Goal: Task Accomplishment & Management: Manage account settings

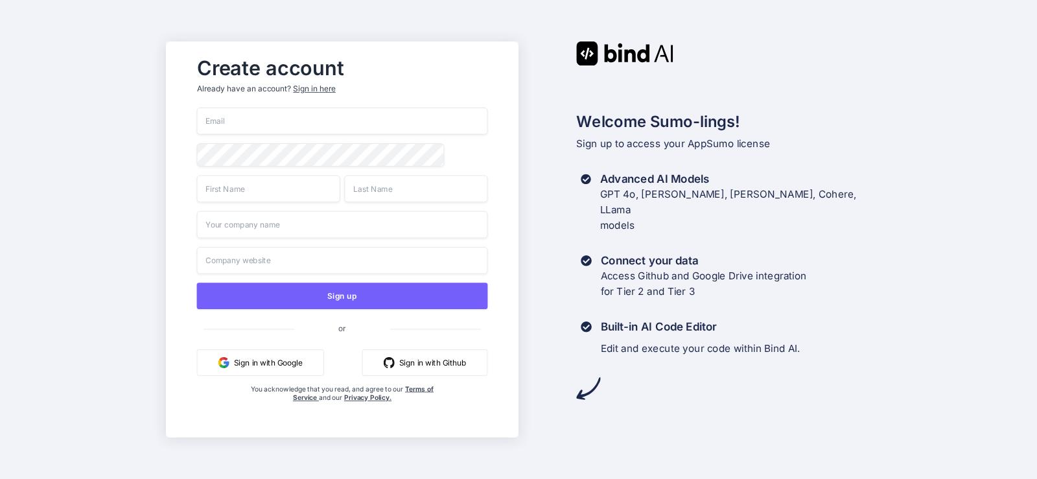
click at [272, 118] on input "email" at bounding box center [342, 121] width 291 height 27
paste input "[EMAIL_ADDRESS][DOMAIN_NAME]"
type input "[EMAIL_ADDRESS][DOMAIN_NAME]"
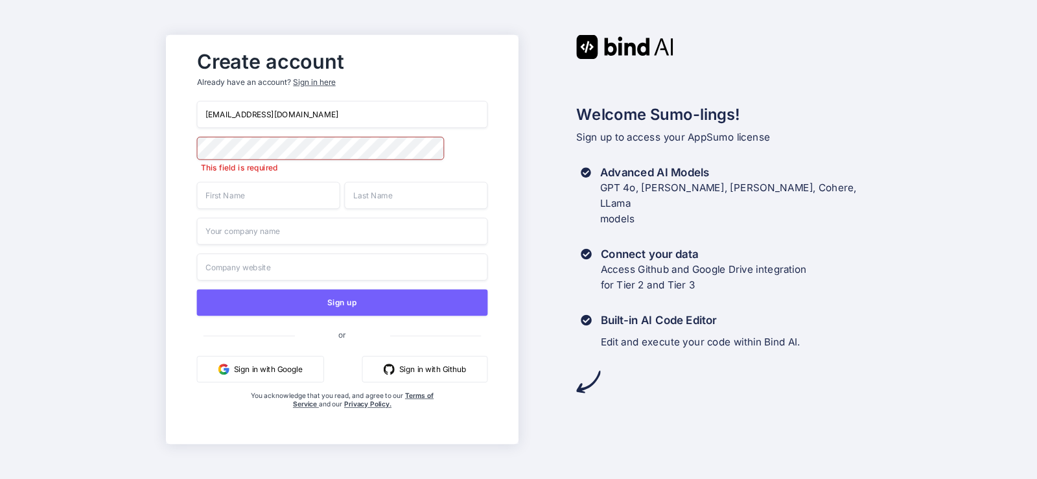
click at [270, 192] on input "text" at bounding box center [268, 195] width 143 height 27
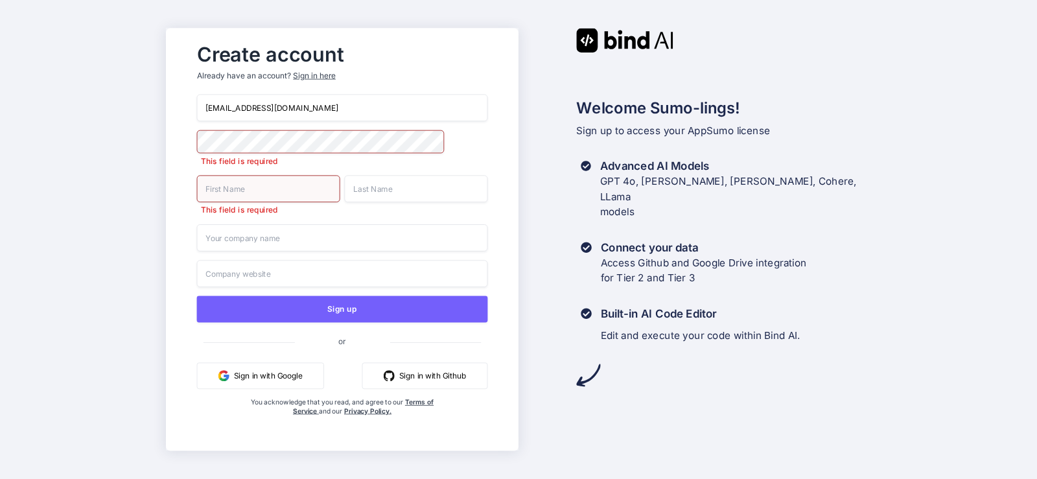
click at [240, 187] on input "text" at bounding box center [268, 188] width 143 height 27
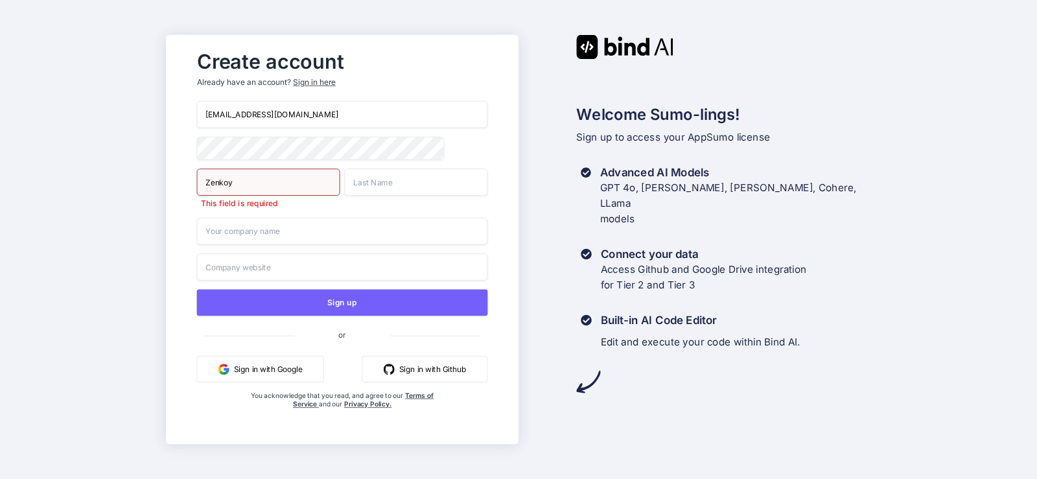
type input "Zenkoy"
click at [383, 178] on input "text" at bounding box center [415, 181] width 143 height 27
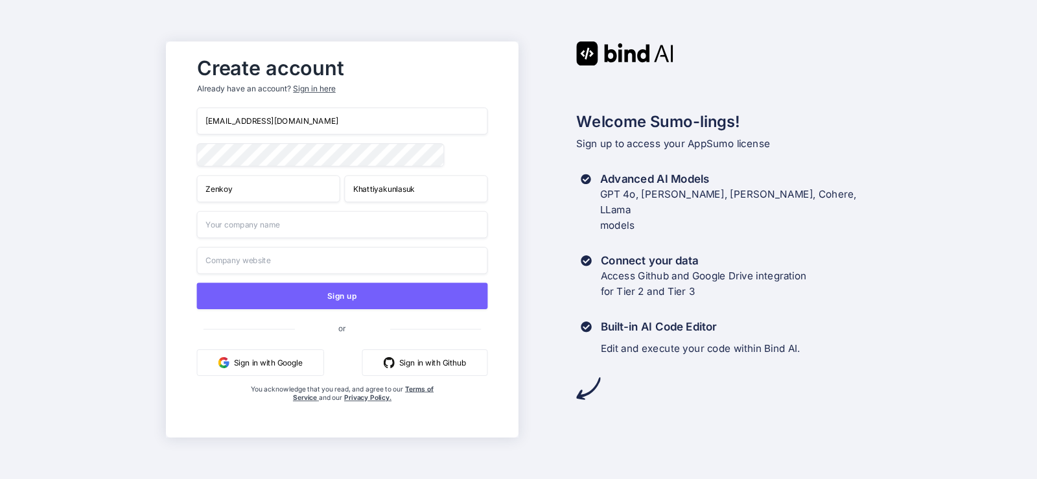
type input "Khattiyakunlasuk"
click at [299, 232] on input "text" at bounding box center [342, 224] width 291 height 27
click at [233, 260] on input "text" at bounding box center [342, 260] width 291 height 27
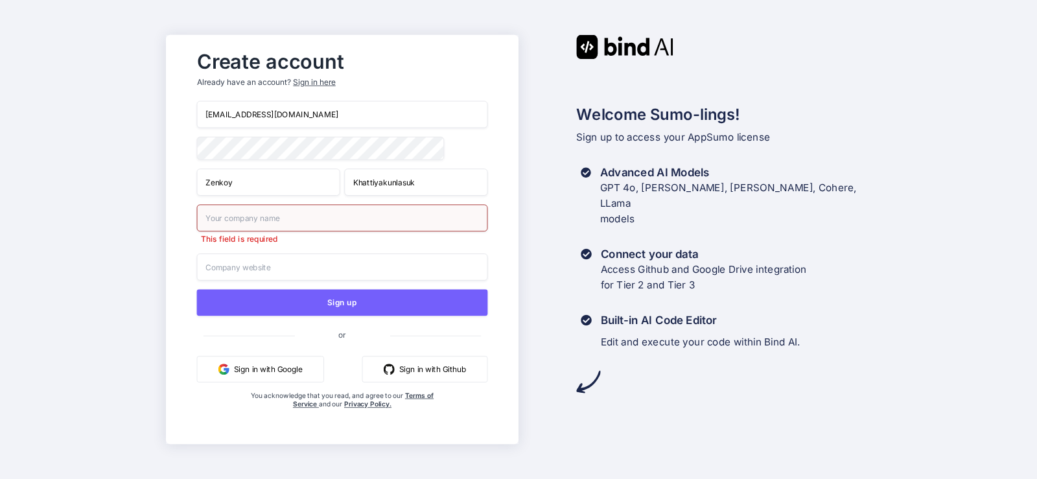
click at [163, 273] on div "Create account Already have an account? Sign in here [EMAIL_ADDRESS][DOMAIN_NAM…" at bounding box center [518, 239] width 1037 height 479
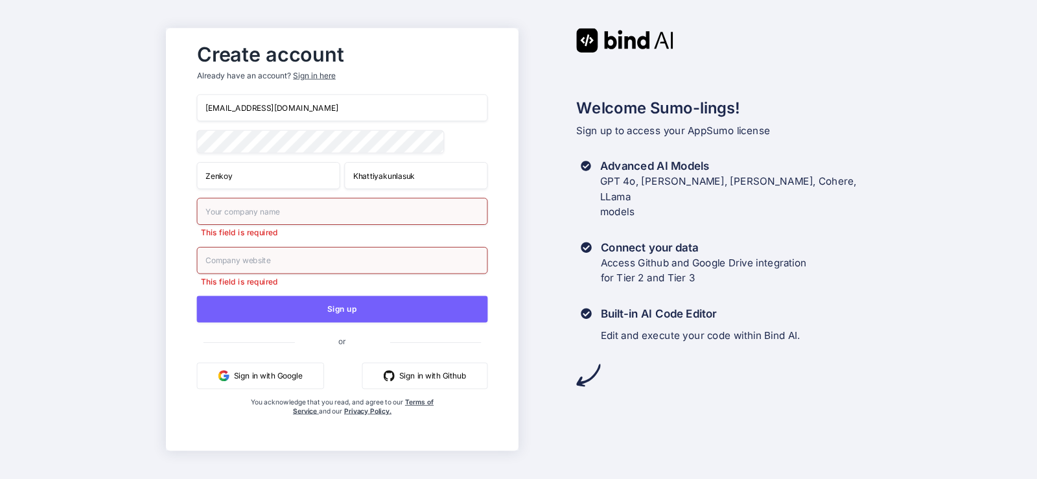
click at [235, 216] on input "text" at bounding box center [342, 211] width 291 height 27
click at [231, 216] on input "text" at bounding box center [342, 211] width 291 height 27
drag, startPoint x: 225, startPoint y: 213, endPoint x: 167, endPoint y: 209, distance: 57.8
click at [167, 209] on div "Create account Already have an account? Sign in here bindai@zenkoy.com Zenkoy K…" at bounding box center [342, 240] width 352 height 422
click at [218, 213] on input "LTD Thai" at bounding box center [342, 211] width 291 height 27
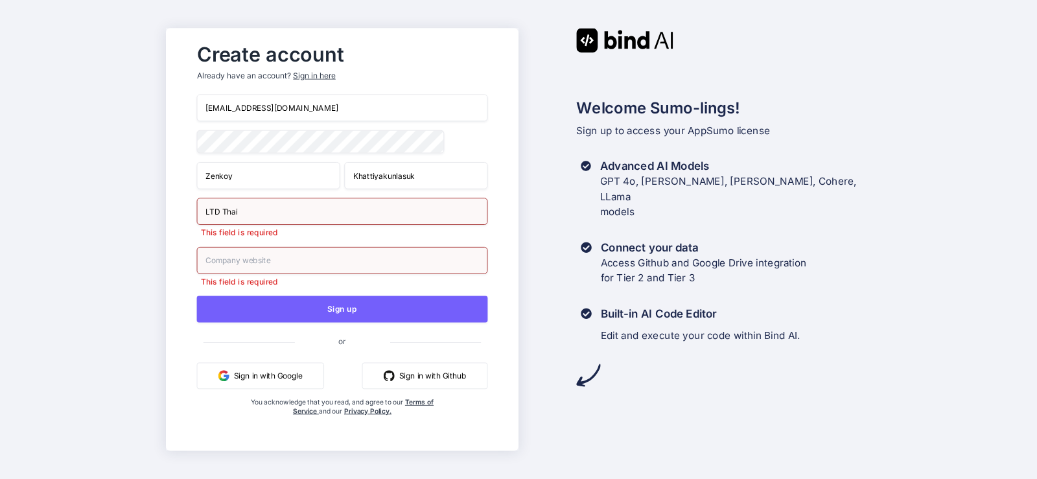
drag, startPoint x: 221, startPoint y: 213, endPoint x: 167, endPoint y: 205, distance: 55.0
click at [167, 205] on div "Create account Already have an account? Sign in here bindai@zenkoy.com Zenkoy K…" at bounding box center [342, 240] width 352 height 422
click at [244, 213] on input "Thai" at bounding box center [342, 211] width 291 height 27
type input "Thai LTD"
click at [261, 265] on input "text" at bounding box center [342, 260] width 291 height 27
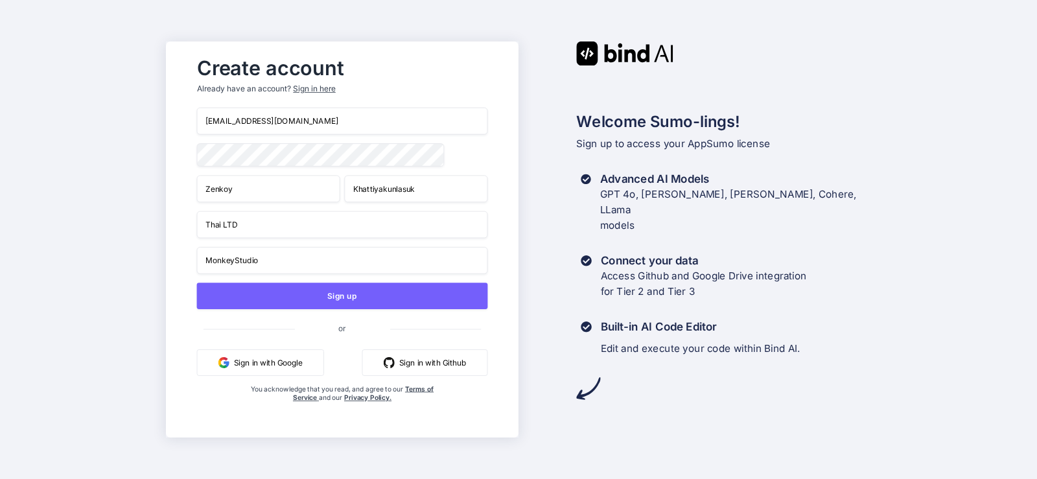
click at [130, 257] on div "Create account Already have an account? Sign in here bindai@zenkoy.com Zenkoy K…" at bounding box center [518, 239] width 1037 height 479
drag, startPoint x: 235, startPoint y: 262, endPoint x: 323, endPoint y: 263, distance: 87.5
click at [323, 263] on input "MonkeyStudio" at bounding box center [342, 260] width 291 height 27
click at [108, 249] on div "Create account Already have an account? Sign in here bindai@zenkoy.com Zenkoy K…" at bounding box center [518, 239] width 1037 height 479
click at [244, 259] on input "Monkey" at bounding box center [342, 260] width 291 height 27
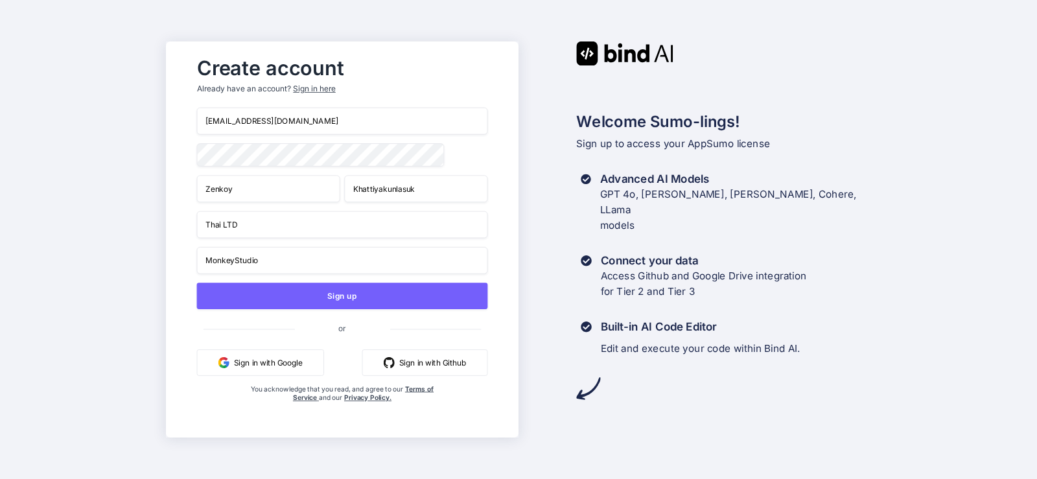
click at [232, 259] on input "MonkeyStudio" at bounding box center [342, 260] width 291 height 27
click at [235, 261] on input "MonkeyStudio" at bounding box center [342, 260] width 291 height 27
type input "Monkey Studio"
click at [108, 256] on div "Create account Already have an account? Sign in here bindai@zenkoy.com Zenkoy K…" at bounding box center [518, 239] width 1037 height 479
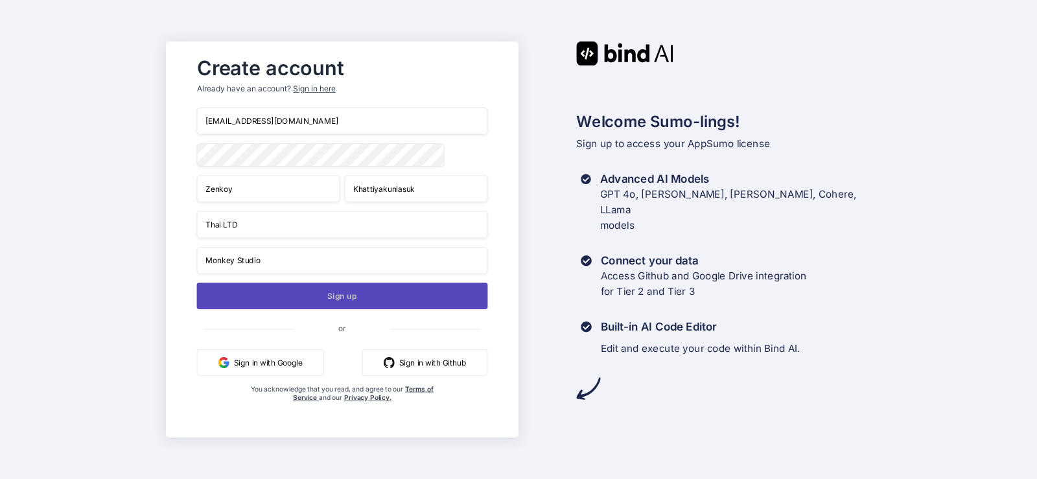
click at [359, 296] on button "Sign up" at bounding box center [342, 295] width 291 height 27
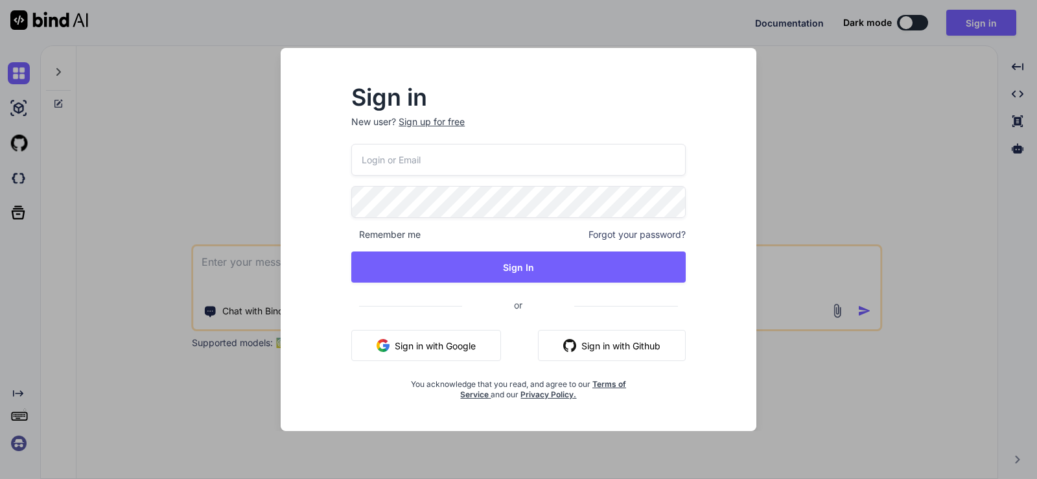
click at [831, 137] on div "Sign in New user? Sign up for free Remember me Forgot your password? Sign In or…" at bounding box center [518, 239] width 1037 height 479
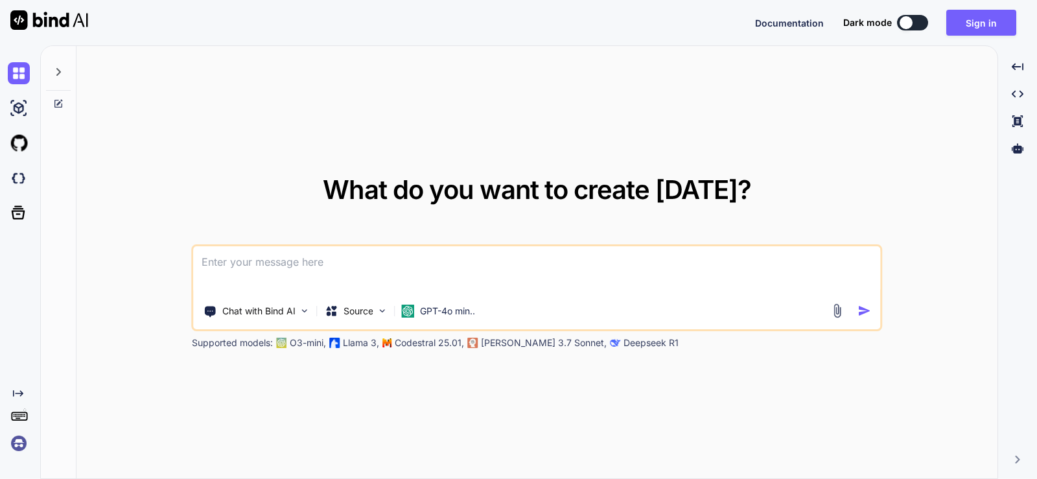
click at [919, 23] on button at bounding box center [912, 23] width 31 height 16
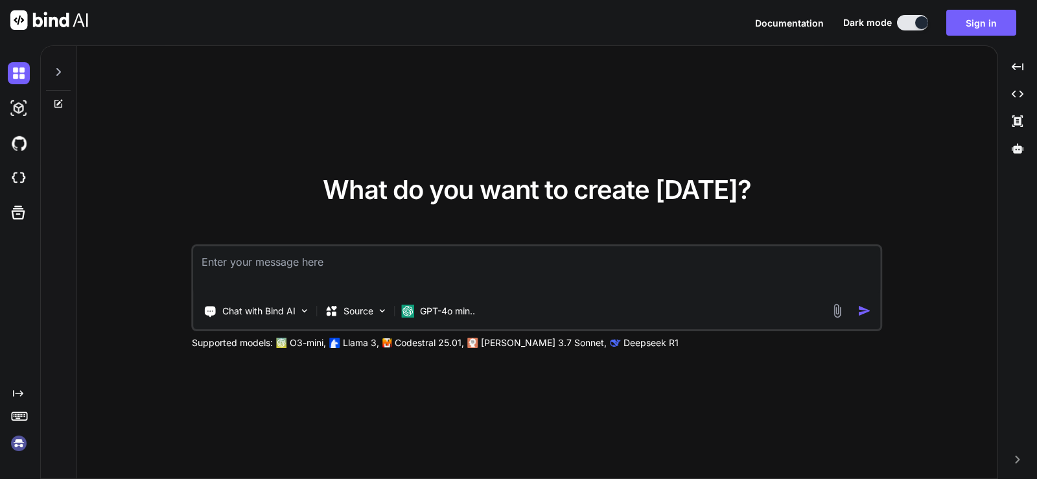
click at [919, 23] on div at bounding box center [921, 22] width 13 height 13
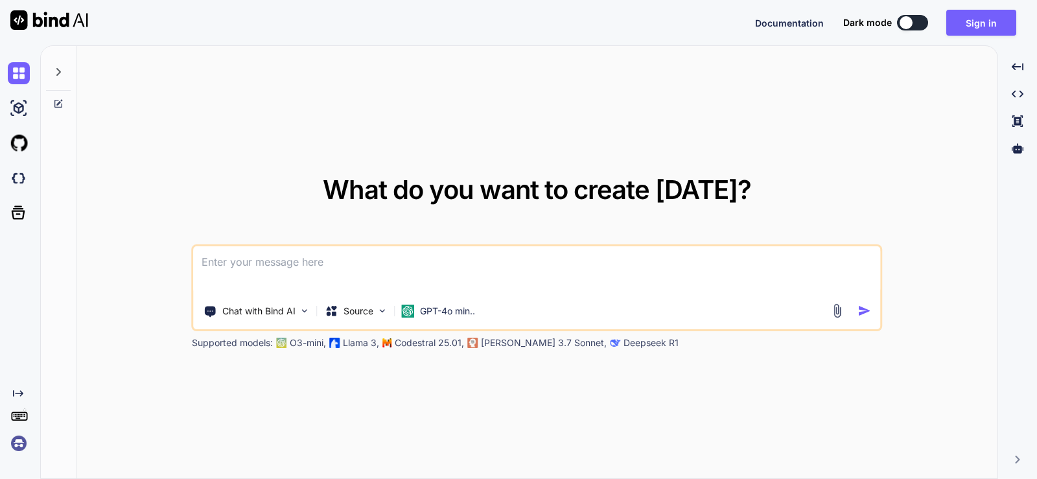
click at [917, 25] on button at bounding box center [912, 23] width 31 height 16
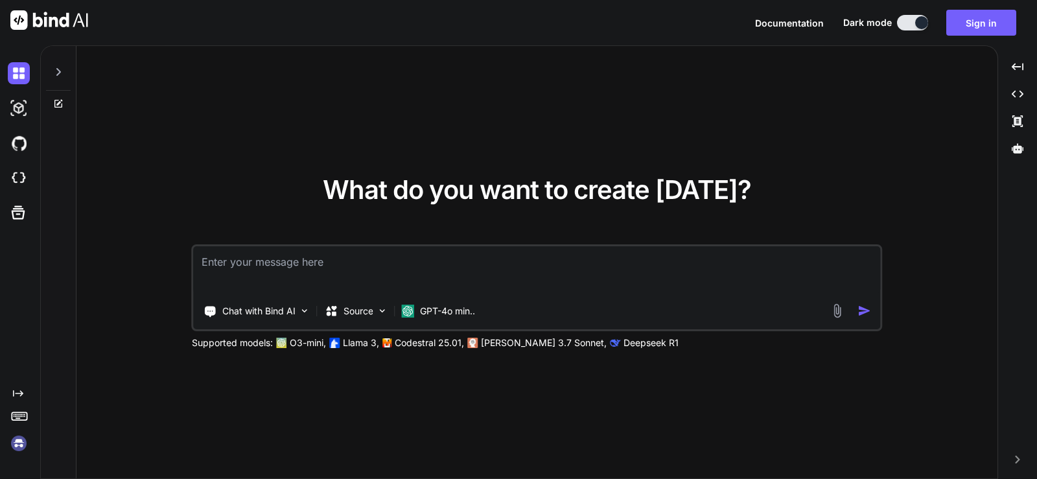
click at [917, 25] on div at bounding box center [921, 22] width 13 height 13
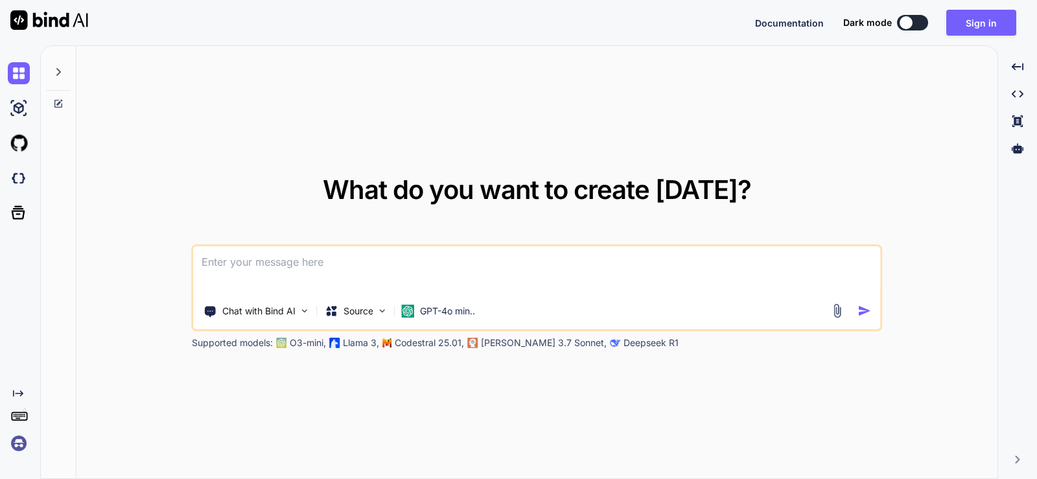
click at [22, 438] on img at bounding box center [19, 443] width 22 height 22
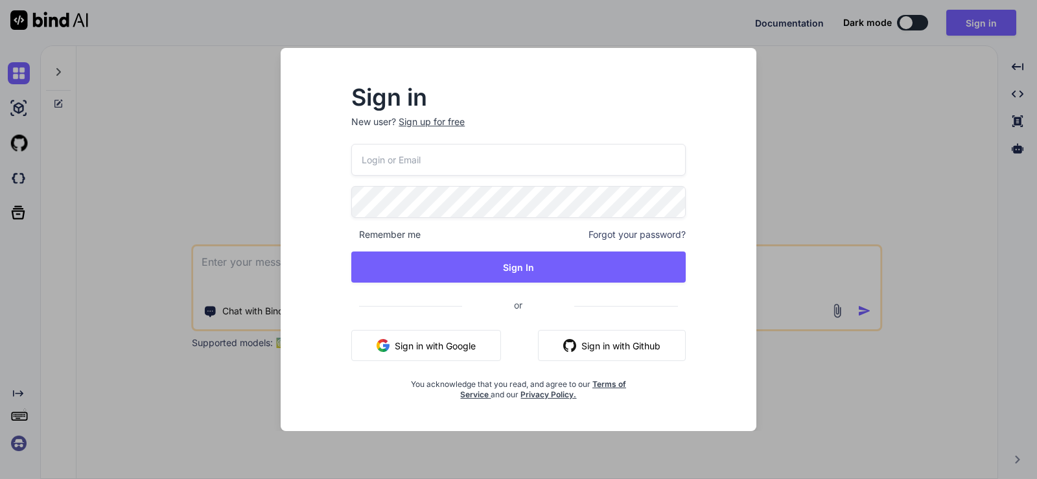
click at [20, 441] on div "Sign in New user? Sign up for free Remember me Forgot your password? Sign In or…" at bounding box center [518, 239] width 1037 height 479
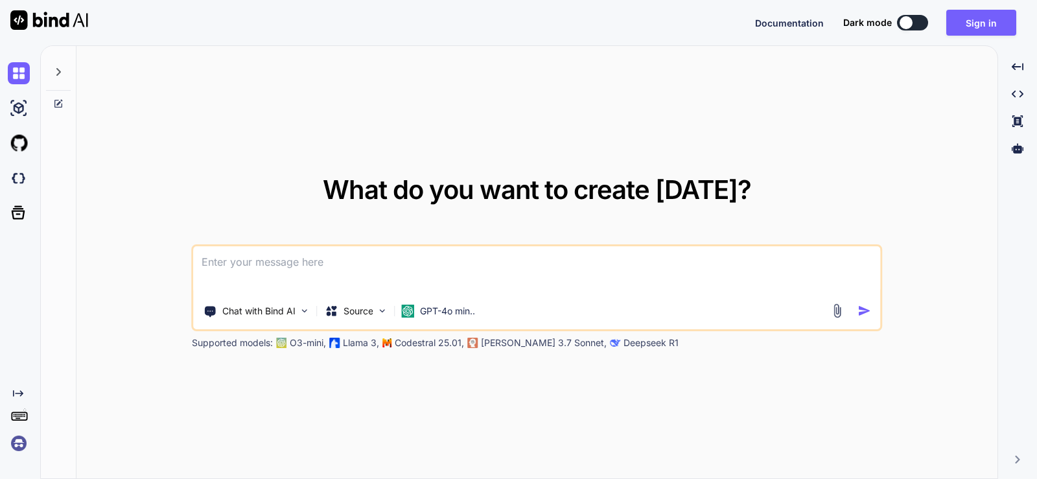
click at [271, 260] on textarea at bounding box center [537, 270] width 687 height 48
click at [16, 19] on img at bounding box center [49, 19] width 78 height 19
click at [17, 440] on img at bounding box center [19, 443] width 22 height 22
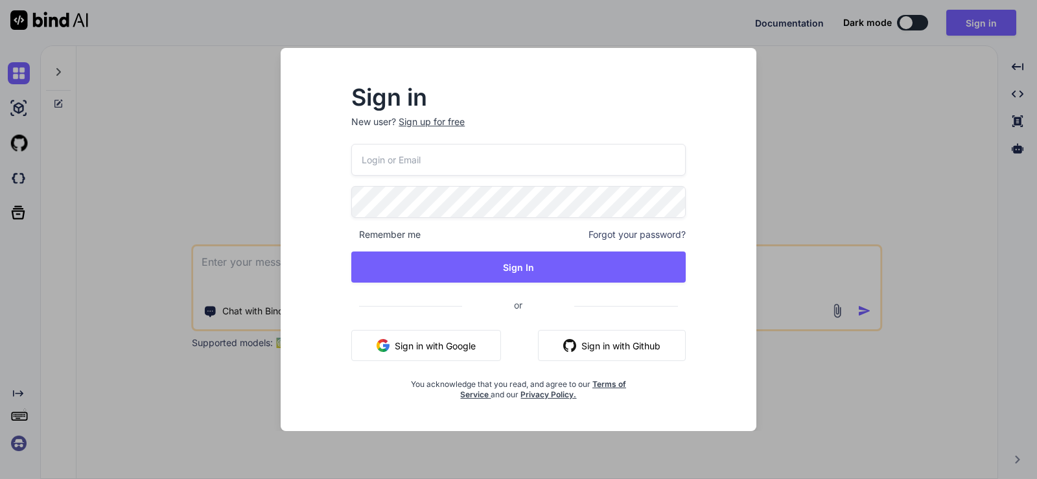
click at [19, 441] on div "Sign in New user? Sign up for free Remember me Forgot your password? Sign In or…" at bounding box center [518, 239] width 1037 height 479
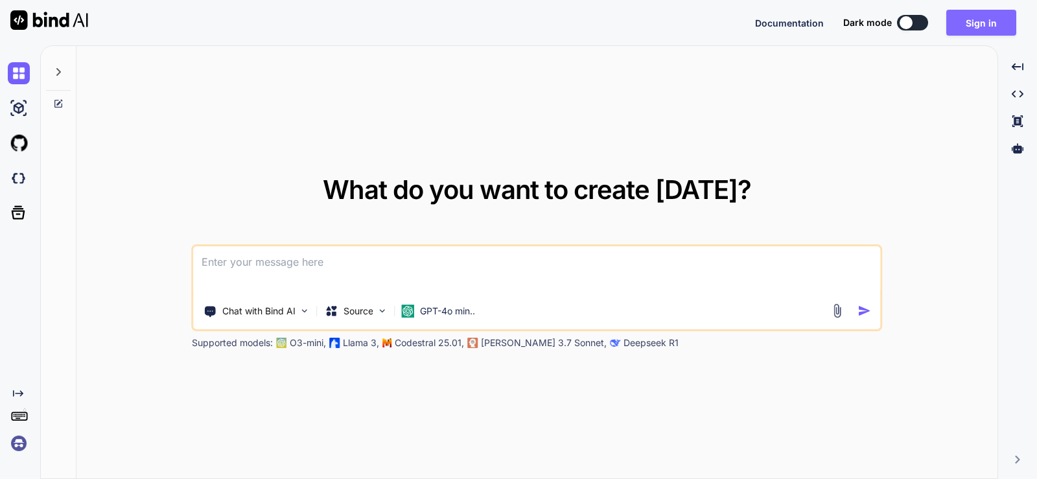
click at [991, 24] on button "Sign in" at bounding box center [981, 23] width 70 height 26
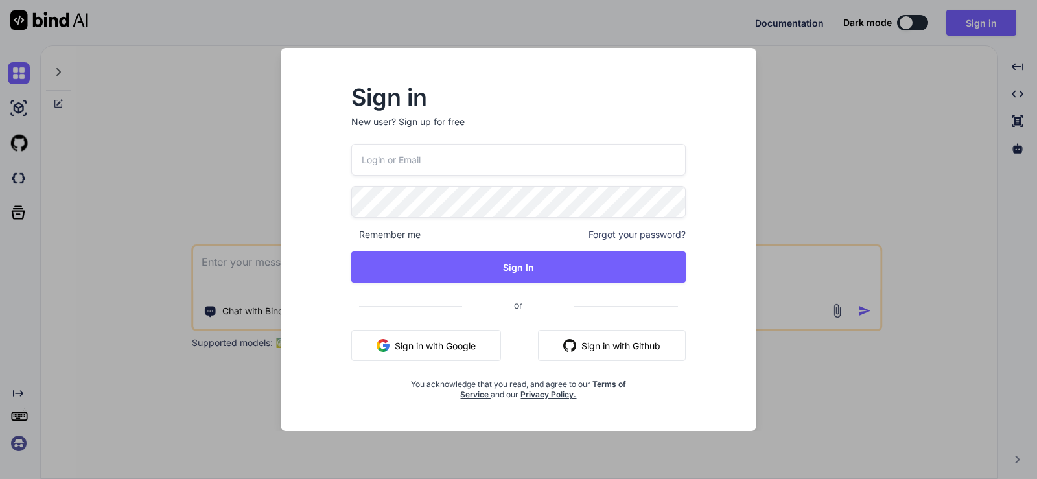
click at [429, 155] on input "email" at bounding box center [518, 160] width 334 height 32
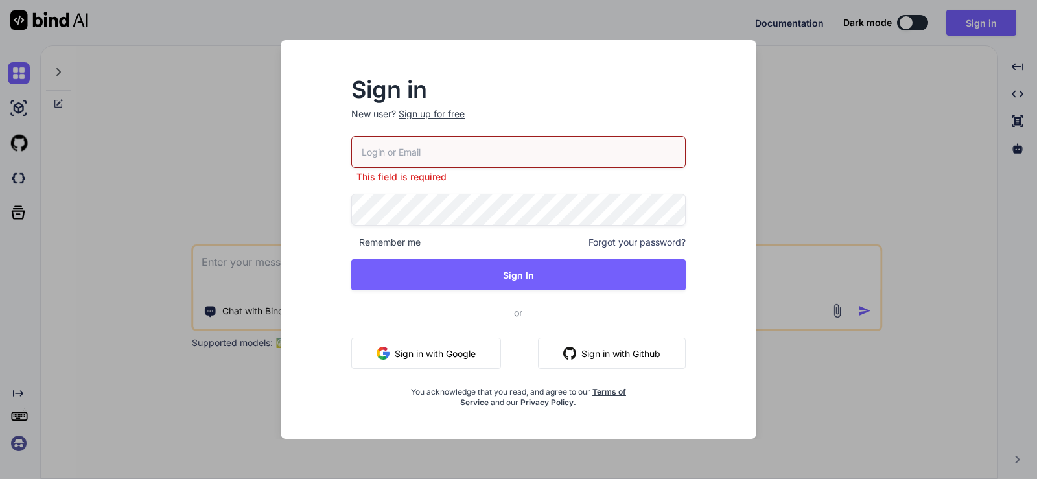
click at [415, 159] on input "email" at bounding box center [518, 152] width 334 height 32
paste input "[EMAIL_ADDRESS][DOMAIN_NAME]"
type input "[EMAIL_ADDRESS][DOMAIN_NAME]"
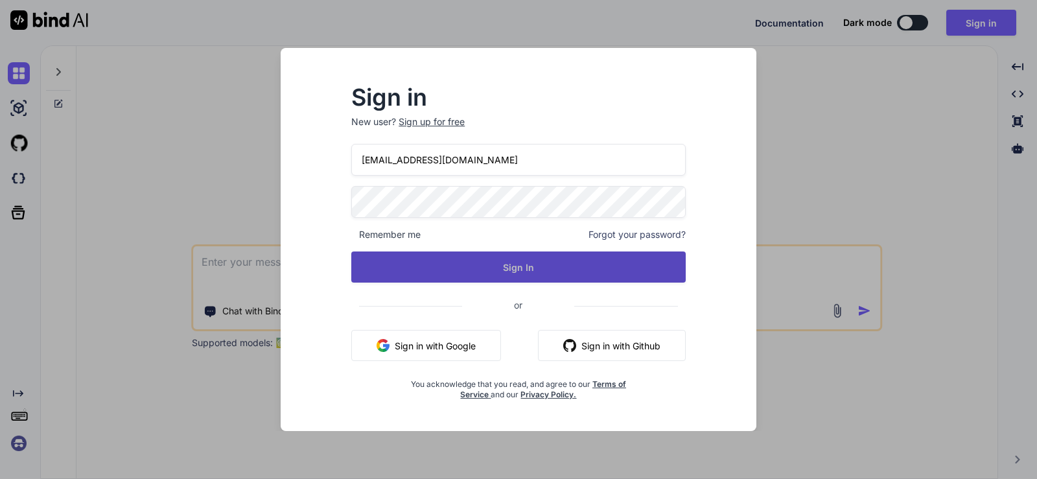
click at [458, 270] on button "Sign In" at bounding box center [518, 266] width 334 height 31
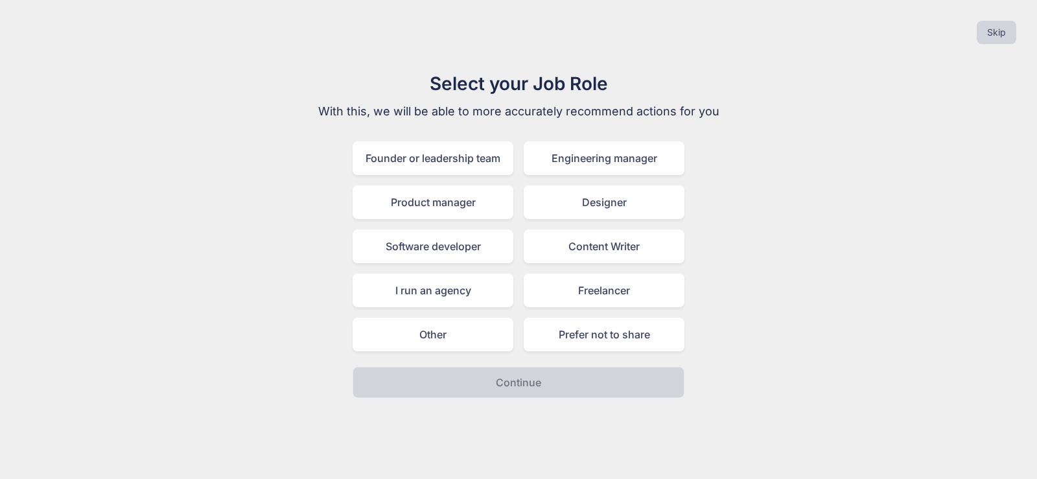
click at [798, 241] on div "Select your Job Role With this, we will be able to more accurately recommend ac…" at bounding box center [518, 234] width 1016 height 328
click at [420, 156] on div "Founder or leadership team" at bounding box center [432, 158] width 161 height 34
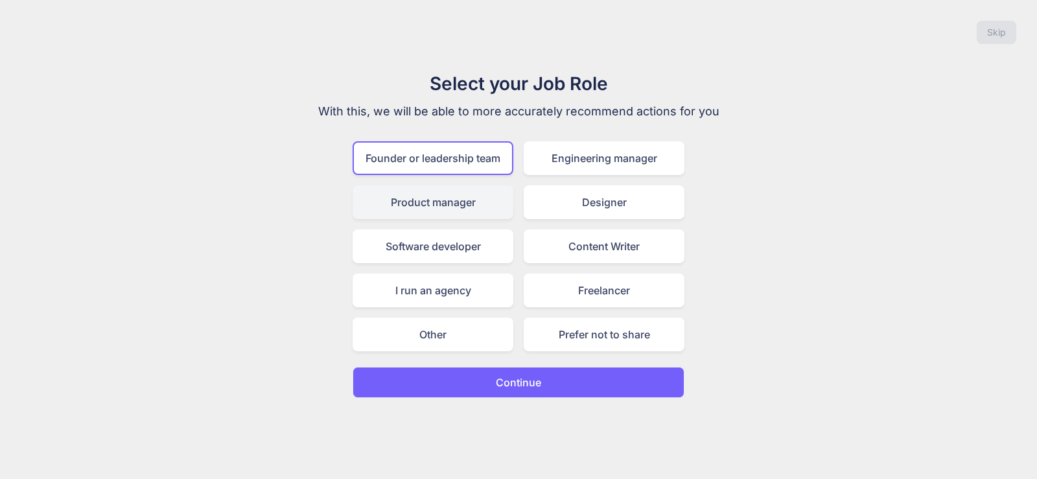
click at [427, 207] on div "Product manager" at bounding box center [432, 202] width 161 height 34
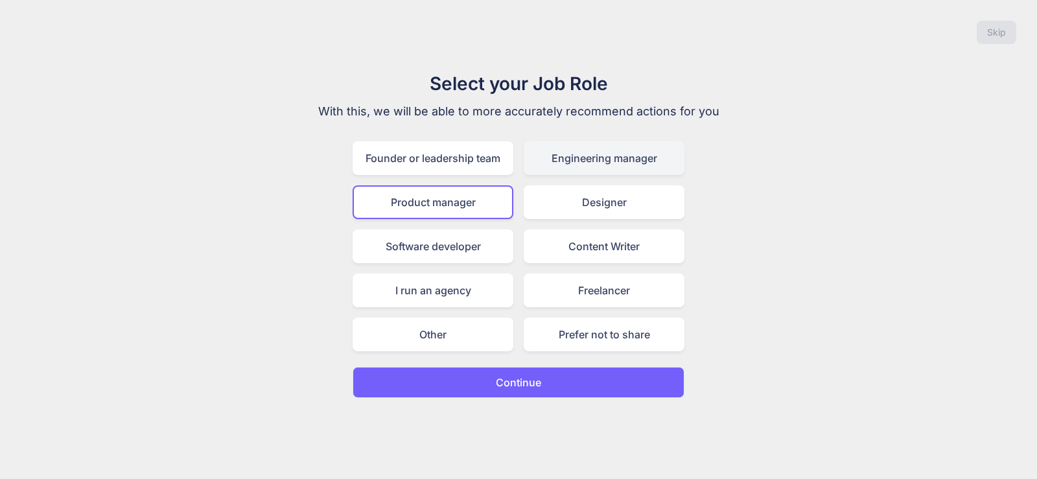
click at [589, 163] on div "Engineering manager" at bounding box center [603, 158] width 161 height 34
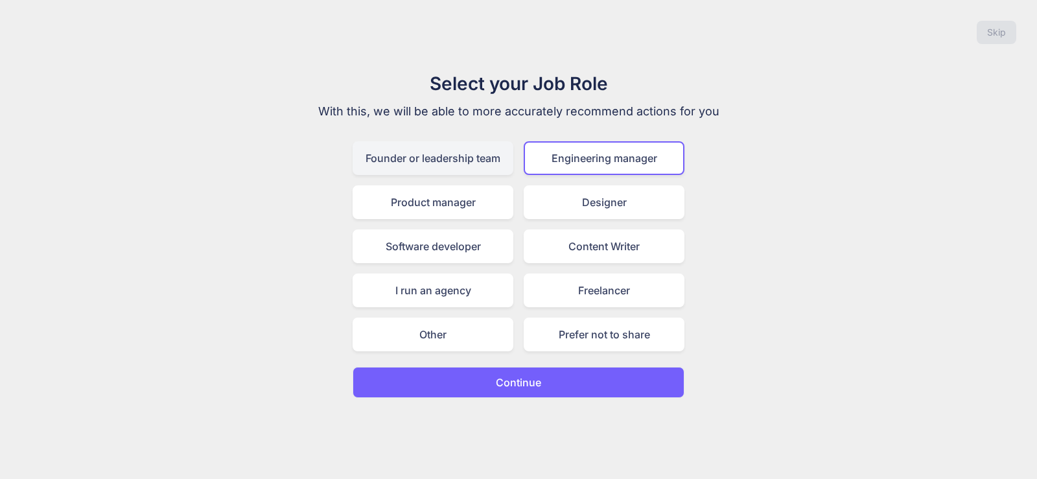
click at [453, 150] on div "Founder or leadership team" at bounding box center [432, 158] width 161 height 34
click at [601, 168] on div "Engineering manager" at bounding box center [603, 158] width 161 height 34
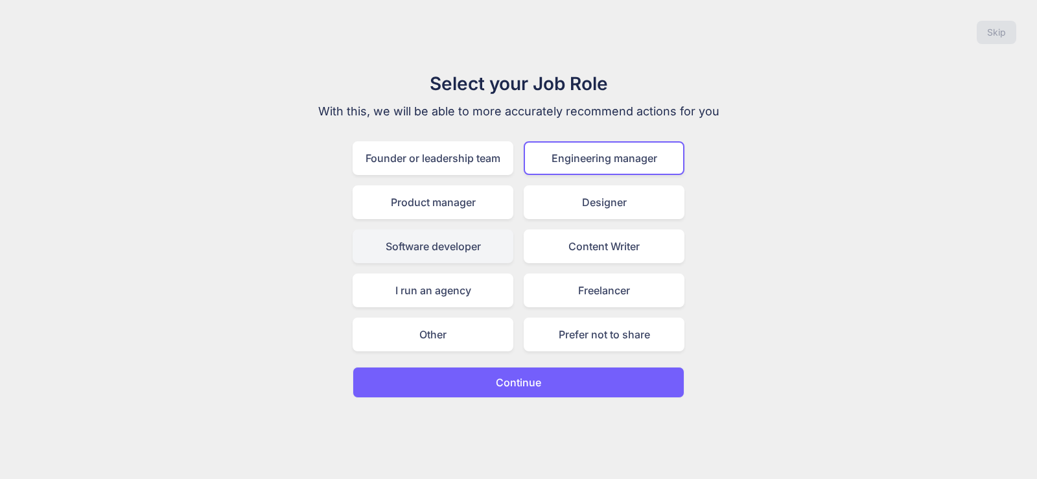
click at [453, 250] on div "Software developer" at bounding box center [432, 246] width 161 height 34
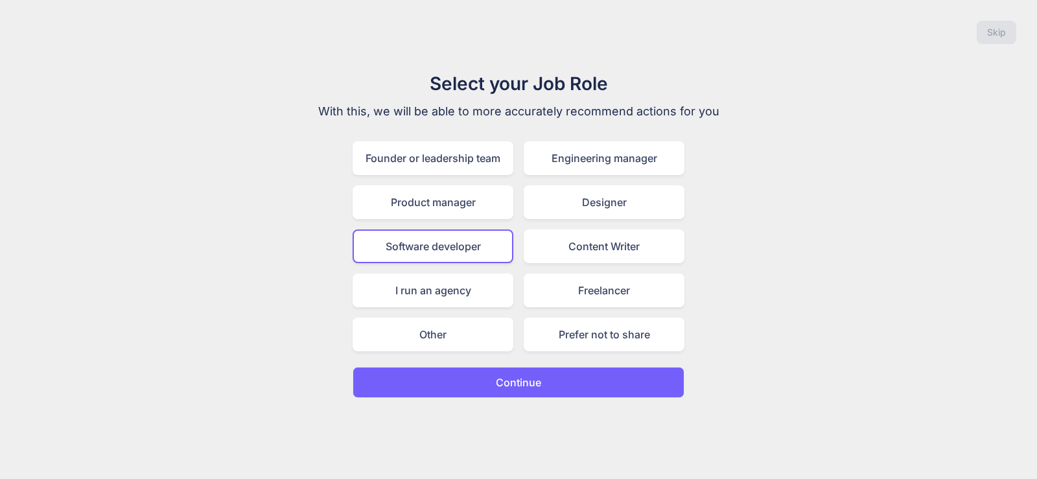
click at [526, 395] on button "Continue" at bounding box center [518, 382] width 332 height 31
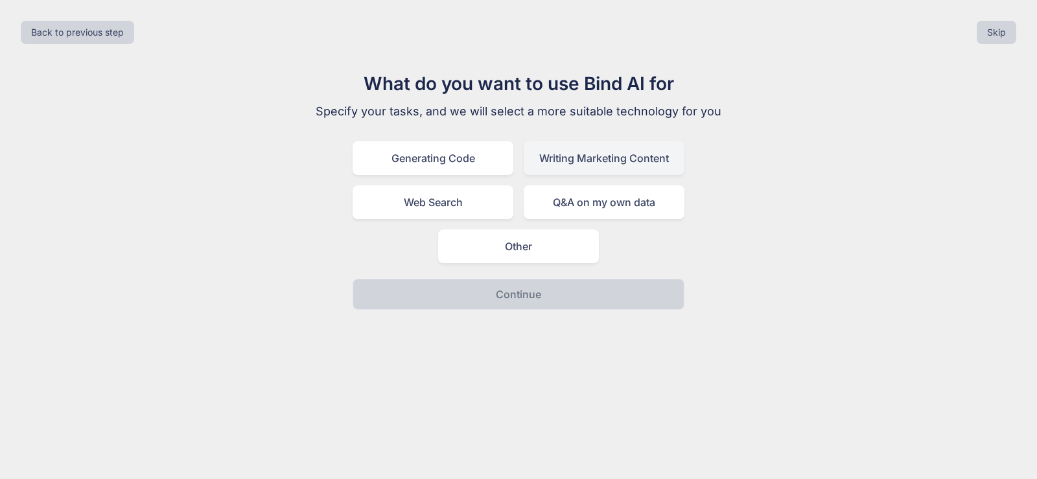
click at [590, 159] on div "Writing Marketing Content" at bounding box center [603, 158] width 161 height 34
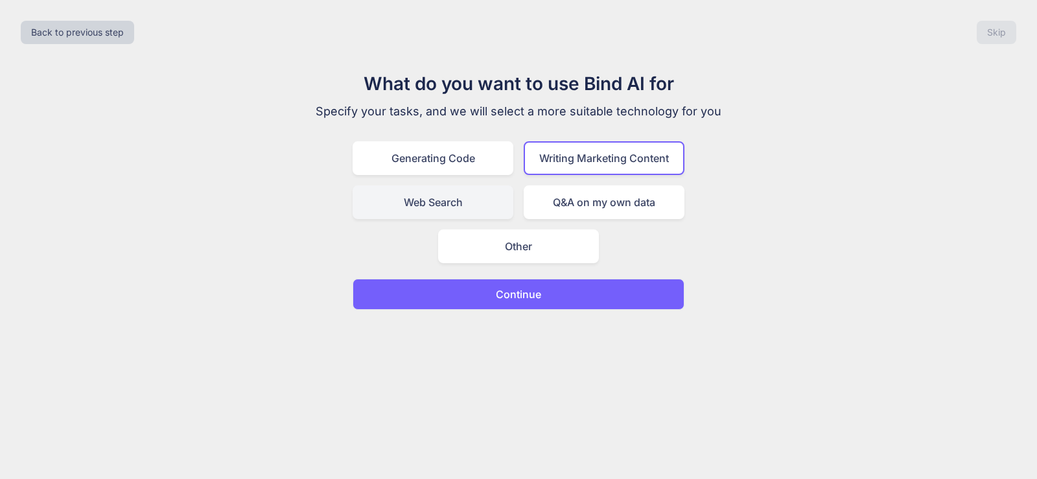
click at [433, 210] on div "Web Search" at bounding box center [432, 202] width 161 height 34
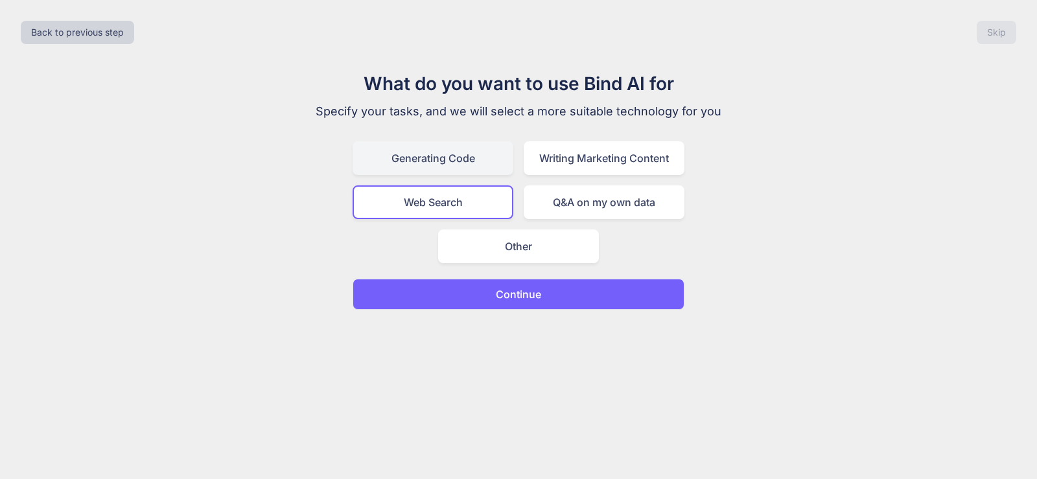
click at [440, 153] on div "Generating Code" at bounding box center [432, 158] width 161 height 34
click at [541, 296] on button "Continue" at bounding box center [518, 294] width 332 height 31
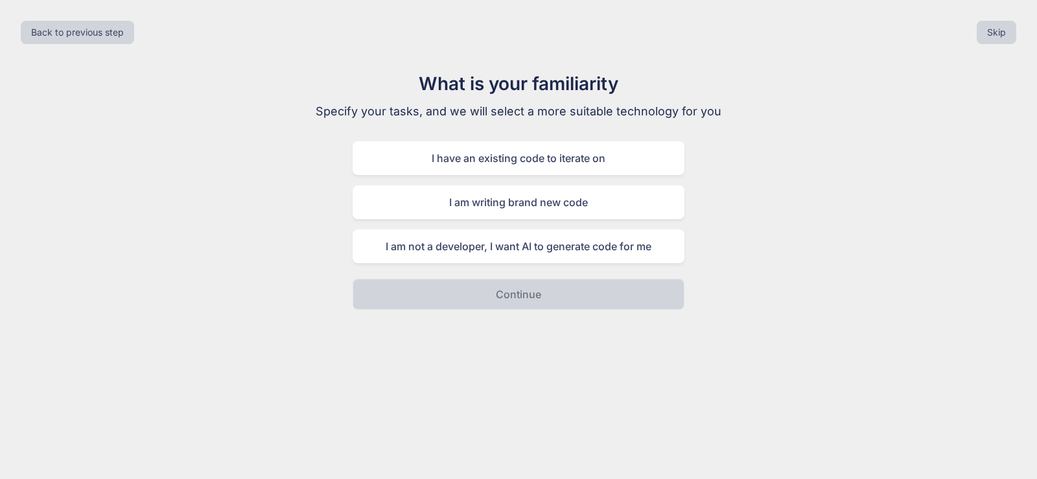
drag, startPoint x: 429, startPoint y: 367, endPoint x: 779, endPoint y: 211, distance: 383.7
click at [779, 211] on div "What is your familiarity Specify your tasks, and we will select a more suitable…" at bounding box center [518, 190] width 1016 height 240
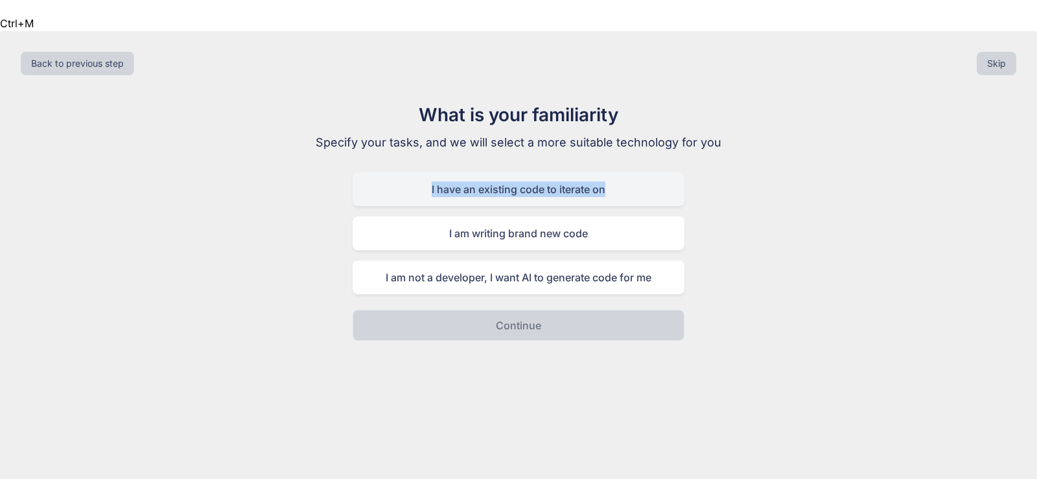
drag, startPoint x: 285, startPoint y: 171, endPoint x: 618, endPoint y: 167, distance: 333.0
click at [618, 167] on div "What is your familiarity Specify your tasks, and we will select a more suitable…" at bounding box center [518, 221] width 1016 height 240
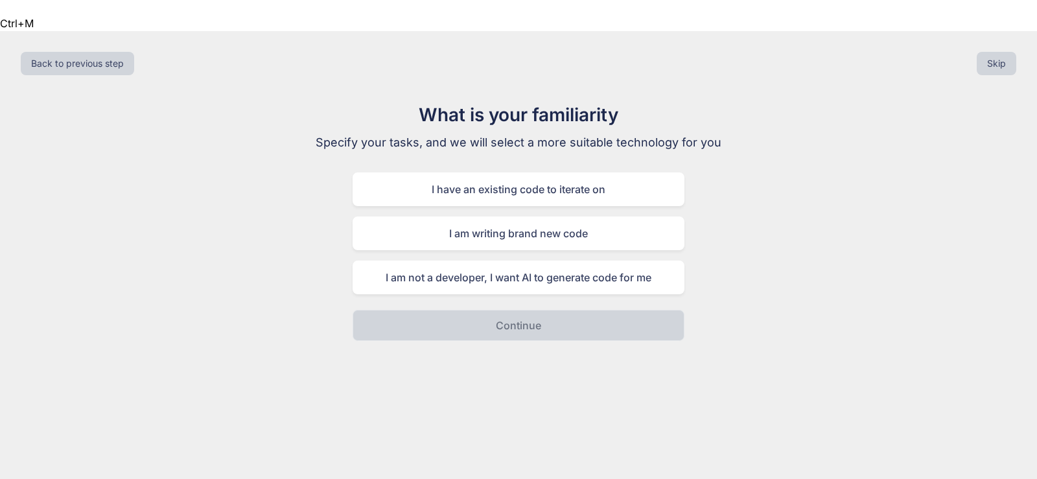
drag, startPoint x: 590, startPoint y: 163, endPoint x: 418, endPoint y: 369, distance: 268.6
click at [418, 369] on div "Back to previous step Skip What is your familiarity Specify your tasks, and we …" at bounding box center [518, 270] width 1037 height 479
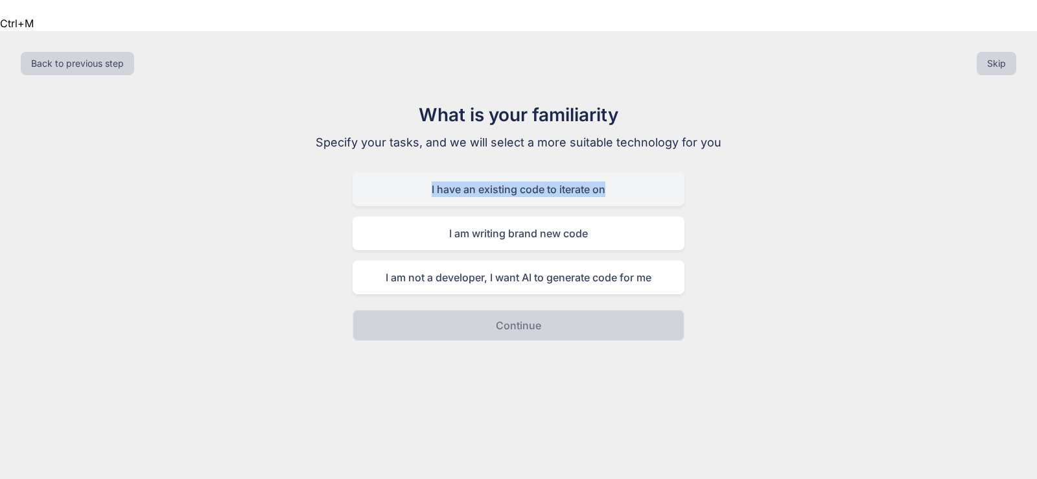
drag, startPoint x: 413, startPoint y: 157, endPoint x: 679, endPoint y: 174, distance: 266.2
click at [679, 174] on div "I have an existing code to iterate on" at bounding box center [518, 189] width 332 height 34
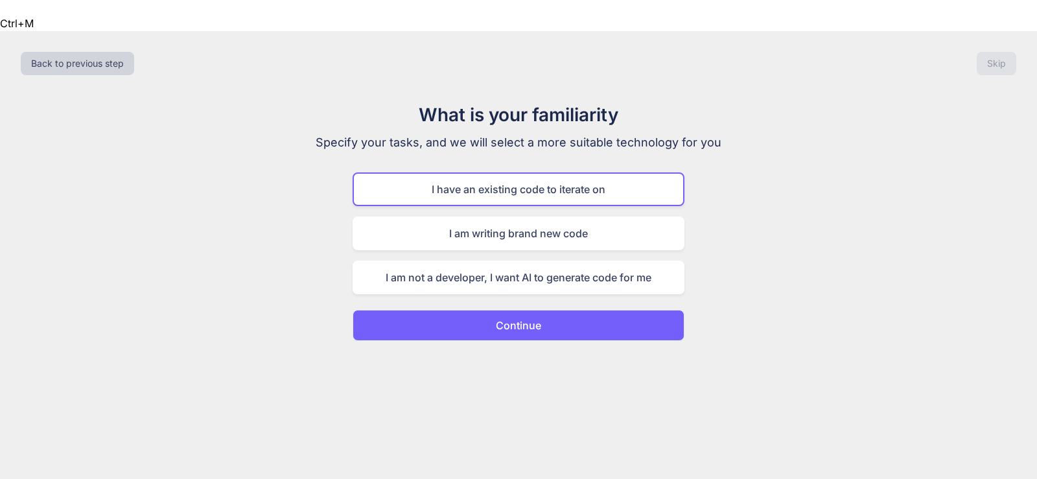
click at [813, 243] on div "What is your familiarity Specify your tasks, and we will select a more suitable…" at bounding box center [518, 221] width 1016 height 240
drag, startPoint x: 558, startPoint y: 144, endPoint x: 758, endPoint y: 143, distance: 199.6
click at [758, 143] on div "What is your familiarity Specify your tasks, and we will select a more suitable…" at bounding box center [518, 221] width 1016 height 240
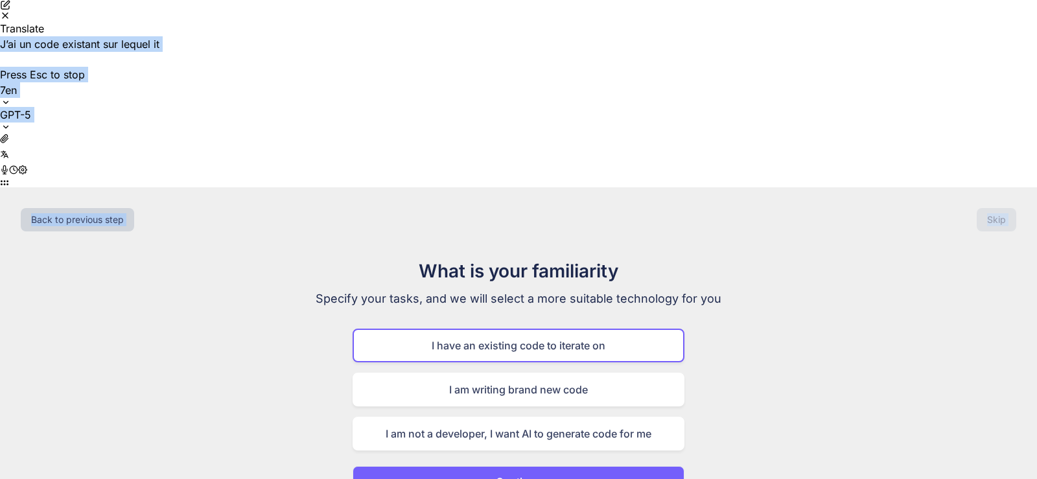
drag, startPoint x: 498, startPoint y: 83, endPoint x: 159, endPoint y: 95, distance: 339.7
click at [0, 56] on html "I have an existing code to iterate on Drop files to upload Translate J’ai un co…" at bounding box center [518, 333] width 1037 height 666
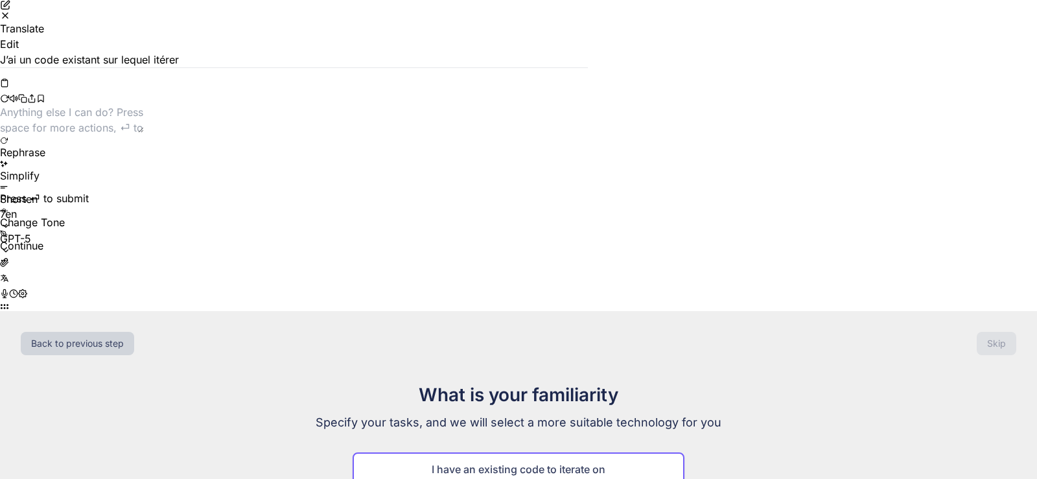
click at [575, 52] on div "Translate Edit" at bounding box center [294, 36] width 588 height 31
click at [9, 282] on icon at bounding box center [4, 277] width 9 height 9
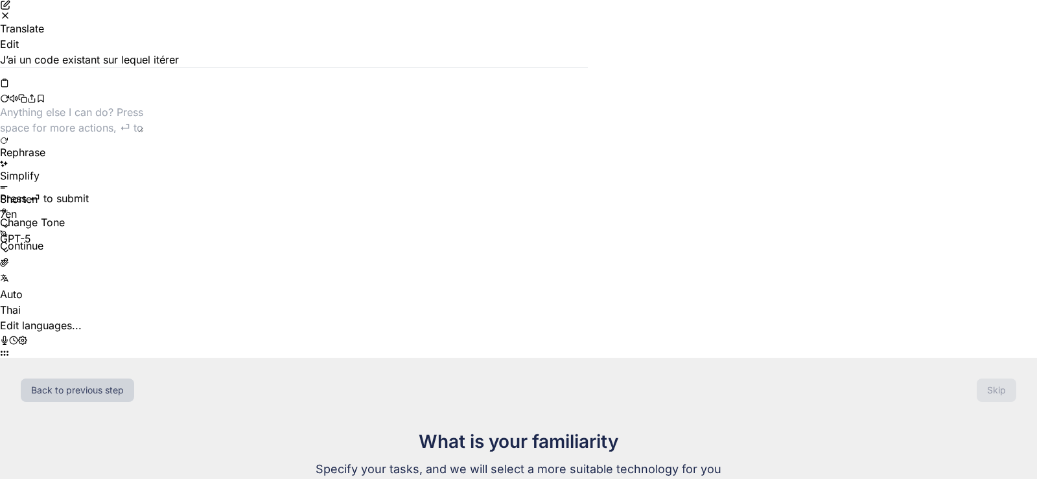
click at [140, 317] on div "Thai" at bounding box center [70, 310] width 140 height 16
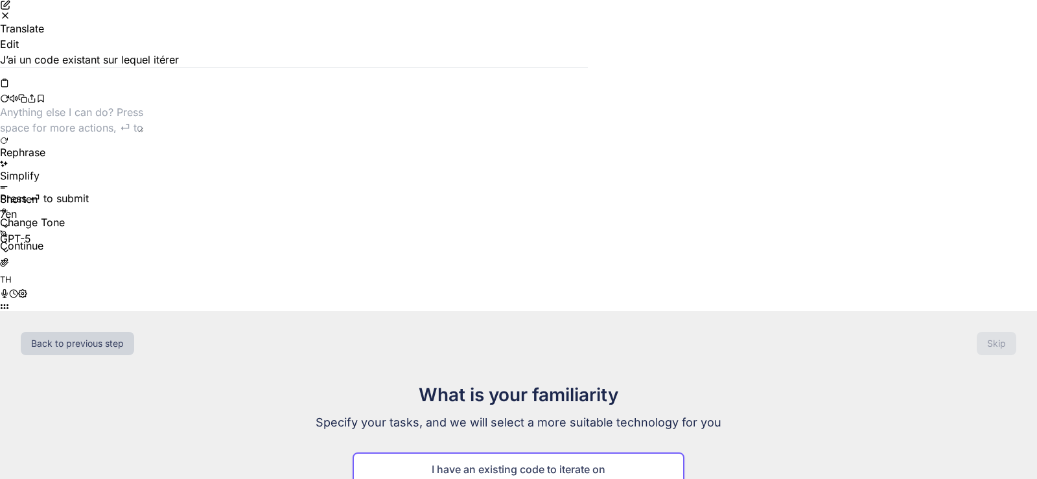
click at [419, 67] on p "J’ai un code existant sur lequel itérer" at bounding box center [294, 60] width 588 height 16
click at [273, 107] on div "J’ai un code existant sur lequel itérer" at bounding box center [294, 79] width 588 height 55
click at [44, 35] on span "Translate" at bounding box center [22, 28] width 44 height 13
click at [19, 52] on button "Edit" at bounding box center [9, 44] width 19 height 16
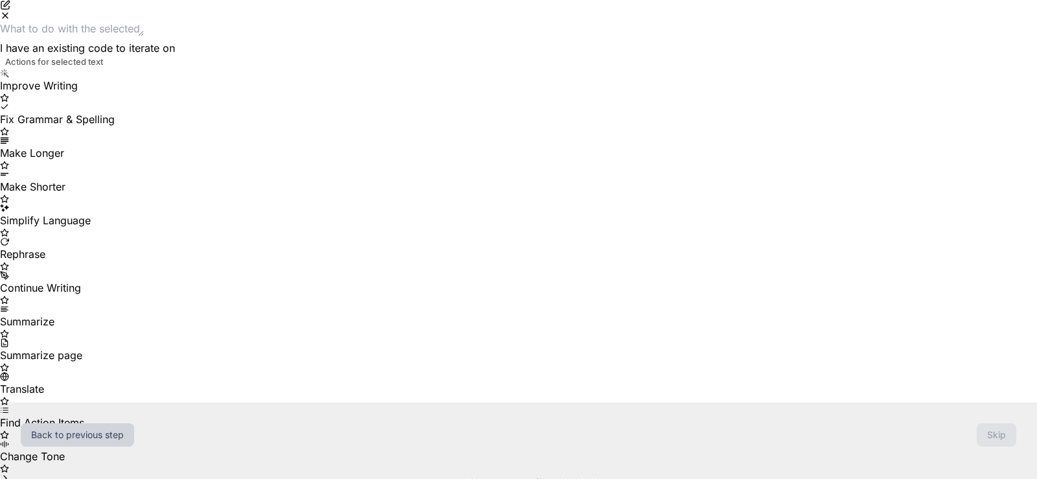
click at [144, 36] on textarea at bounding box center [72, 29] width 144 height 16
click at [10, 10] on icon "Close" at bounding box center [5, 5] width 10 height 10
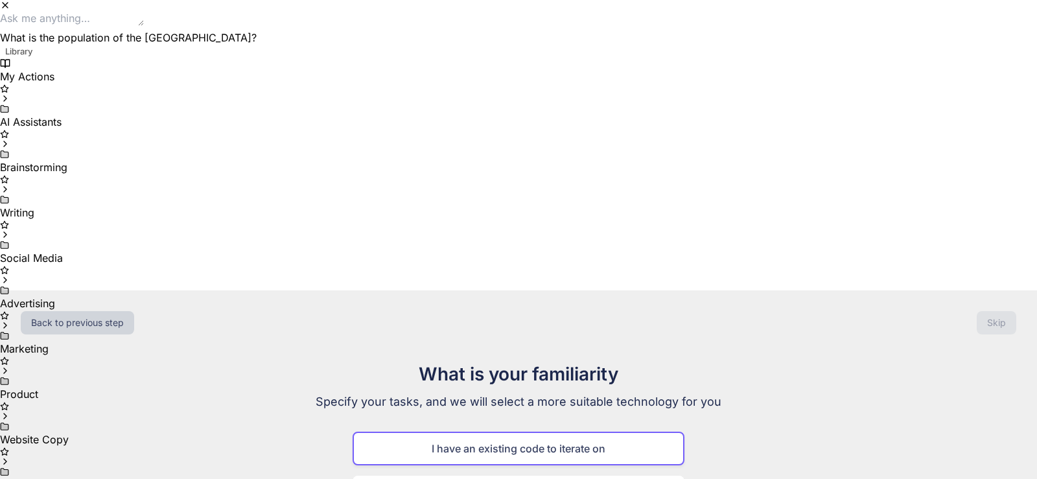
drag, startPoint x: 295, startPoint y: 103, endPoint x: 267, endPoint y: 120, distance: 32.6
click at [267, 45] on div "What is the population of the United States? Drop files to upload" at bounding box center [294, 27] width 588 height 35
paste textarea "I3!nd^~^Ai"
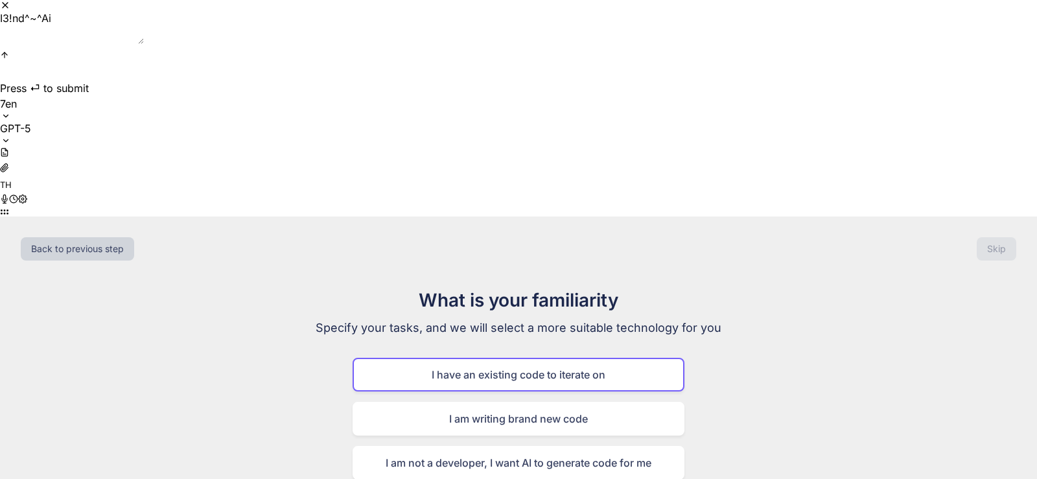
type textarea "I3!nd^~^Ai"
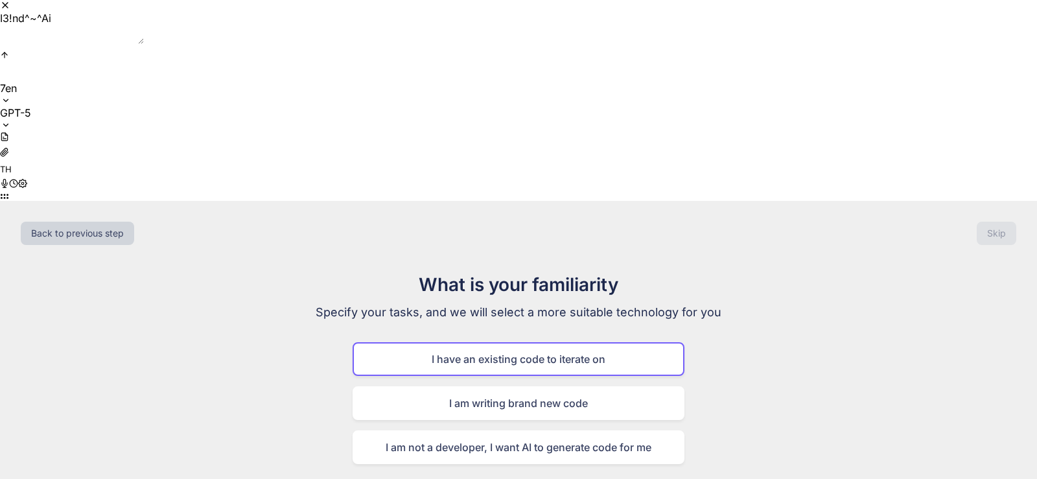
click at [10, 10] on icon "Close" at bounding box center [5, 5] width 10 height 10
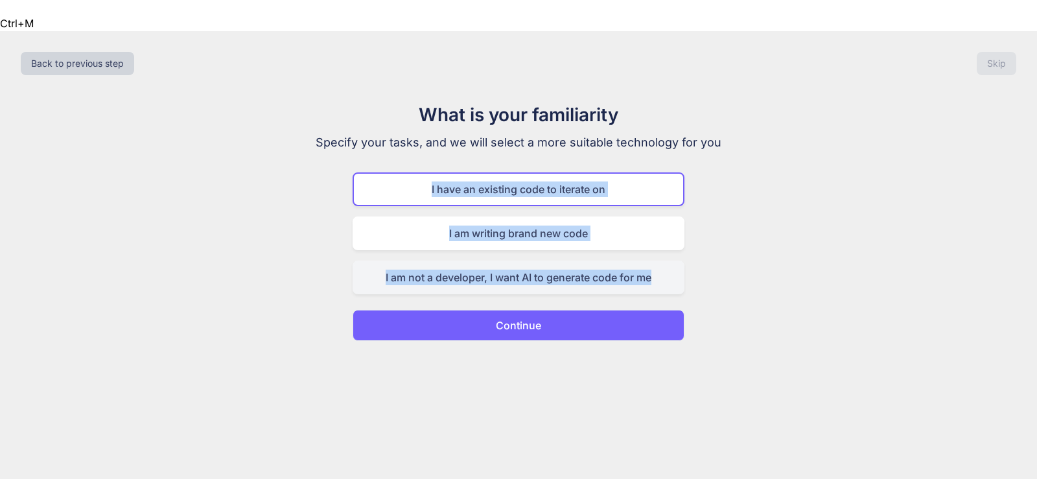
drag, startPoint x: 402, startPoint y: 150, endPoint x: 661, endPoint y: 241, distance: 274.0
click at [661, 241] on div "I have an existing code to iterate on I am writing brand new code I am not a de…" at bounding box center [518, 233] width 332 height 122
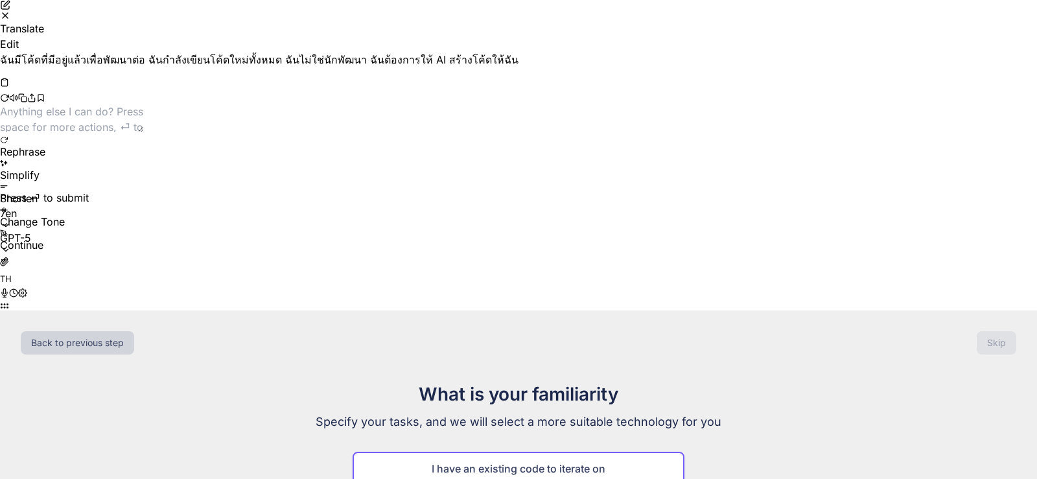
click at [8, 18] on line "Close" at bounding box center [5, 15] width 5 height 5
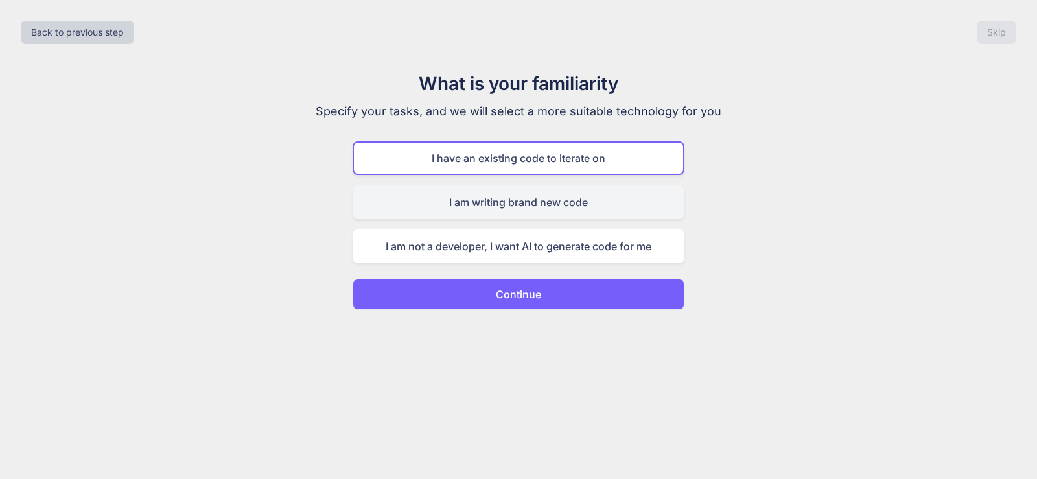
click at [523, 202] on div "I am writing brand new code" at bounding box center [518, 202] width 332 height 34
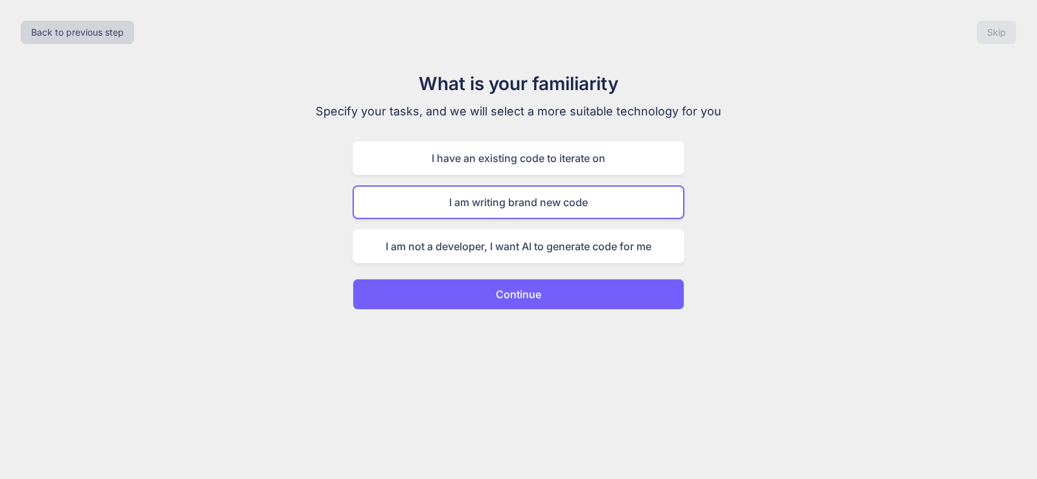
click at [523, 290] on p "Continue" at bounding box center [518, 294] width 45 height 16
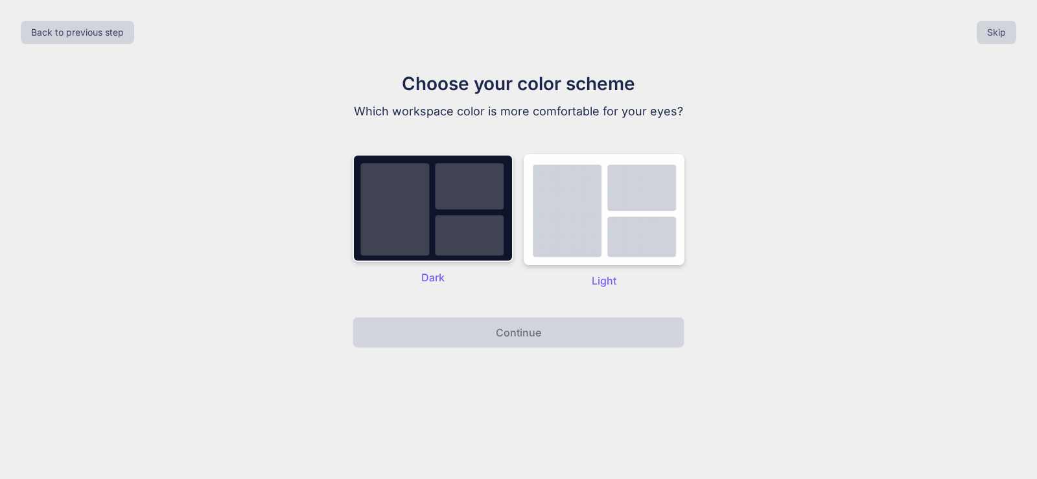
click at [438, 201] on img at bounding box center [432, 208] width 161 height 108
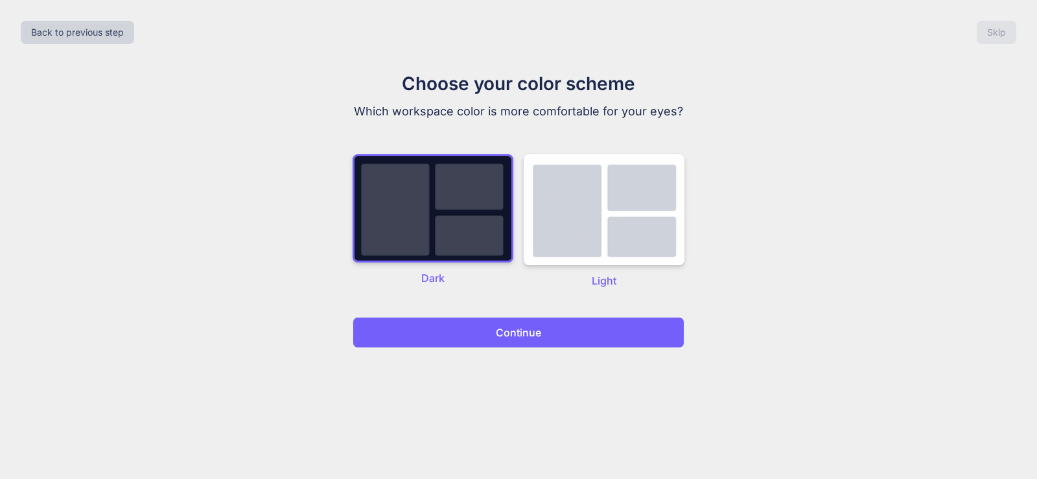
click at [492, 332] on button "Continue" at bounding box center [518, 332] width 332 height 31
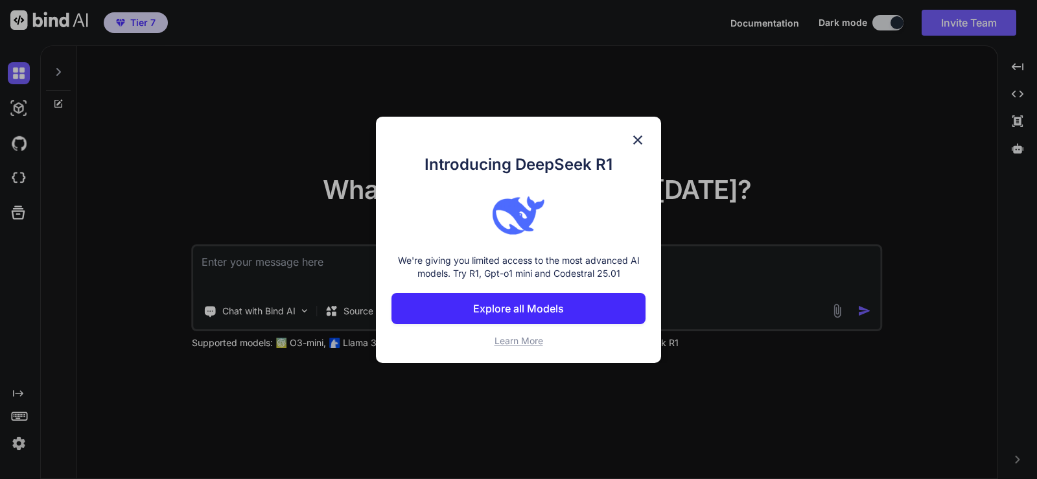
click at [636, 140] on img at bounding box center [638, 140] width 16 height 16
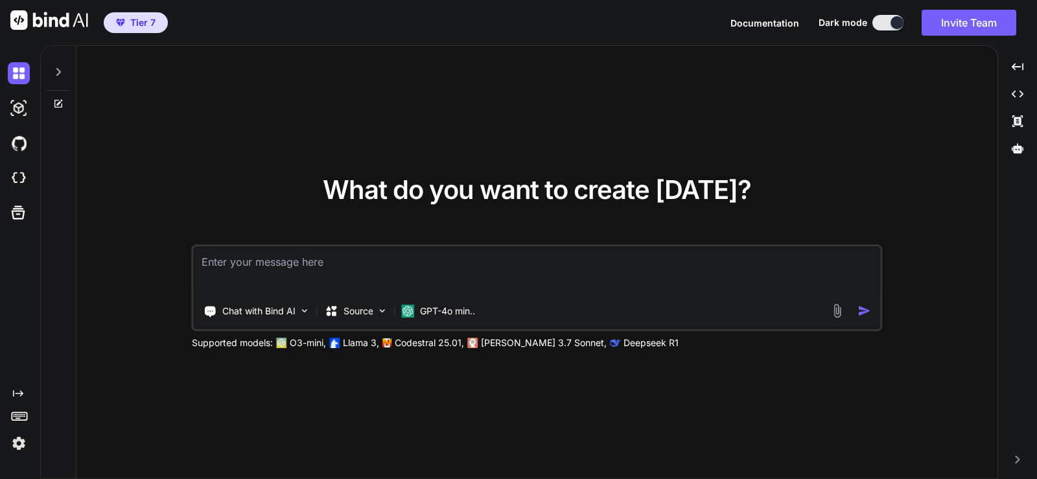
click at [18, 438] on img at bounding box center [19, 443] width 22 height 22
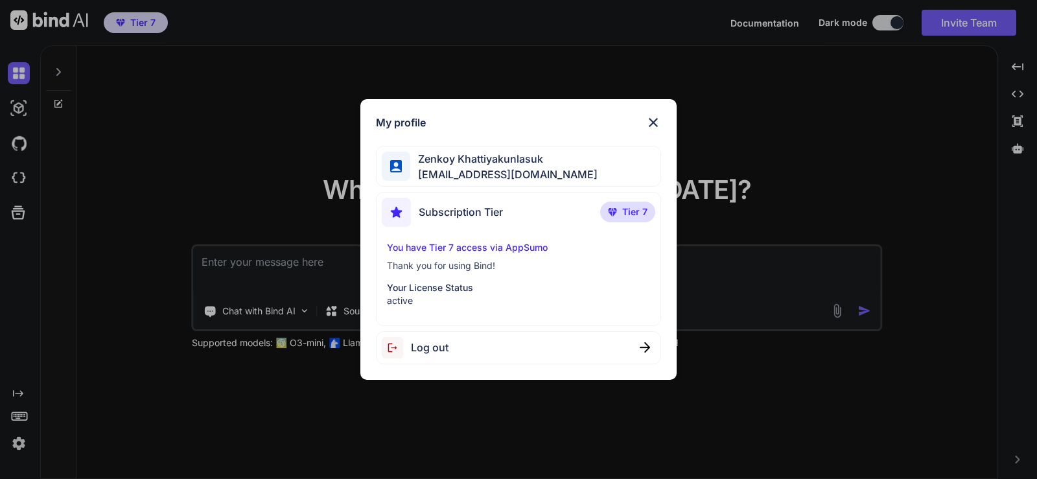
click at [490, 172] on span "bindai@zenkoy.com" at bounding box center [503, 175] width 187 height 16
click at [463, 263] on p "Thank you for using Bind!" at bounding box center [519, 265] width 264 height 13
click at [649, 118] on img at bounding box center [653, 123] width 16 height 16
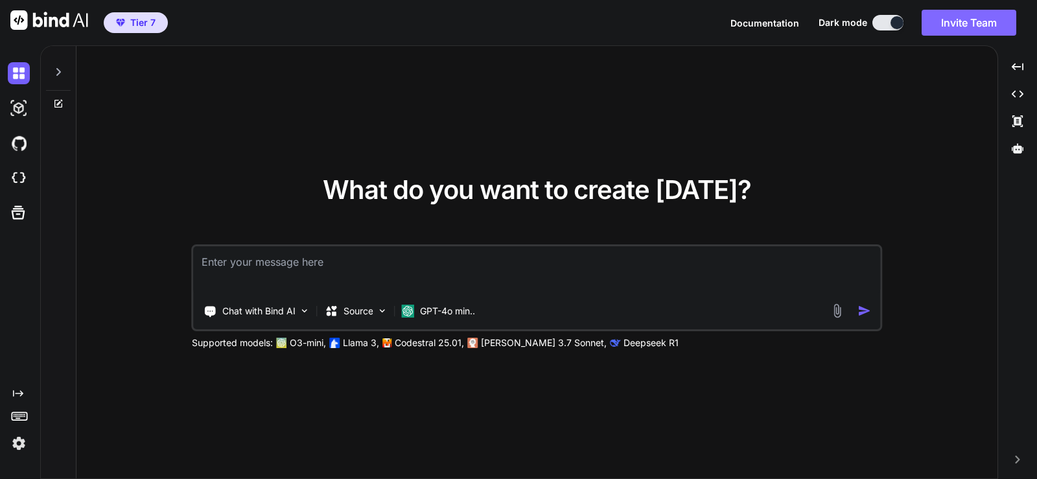
click at [991, 27] on button "Invite Team" at bounding box center [968, 23] width 95 height 26
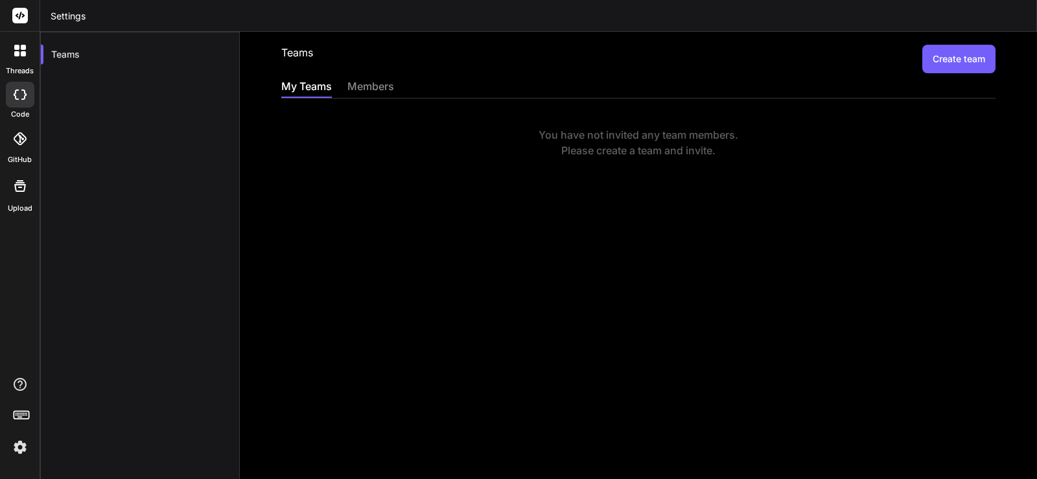
click at [356, 86] on div "members" at bounding box center [370, 87] width 47 height 18
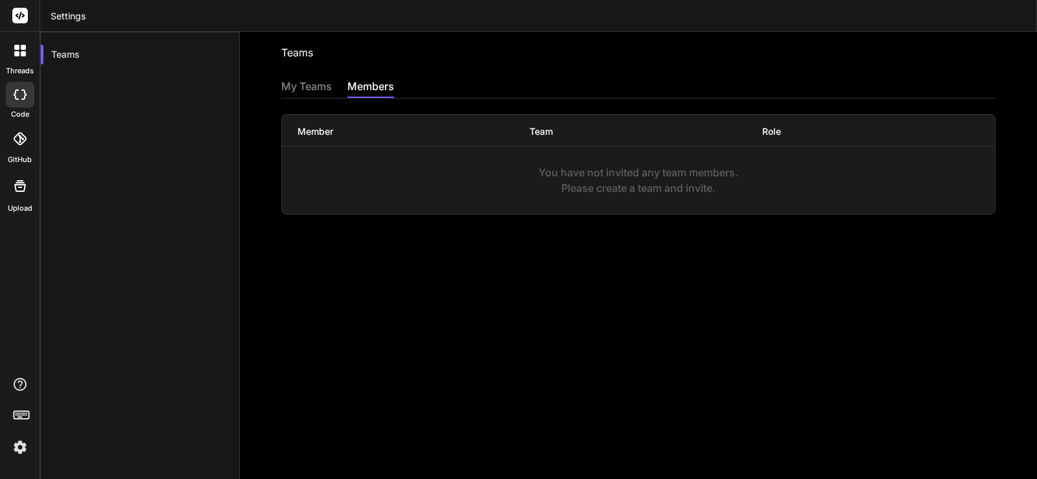
click at [313, 89] on div "My Teams" at bounding box center [306, 87] width 51 height 18
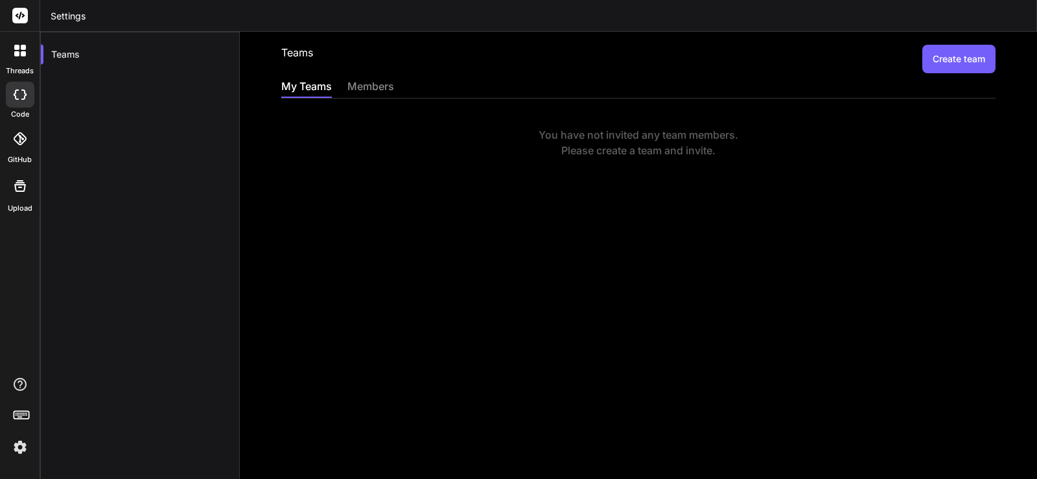
click at [384, 92] on div "members" at bounding box center [370, 87] width 47 height 18
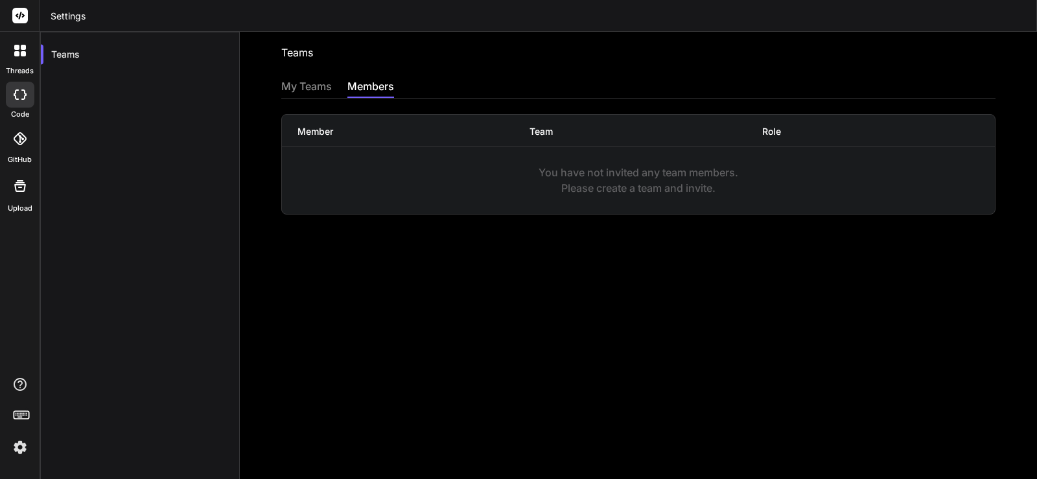
click at [306, 87] on div "My Teams" at bounding box center [306, 87] width 51 height 18
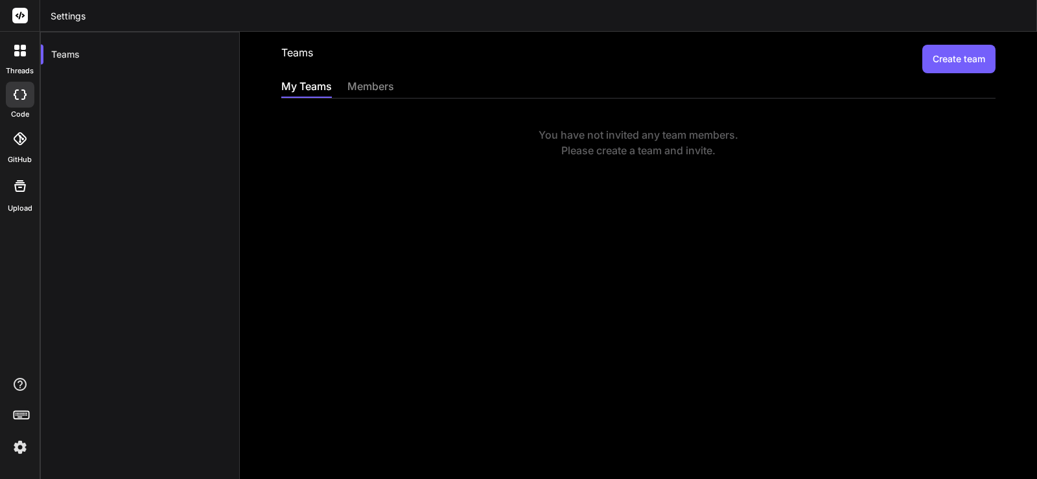
click at [952, 47] on button "Create team" at bounding box center [958, 59] width 73 height 29
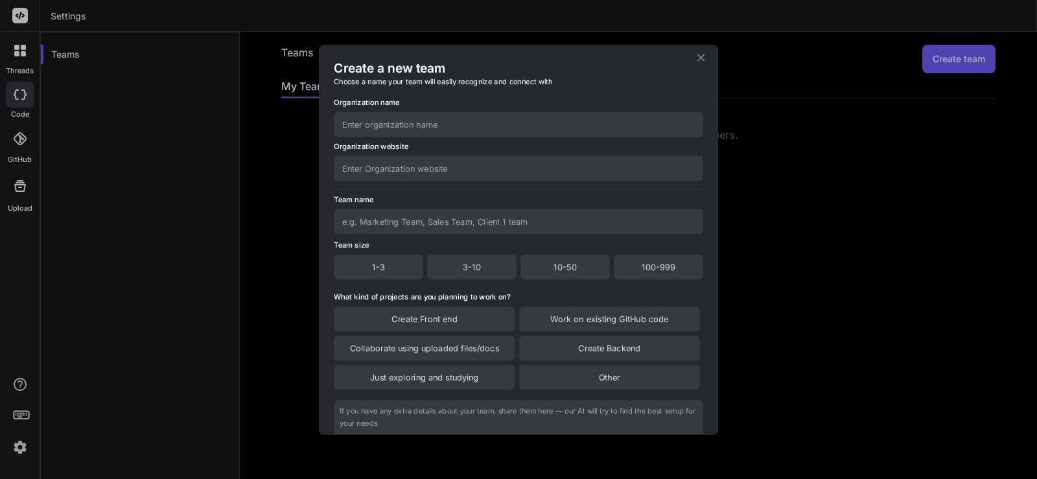
click at [377, 118] on input "text" at bounding box center [518, 123] width 369 height 25
click at [402, 172] on input "text" at bounding box center [518, 167] width 369 height 25
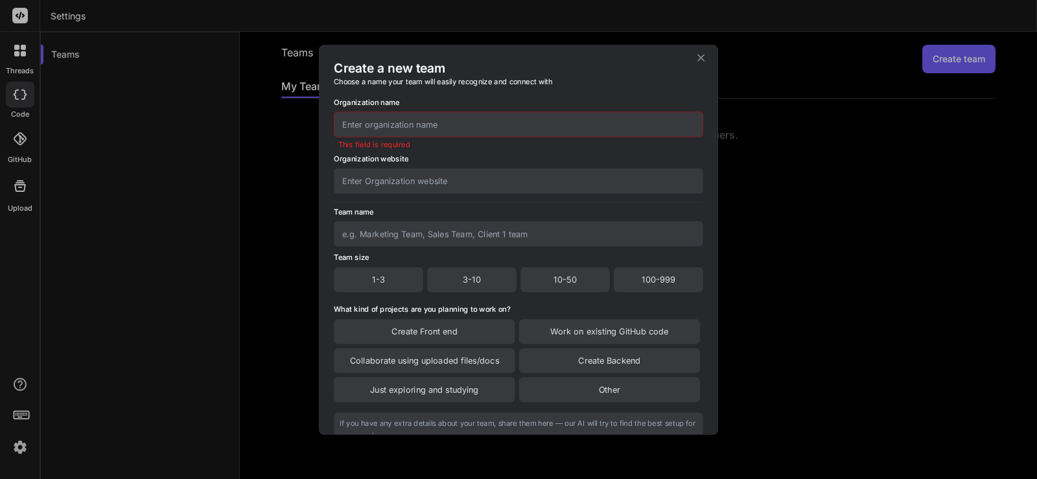
click at [405, 132] on input "text" at bounding box center [518, 123] width 369 height 25
click at [400, 172] on input "text" at bounding box center [518, 180] width 369 height 25
click at [417, 233] on input "text" at bounding box center [518, 233] width 369 height 25
click at [699, 58] on icon at bounding box center [701, 57] width 12 height 12
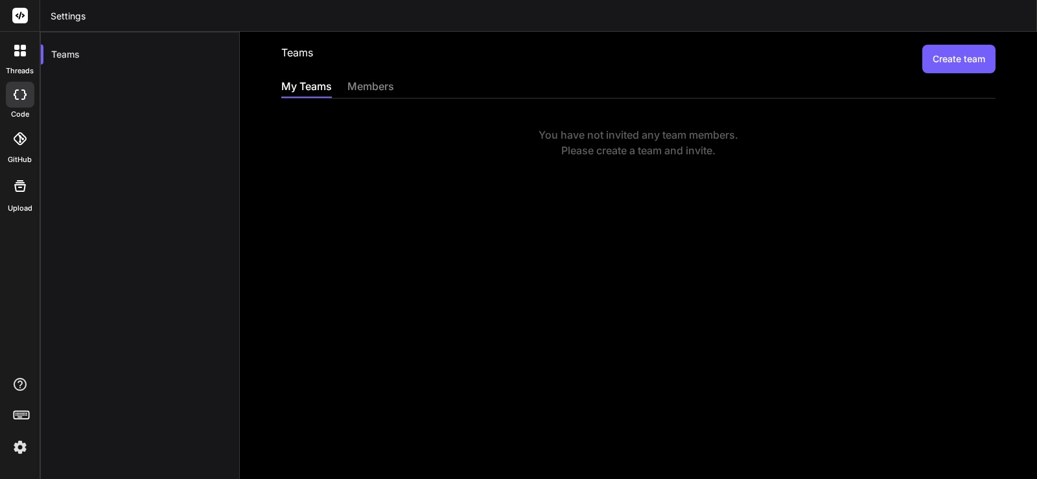
click at [25, 448] on img at bounding box center [20, 447] width 22 height 22
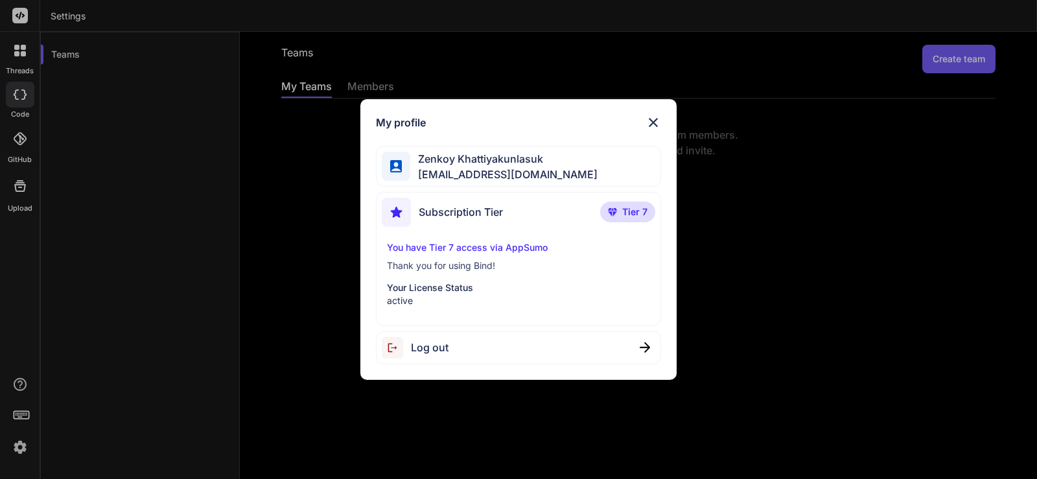
click at [655, 123] on img at bounding box center [653, 123] width 16 height 16
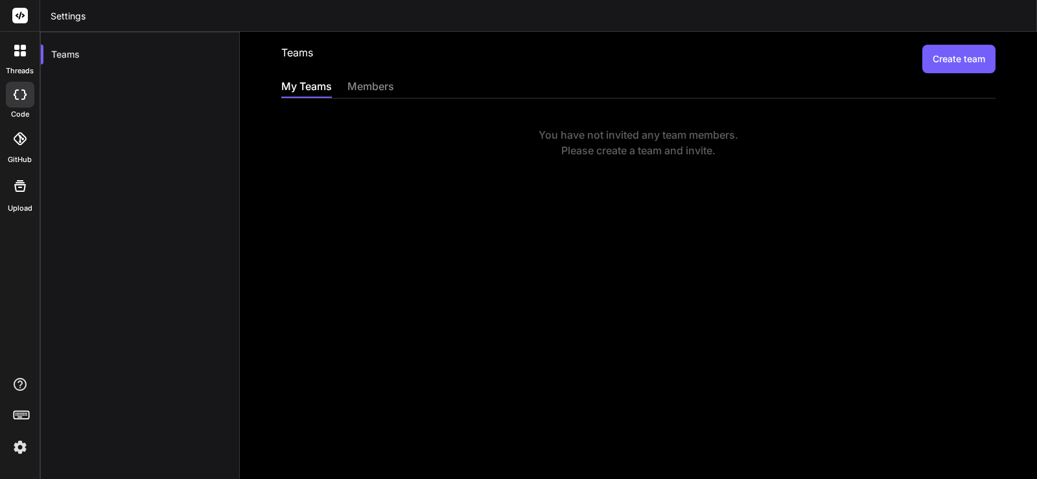
click at [17, 52] on icon at bounding box center [16, 53] width 5 height 5
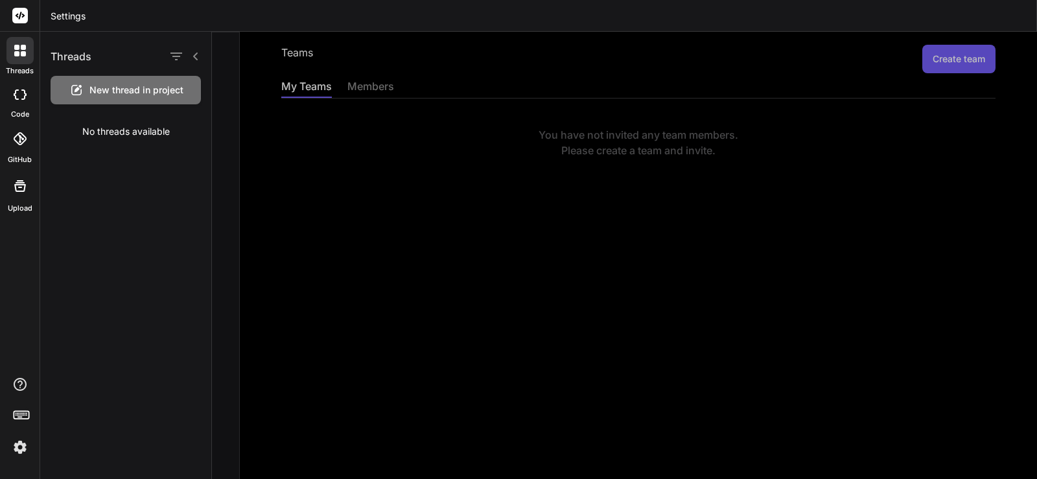
click at [17, 52] on icon at bounding box center [16, 53] width 5 height 5
click at [26, 143] on icon at bounding box center [20, 138] width 13 height 13
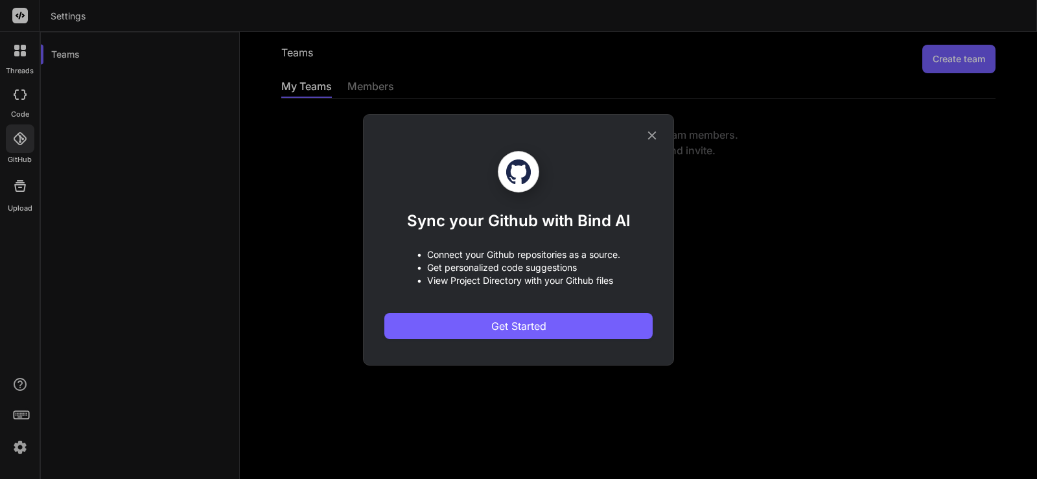
click at [650, 133] on icon at bounding box center [652, 135] width 8 height 8
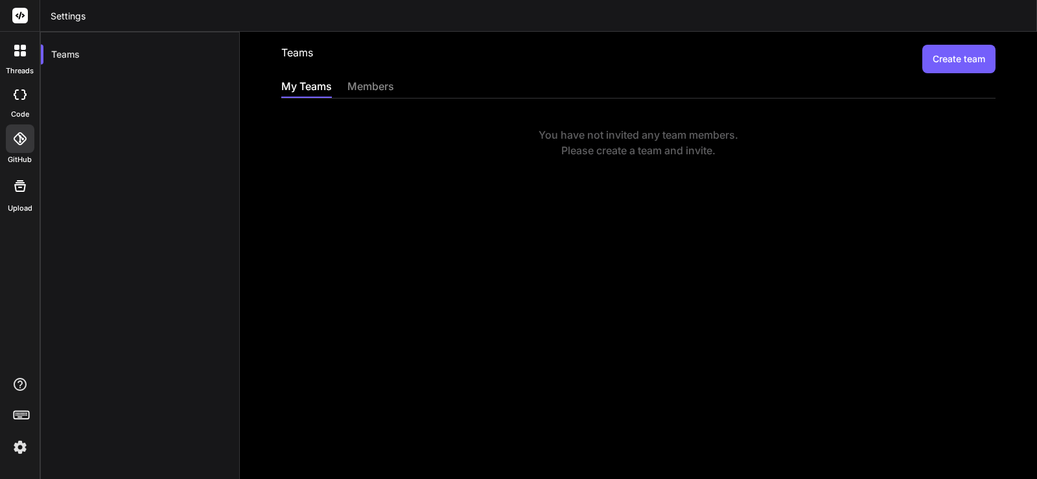
click at [12, 198] on div at bounding box center [20, 185] width 31 height 31
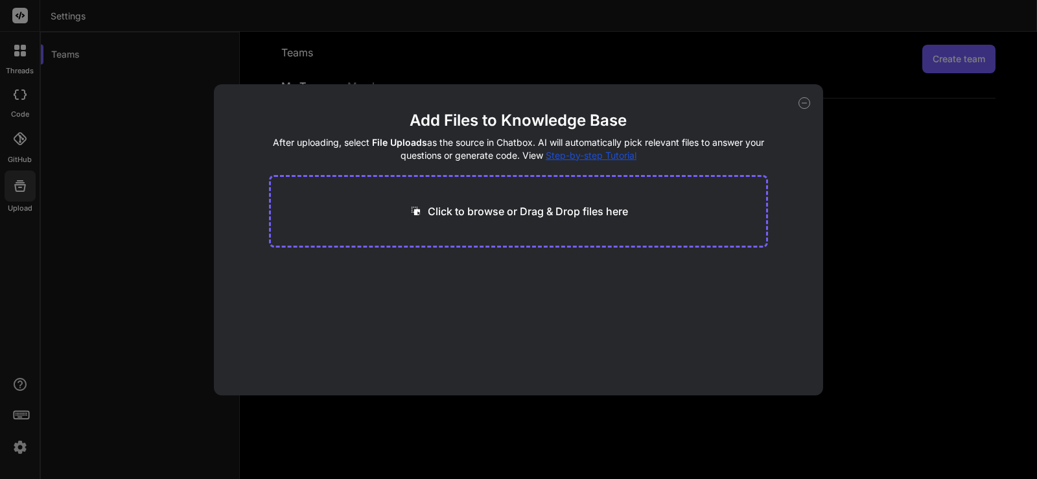
click at [12, 198] on div "Add Files to Knowledge Base After uploading, select File Uploads as the source …" at bounding box center [518, 239] width 1037 height 479
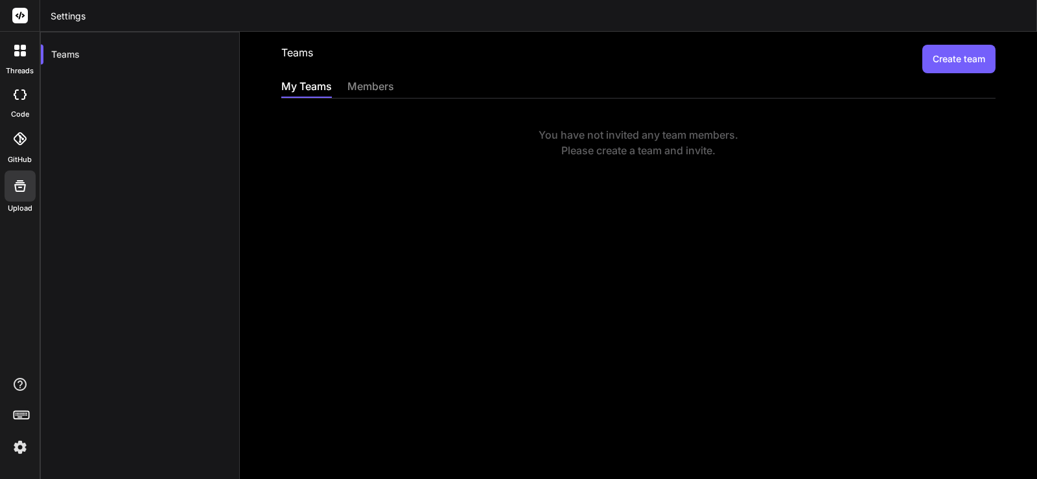
click at [15, 137] on icon at bounding box center [19, 138] width 13 height 13
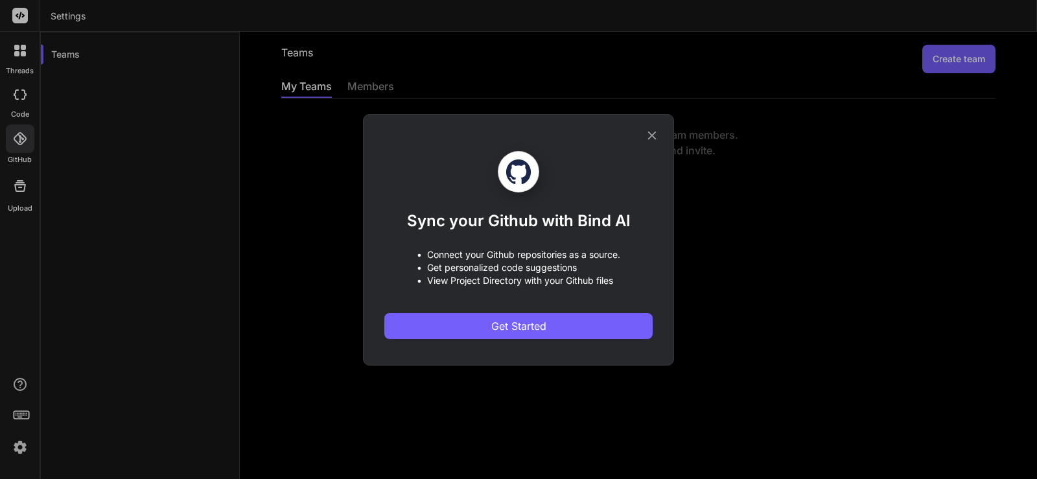
click at [15, 137] on div "Sync your Github with Bind AI • Connect your Github repositories as a source. •…" at bounding box center [518, 239] width 1037 height 479
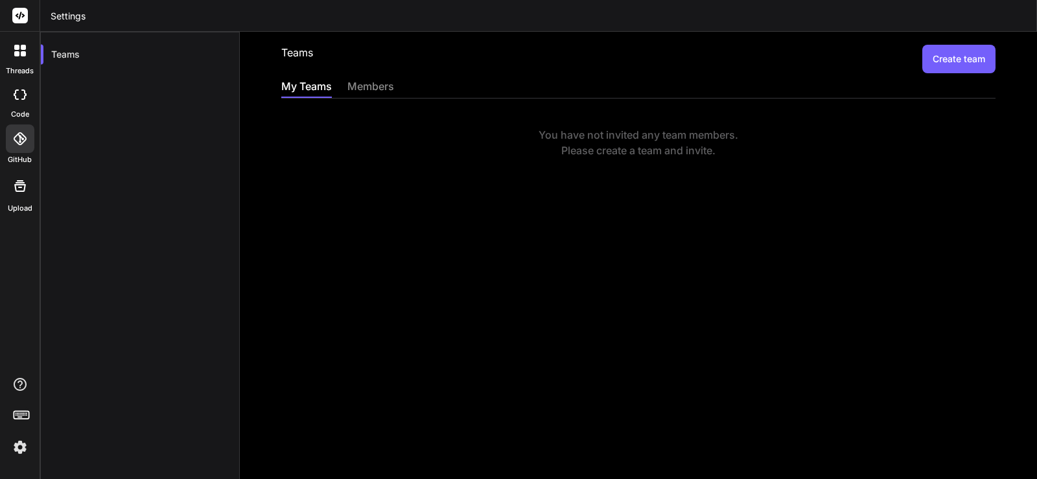
click at [27, 47] on div at bounding box center [19, 50] width 27 height 27
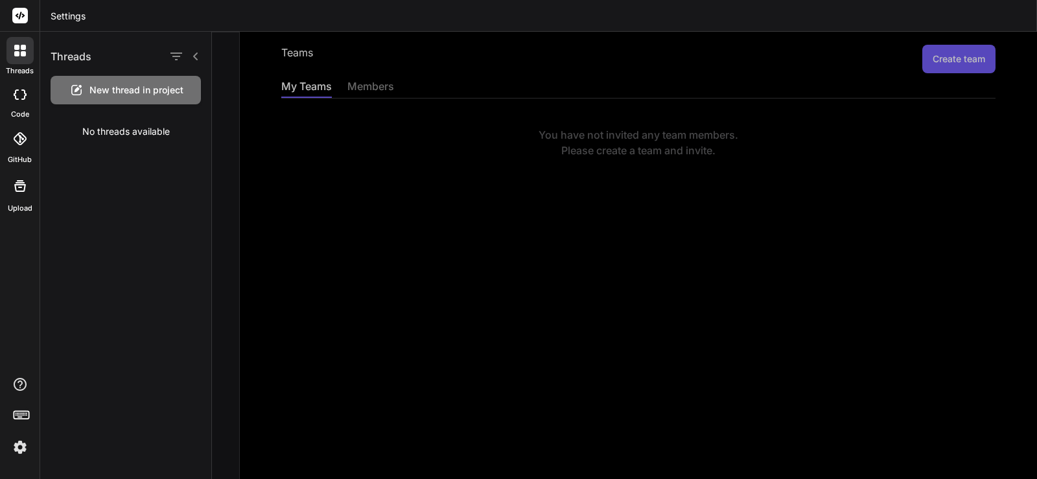
click at [27, 47] on div at bounding box center [19, 50] width 27 height 27
click at [19, 16] on icon at bounding box center [21, 16] width 10 height 8
click at [20, 413] on rect at bounding box center [19, 413] width 1 height 1
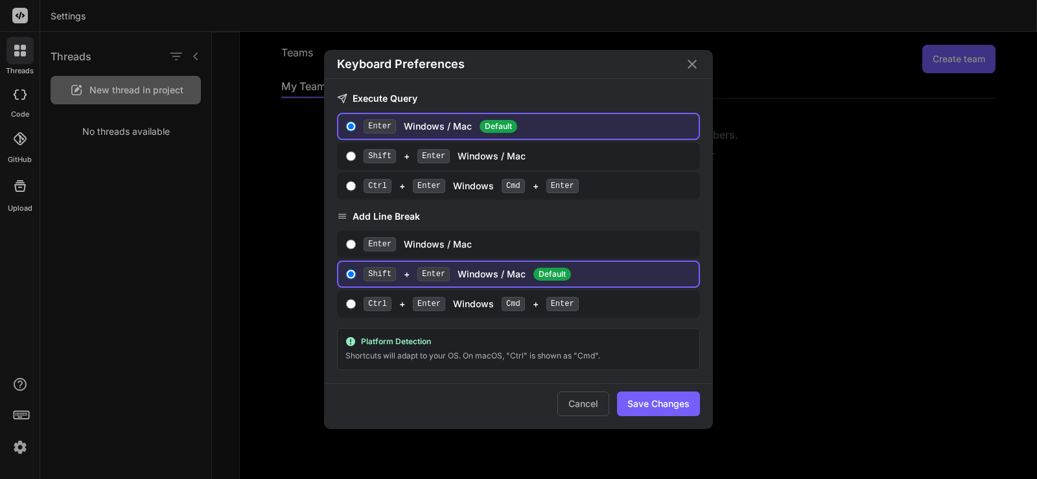
click at [20, 413] on div "Keyboard Preferences Execute Query Enter Windows / Mac Default Shift + Enter Wi…" at bounding box center [518, 239] width 1037 height 479
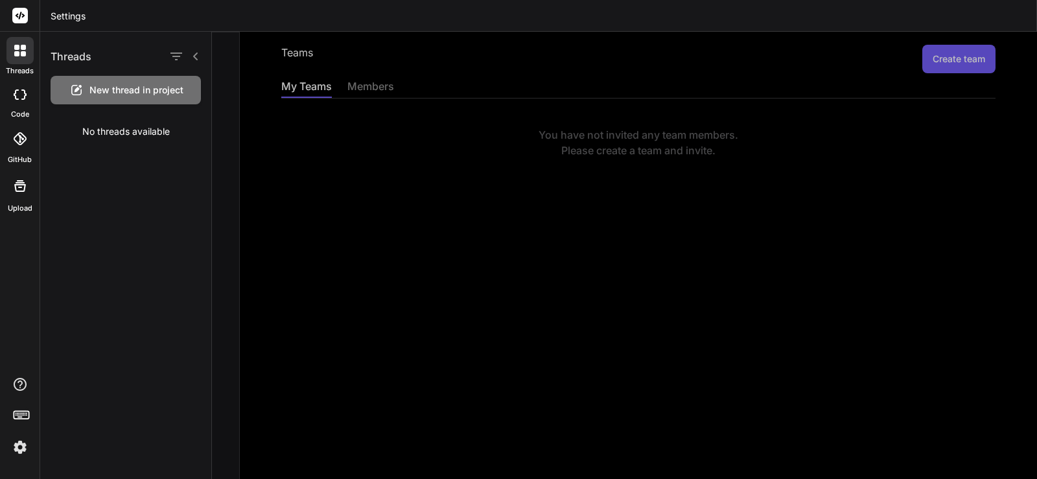
click at [196, 56] on icon at bounding box center [195, 56] width 10 height 10
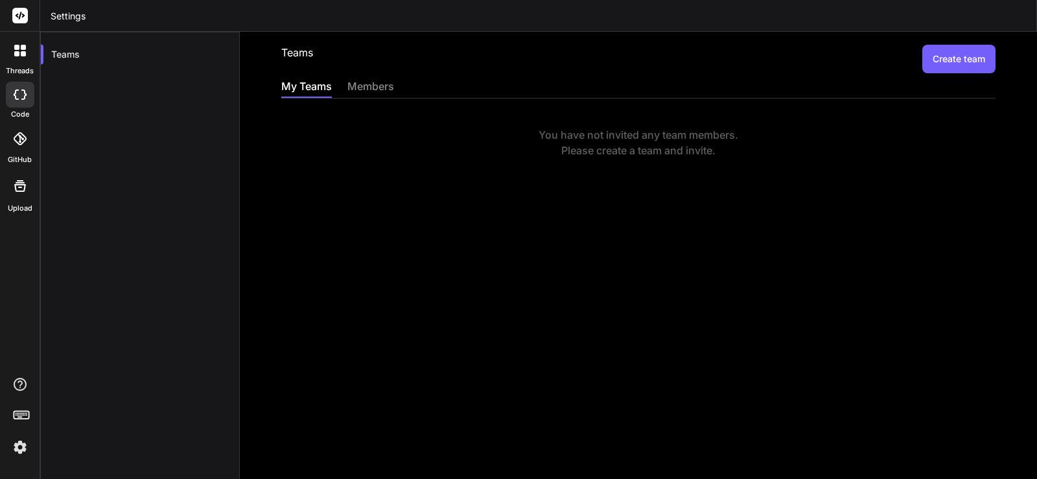
click at [62, 9] on header "Settings" at bounding box center [538, 16] width 996 height 32
click at [14, 19] on rect at bounding box center [20, 16] width 16 height 16
click at [22, 12] on rect at bounding box center [20, 16] width 16 height 16
click at [29, 59] on div at bounding box center [19, 50] width 27 height 27
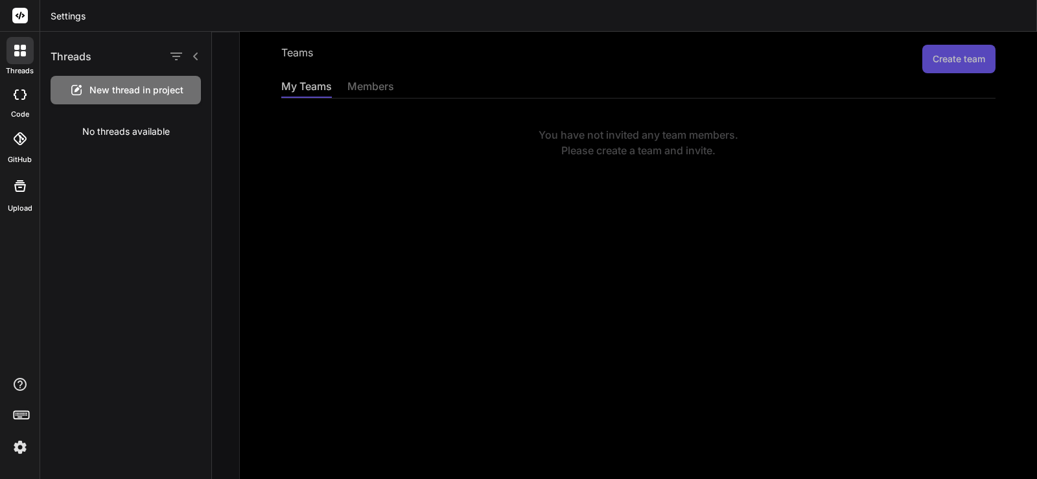
click at [59, 56] on h1 "Threads" at bounding box center [71, 57] width 41 height 16
click at [178, 60] on icon "button" at bounding box center [176, 57] width 16 height 16
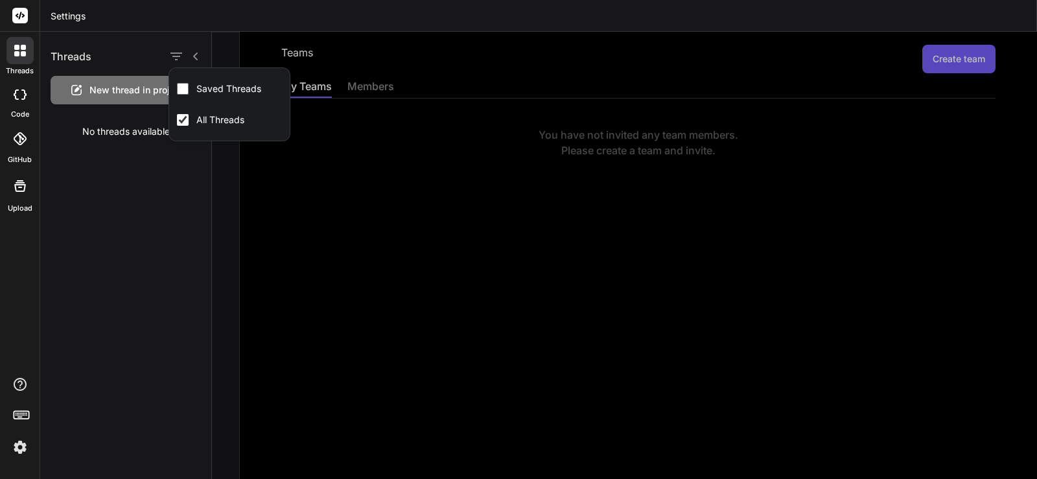
click at [113, 218] on div "Threads New thread in project No threads available" at bounding box center [126, 255] width 172 height 447
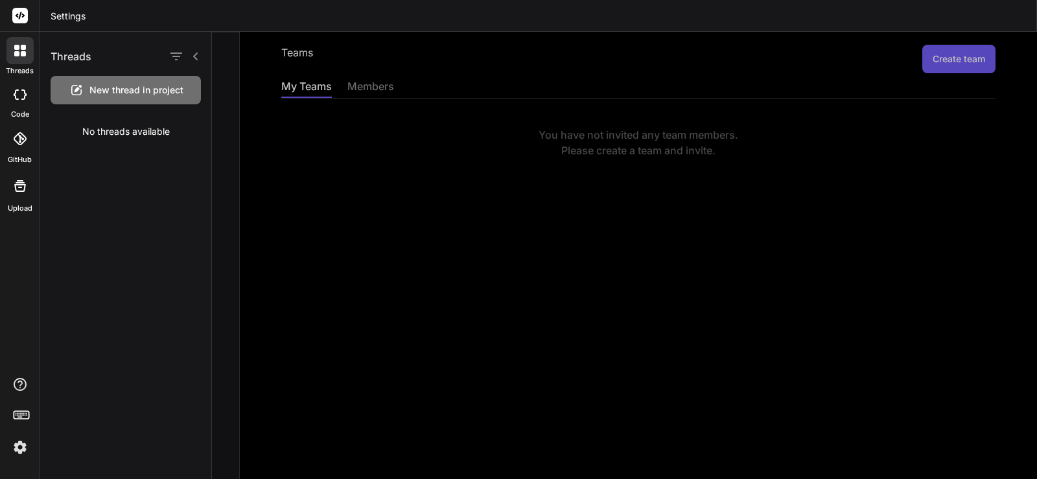
click at [20, 446] on img at bounding box center [20, 447] width 22 height 22
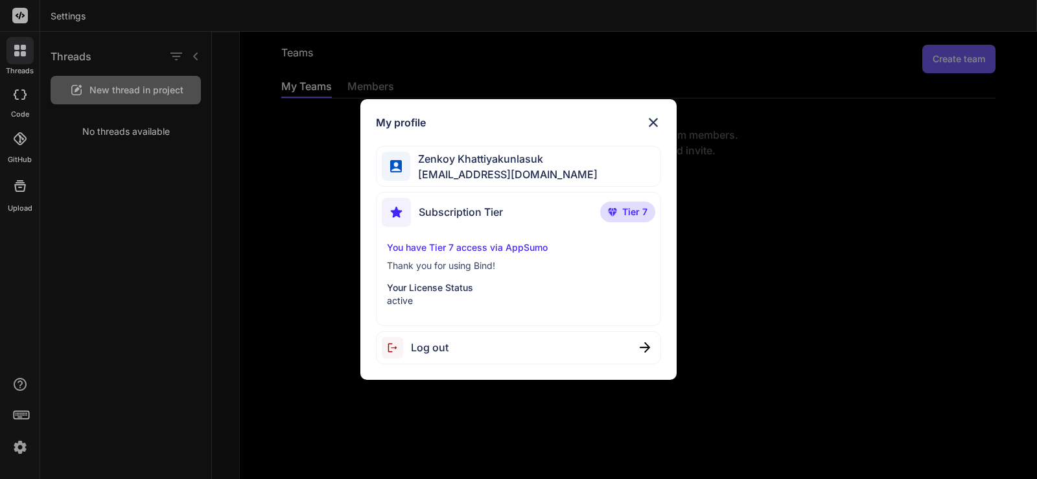
click at [281, 244] on div "My profile Zenkoy Khattiyakunlasuk bindai@zenkoy.com Subscription Tier Tier 7 Y…" at bounding box center [518, 239] width 1037 height 479
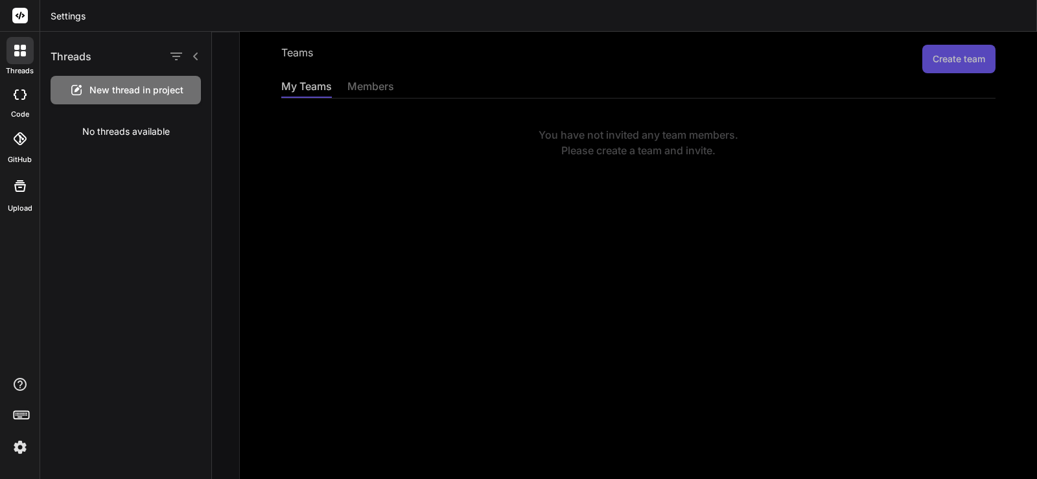
click at [18, 14] on rect at bounding box center [20, 16] width 16 height 16
click at [17, 100] on div at bounding box center [20, 95] width 29 height 26
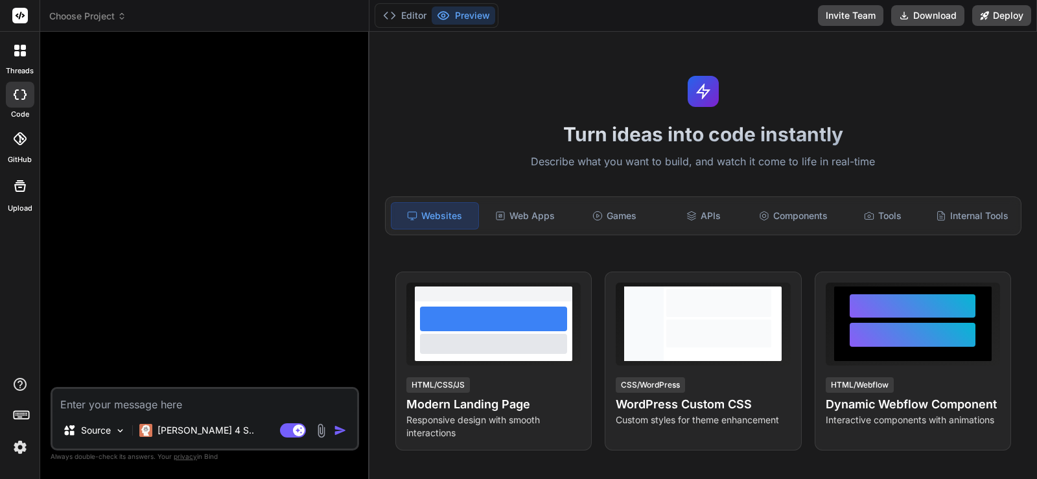
click at [94, 9] on header "Choose Project Created with Pixso." at bounding box center [204, 16] width 329 height 32
click at [92, 18] on span "Choose Project" at bounding box center [87, 16] width 77 height 13
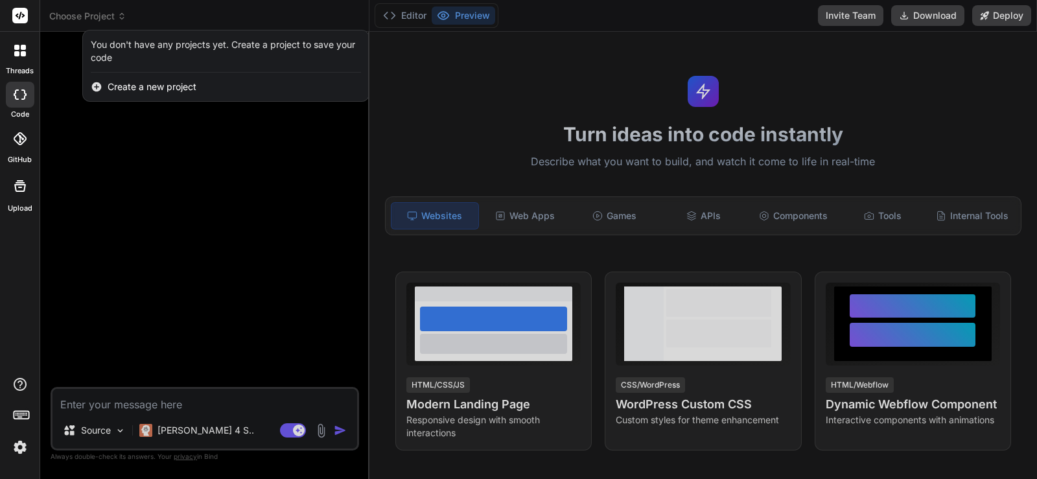
click at [75, 12] on div at bounding box center [518, 239] width 1037 height 479
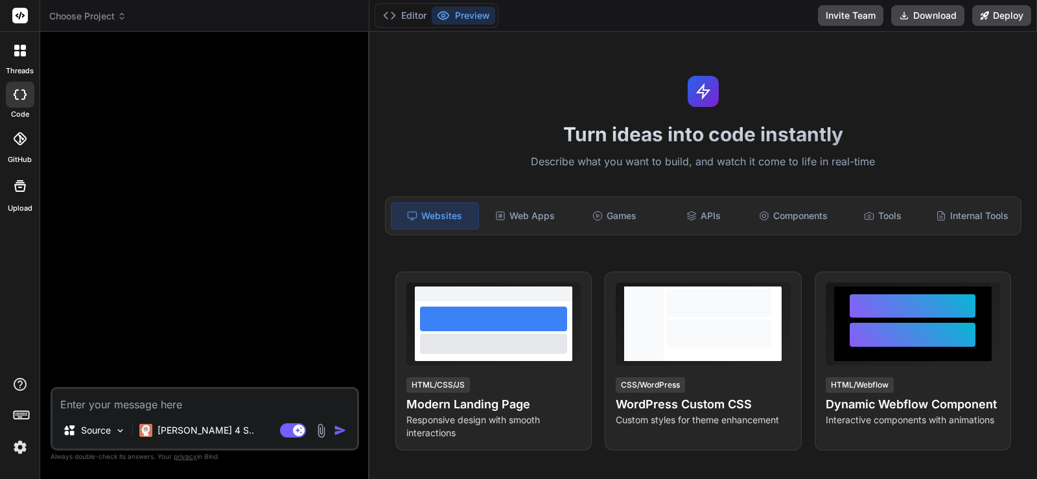
click at [22, 448] on img at bounding box center [20, 447] width 22 height 22
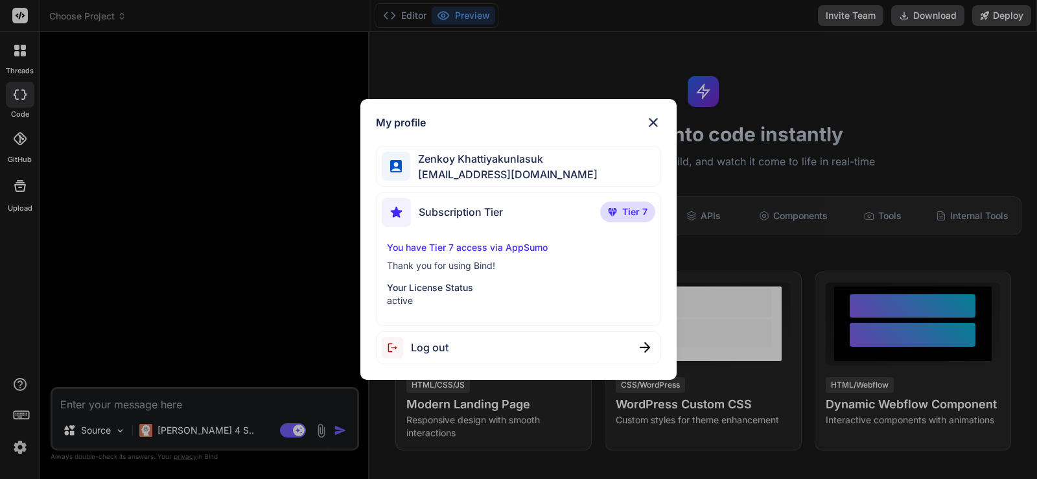
click at [23, 444] on div "My profile Zenkoy Khattiyakunlasuk bindai@zenkoy.com Subscription Tier Tier 7 Y…" at bounding box center [518, 239] width 1037 height 479
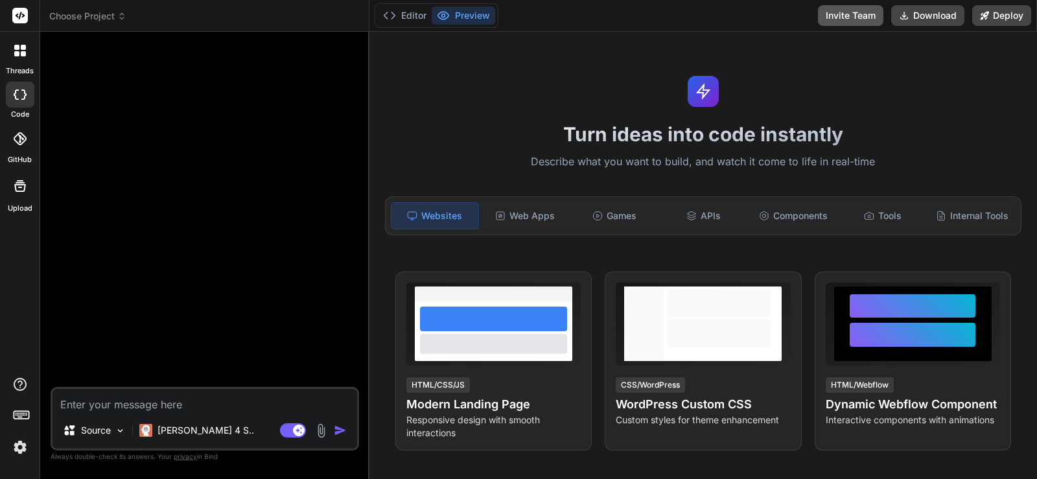
click at [853, 22] on button "Invite Team" at bounding box center [850, 15] width 65 height 21
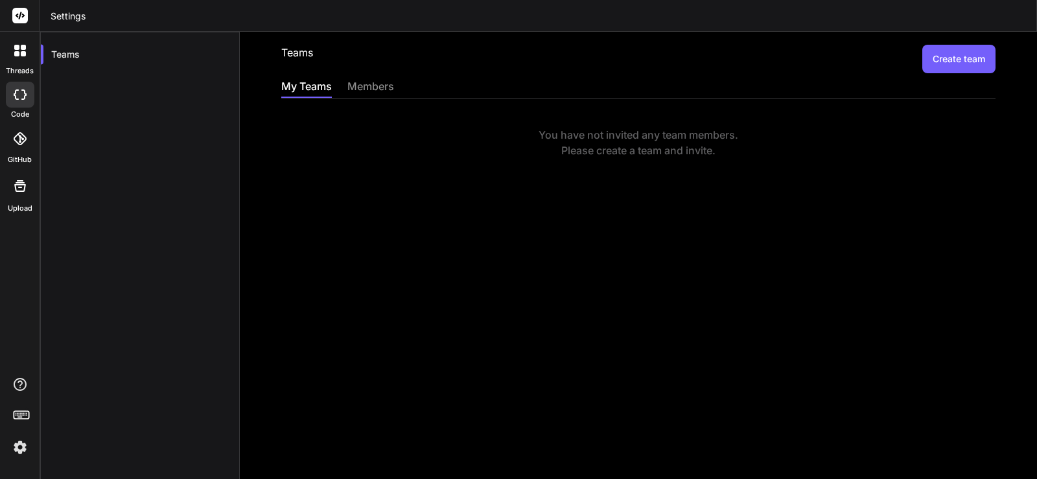
click at [389, 90] on div "members" at bounding box center [370, 87] width 47 height 18
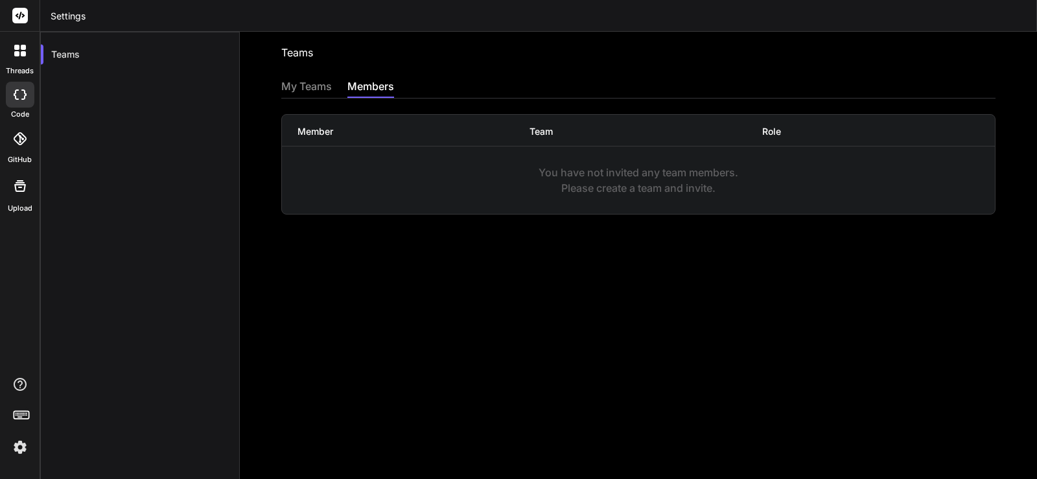
click at [329, 139] on div "Member Team Role" at bounding box center [638, 131] width 713 height 32
click at [312, 83] on div "My Teams" at bounding box center [306, 87] width 51 height 18
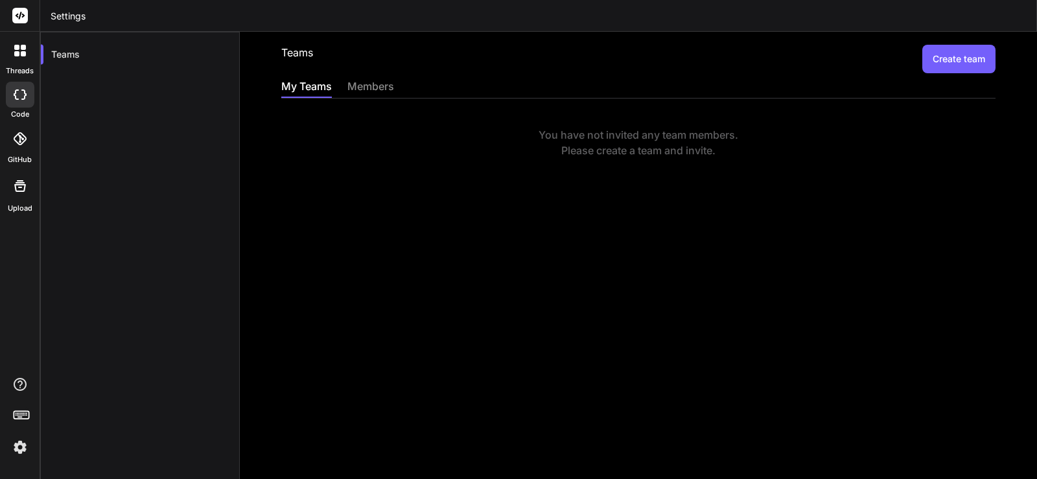
click at [927, 61] on button "Create team" at bounding box center [958, 59] width 73 height 29
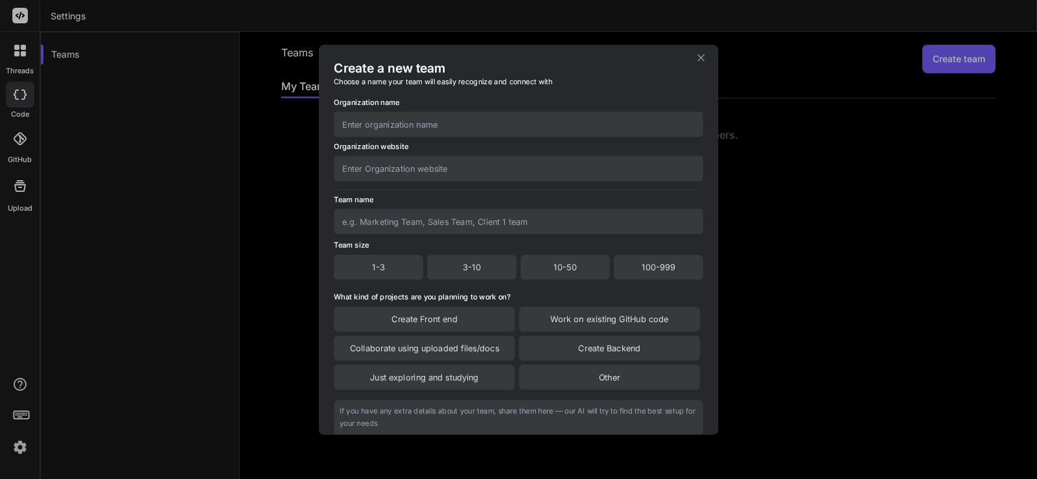
click at [405, 128] on input "text" at bounding box center [518, 123] width 369 height 25
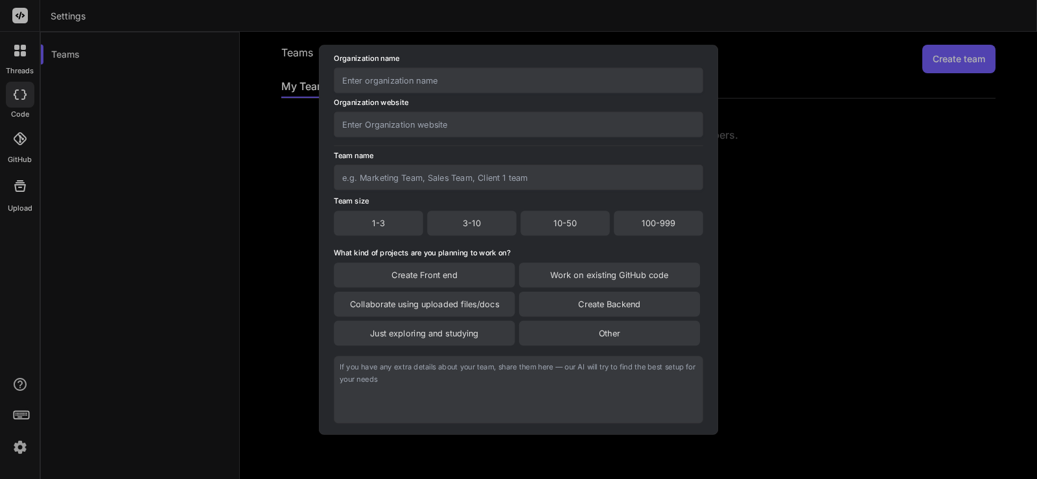
scroll to position [108, 0]
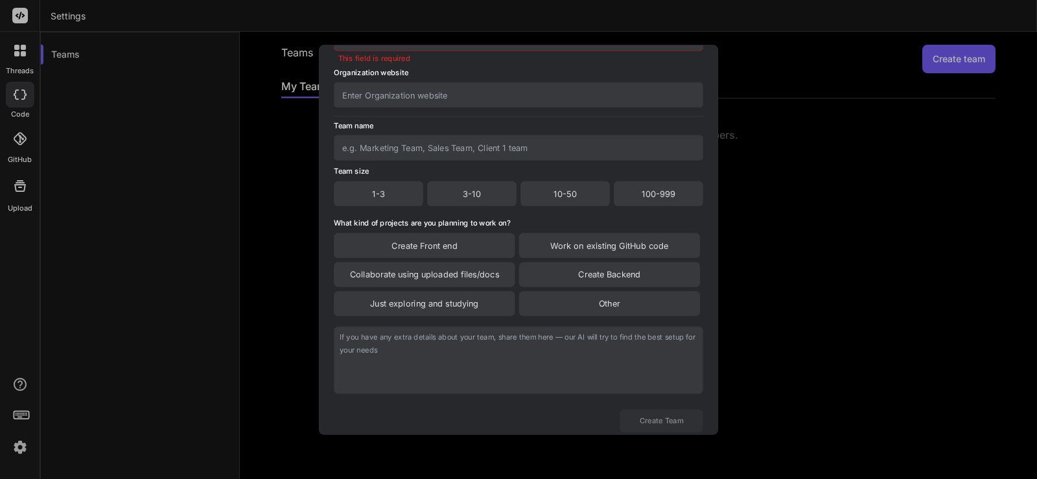
click at [404, 345] on textarea at bounding box center [518, 359] width 369 height 67
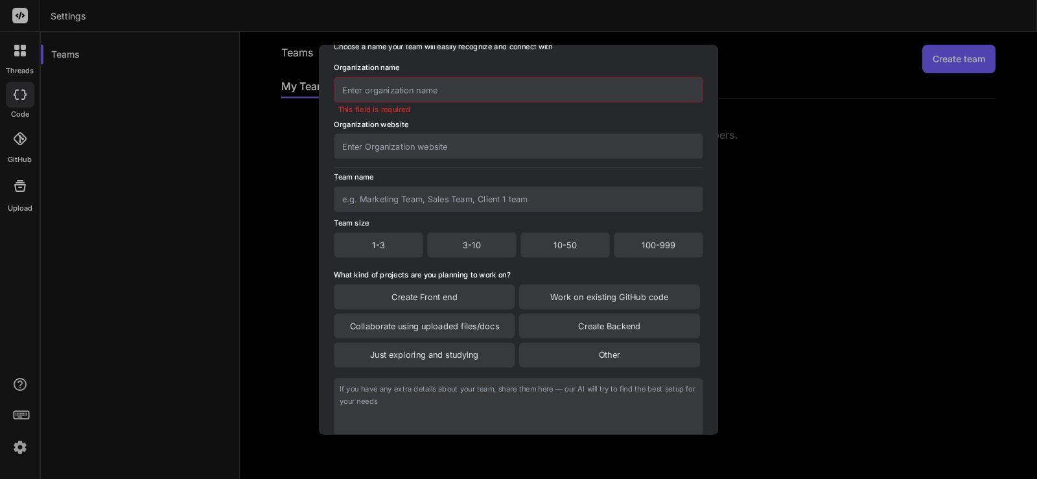
scroll to position [0, 0]
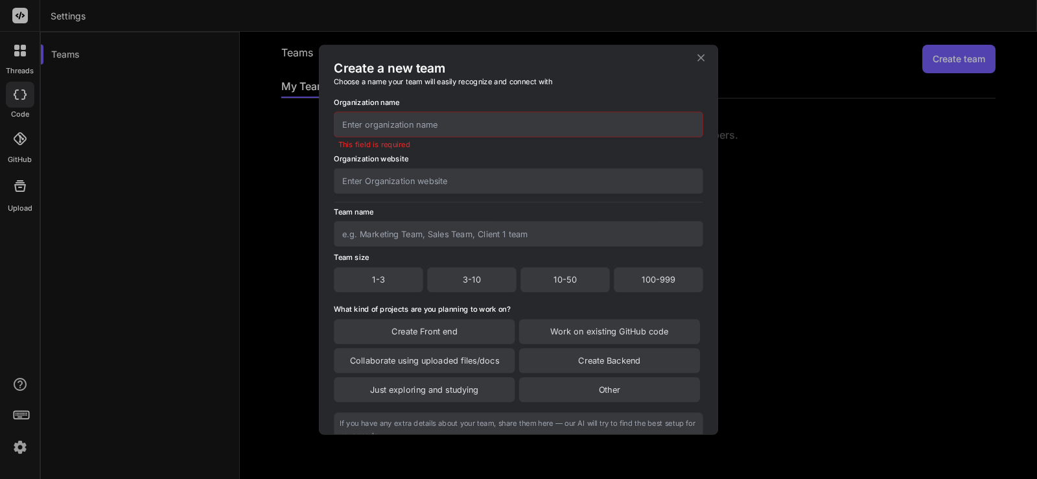
click at [380, 126] on input "text" at bounding box center [518, 123] width 369 height 25
click at [706, 58] on icon at bounding box center [701, 57] width 12 height 12
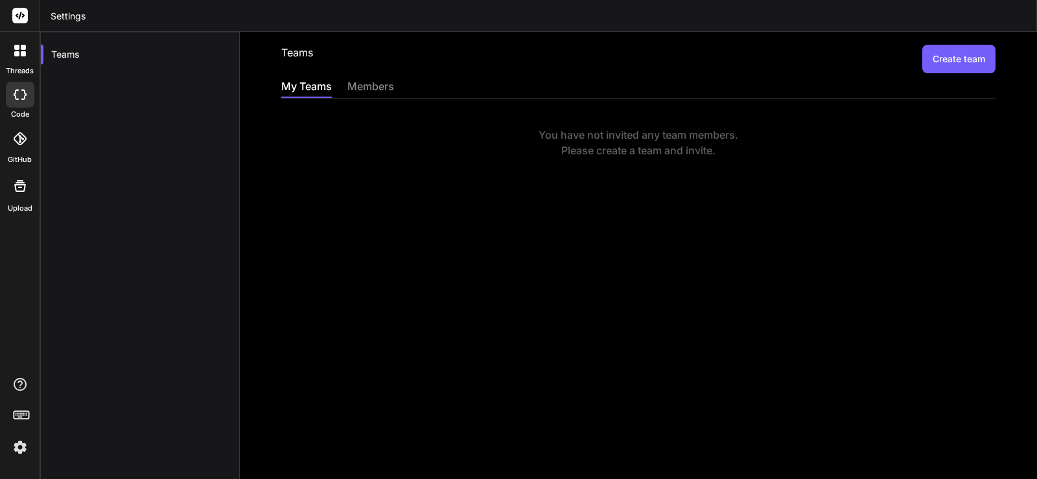
click at [377, 84] on div "members" at bounding box center [370, 87] width 47 height 18
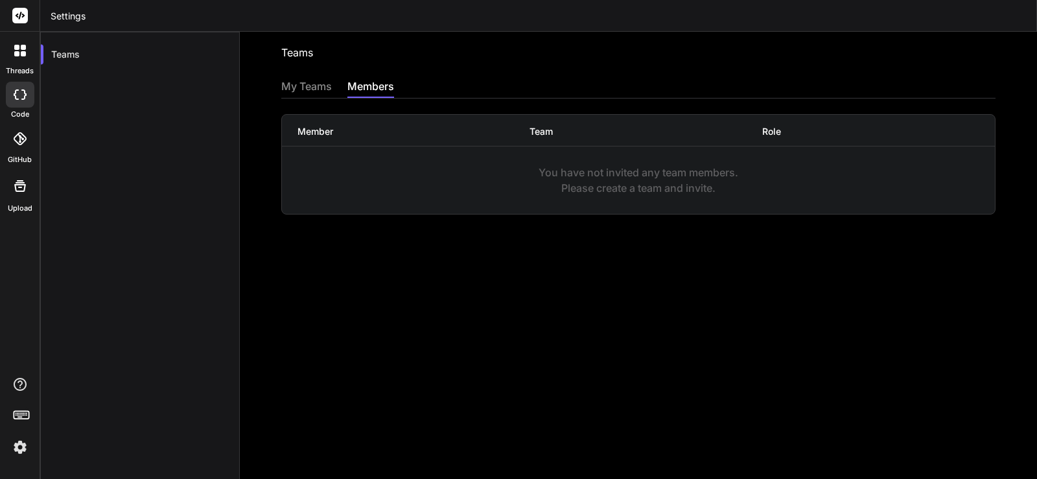
click at [305, 86] on div "My Teams" at bounding box center [306, 87] width 51 height 18
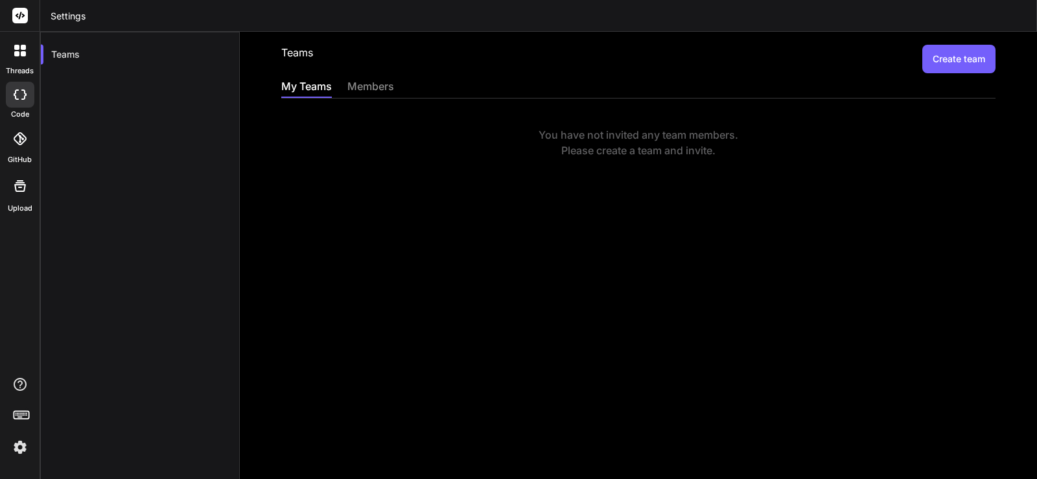
click at [956, 71] on button "Create team" at bounding box center [958, 59] width 73 height 29
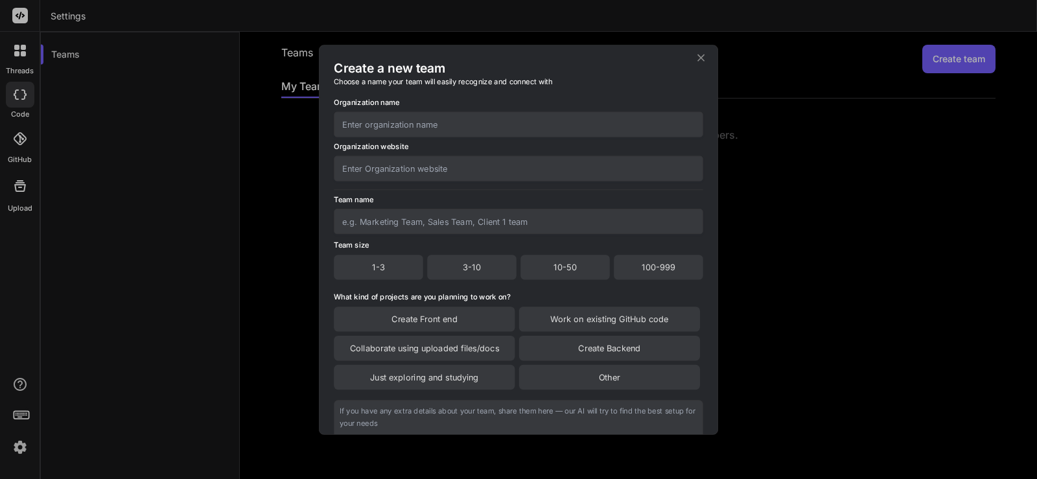
click at [406, 225] on input "text" at bounding box center [518, 221] width 369 height 25
click at [415, 123] on input "text" at bounding box center [518, 123] width 369 height 25
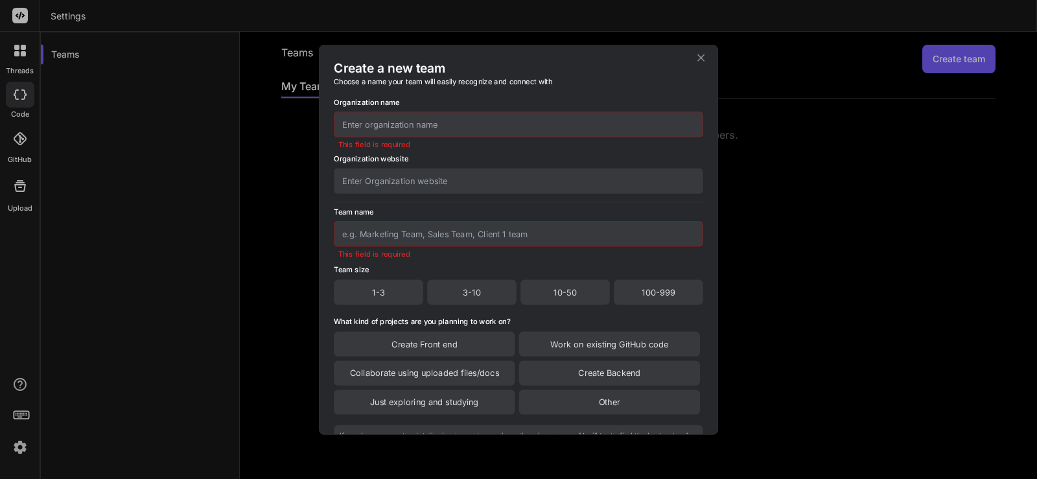
click at [381, 220] on div "Team name" at bounding box center [518, 226] width 369 height 40
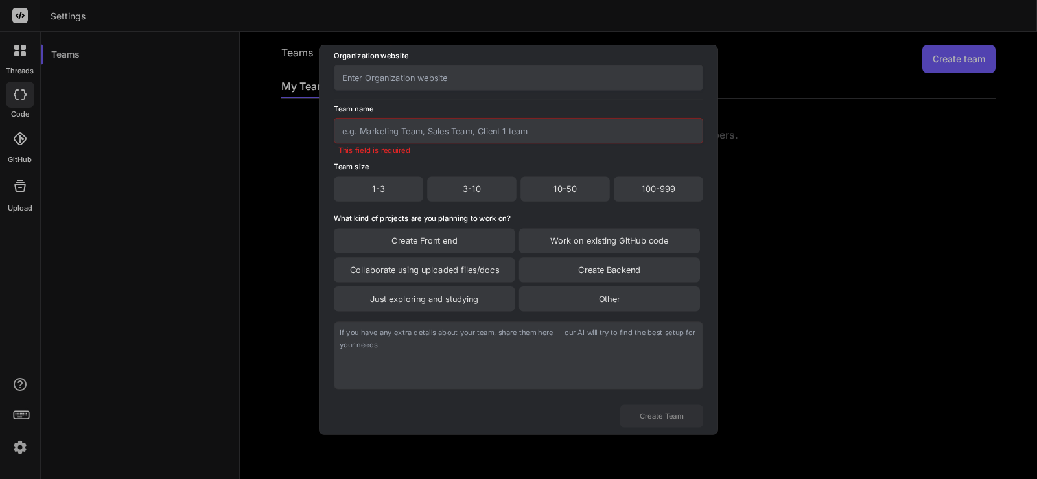
scroll to position [139, 0]
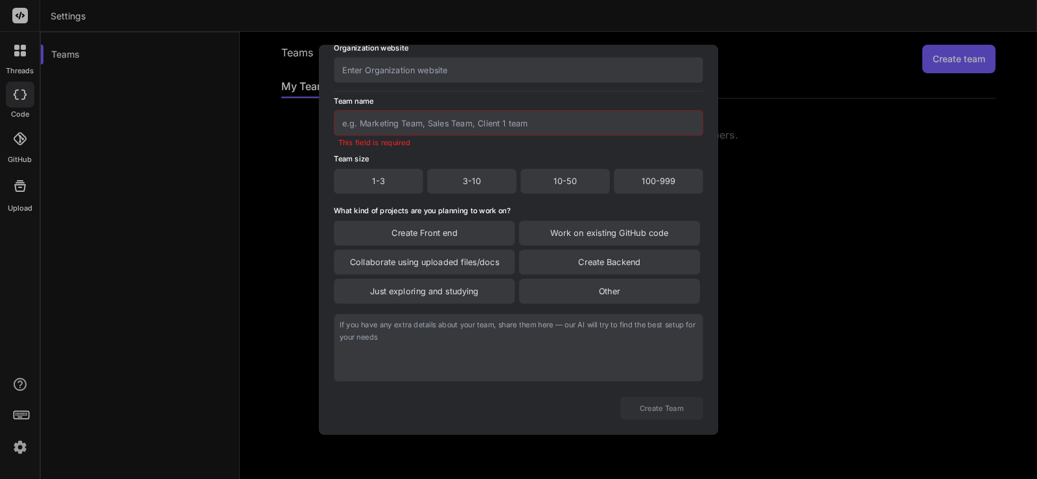
click at [426, 323] on textarea at bounding box center [518, 347] width 369 height 67
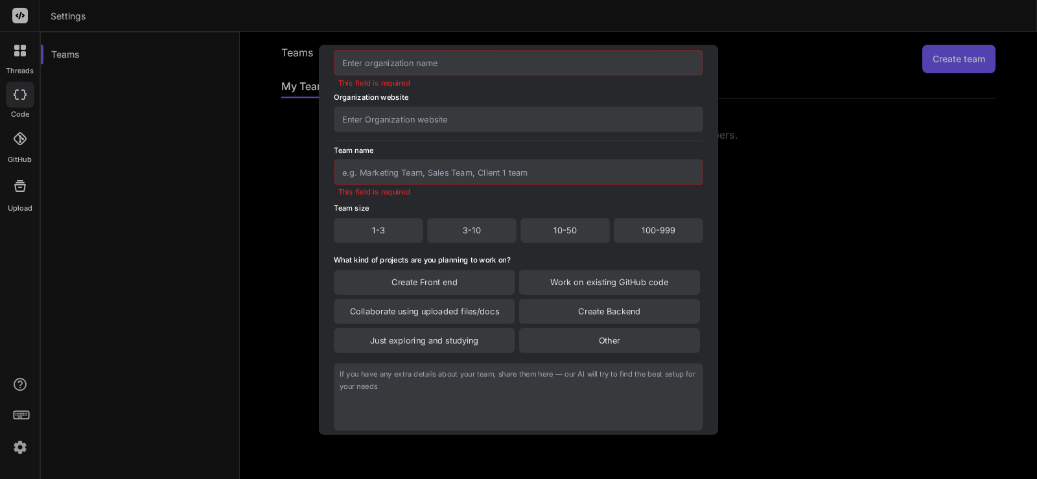
scroll to position [0, 0]
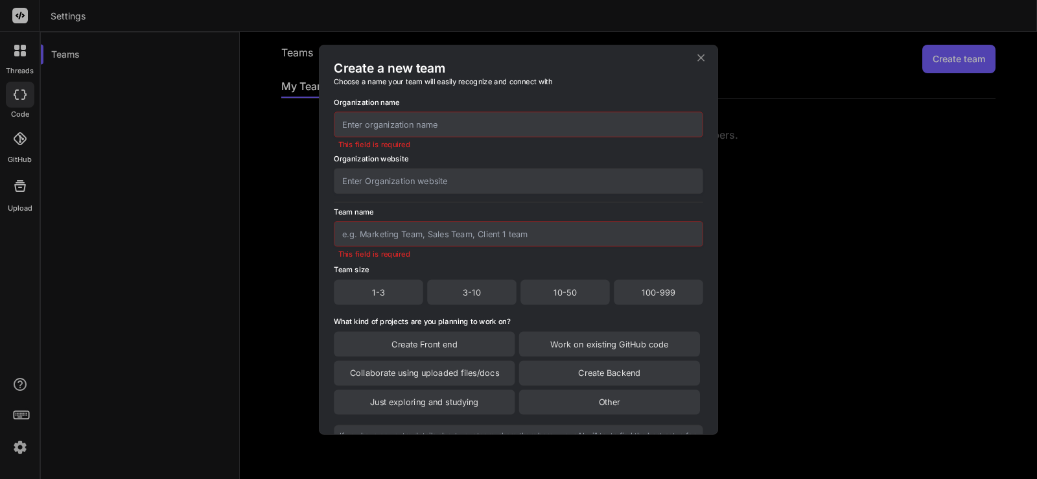
click at [408, 238] on input "text" at bounding box center [518, 233] width 369 height 25
click at [408, 136] on input "text" at bounding box center [518, 123] width 369 height 25
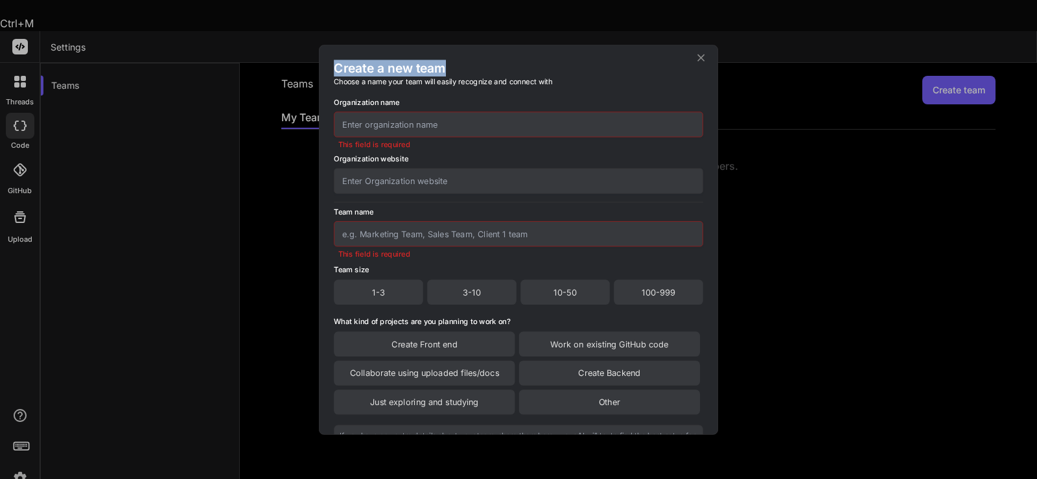
drag, startPoint x: 446, startPoint y: 66, endPoint x: 332, endPoint y: 73, distance: 114.3
click at [332, 73] on div "Create a new team Choose a name your team will easily recognize and connect wit…" at bounding box center [518, 239] width 398 height 389
click at [407, 120] on input "text" at bounding box center [518, 123] width 369 height 25
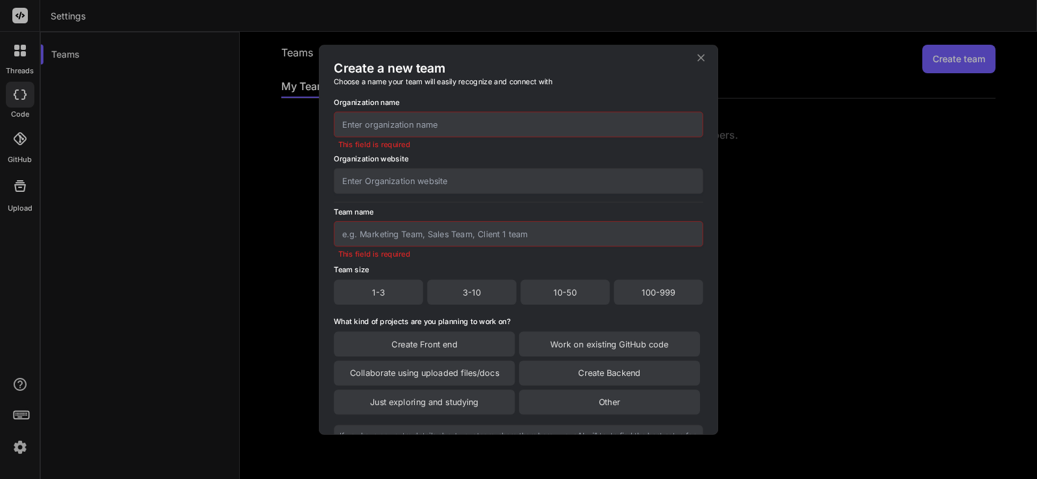
click at [417, 186] on input "text" at bounding box center [518, 180] width 369 height 25
click at [405, 233] on input "text" at bounding box center [518, 233] width 369 height 25
click at [354, 124] on input "text" at bounding box center [518, 123] width 369 height 25
type input "LTD1"
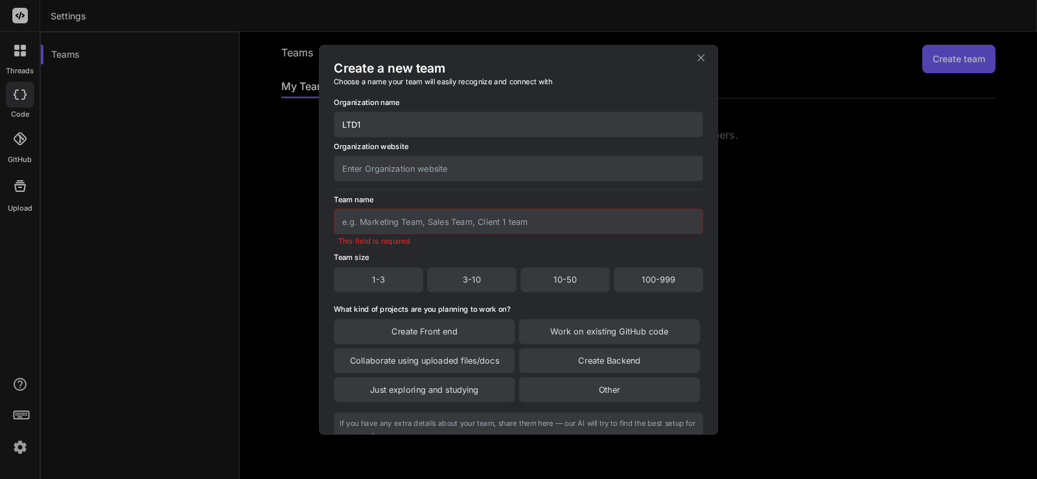
click at [363, 187] on div "Organization name LTD1 Organization website Team name This field is required Te…" at bounding box center [518, 301] width 369 height 431
click at [375, 167] on input "text" at bounding box center [518, 167] width 369 height 25
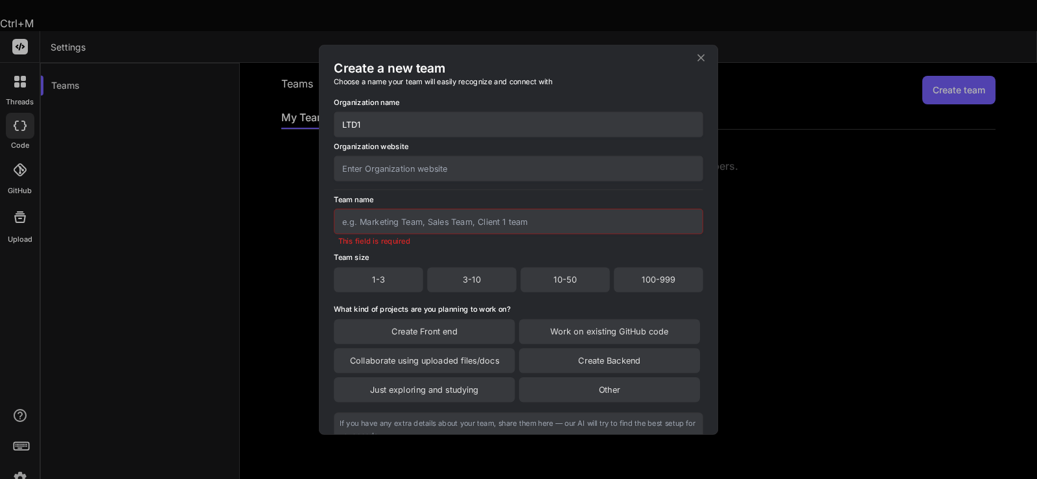
drag, startPoint x: 362, startPoint y: 124, endPoint x: 280, endPoint y: 120, distance: 81.8
click at [280, 120] on div "Create a new team Choose a name your team will easily recognize and connect wit…" at bounding box center [518, 239] width 1037 height 479
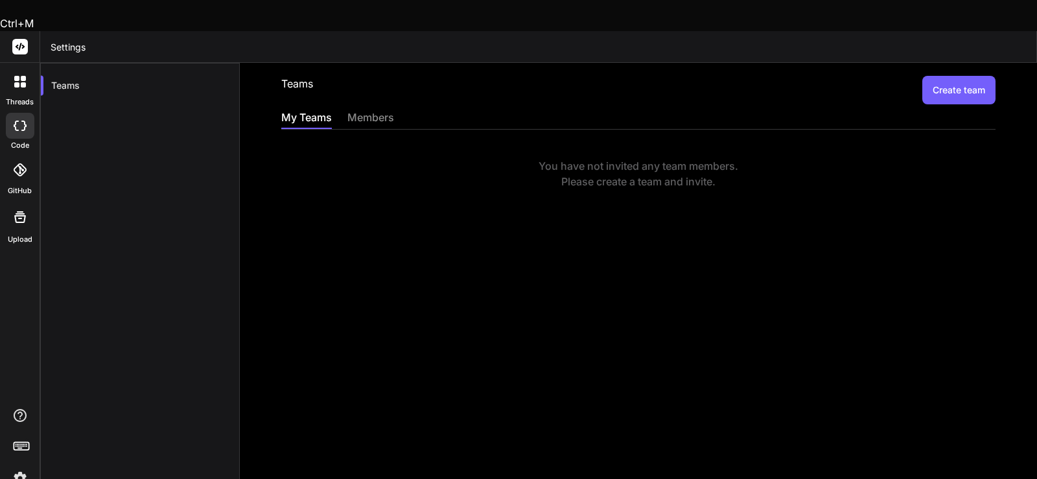
click at [937, 76] on button "Create team" at bounding box center [958, 90] width 73 height 29
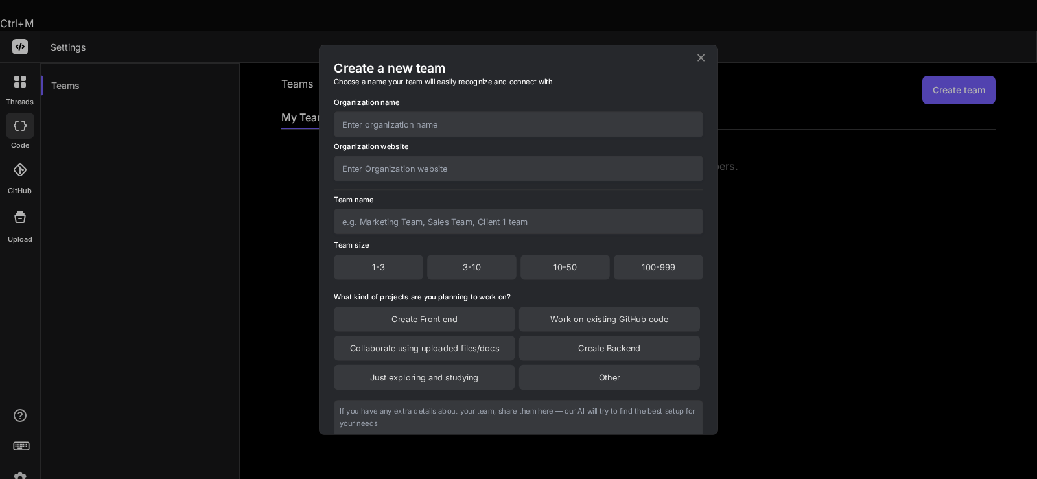
click at [405, 121] on input "text" at bounding box center [518, 123] width 369 height 25
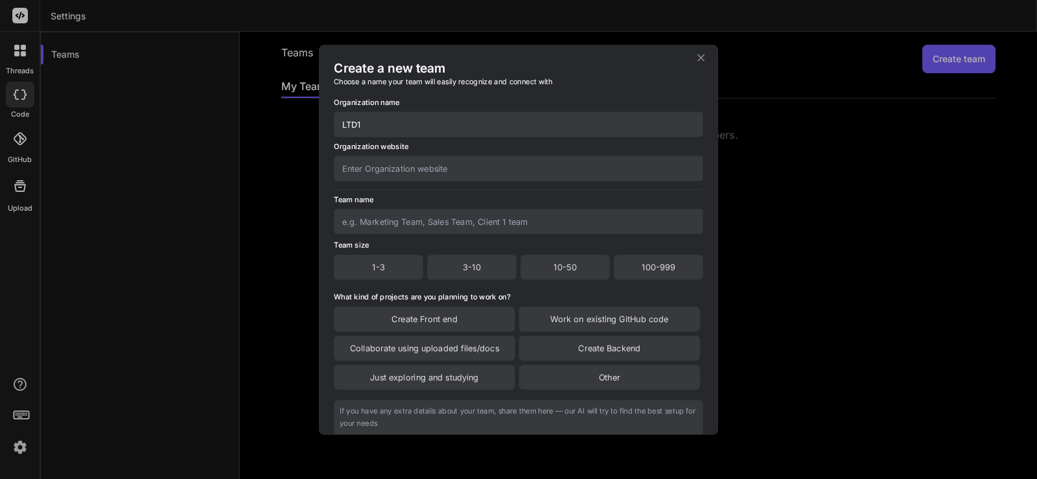
type input "LTD1"
click at [369, 173] on input "text" at bounding box center [518, 167] width 369 height 25
type input "LTD1"
click at [363, 214] on input "text" at bounding box center [518, 221] width 369 height 25
type input "Team1"
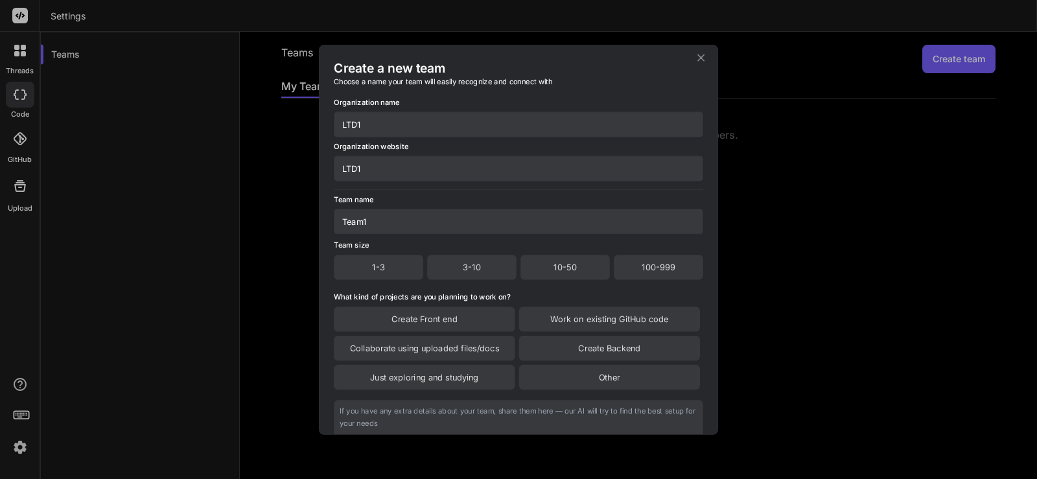
click at [383, 264] on div "1-3" at bounding box center [378, 267] width 89 height 25
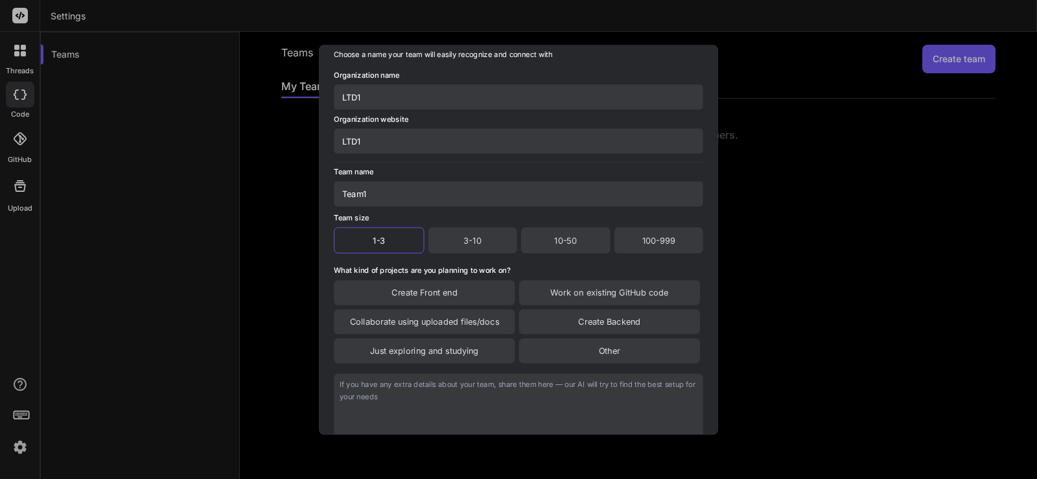
scroll to position [65, 0]
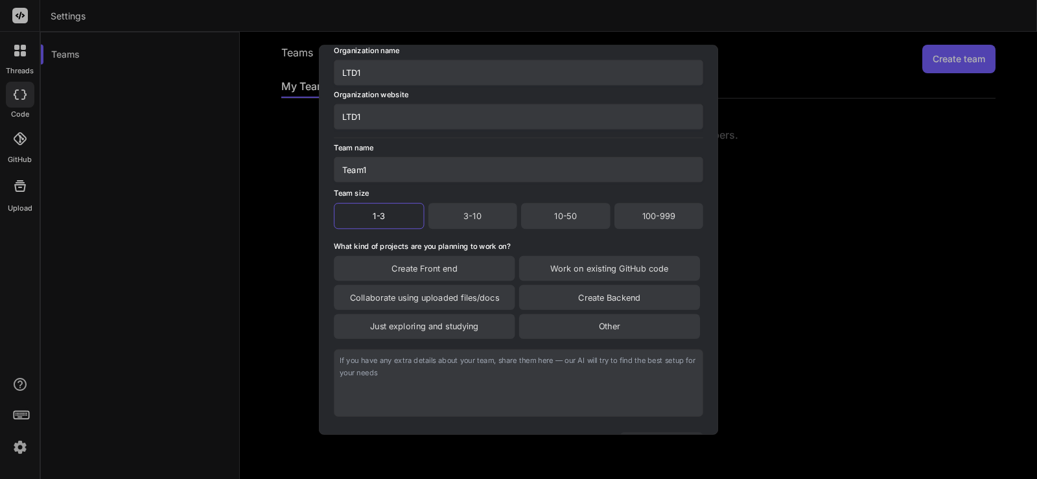
click at [614, 323] on div "Other" at bounding box center [609, 326] width 181 height 25
click at [444, 268] on div "Create Front end" at bounding box center [424, 267] width 181 height 25
click at [485, 299] on div "Collaborate using uploaded files/docs" at bounding box center [424, 298] width 181 height 25
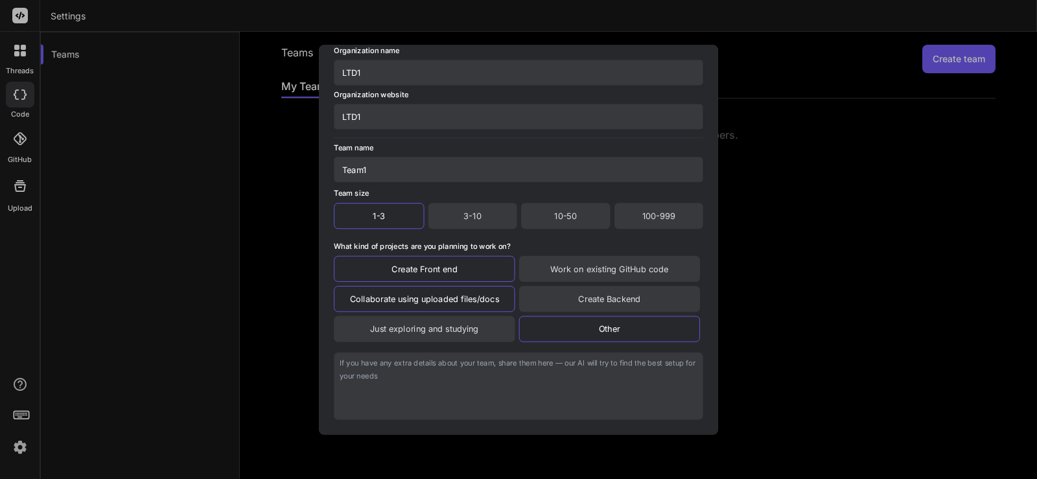
click at [486, 303] on div "Collaborate using uploaded files/docs" at bounding box center [424, 299] width 181 height 26
click at [561, 273] on div "Work on existing GitHub code" at bounding box center [609, 268] width 181 height 26
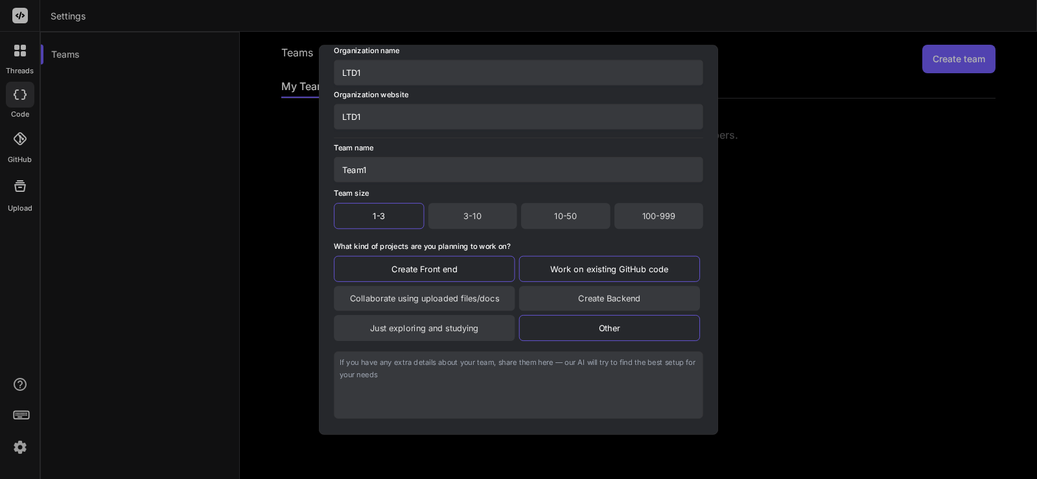
click at [549, 260] on div "Work on existing GitHub code" at bounding box center [609, 268] width 181 height 26
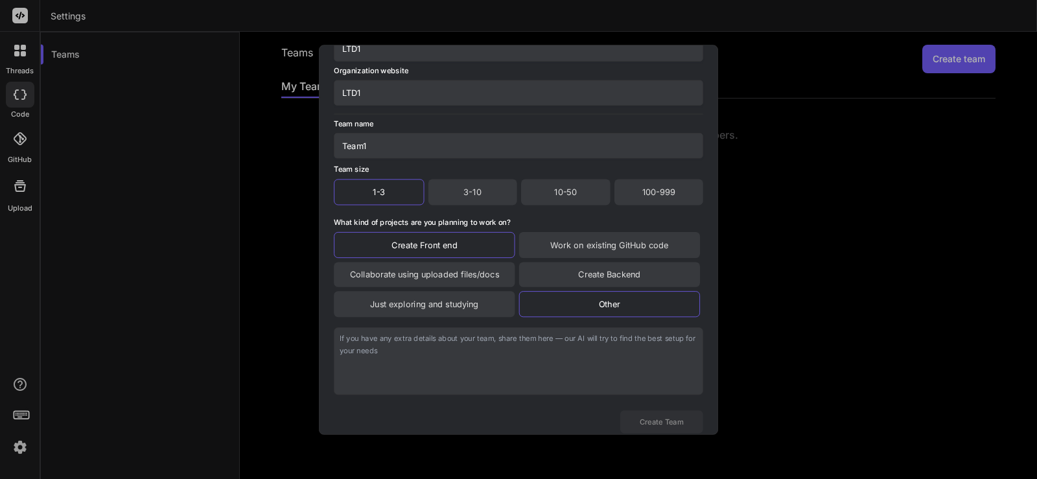
scroll to position [111, 0]
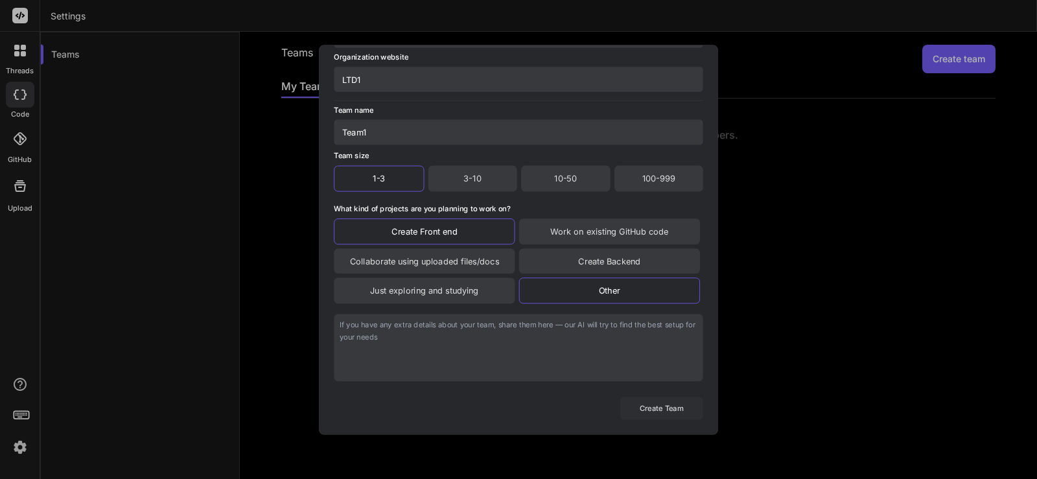
click at [658, 409] on button "Create Team" at bounding box center [661, 408] width 83 height 23
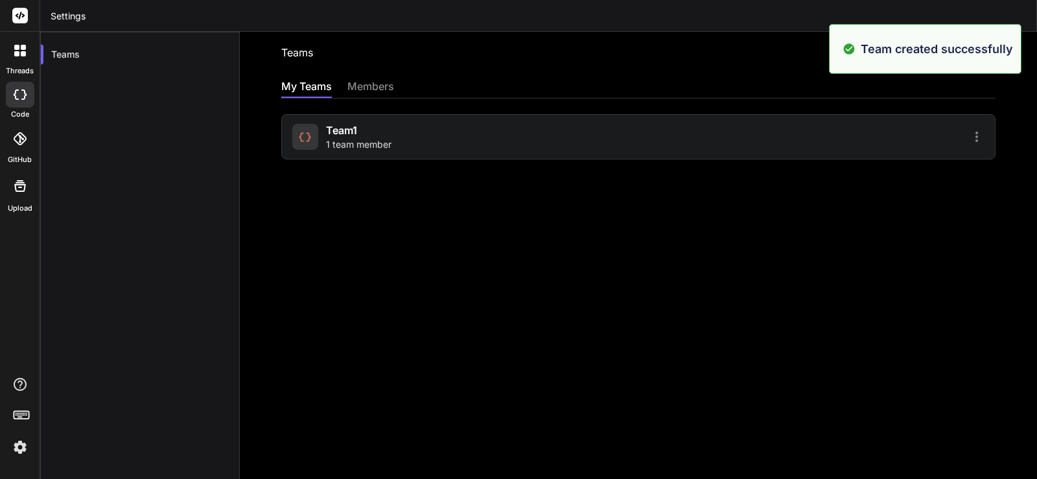
click at [969, 141] on icon at bounding box center [977, 137] width 16 height 16
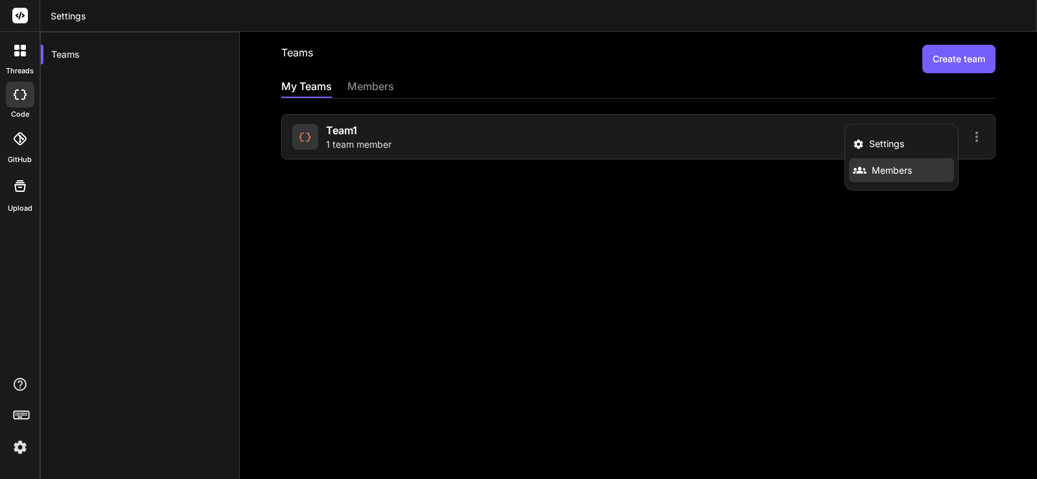
click at [881, 170] on span "Members" at bounding box center [891, 170] width 40 height 13
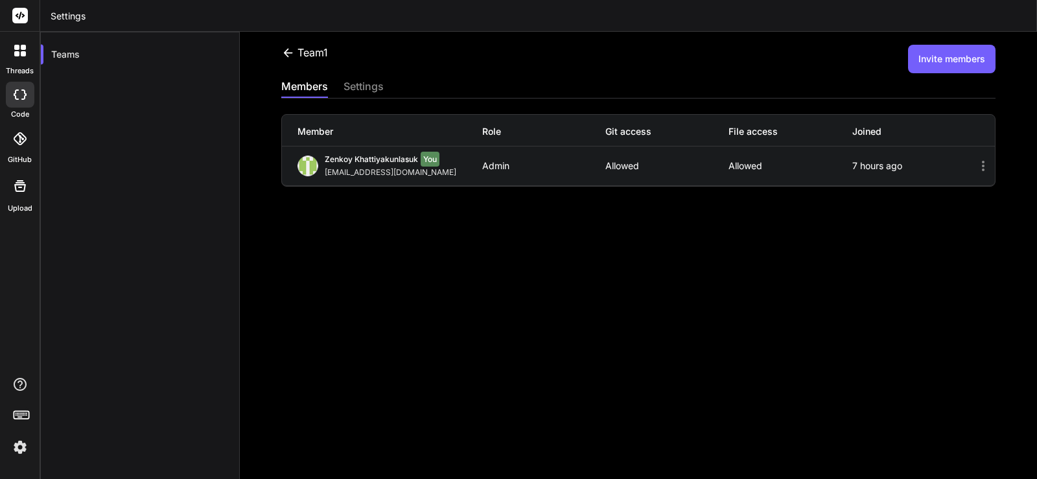
click at [975, 164] on icon at bounding box center [983, 166] width 16 height 16
click at [975, 169] on icon at bounding box center [983, 166] width 16 height 16
click at [975, 164] on icon at bounding box center [983, 166] width 16 height 16
click at [975, 165] on icon at bounding box center [983, 166] width 16 height 16
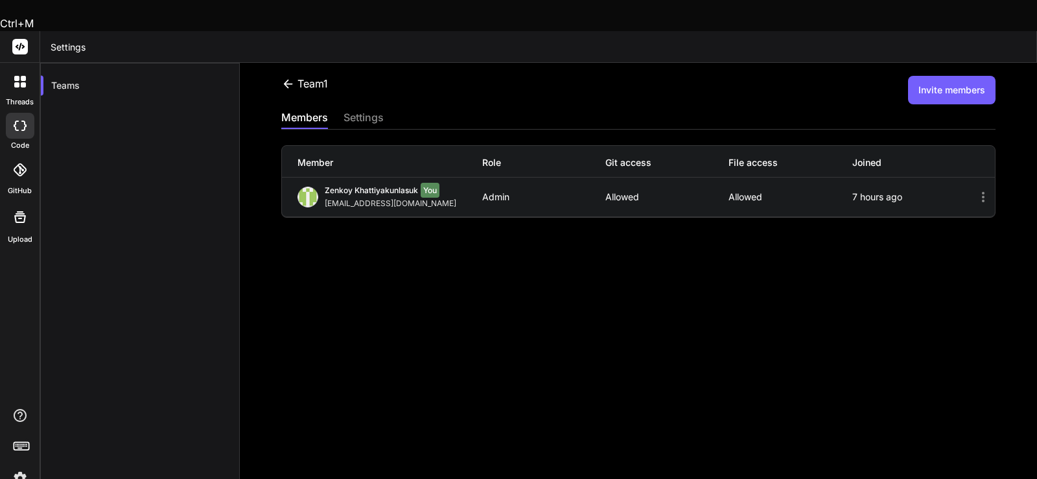
click at [982, 192] on icon at bounding box center [983, 197] width 3 height 10
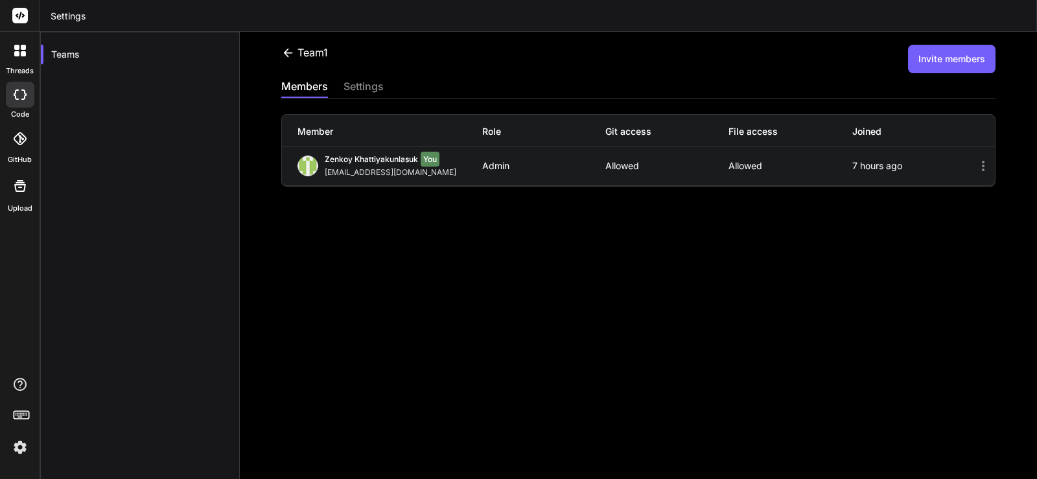
click at [671, 247] on div "Team1 Invite members members settings Member Role Git access File access Joined…" at bounding box center [638, 255] width 797 height 447
click at [356, 91] on div "settings" at bounding box center [363, 87] width 40 height 18
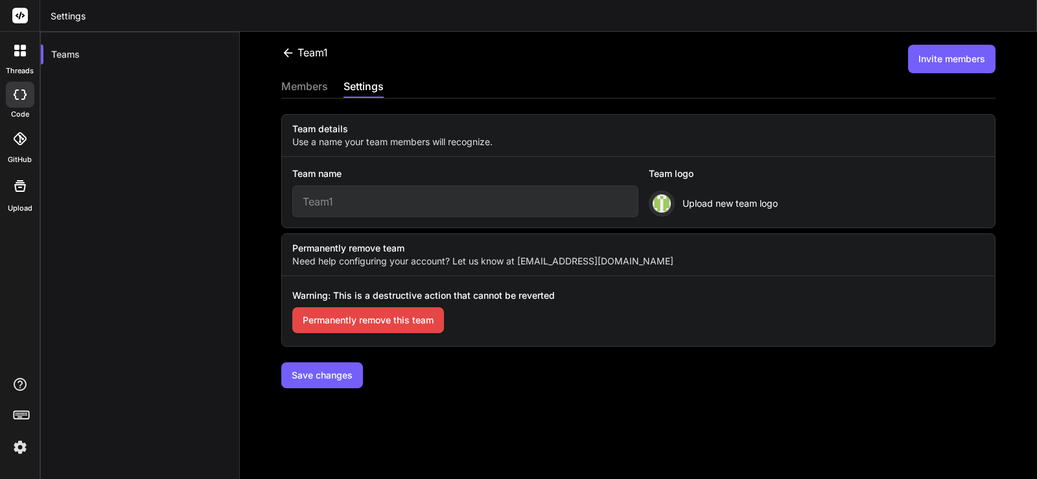
click at [365, 201] on input "Team1" at bounding box center [465, 201] width 346 height 32
drag, startPoint x: 389, startPoint y: 203, endPoint x: 191, endPoint y: 190, distance: 198.7
click at [191, 190] on div "Teams Team1 Invite members members settings Team details Use a name your team m…" at bounding box center [538, 271] width 996 height 479
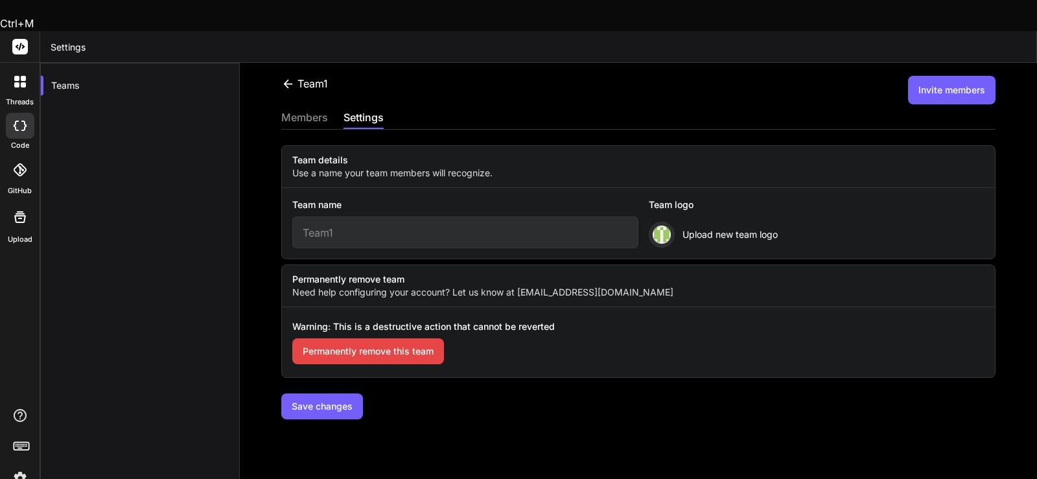
click at [658, 225] on img at bounding box center [661, 234] width 18 height 18
click at [693, 228] on span "Upload new team logo" at bounding box center [729, 234] width 95 height 13
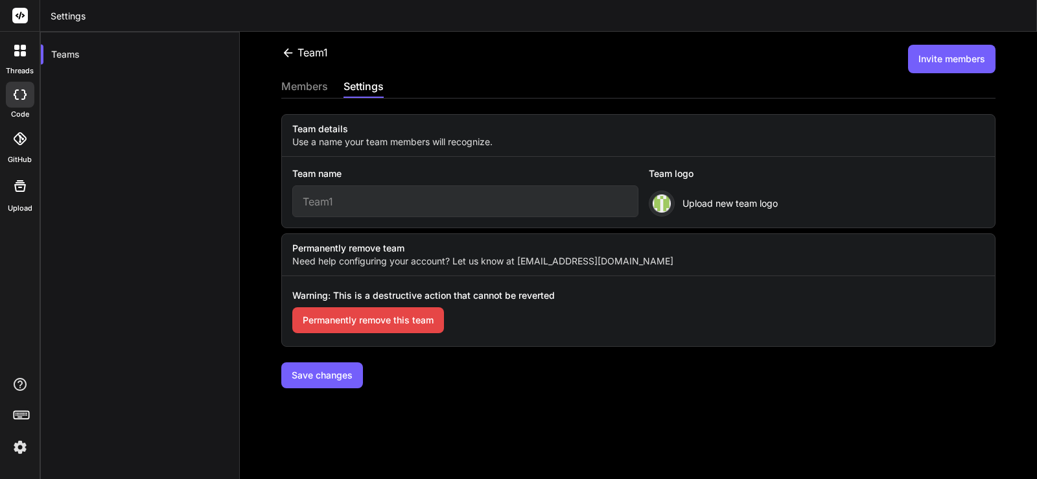
click at [308, 86] on div "members" at bounding box center [304, 87] width 47 height 18
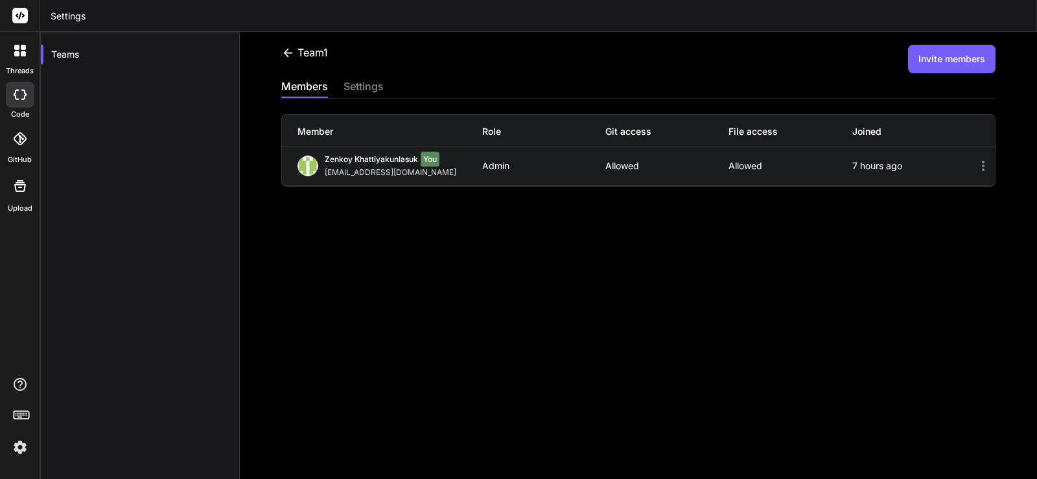
click at [398, 250] on div "Team1 Invite members members settings Member Role Git access File access Joined…" at bounding box center [638, 255] width 797 height 447
click at [281, 51] on icon at bounding box center [288, 53] width 14 height 14
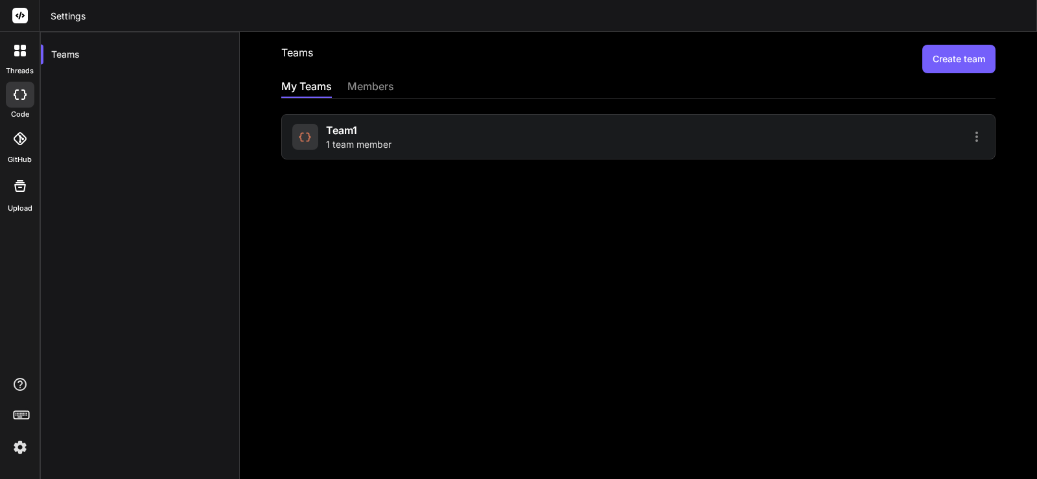
click at [963, 60] on button "Create team" at bounding box center [958, 59] width 73 height 29
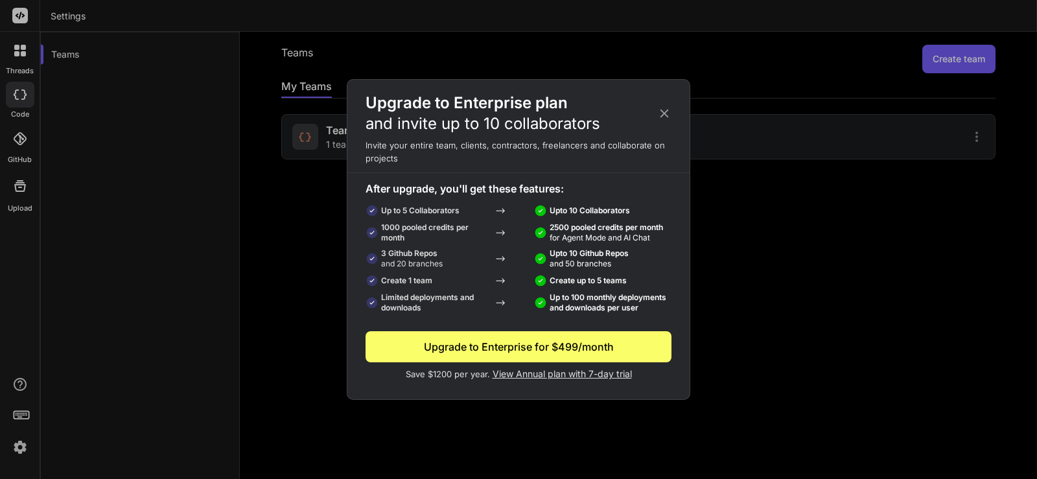
click at [592, 209] on p "Upto 10 Collaborators" at bounding box center [589, 210] width 80 height 10
click at [669, 111] on icon at bounding box center [664, 113] width 14 height 14
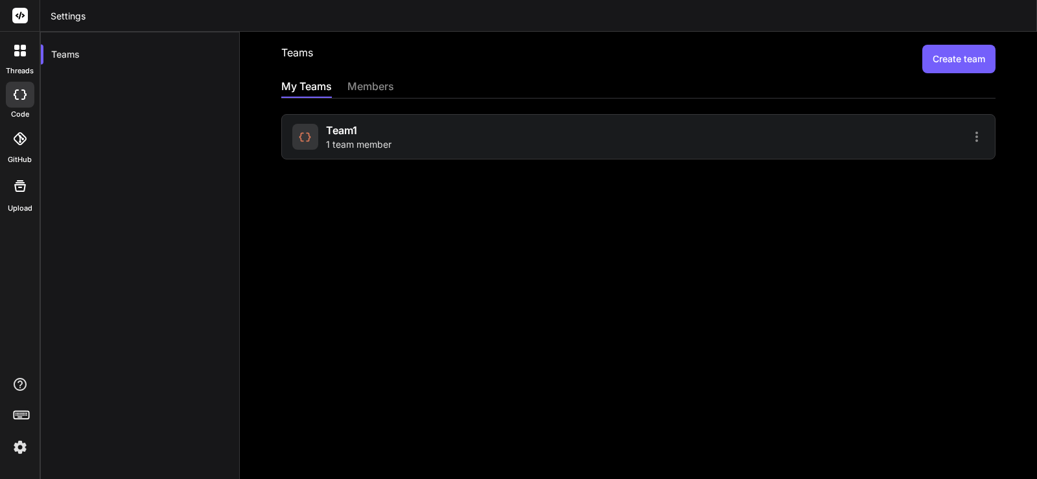
click at [348, 134] on span "Team1" at bounding box center [341, 130] width 31 height 16
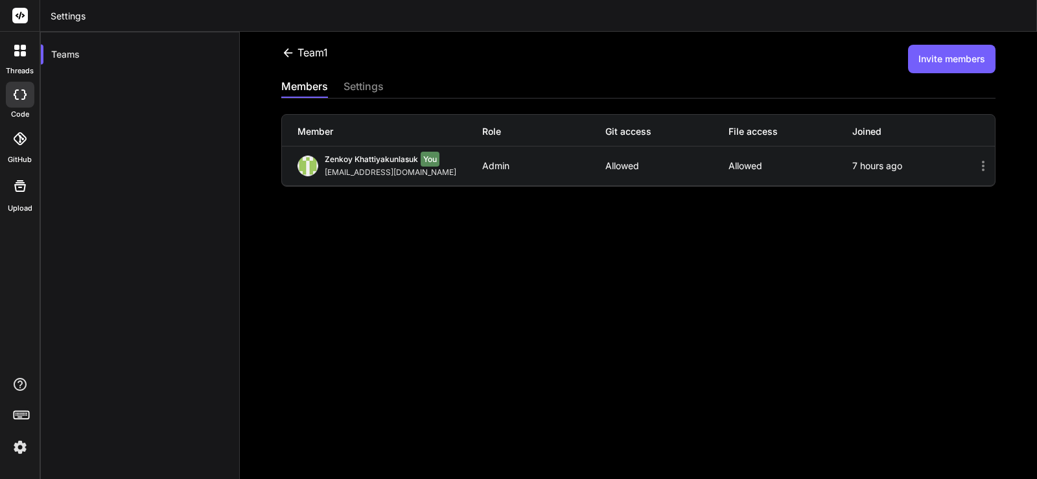
click at [975, 167] on icon at bounding box center [983, 166] width 16 height 16
click at [947, 54] on button "Invite members" at bounding box center [951, 59] width 87 height 29
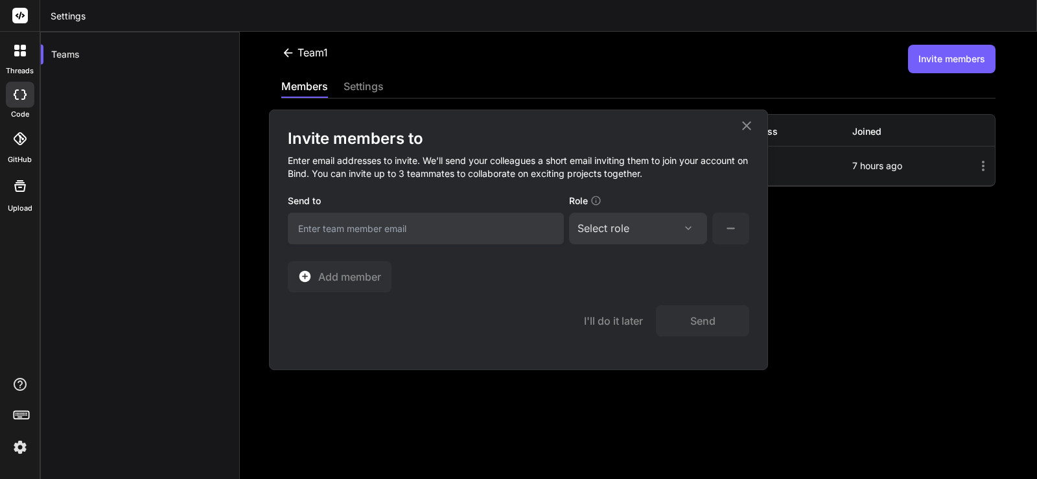
click at [625, 225] on div "Select role" at bounding box center [603, 228] width 52 height 16
click at [443, 279] on div "Invite members to Enter email addresses to invite. We’ll send your colleagues a…" at bounding box center [518, 210] width 461 height 164
click at [343, 231] on input "email" at bounding box center [426, 229] width 276 height 32
click at [649, 227] on div "Select role" at bounding box center [637, 228] width 121 height 16
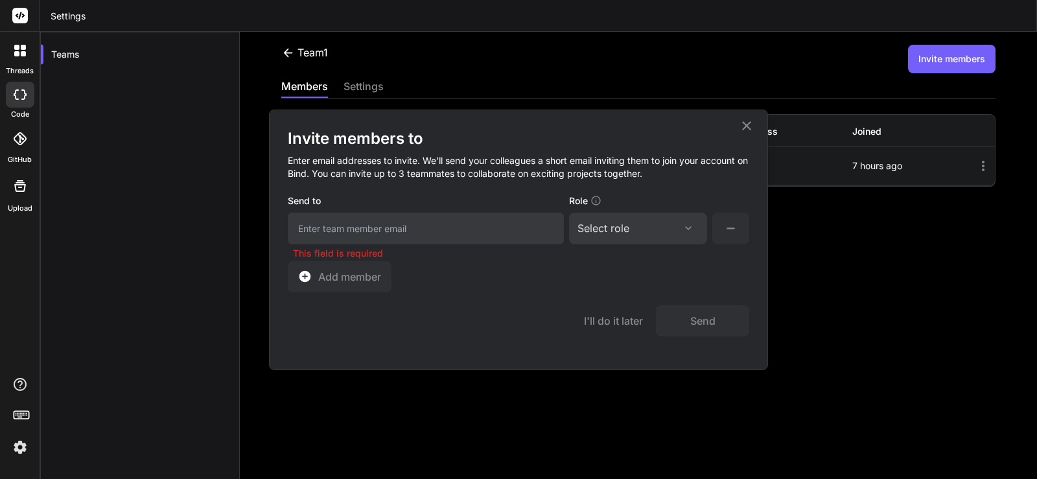
click at [745, 125] on icon at bounding box center [747, 126] width 16 height 16
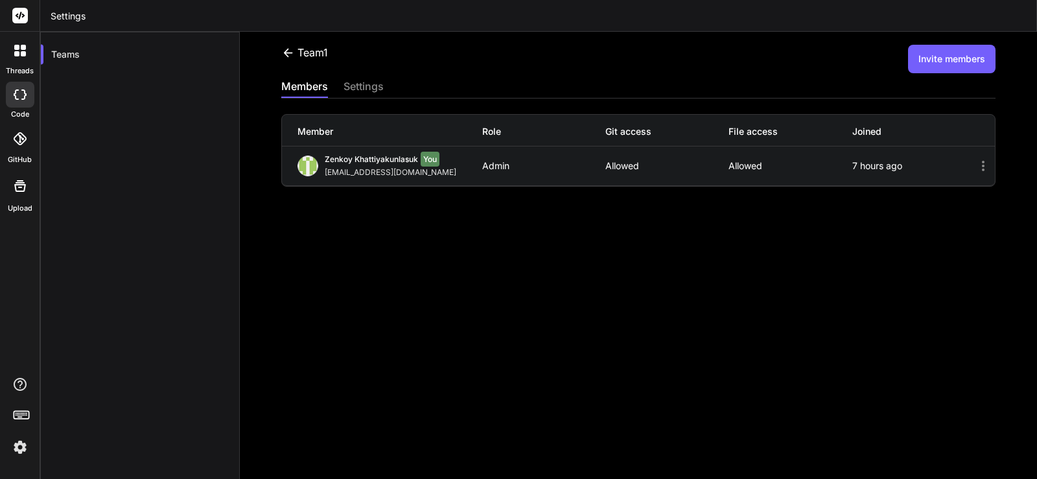
click at [348, 85] on div "settings" at bounding box center [363, 87] width 40 height 18
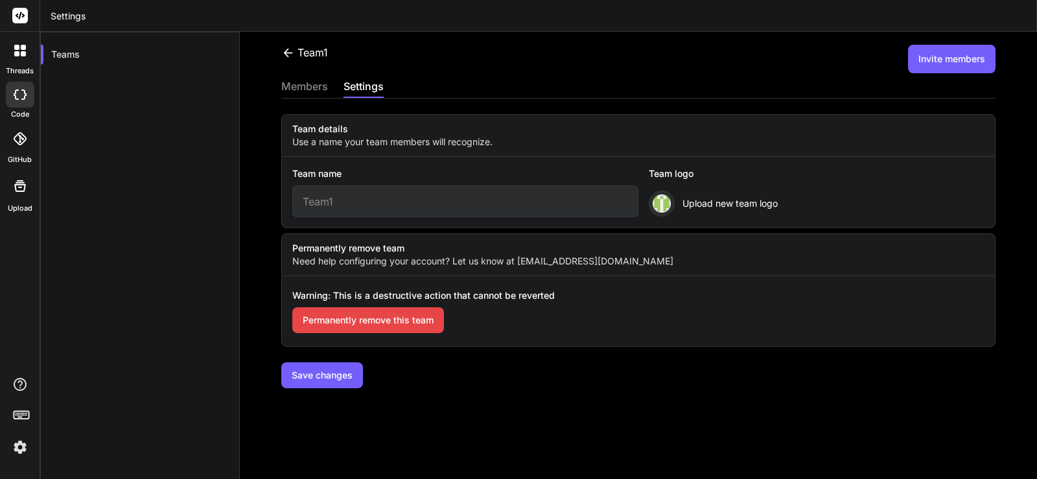
click at [343, 211] on input "Team1" at bounding box center [465, 201] width 346 height 32
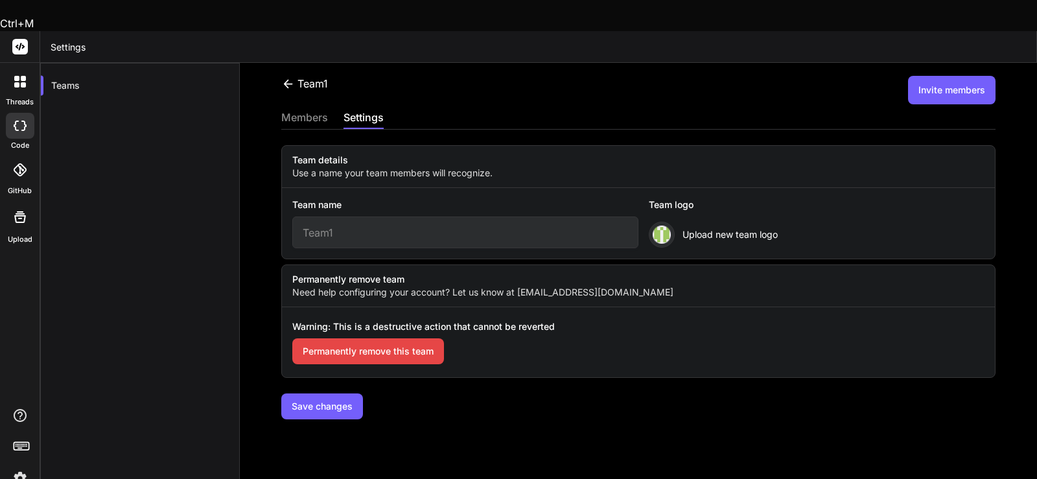
drag, startPoint x: 374, startPoint y: 205, endPoint x: 292, endPoint y: 201, distance: 83.1
click at [292, 216] on input "Team1" at bounding box center [465, 232] width 346 height 32
click at [357, 216] on input "Team1" at bounding box center [465, 232] width 346 height 32
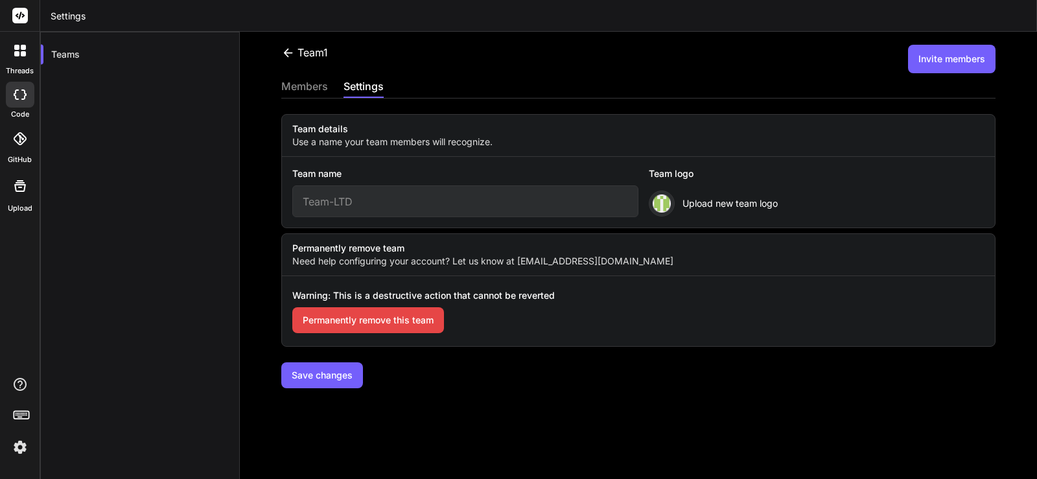
type input "Team-LTD"
click at [332, 380] on button "Save changes" at bounding box center [322, 375] width 82 height 26
click at [292, 80] on div "members" at bounding box center [304, 87] width 47 height 18
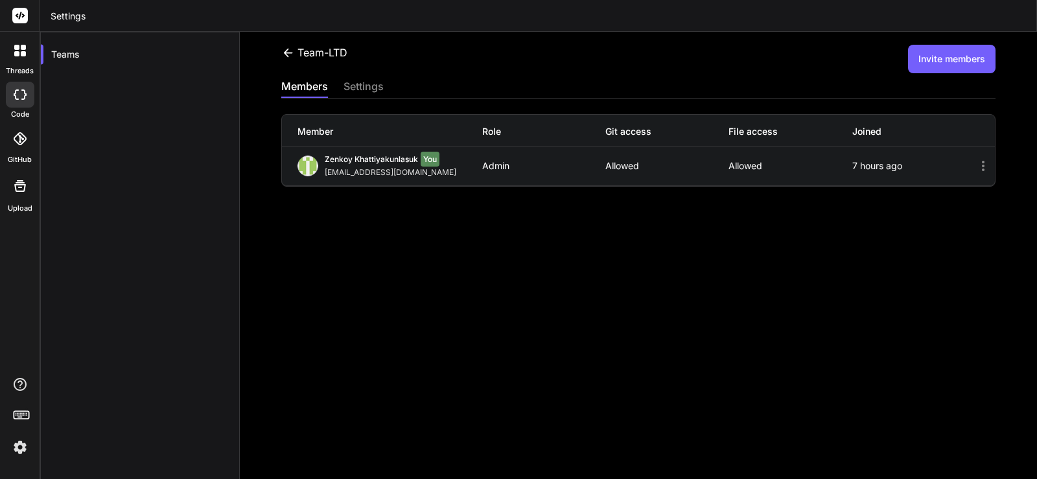
click at [381, 165] on div "Zenkoy Khattiyakunlasuk You" at bounding box center [393, 160] width 137 height 13
click at [975, 168] on icon at bounding box center [983, 166] width 16 height 16
click at [975, 163] on icon at bounding box center [983, 166] width 16 height 16
click at [354, 84] on div "settings" at bounding box center [363, 87] width 40 height 18
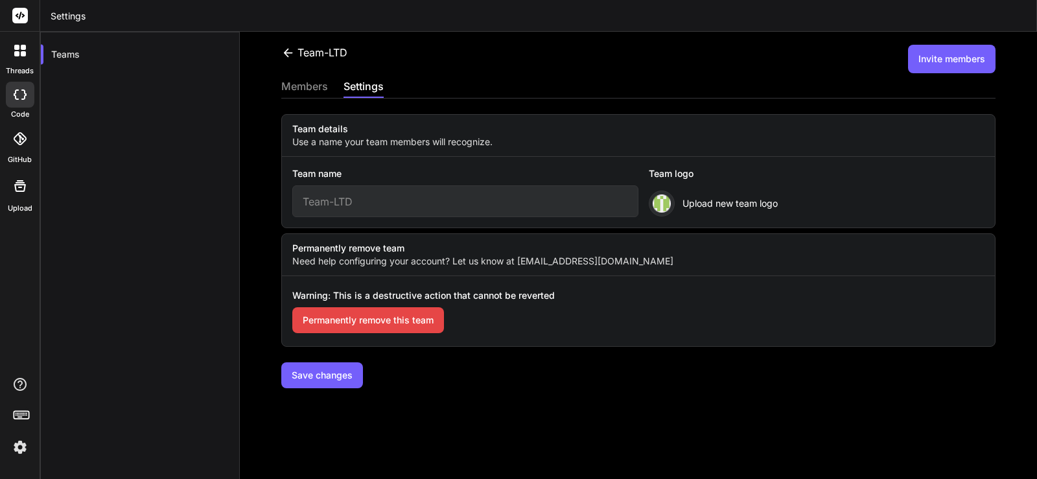
click at [282, 52] on icon at bounding box center [288, 53] width 14 height 14
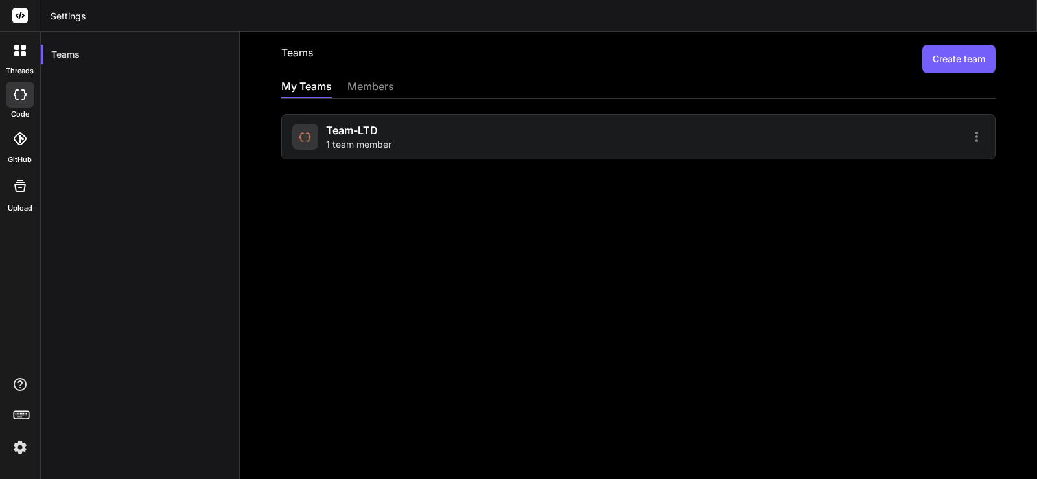
click at [282, 52] on h2 "Teams" at bounding box center [297, 59] width 32 height 29
click at [340, 135] on span "Team-LTD" at bounding box center [352, 130] width 52 height 16
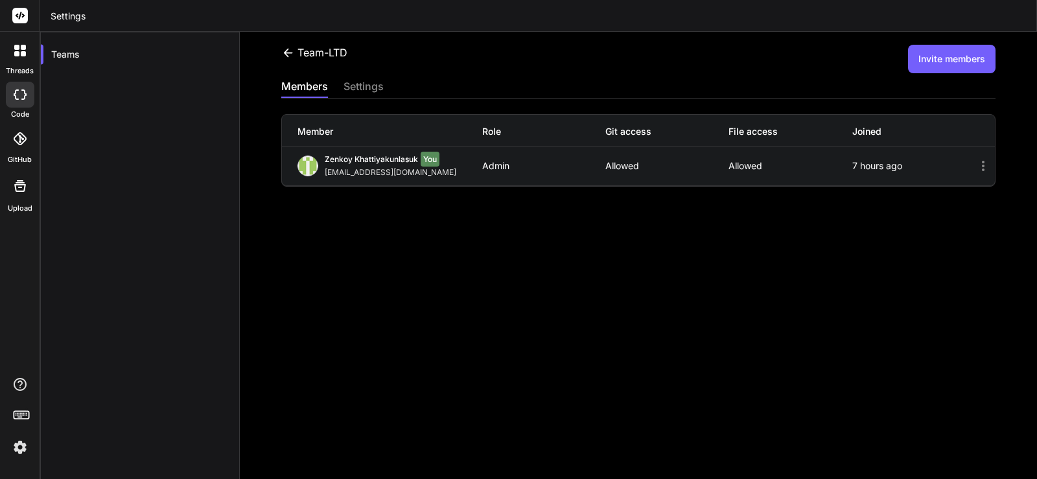
click at [945, 59] on button "Invite members" at bounding box center [951, 59] width 87 height 29
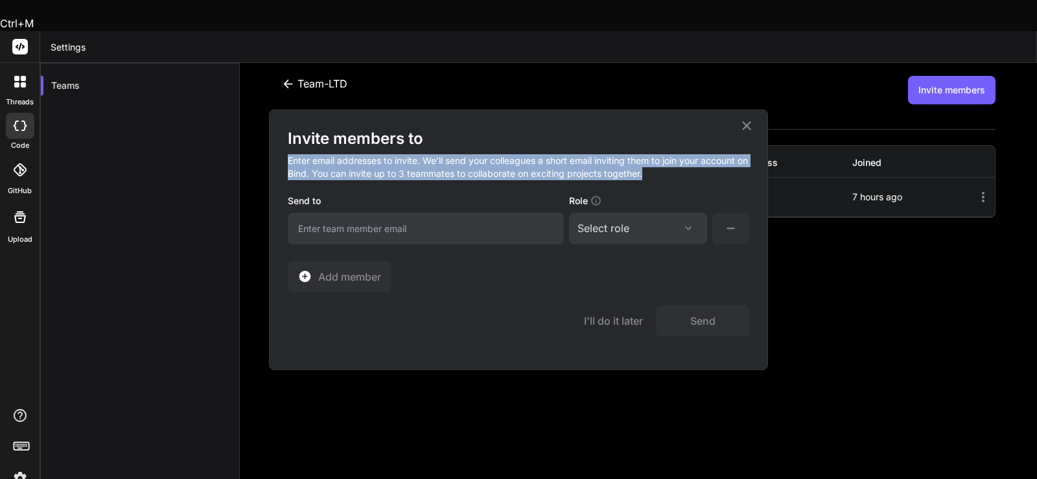
drag, startPoint x: 662, startPoint y: 172, endPoint x: 279, endPoint y: 155, distance: 383.3
click at [279, 155] on div "Invite members to Enter email addresses to invite. We’ll send your colleagues a…" at bounding box center [519, 239] width 498 height 259
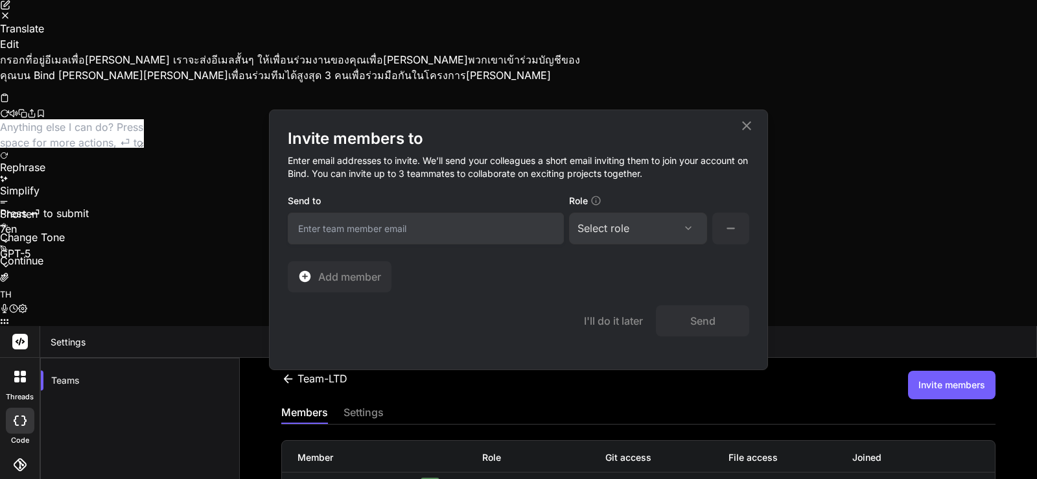
click at [10, 21] on icon "Close" at bounding box center [5, 15] width 10 height 10
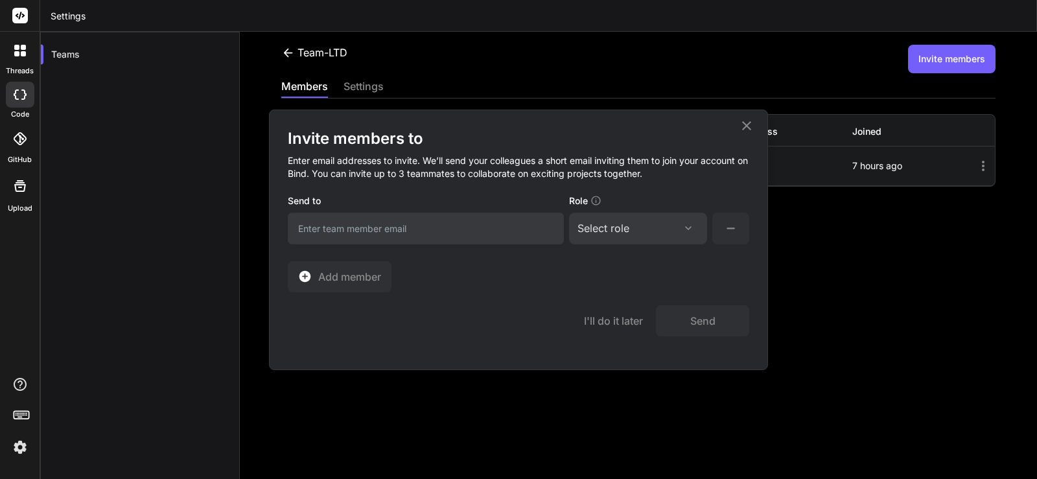
click at [647, 226] on div "Select role" at bounding box center [637, 228] width 121 height 16
click at [615, 316] on div "Collaborator" at bounding box center [620, 314] width 52 height 13
click at [616, 230] on div "Collaborator" at bounding box center [608, 228] width 62 height 16
click at [602, 339] on div "Member" at bounding box center [615, 337] width 36 height 13
click at [636, 273] on div "Invite members to Enter email addresses to invite. We’ll send your colleagues a…" at bounding box center [518, 210] width 461 height 164
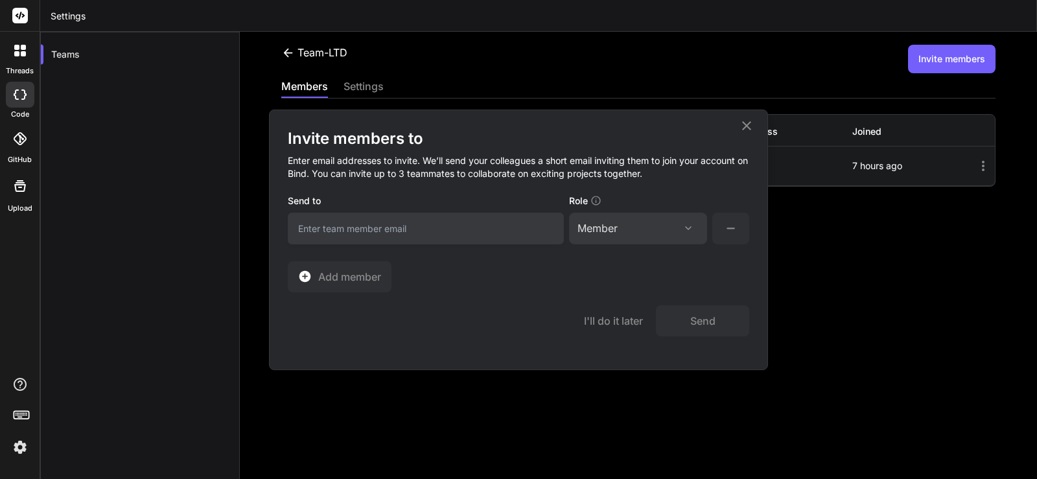
click at [425, 220] on input "email" at bounding box center [426, 229] width 276 height 32
click at [357, 264] on button "Add member" at bounding box center [340, 276] width 104 height 31
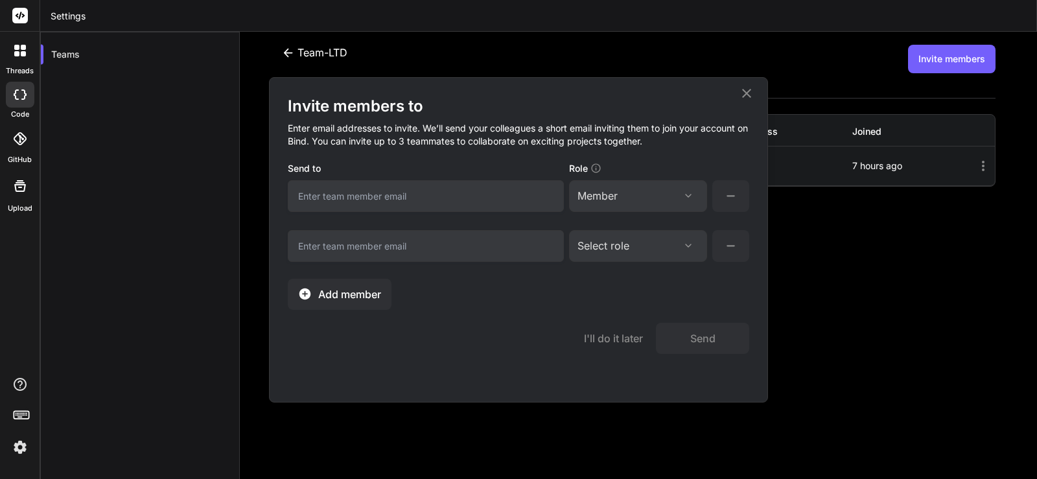
click at [357, 292] on span "Add member" at bounding box center [349, 294] width 63 height 16
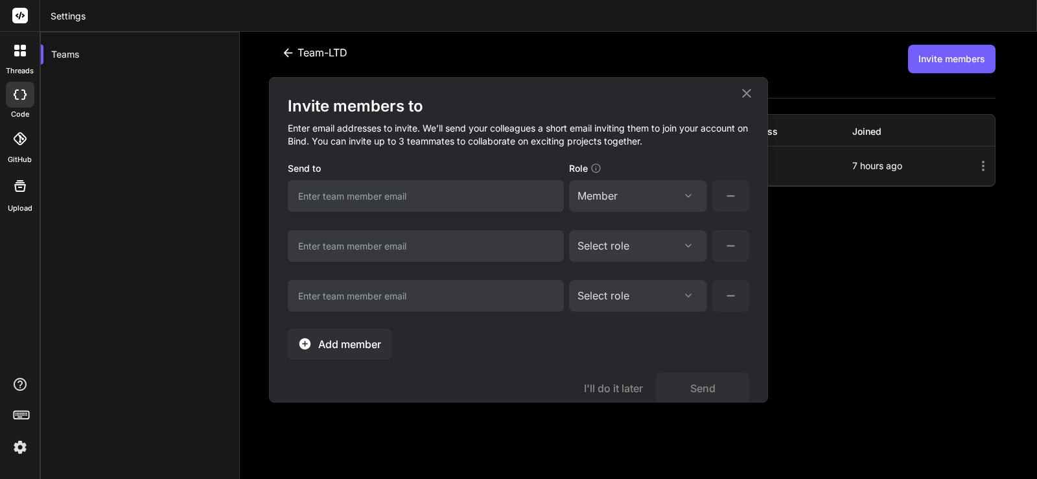
click at [345, 349] on span "Add member" at bounding box center [349, 344] width 63 height 16
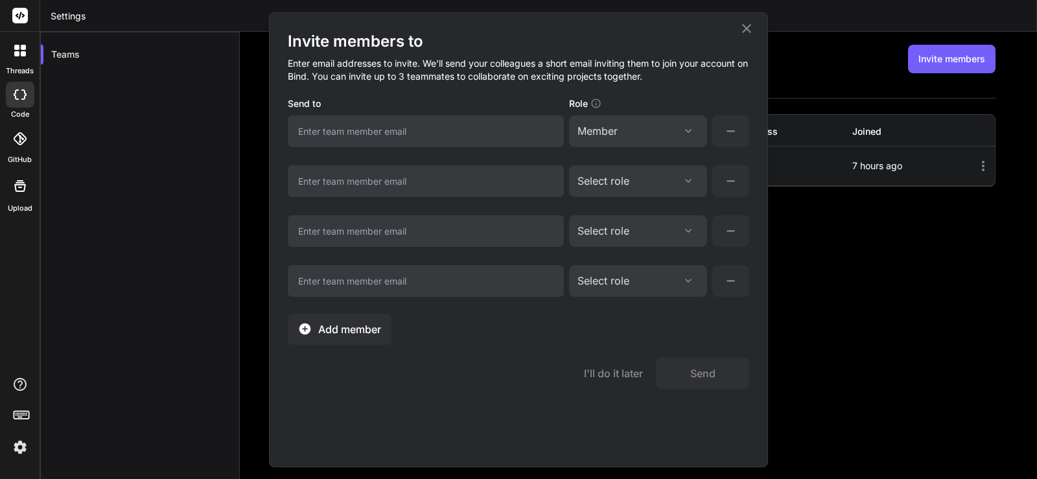
click at [374, 333] on span "Add member" at bounding box center [349, 329] width 63 height 16
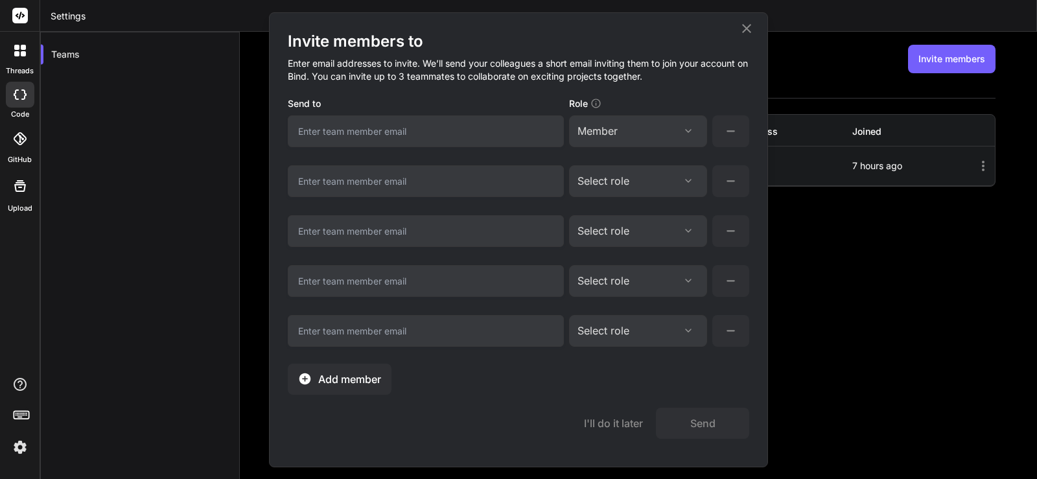
click at [363, 382] on span "Add member" at bounding box center [349, 379] width 63 height 16
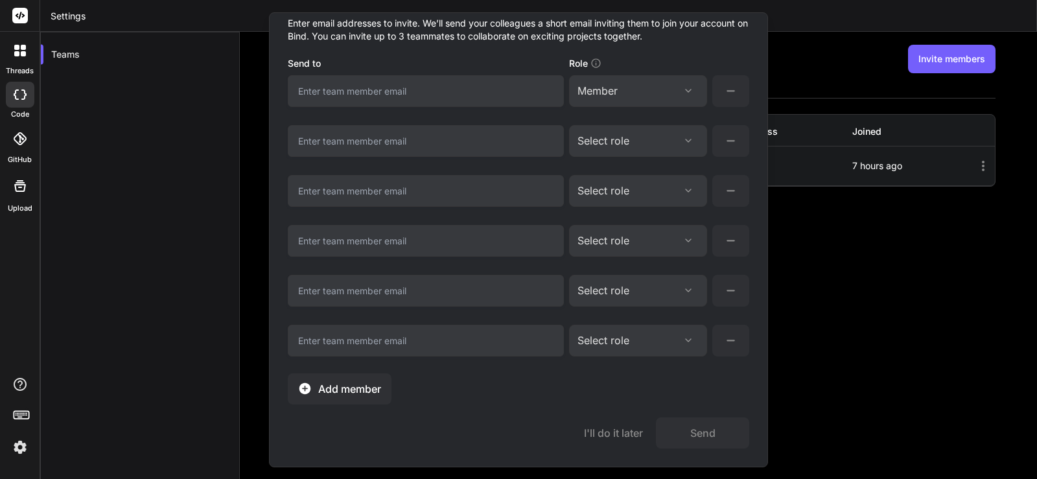
click at [349, 393] on span "Add member" at bounding box center [349, 389] width 63 height 16
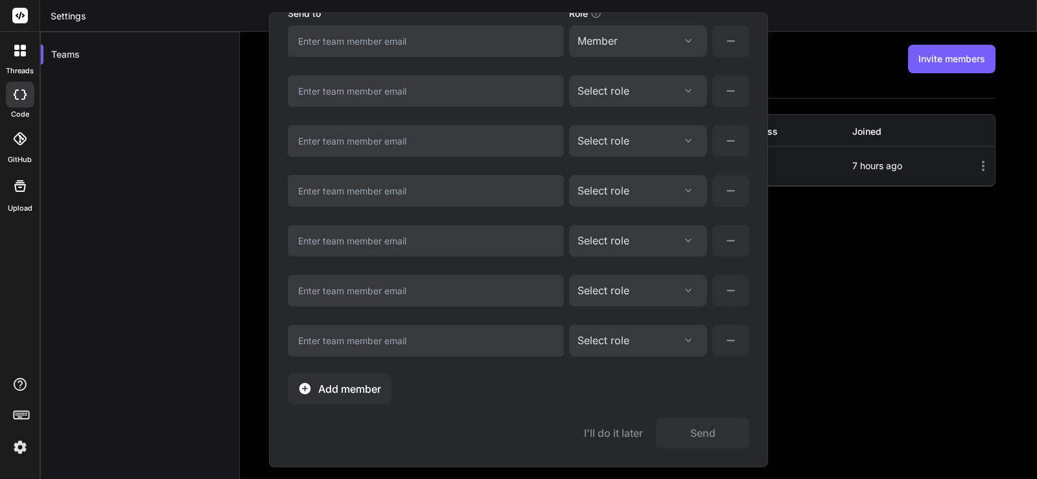
click at [352, 395] on span "Add member" at bounding box center [349, 389] width 63 height 16
click at [360, 382] on span "Add member" at bounding box center [349, 389] width 63 height 16
drag, startPoint x: 381, startPoint y: 371, endPoint x: 373, endPoint y: 389, distance: 19.7
click at [379, 374] on div "Invite members to Enter email addresses to invite. We’ll send your colleagues a…" at bounding box center [518, 122] width 461 height 563
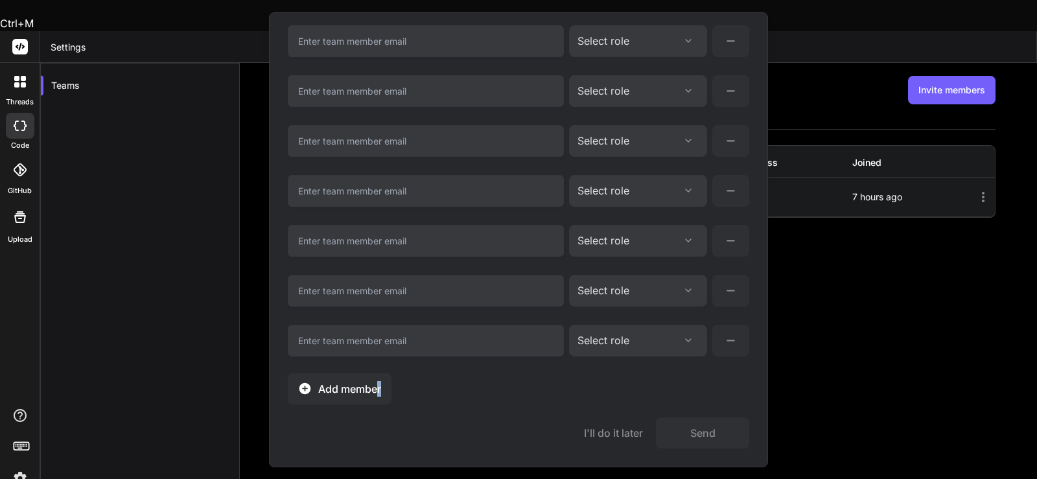
click at [373, 389] on span "Add member" at bounding box center [349, 389] width 63 height 16
click at [370, 395] on span "Add member" at bounding box center [349, 389] width 63 height 16
click at [358, 383] on span "Add member" at bounding box center [349, 389] width 63 height 16
click at [340, 393] on span "Add member" at bounding box center [349, 389] width 63 height 16
click at [331, 389] on span "Add member" at bounding box center [349, 389] width 63 height 16
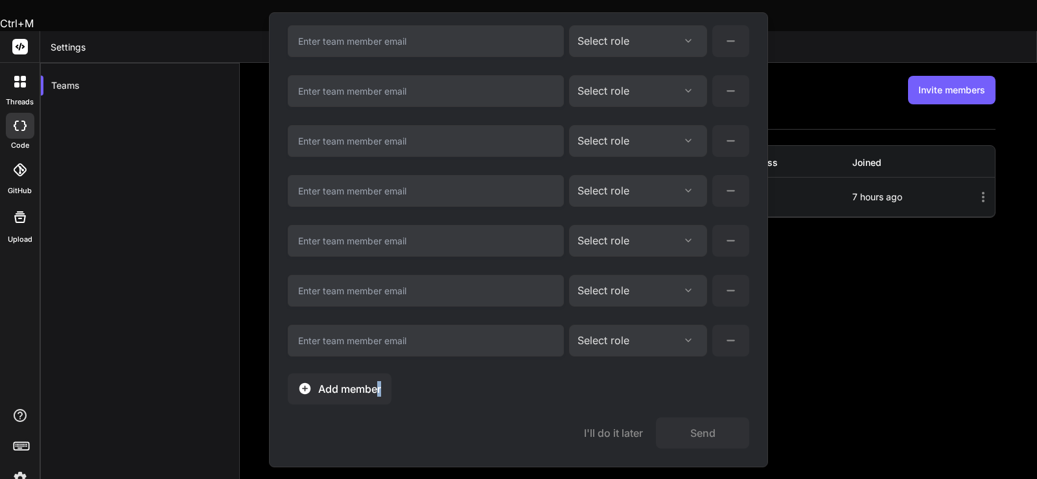
click at [359, 385] on span "Add member" at bounding box center [349, 389] width 63 height 16
click at [356, 386] on span "Add member" at bounding box center [349, 389] width 63 height 16
click at [354, 396] on span "Add member" at bounding box center [349, 389] width 63 height 16
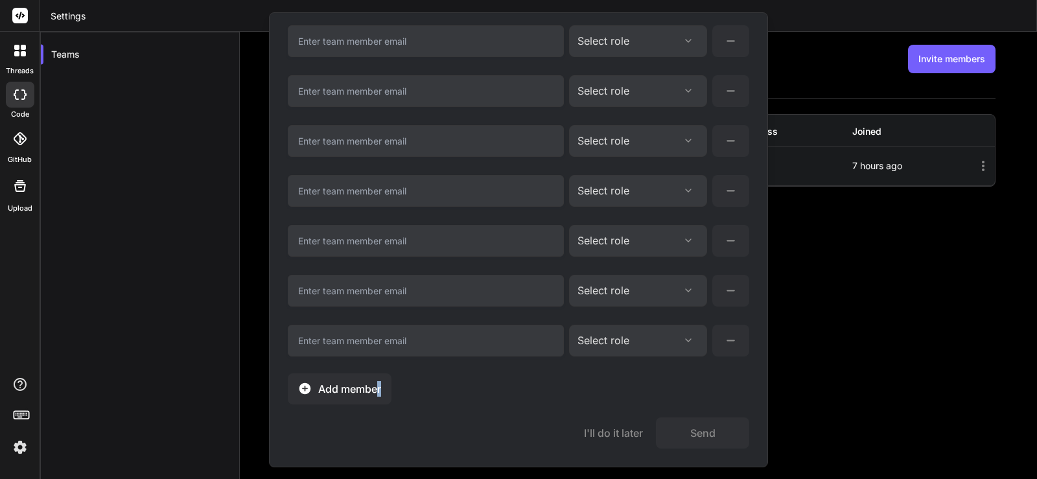
click at [373, 396] on span "Add member" at bounding box center [349, 389] width 63 height 16
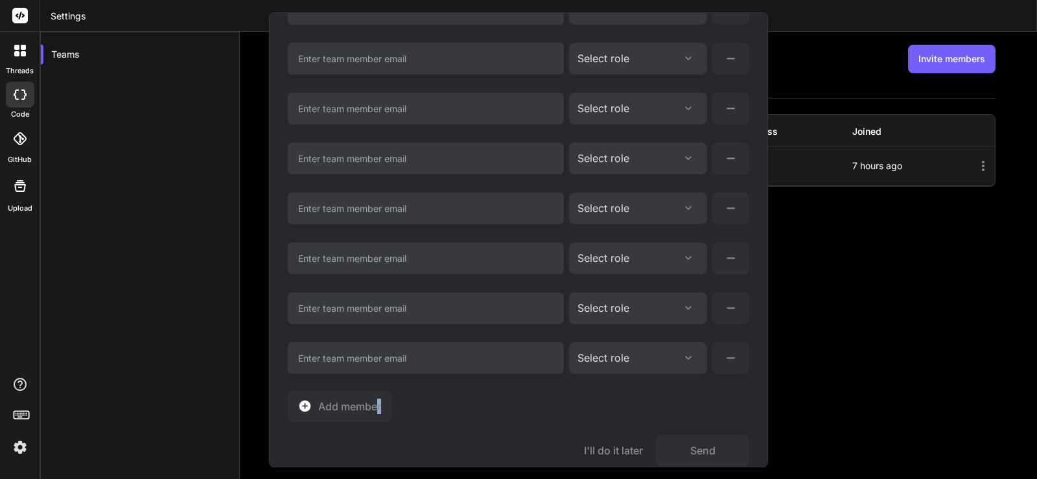
scroll to position [639, 0]
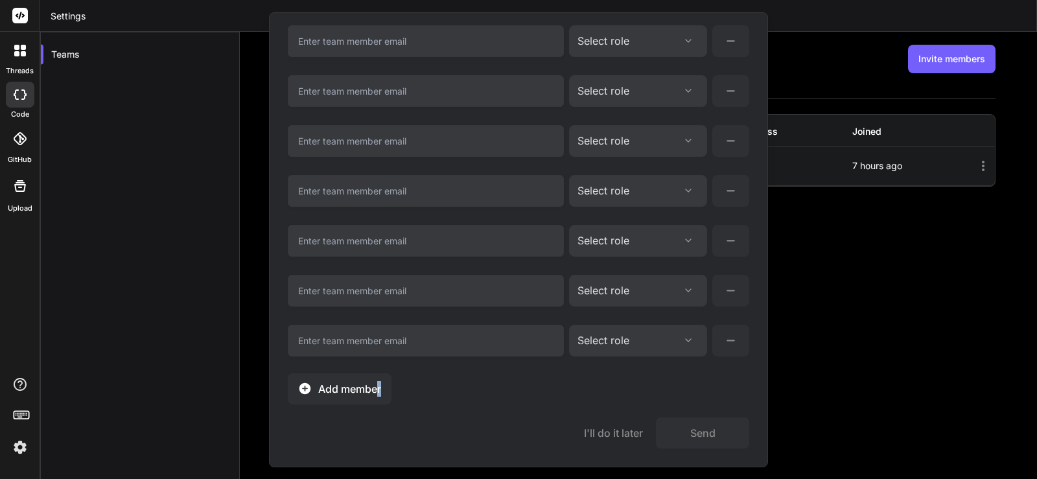
click at [362, 380] on button "Add member" at bounding box center [340, 388] width 104 height 31
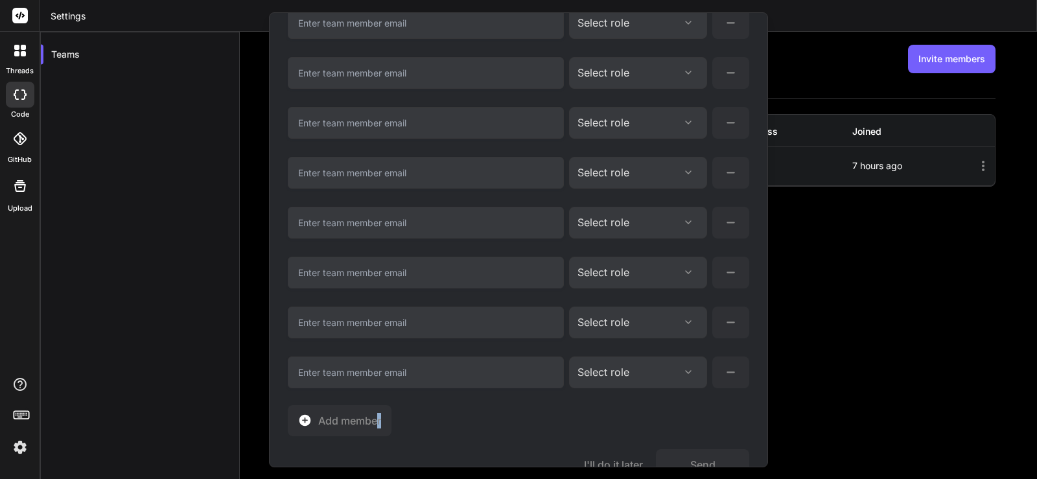
scroll to position [689, 0]
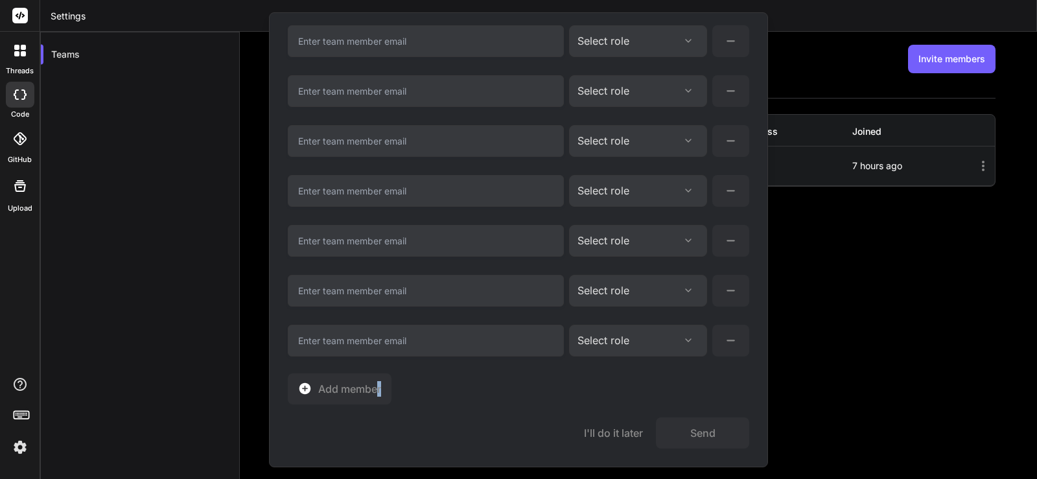
drag, startPoint x: 425, startPoint y: 358, endPoint x: 264, endPoint y: 275, distance: 180.8
drag, startPoint x: 264, startPoint y: 275, endPoint x: 232, endPoint y: 274, distance: 32.4
click at [232, 274] on div "Invite members to Enter email addresses to invite. We’ll send your colleagues a…" at bounding box center [518, 239] width 1037 height 479
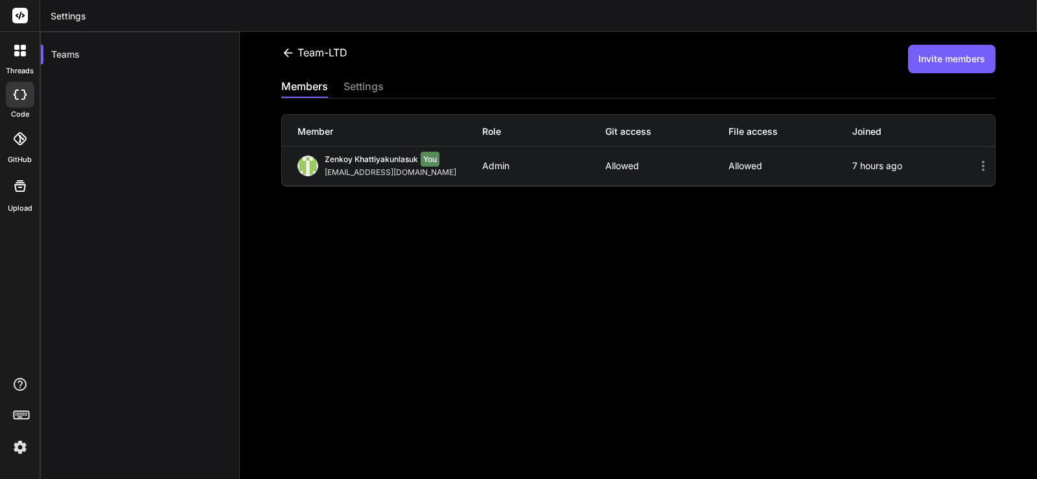
click at [975, 168] on icon at bounding box center [983, 166] width 16 height 16
drag, startPoint x: 274, startPoint y: 240, endPoint x: 260, endPoint y: 236, distance: 14.3
drag, startPoint x: 260, startPoint y: 236, endPoint x: 580, endPoint y: 277, distance: 322.0
click at [580, 277] on div "Team-LTD Invite members members settings Member Role Git access File access Joi…" at bounding box center [638, 255] width 797 height 447
click at [393, 160] on span "Zenkoy Khattiyakunlasuk" at bounding box center [371, 159] width 93 height 10
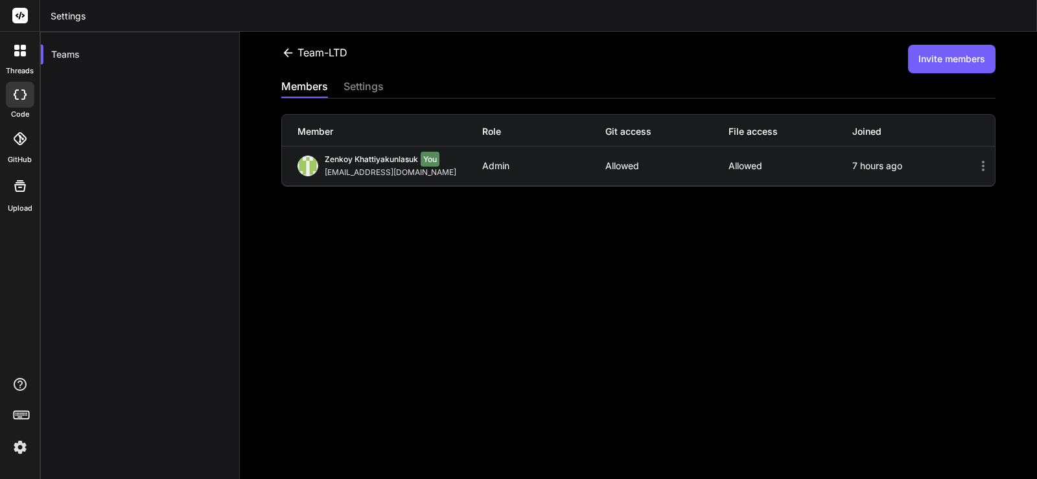
click at [358, 83] on div "settings" at bounding box center [363, 87] width 40 height 18
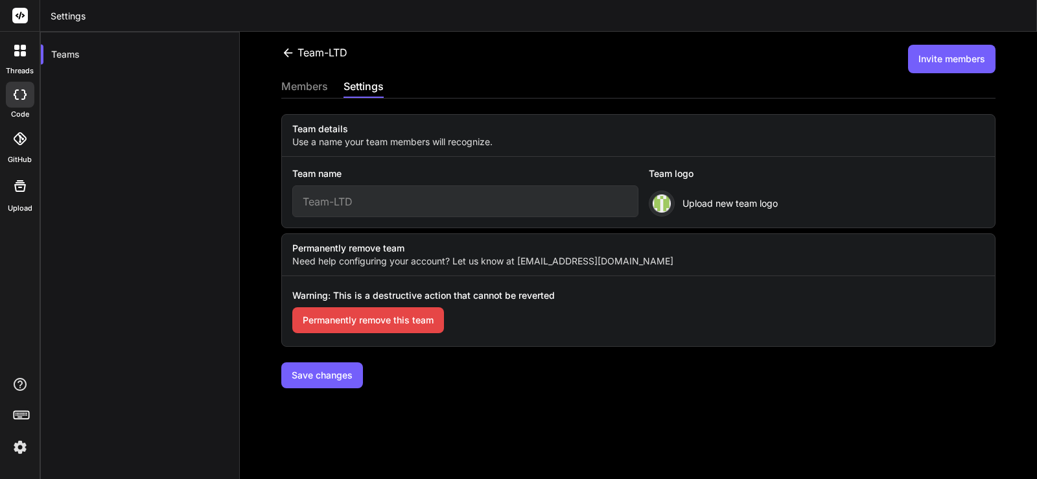
click at [400, 202] on input "Team-LTD" at bounding box center [465, 201] width 346 height 32
click at [271, 231] on div "Team-LTD Invite members members settings Team details Use a name your team memb…" at bounding box center [638, 255] width 797 height 447
click at [682, 199] on span "Upload new team logo" at bounding box center [729, 203] width 95 height 13
click at [331, 377] on button "Save changes" at bounding box center [322, 375] width 82 height 26
click at [386, 254] on label "Permanently remove team" at bounding box center [638, 248] width 713 height 13
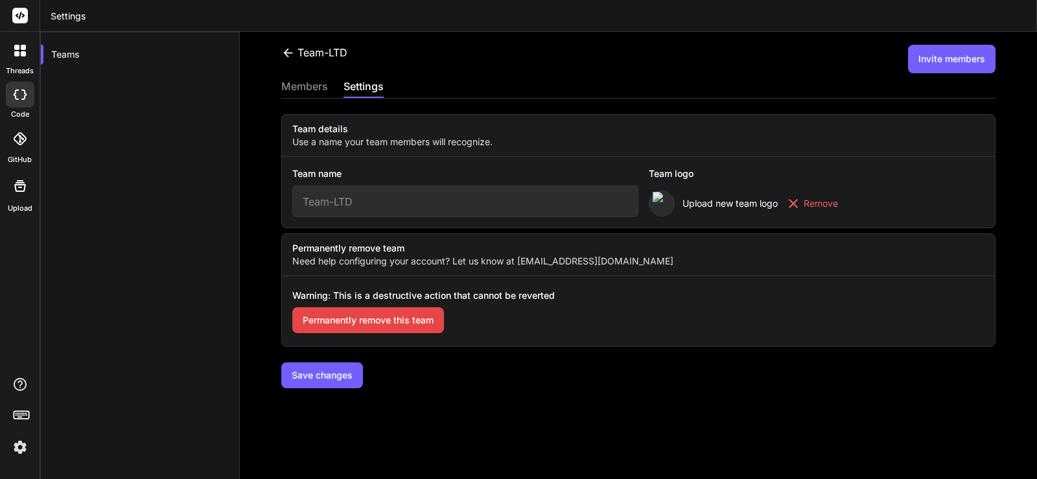
click at [314, 86] on div "members" at bounding box center [304, 87] width 47 height 18
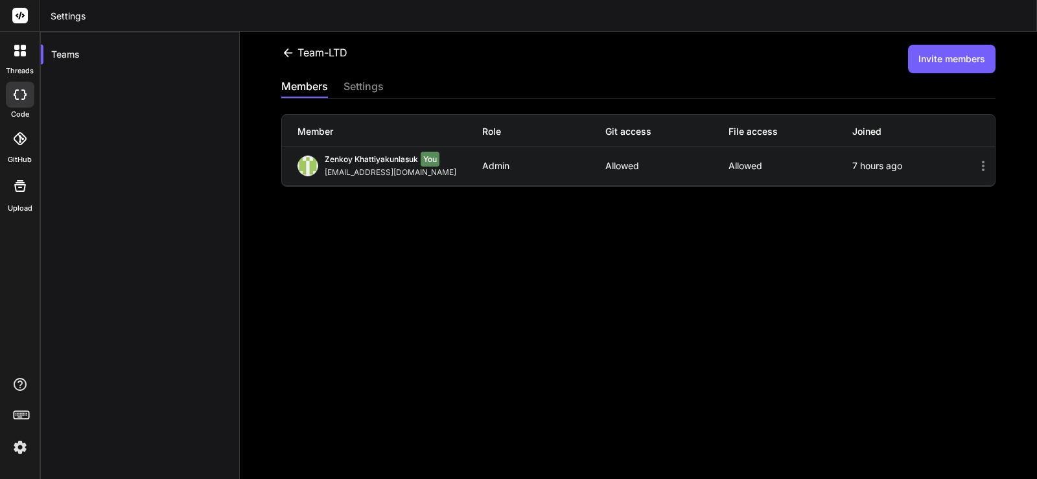
click at [384, 259] on div "Team-LTD Invite members members settings Member Role Git access File access Joi…" at bounding box center [638, 255] width 797 height 447
click at [494, 275] on div "Team-LTD Invite members members settings Member Role Git access File access Joi…" at bounding box center [638, 255] width 797 height 447
click at [962, 67] on button "Invite members" at bounding box center [951, 59] width 87 height 29
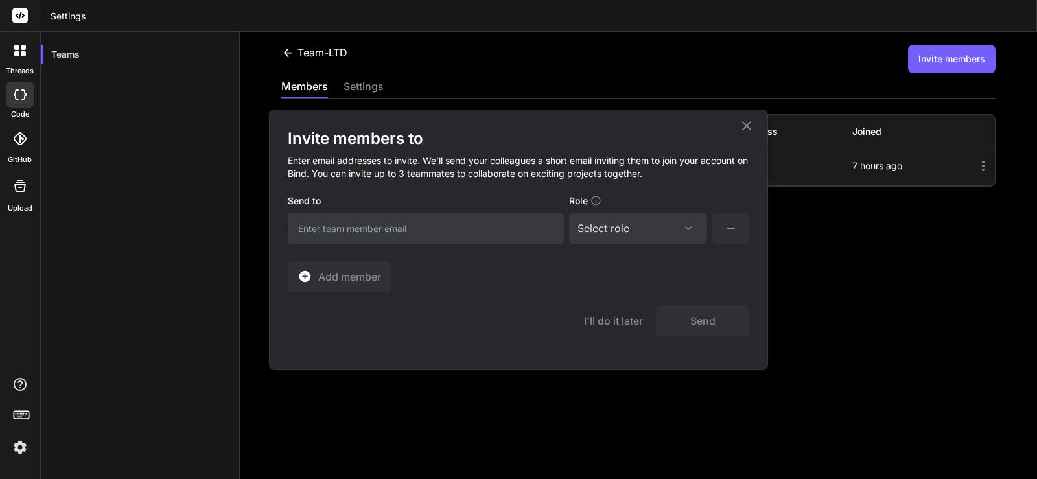
click at [591, 224] on div "Select role" at bounding box center [603, 228] width 52 height 16
drag, startPoint x: 547, startPoint y: 229, endPoint x: 410, endPoint y: 295, distance: 152.1
drag, startPoint x: 410, startPoint y: 295, endPoint x: 817, endPoint y: 355, distance: 411.2
click at [817, 355] on div "Invite members to Enter email addresses to invite. We’ll send your colleagues a…" at bounding box center [518, 239] width 1037 height 479
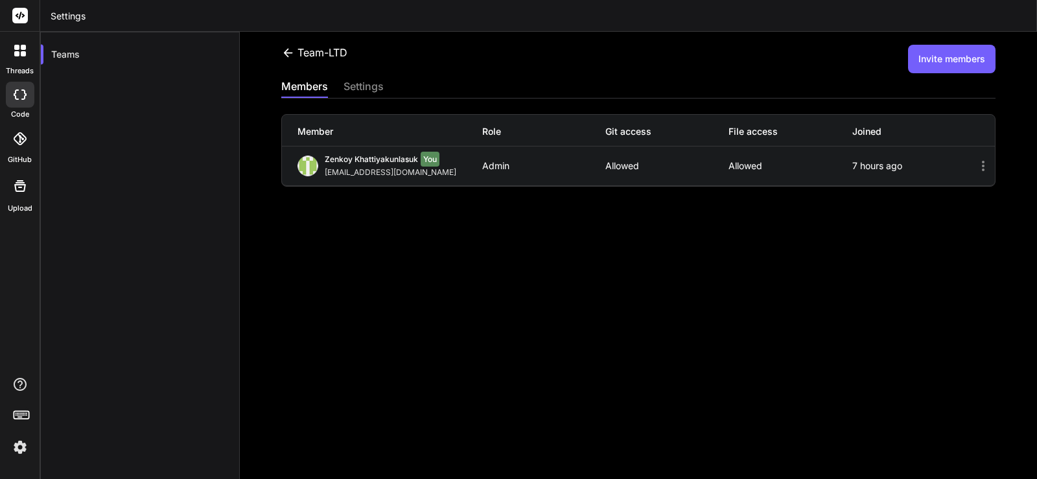
click at [952, 56] on button "Invite members" at bounding box center [951, 59] width 87 height 29
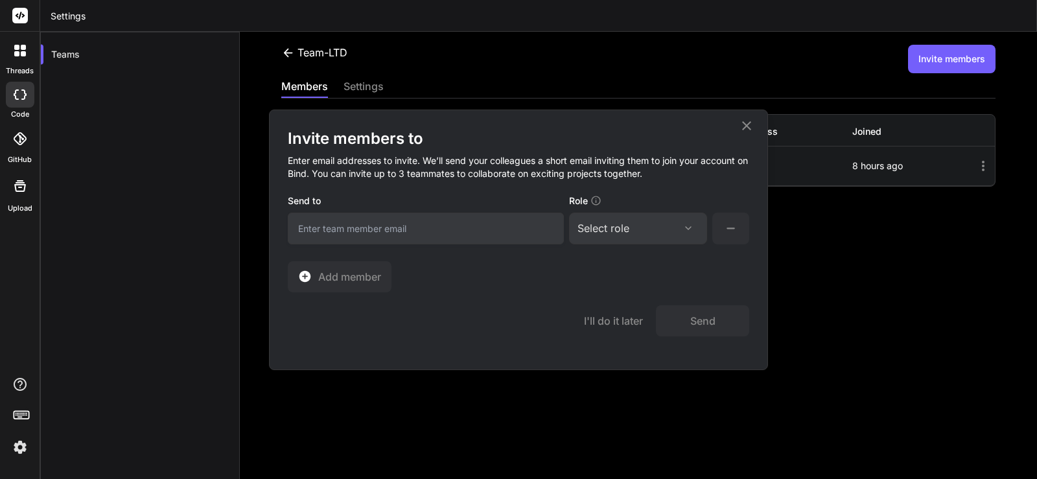
click at [742, 129] on icon at bounding box center [747, 126] width 16 height 16
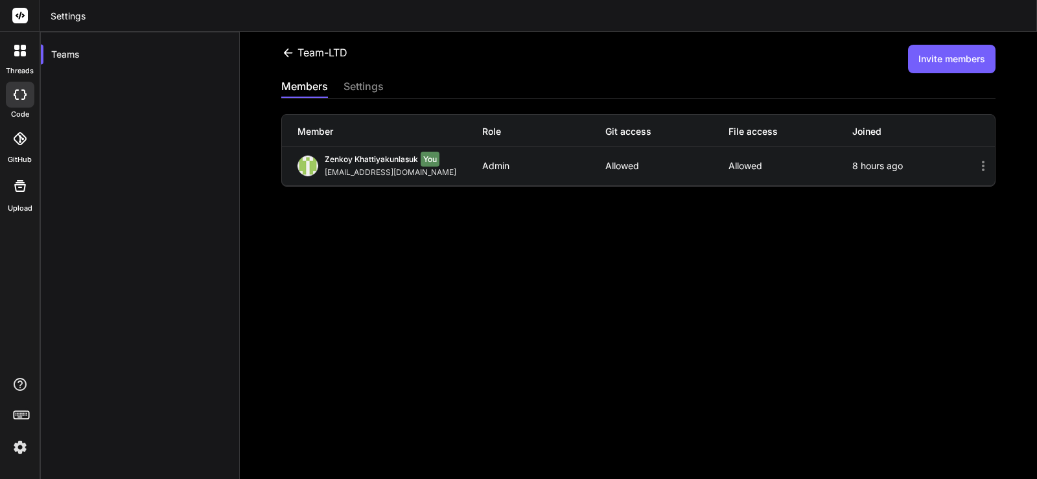
click at [952, 64] on button "Invite members" at bounding box center [951, 59] width 87 height 29
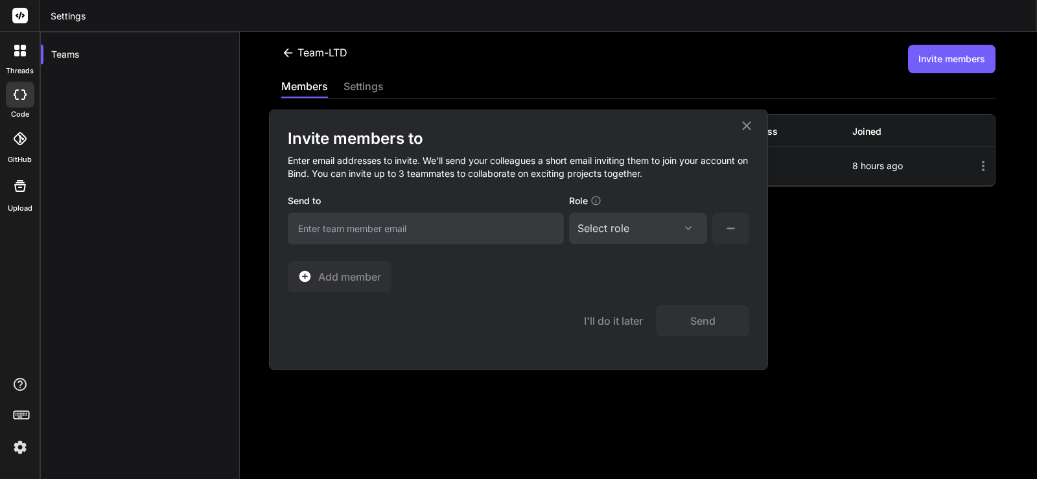
click at [544, 60] on div "Invite members to Enter email addresses to invite. We’ll send your colleagues a…" at bounding box center [518, 239] width 1037 height 479
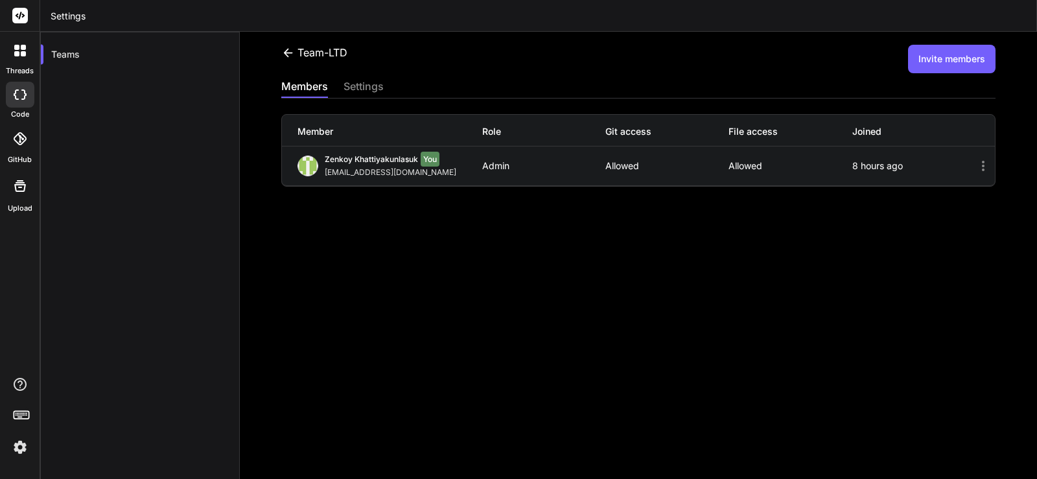
click at [288, 56] on icon at bounding box center [288, 53] width 14 height 14
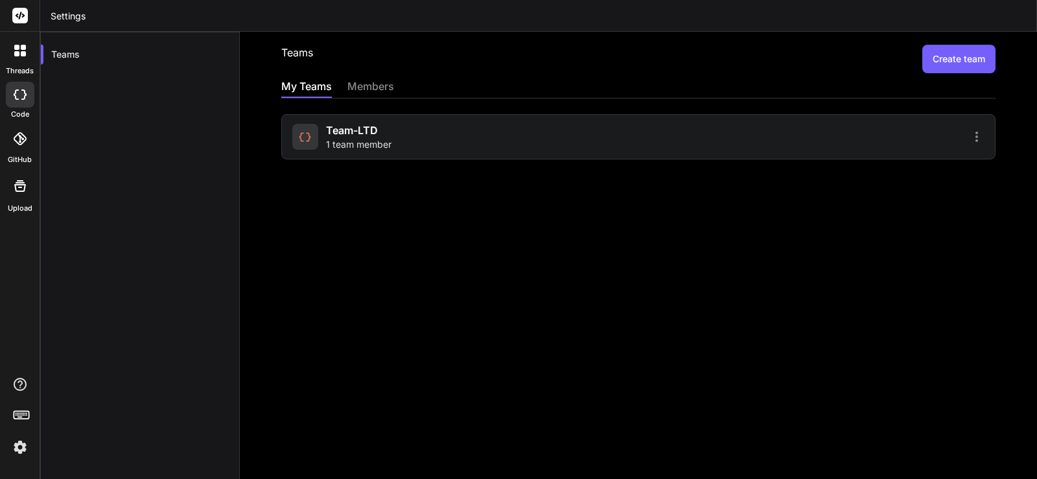
click at [942, 67] on button "Create team" at bounding box center [958, 59] width 73 height 29
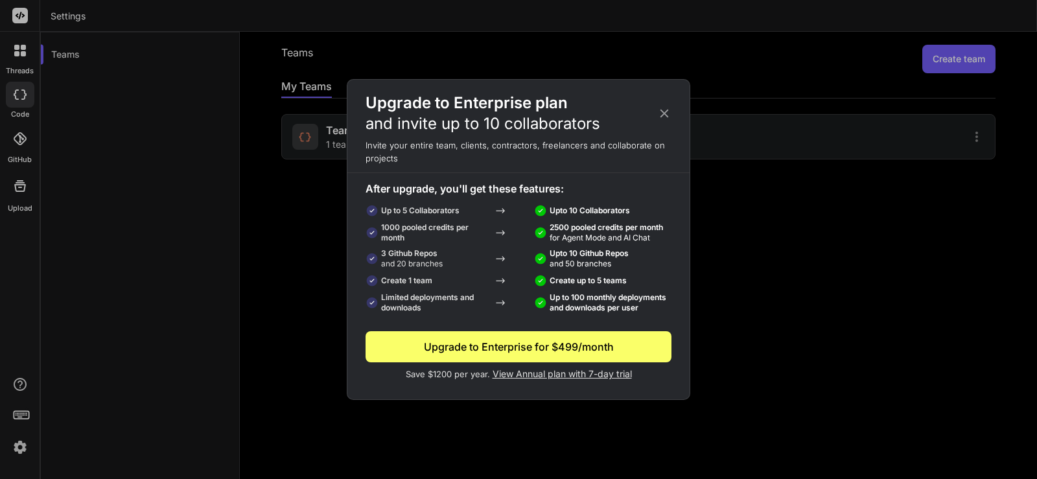
click at [667, 114] on icon at bounding box center [664, 113] width 14 height 14
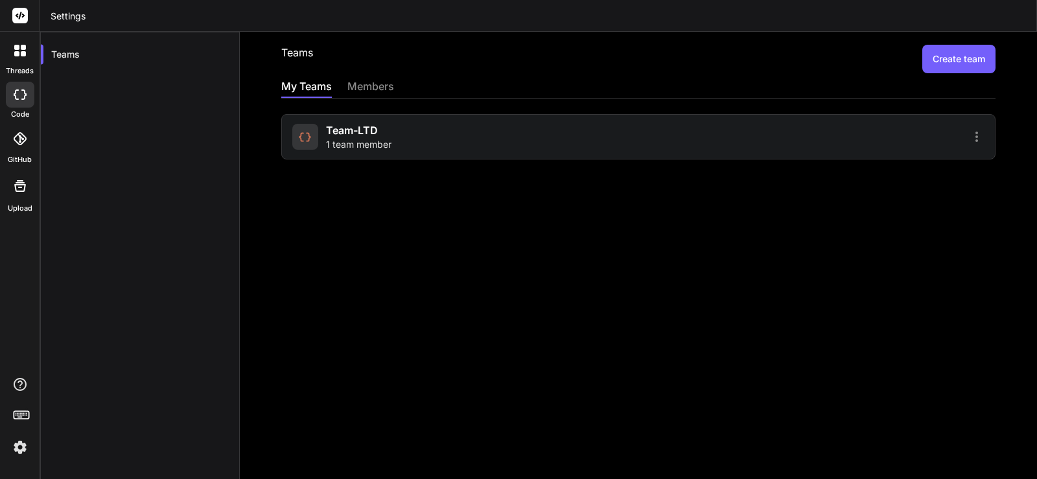
click at [371, 89] on div "members" at bounding box center [370, 87] width 47 height 18
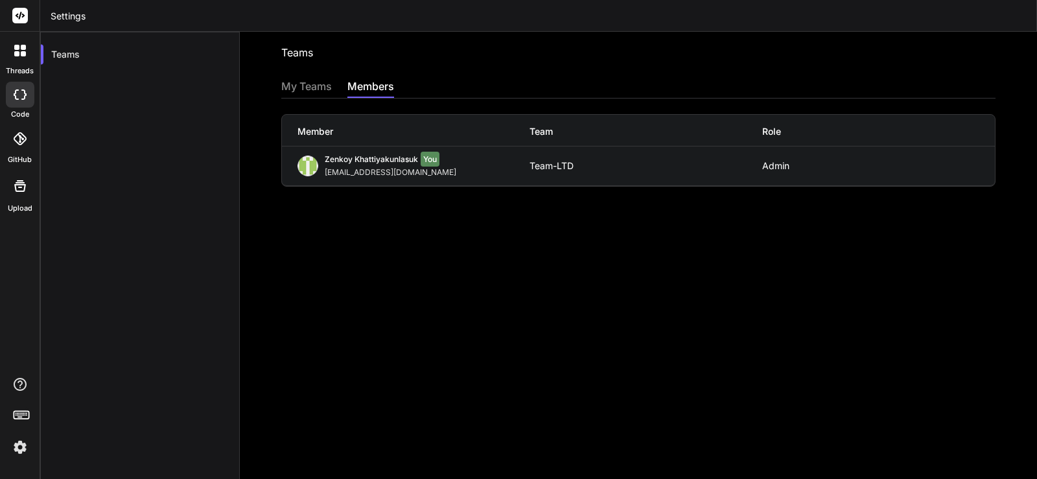
click at [288, 88] on div "My Teams" at bounding box center [306, 87] width 51 height 18
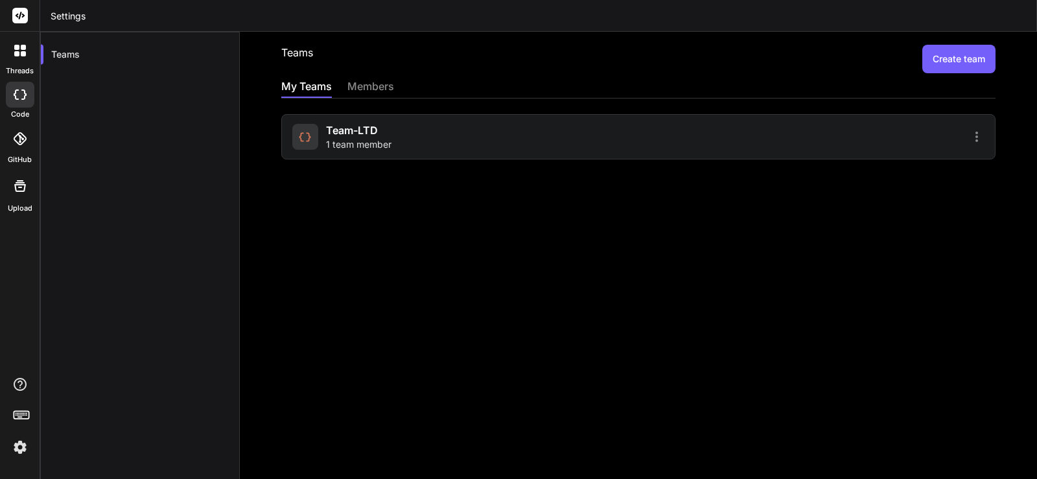
click at [949, 62] on button "Create team" at bounding box center [958, 59] width 73 height 29
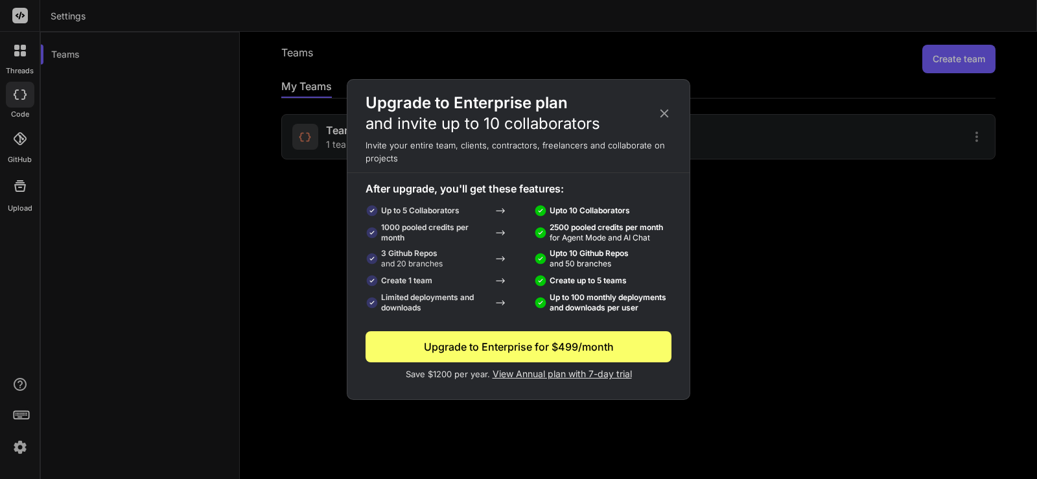
click at [666, 114] on icon at bounding box center [664, 113] width 14 height 14
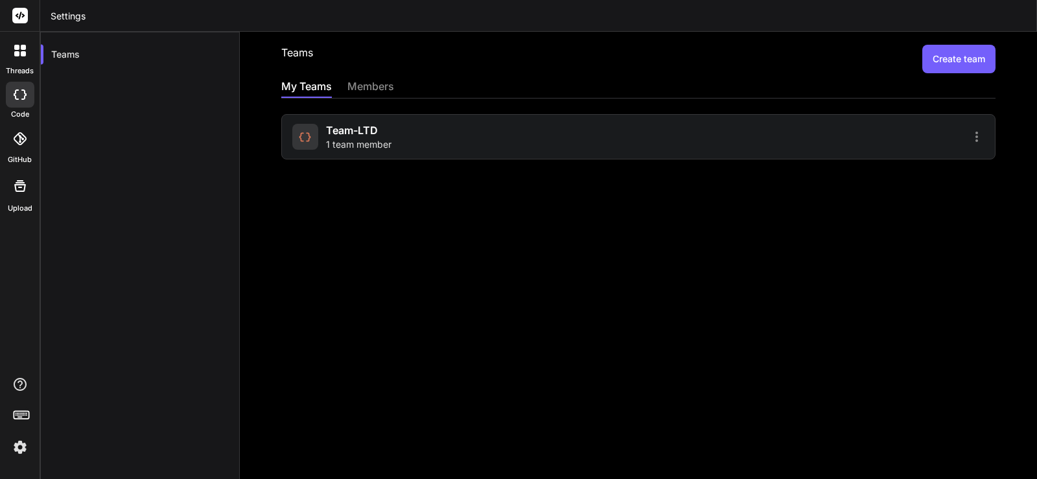
click at [972, 139] on icon at bounding box center [977, 137] width 16 height 16
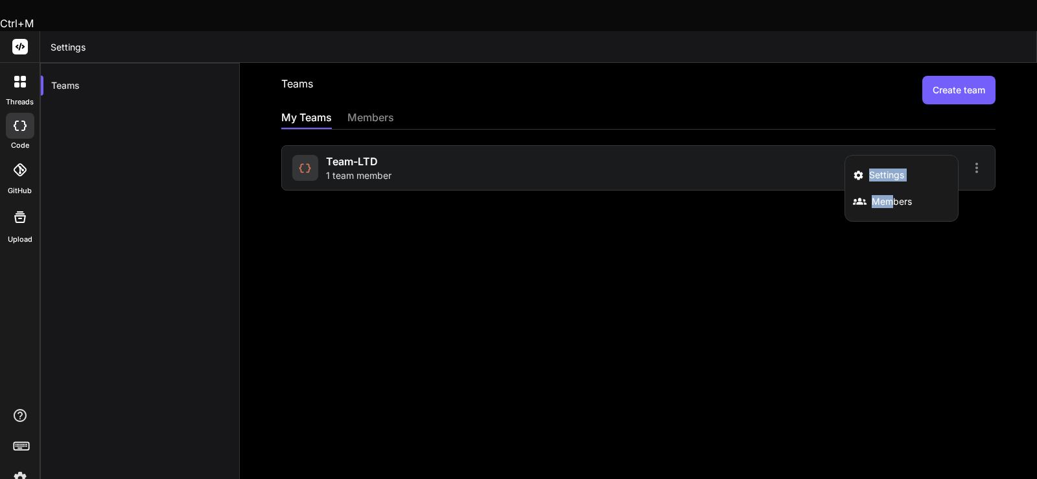
drag, startPoint x: 886, startPoint y: 177, endPoint x: 869, endPoint y: 225, distance: 50.8
click at [869, 176] on div "Settings Members" at bounding box center [813, 168] width 342 height 16
click at [879, 168] on span "Settings" at bounding box center [886, 174] width 35 height 13
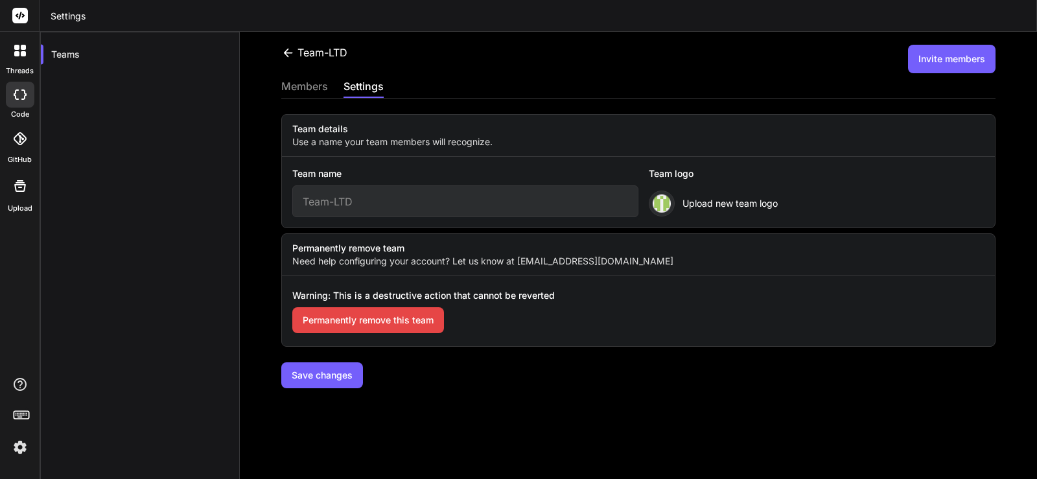
click at [300, 89] on div "members" at bounding box center [304, 87] width 47 height 18
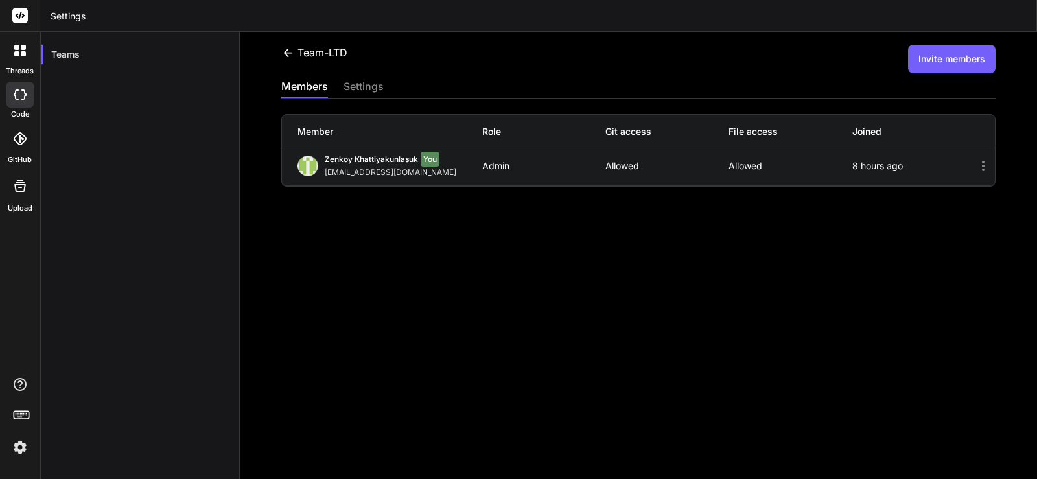
click at [978, 167] on icon at bounding box center [983, 166] width 16 height 16
click at [982, 166] on icon at bounding box center [983, 166] width 3 height 10
click at [934, 63] on button "Invite members" at bounding box center [951, 59] width 87 height 29
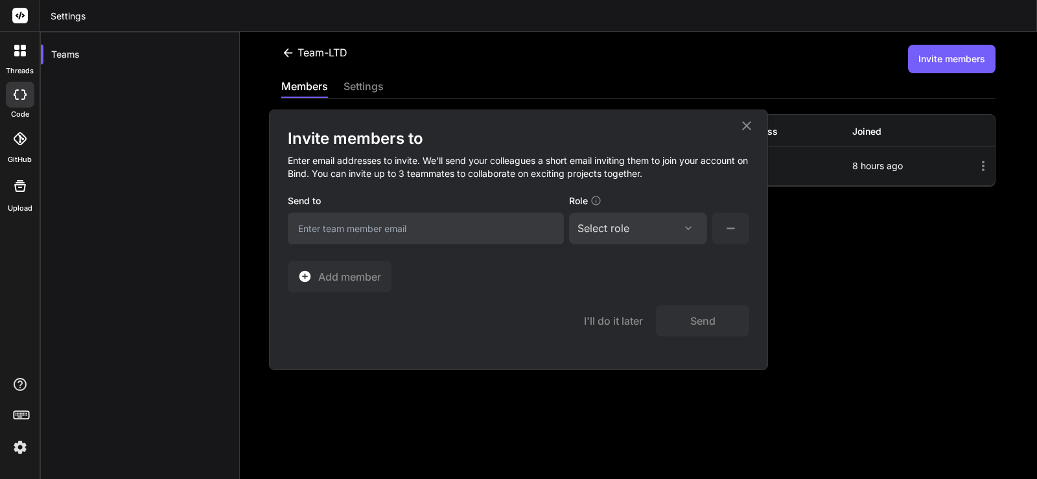
click at [391, 228] on input "email" at bounding box center [426, 229] width 276 height 32
paste input "mac.mdt01@gmail.com"
type input "mac.mdt01@gmail.com"
click at [617, 222] on div "Select role" at bounding box center [603, 228] width 52 height 16
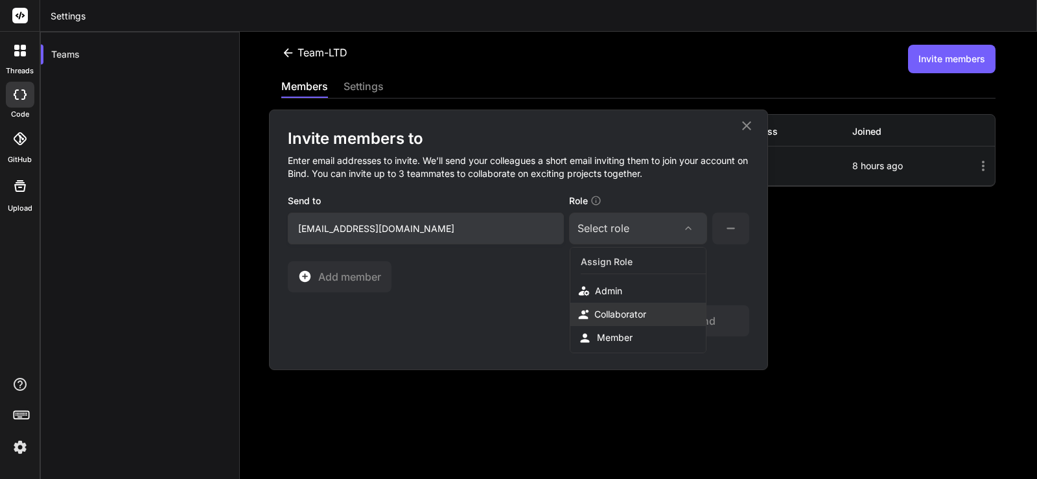
click at [646, 313] on div "Collaborator" at bounding box center [620, 314] width 52 height 13
click at [730, 229] on icon at bounding box center [730, 228] width 16 height 16
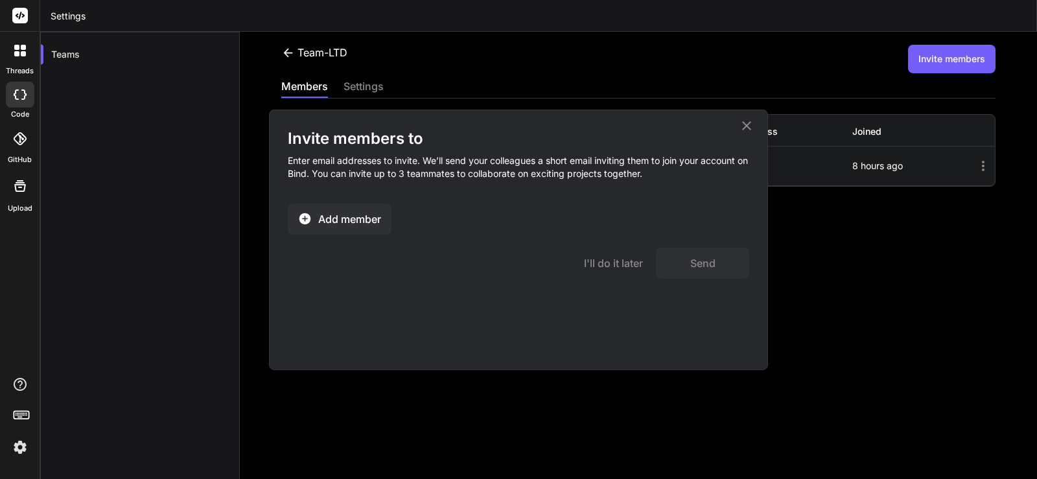
click at [353, 212] on span "Add member" at bounding box center [349, 219] width 63 height 16
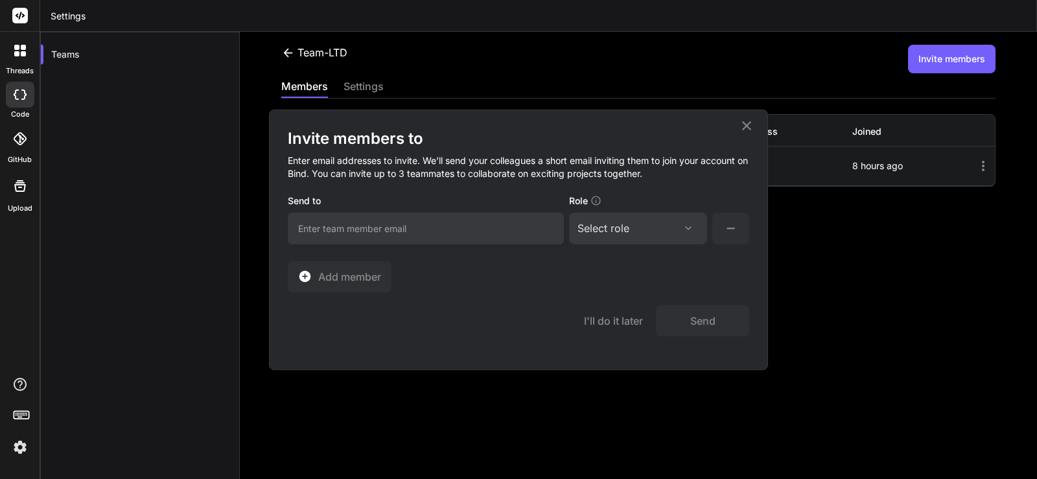
click at [396, 223] on input "email" at bounding box center [426, 229] width 276 height 32
paste input "mac.mdt01@gmail.com"
type input "mac.mdt01@gmail.com"
click at [608, 230] on div "Select role" at bounding box center [603, 228] width 52 height 16
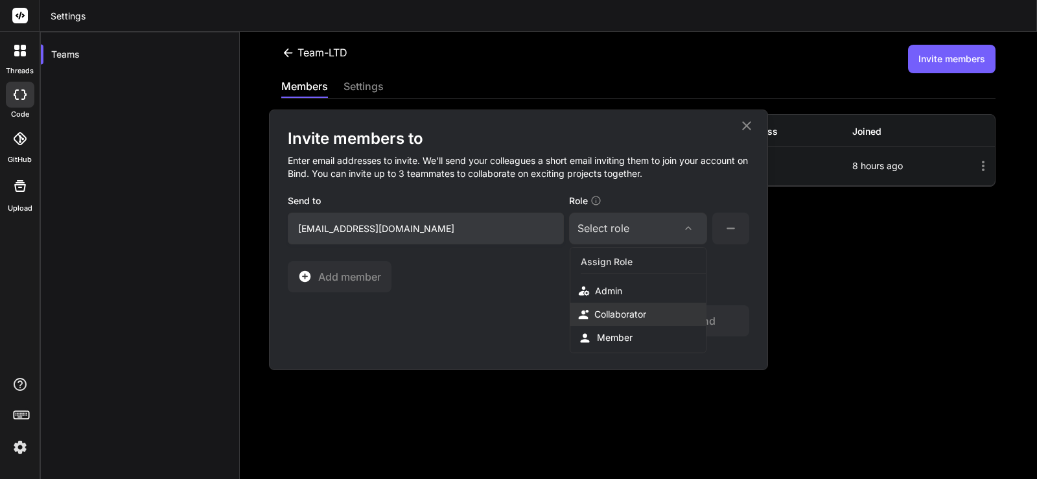
click at [636, 313] on div "Collaborator" at bounding box center [620, 314] width 52 height 13
click at [595, 223] on div "Collaborator" at bounding box center [608, 228] width 62 height 16
click at [622, 311] on div "Collaborator" at bounding box center [620, 314] width 52 height 13
click at [619, 221] on div "Collaborator" at bounding box center [608, 228] width 62 height 16
click at [611, 259] on div "Assign Role" at bounding box center [644, 262] width 126 height 24
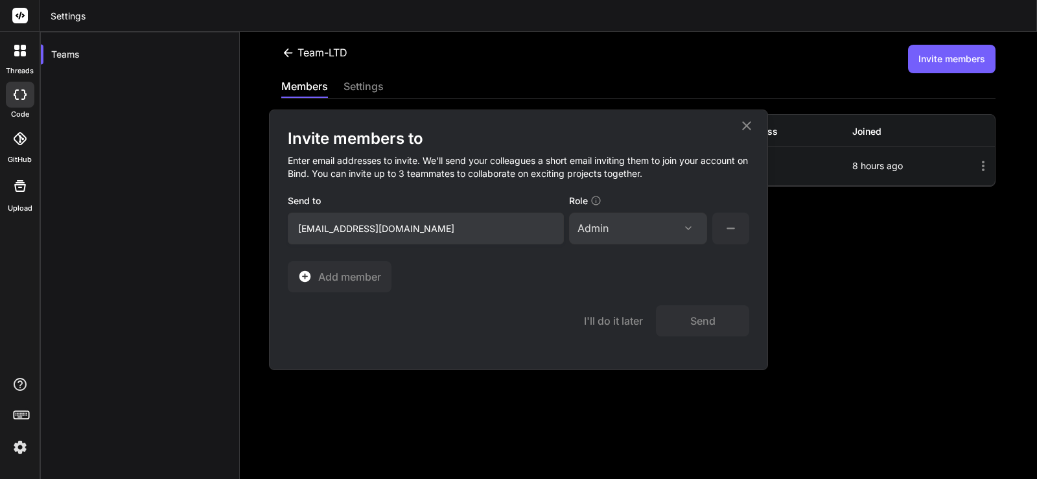
click at [612, 228] on div "Admin" at bounding box center [637, 228] width 121 height 16
click at [614, 292] on div "Admin" at bounding box center [608, 290] width 27 height 13
click at [614, 233] on div "Admin" at bounding box center [637, 228] width 121 height 16
click at [612, 256] on div "Assign Role" at bounding box center [644, 262] width 126 height 24
click at [604, 227] on div "Admin" at bounding box center [592, 228] width 31 height 16
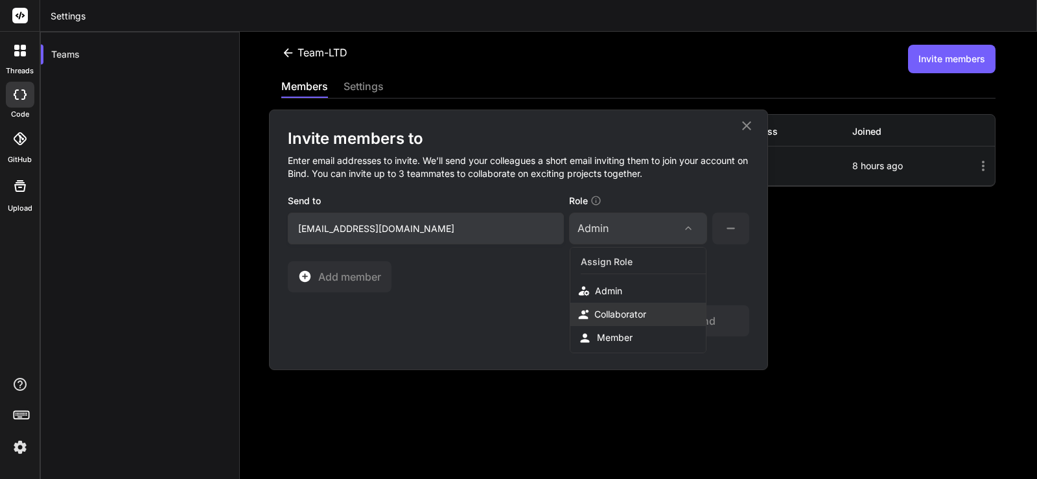
click at [612, 321] on div "Collaborator" at bounding box center [637, 314] width 135 height 23
click at [711, 322] on button "Send" at bounding box center [702, 320] width 93 height 31
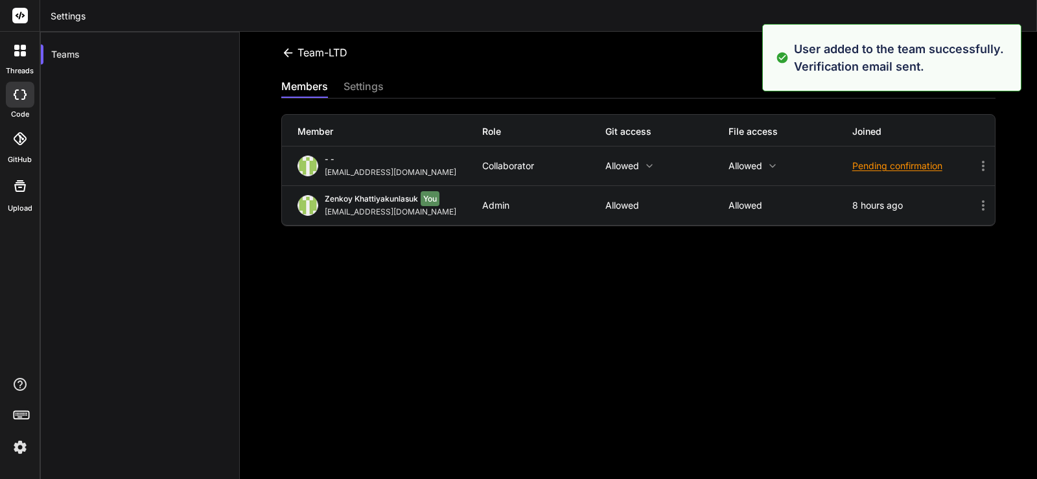
click at [471, 267] on div "Team-LTD Invite members members settings Member Role Git access File access Joi…" at bounding box center [638, 255] width 797 height 447
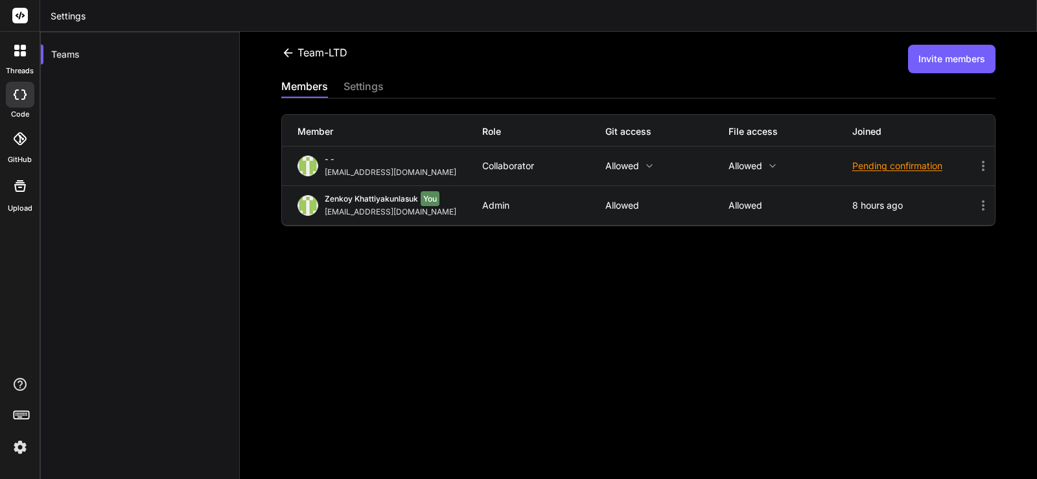
click at [952, 62] on button "Invite members" at bounding box center [951, 59] width 87 height 29
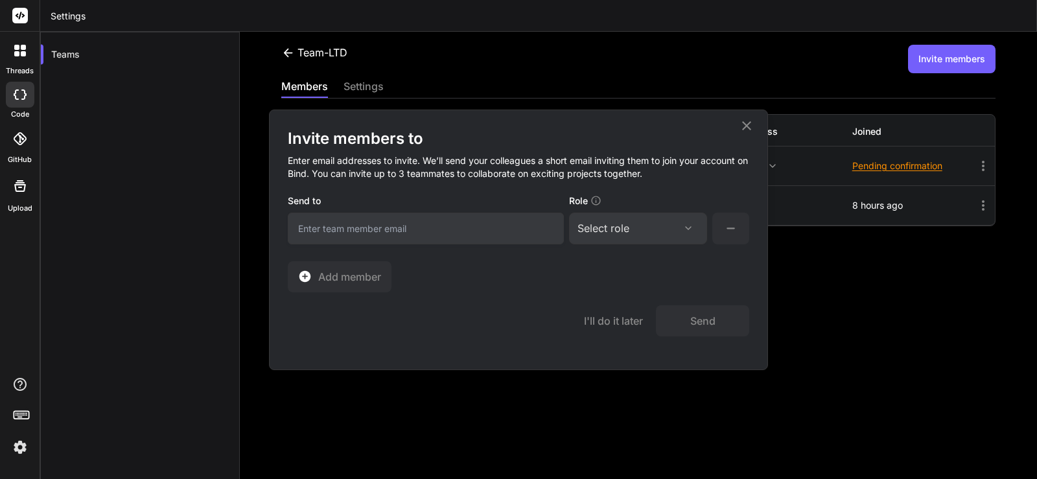
click at [748, 127] on icon at bounding box center [746, 125] width 9 height 9
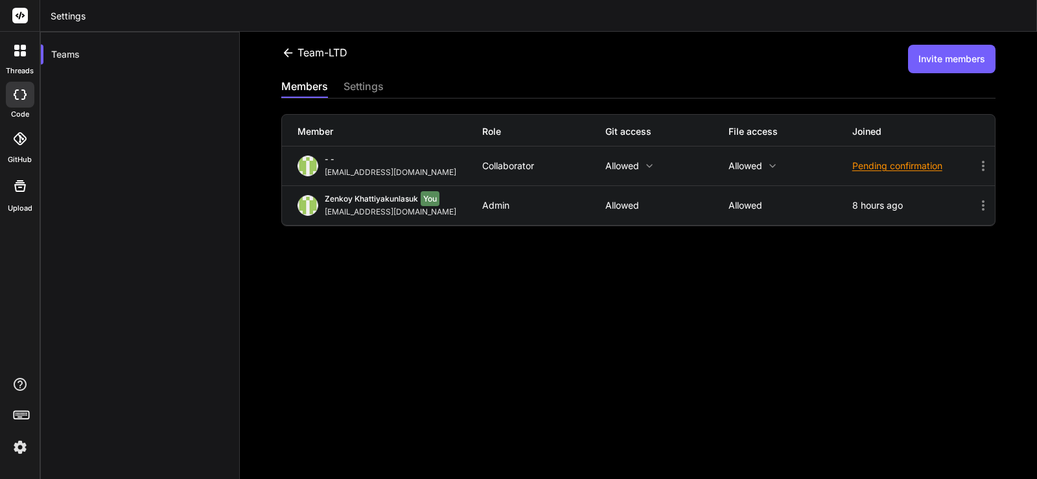
click at [584, 303] on div "Team-LTD Invite members members settings Member Role Git access File access Joi…" at bounding box center [638, 255] width 797 height 447
click at [502, 206] on div "Admin" at bounding box center [543, 205] width 123 height 10
click at [975, 166] on icon at bounding box center [983, 166] width 16 height 16
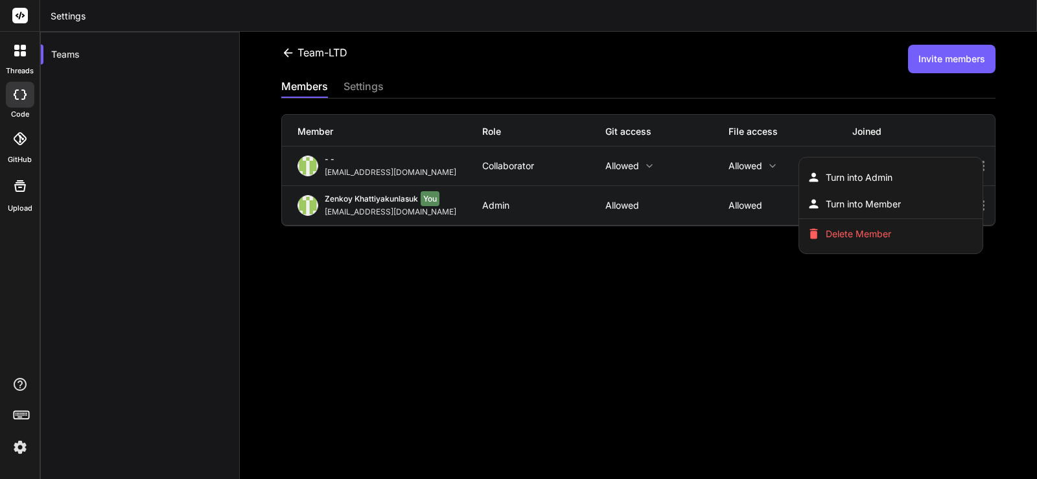
click at [674, 285] on div at bounding box center [518, 239] width 1037 height 479
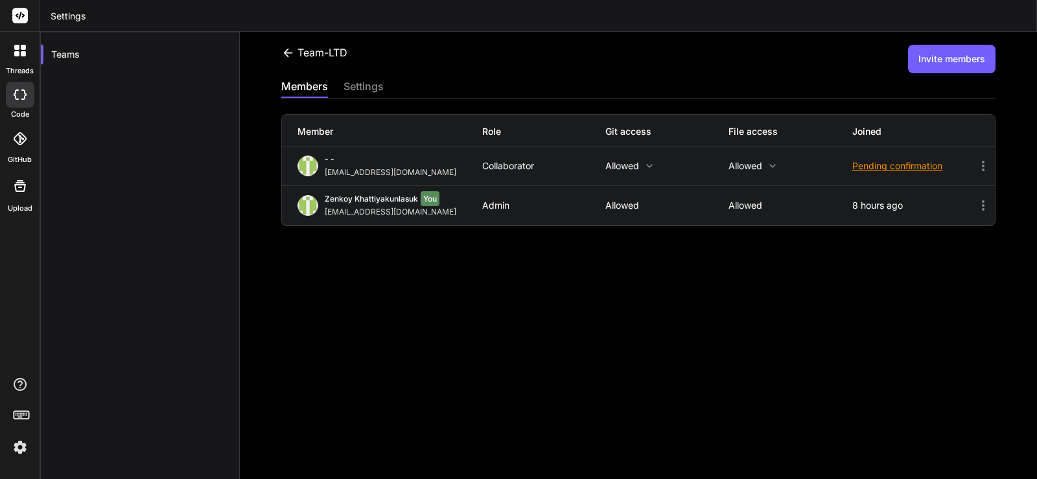
click at [354, 89] on div "settings" at bounding box center [363, 87] width 40 height 18
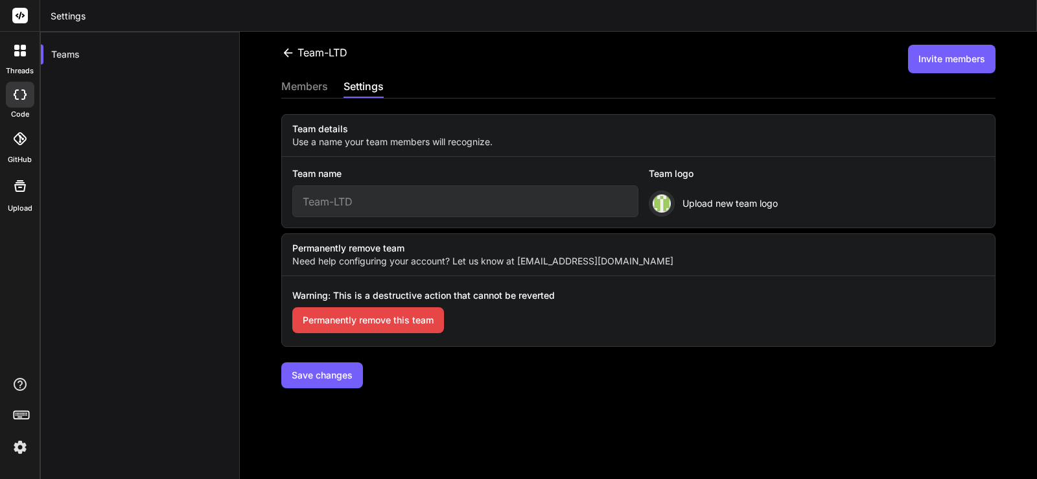
click at [314, 87] on div "members" at bounding box center [304, 87] width 47 height 18
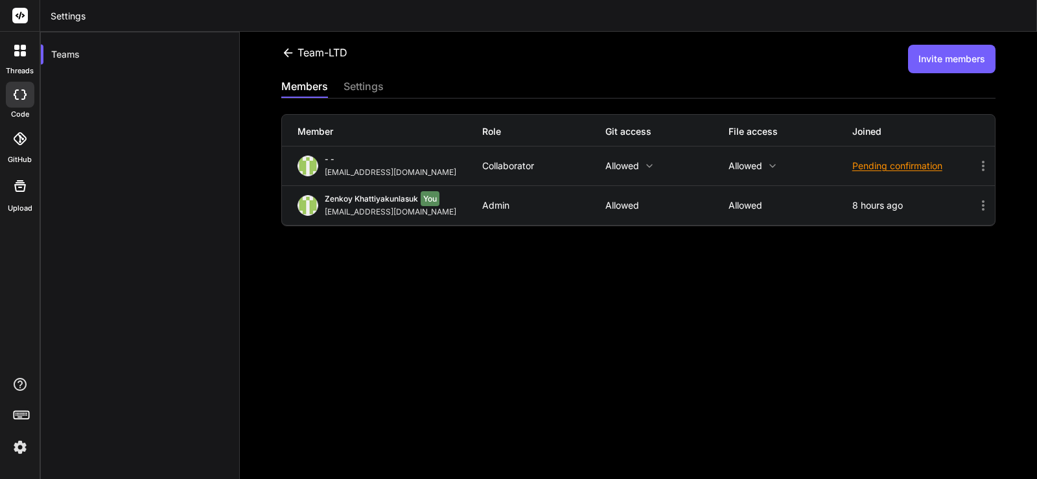
click at [471, 288] on div "Team-LTD Invite members members settings Member Role Git access File access Joi…" at bounding box center [638, 255] width 797 height 447
click at [511, 170] on div "Collaborator" at bounding box center [543, 166] width 123 height 10
click at [302, 165] on img at bounding box center [307, 165] width 21 height 21
click at [307, 205] on img at bounding box center [307, 205] width 21 height 21
click at [976, 203] on icon at bounding box center [983, 206] width 16 height 16
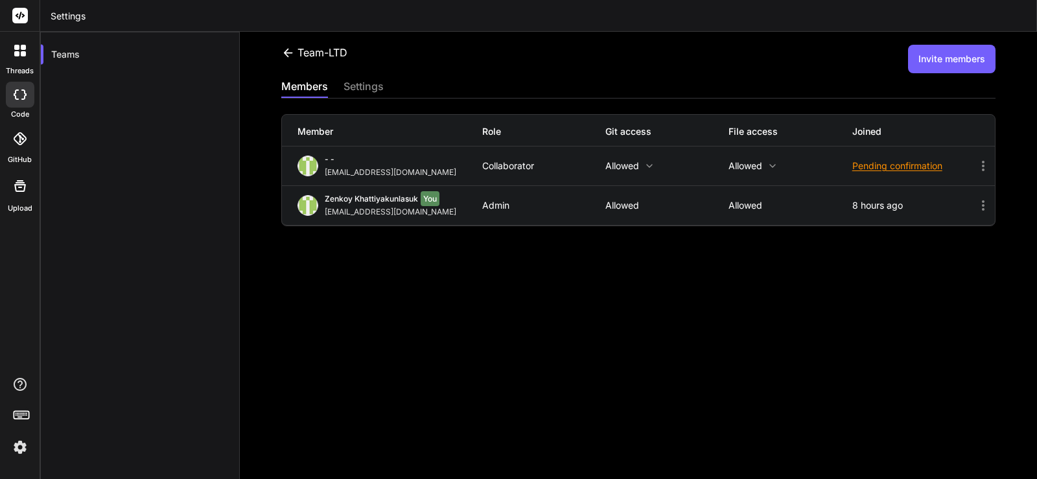
click at [22, 100] on div at bounding box center [20, 95] width 29 height 26
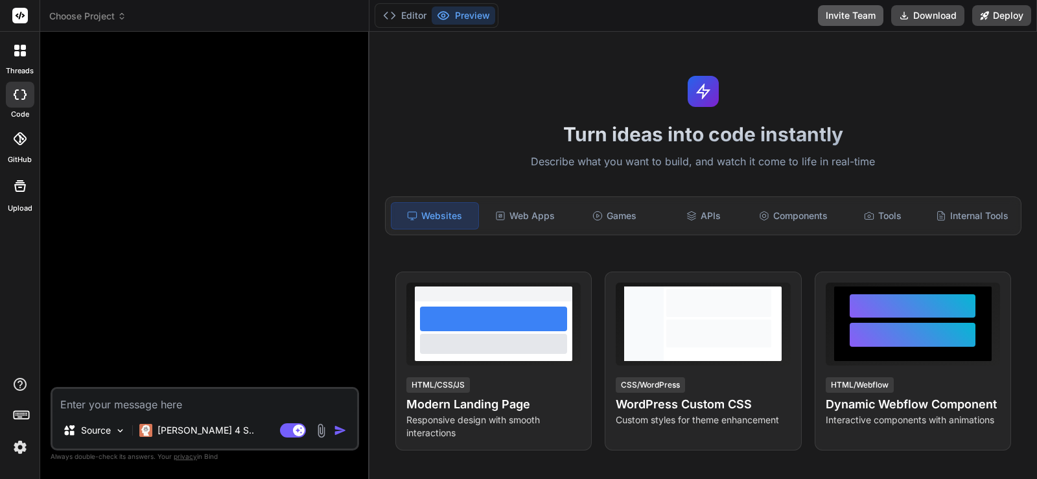
click at [854, 17] on button "Invite Team" at bounding box center [850, 15] width 65 height 21
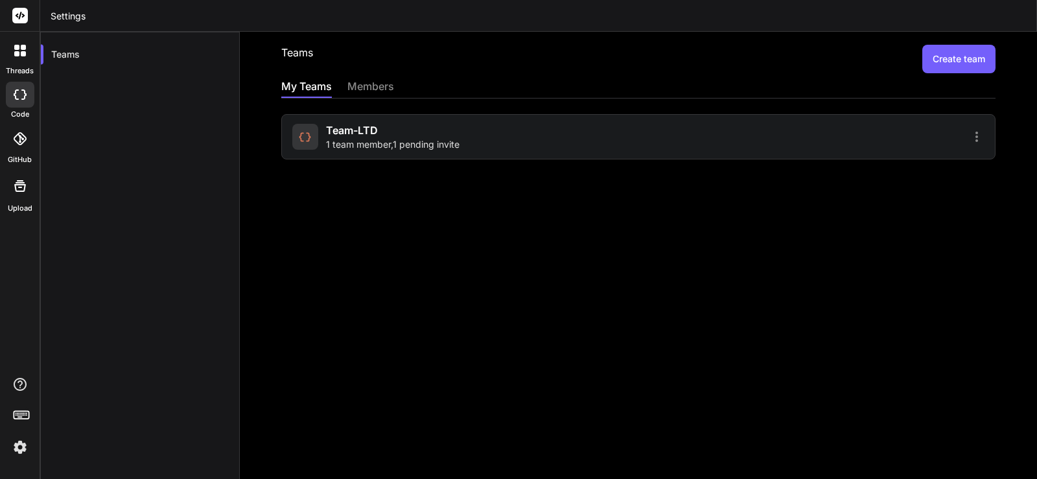
click at [390, 148] on span "1 team member , 1 pending invite" at bounding box center [392, 144] width 133 height 13
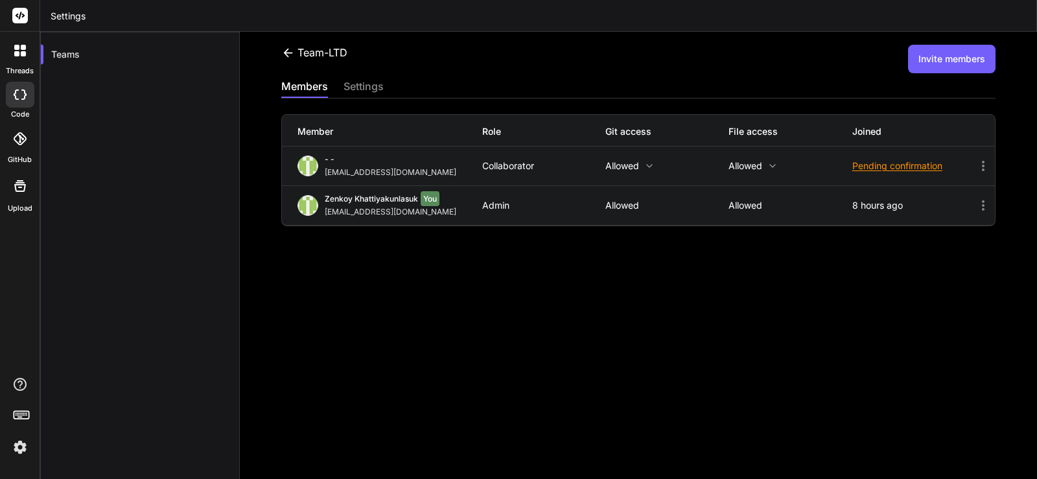
click at [299, 81] on div "members" at bounding box center [304, 87] width 47 height 18
click at [367, 84] on div "settings" at bounding box center [363, 87] width 40 height 18
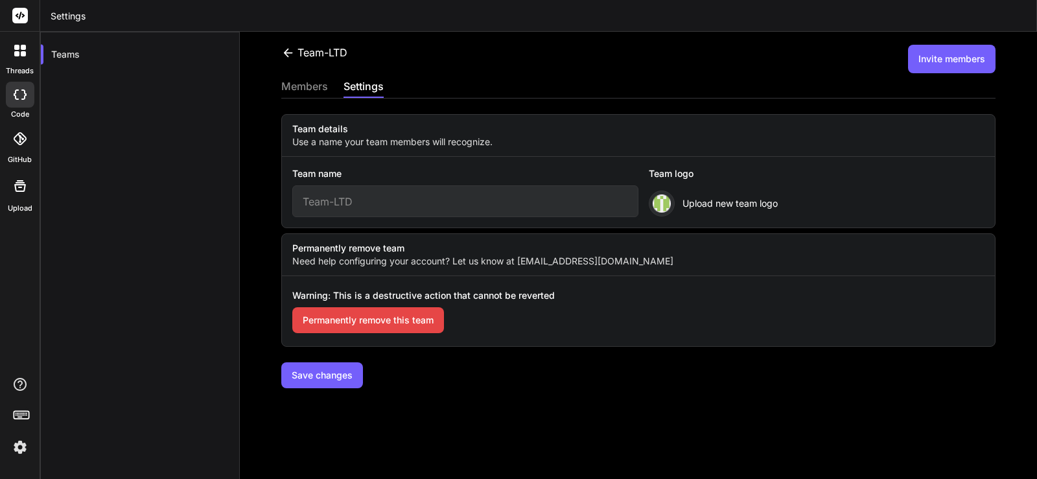
click at [290, 52] on icon at bounding box center [288, 53] width 14 height 14
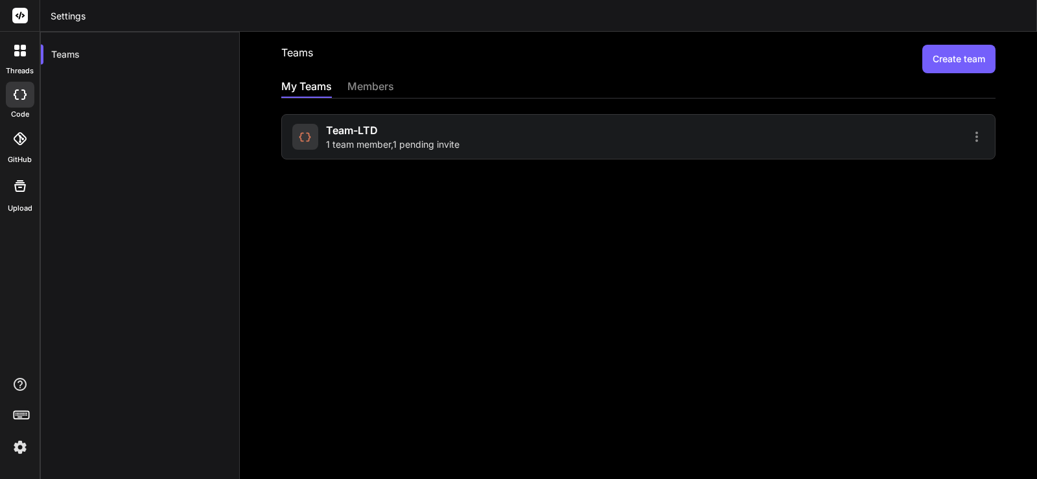
click at [922, 56] on button "Create team" at bounding box center [958, 59] width 73 height 29
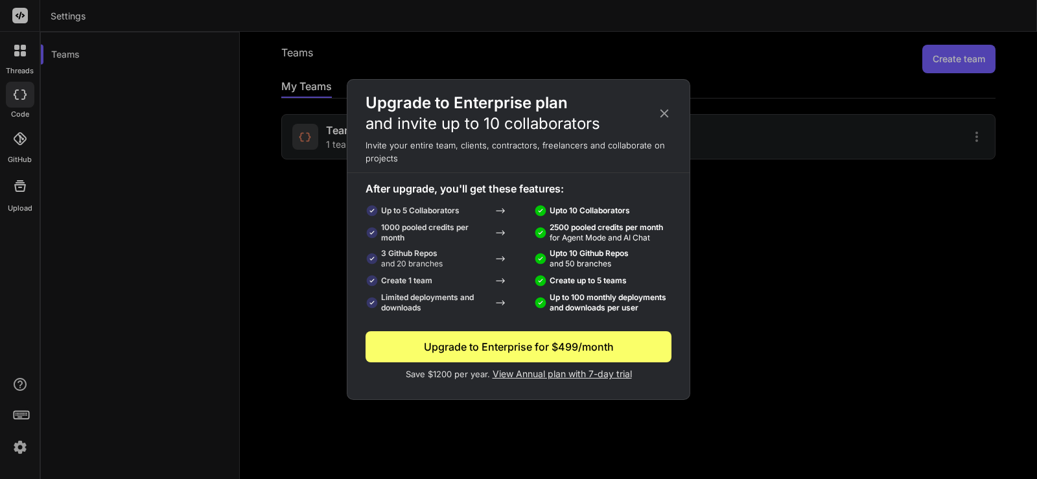
click at [662, 114] on icon at bounding box center [664, 113] width 14 height 14
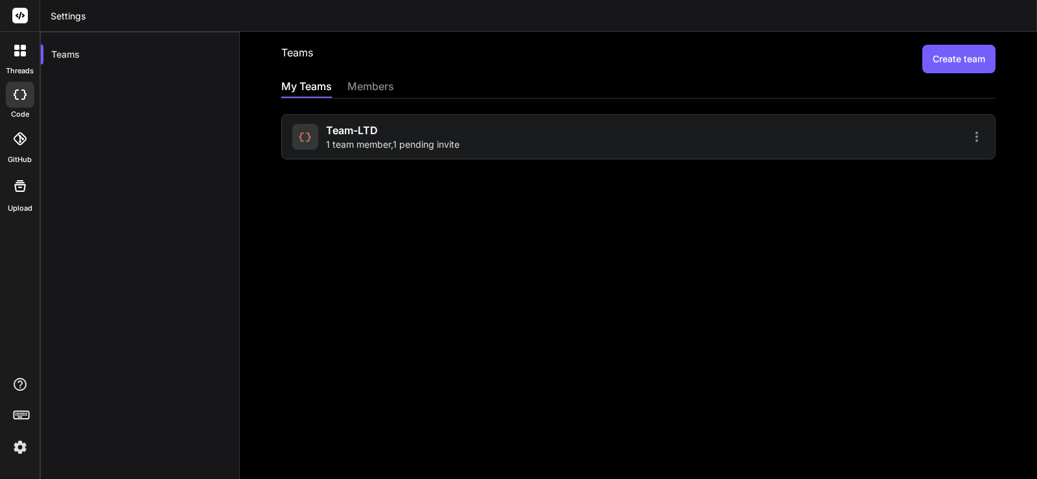
click at [474, 144] on div "Team-LTD 1 team member , 1 pending invite" at bounding box center [463, 136] width 342 height 29
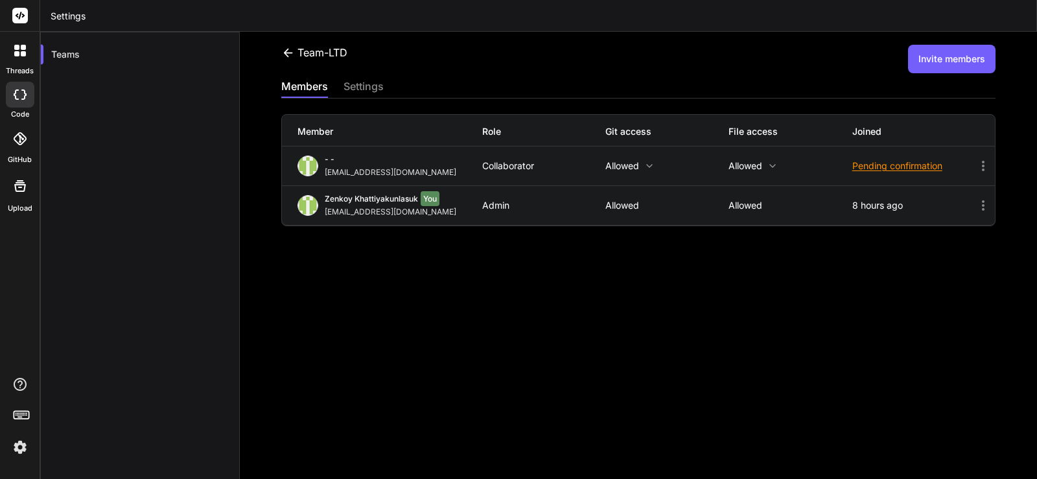
click at [284, 57] on icon at bounding box center [288, 53] width 14 height 14
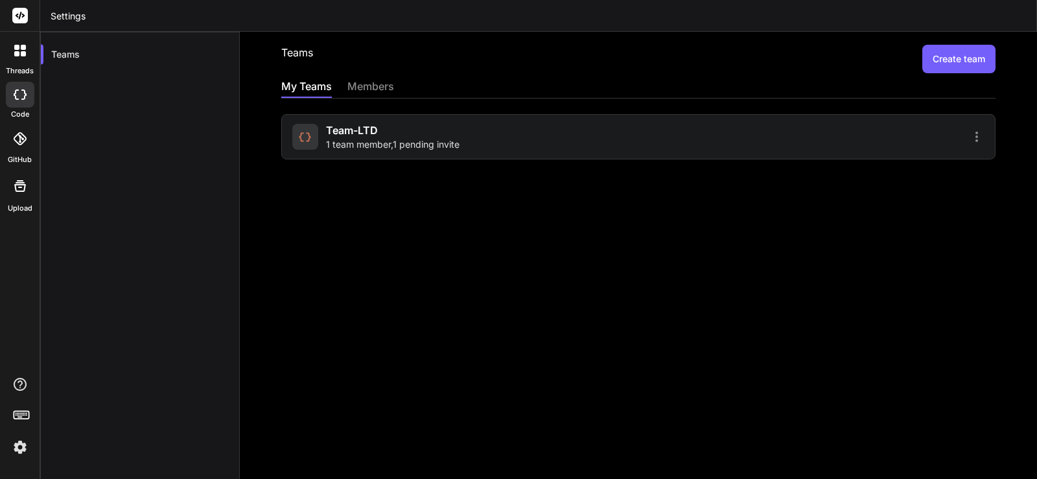
click at [955, 71] on button "Create team" at bounding box center [958, 59] width 73 height 29
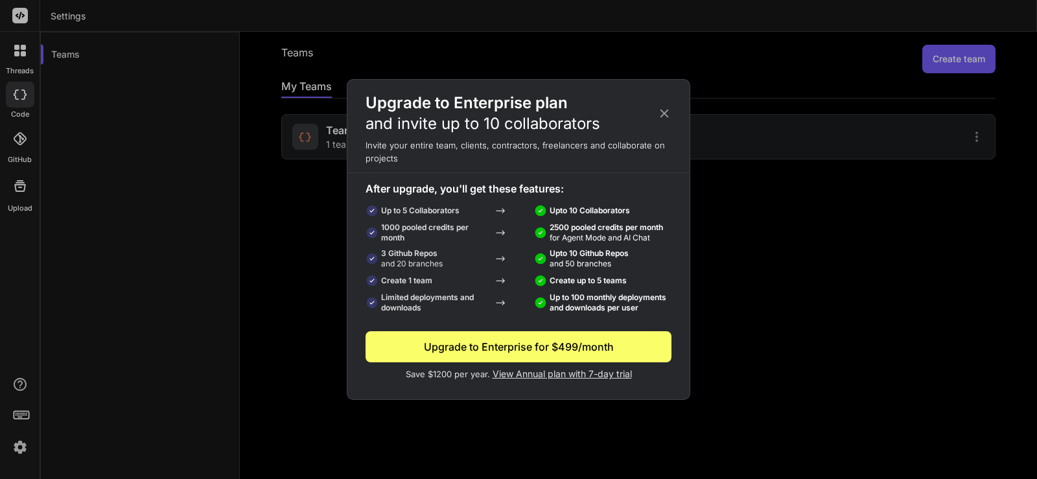
click at [660, 112] on icon at bounding box center [664, 113] width 14 height 14
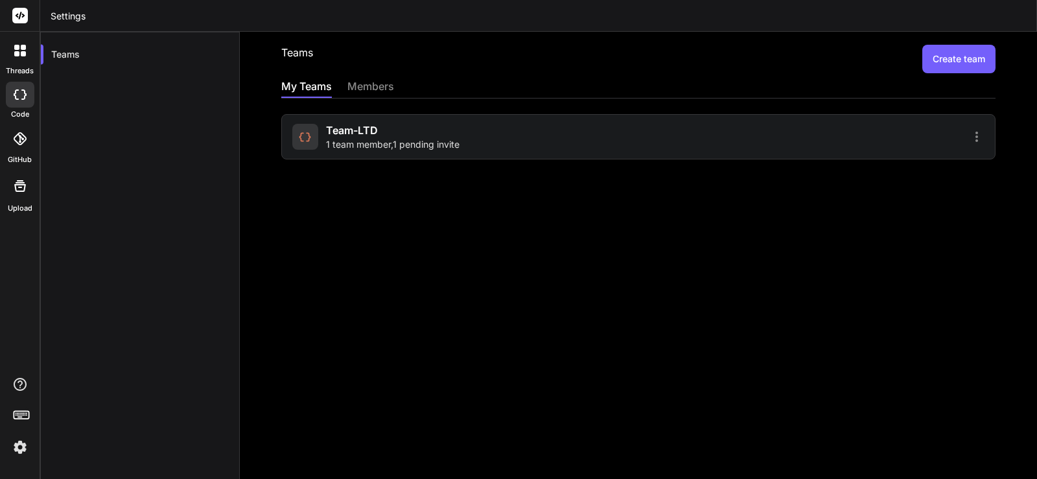
click at [642, 132] on div at bounding box center [813, 137] width 342 height 16
click at [441, 139] on span "1 team member , 1 pending invite" at bounding box center [392, 144] width 133 height 13
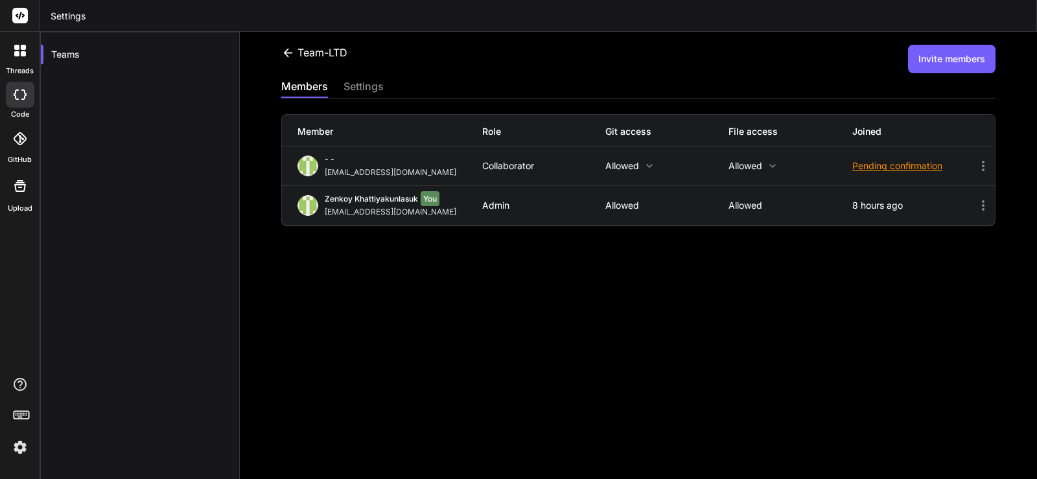
click at [352, 82] on div "settings" at bounding box center [363, 87] width 40 height 18
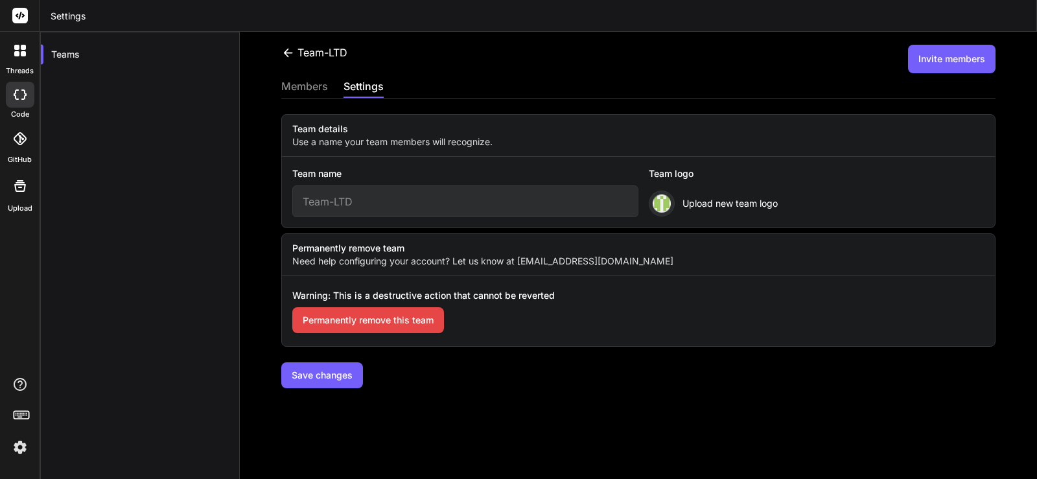
click at [297, 86] on div "members" at bounding box center [304, 87] width 47 height 18
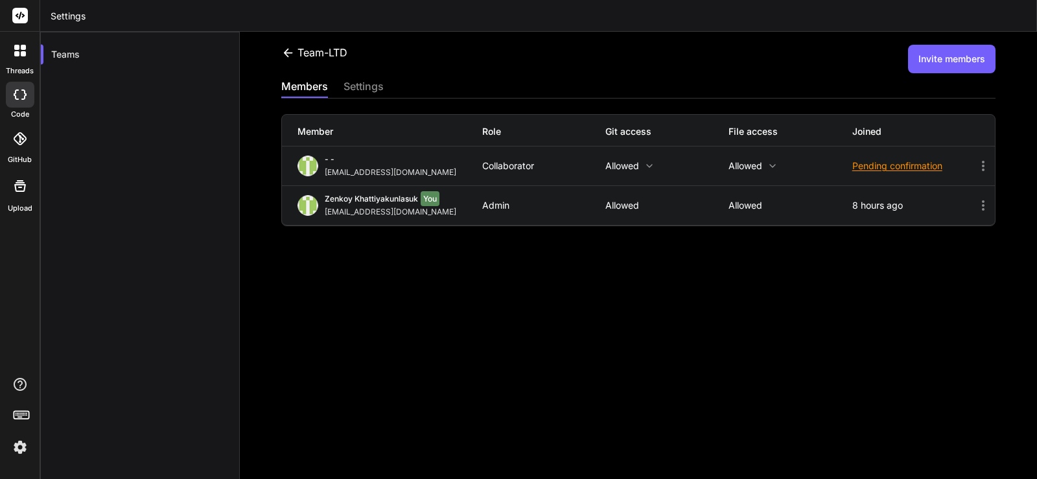
click at [941, 65] on button "Invite members" at bounding box center [951, 59] width 87 height 29
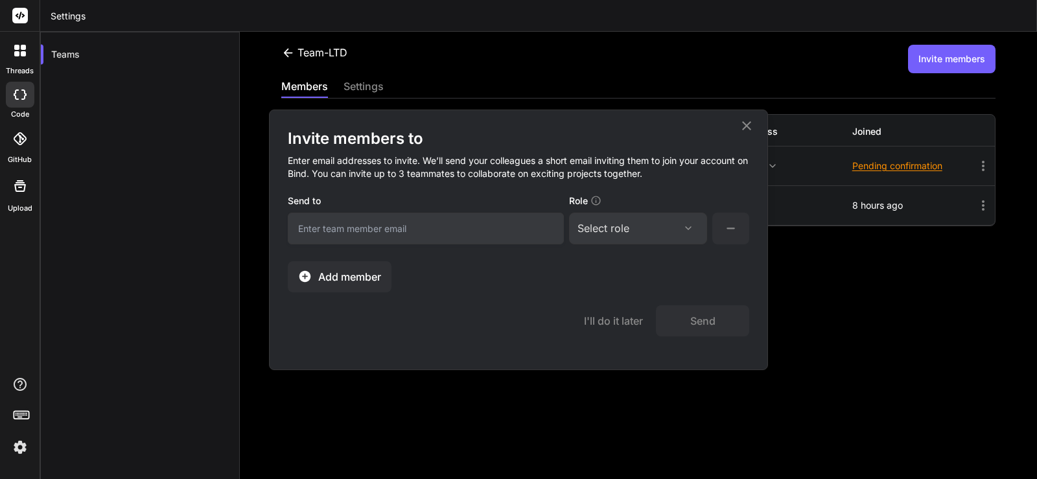
click at [374, 279] on span "Add member" at bounding box center [349, 277] width 63 height 16
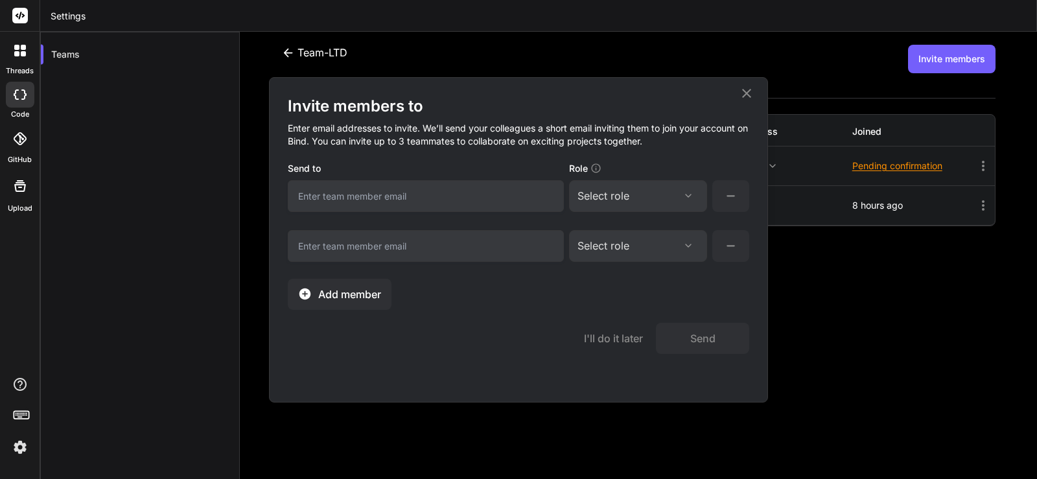
click at [368, 292] on span "Add member" at bounding box center [349, 294] width 63 height 16
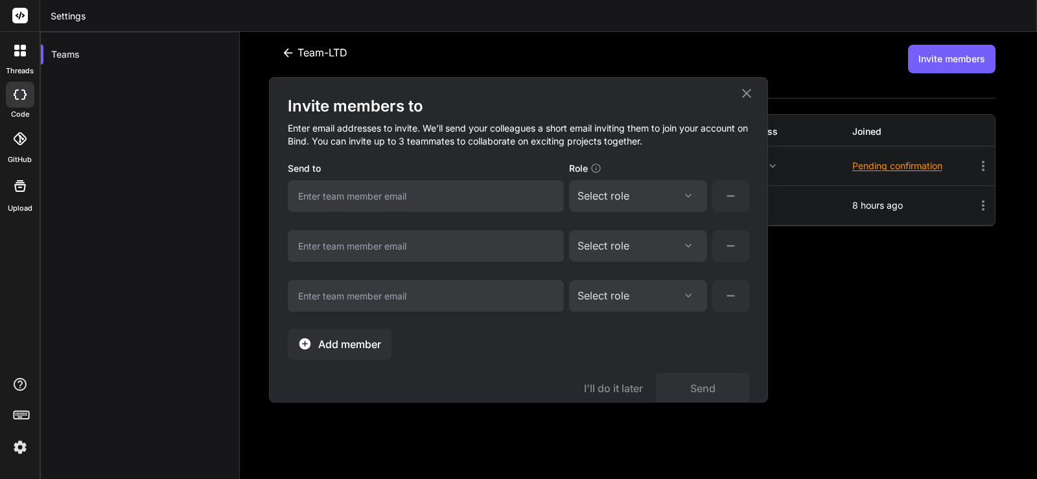
click at [363, 333] on button "Add member" at bounding box center [340, 343] width 104 height 31
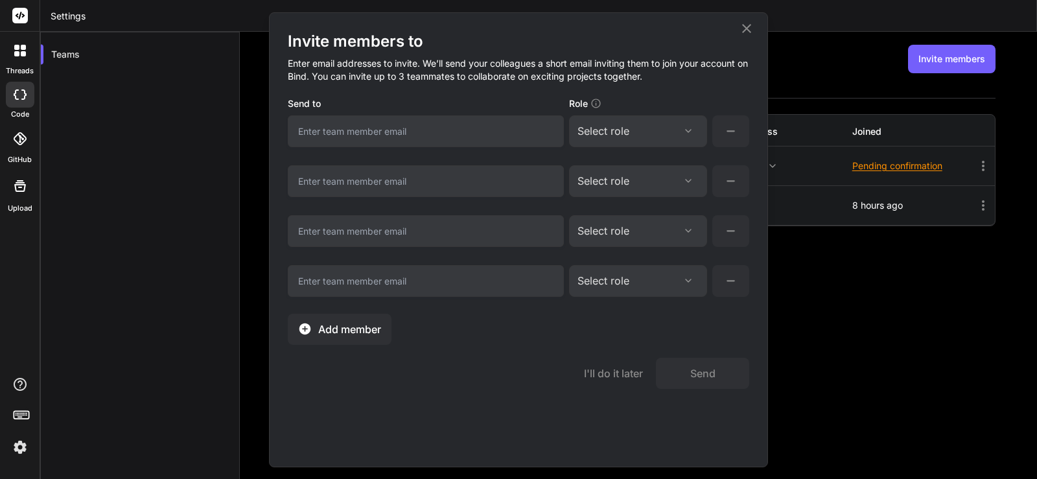
click at [378, 330] on span "Add member" at bounding box center [349, 329] width 63 height 16
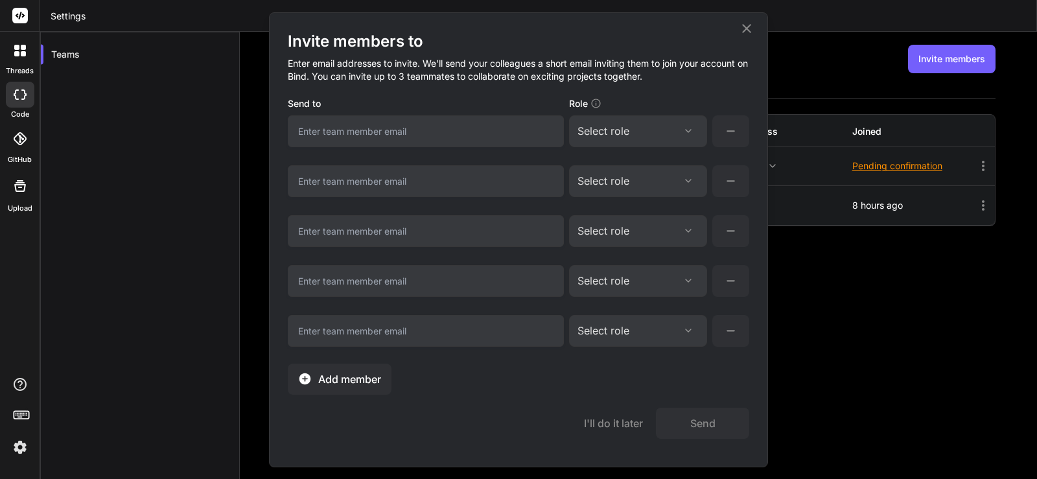
click at [381, 377] on span "Add member" at bounding box center [349, 379] width 63 height 16
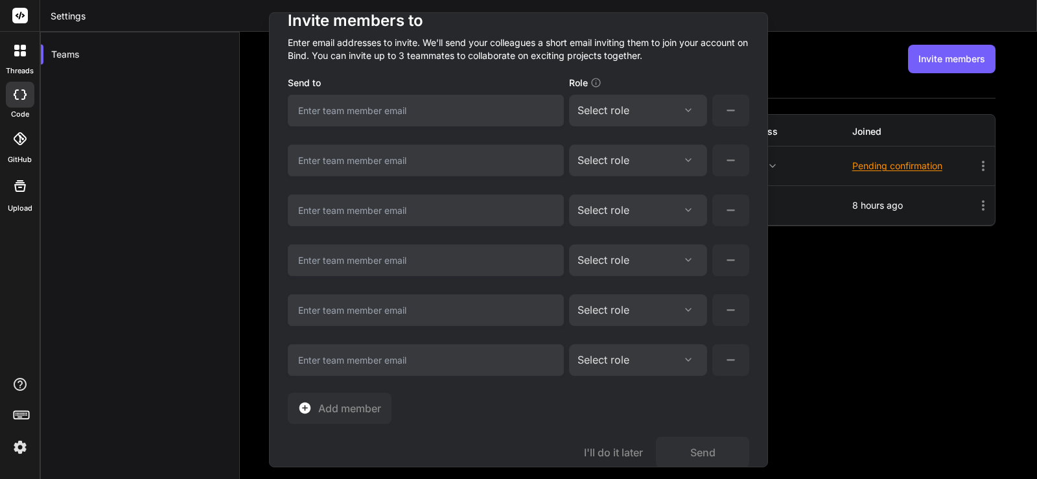
scroll to position [40, 0]
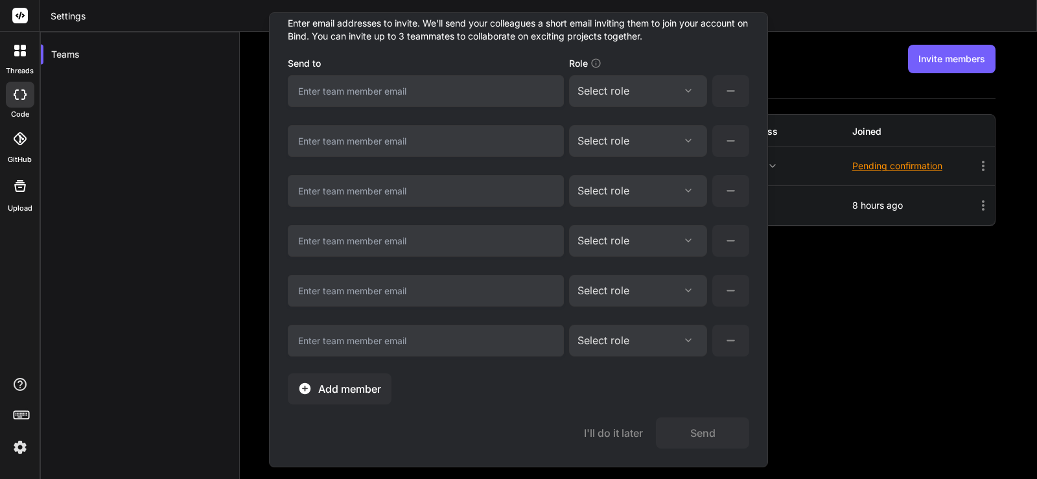
click at [378, 386] on span "Add member" at bounding box center [349, 389] width 63 height 16
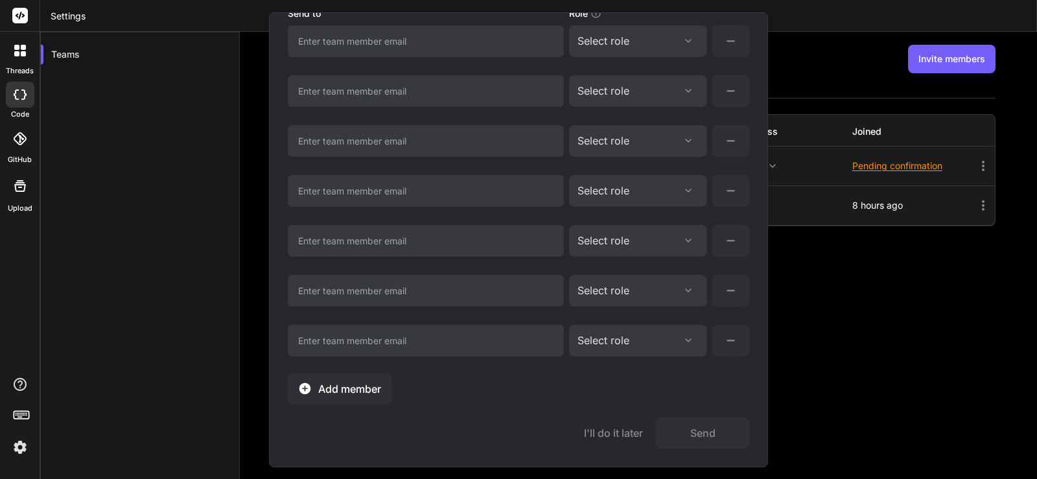
click at [363, 387] on span "Add member" at bounding box center [349, 389] width 63 height 16
click at [373, 384] on span "Add member" at bounding box center [349, 389] width 63 height 16
click at [373, 383] on span "Add member" at bounding box center [349, 389] width 63 height 16
click at [371, 377] on button "Add member" at bounding box center [340, 388] width 104 height 31
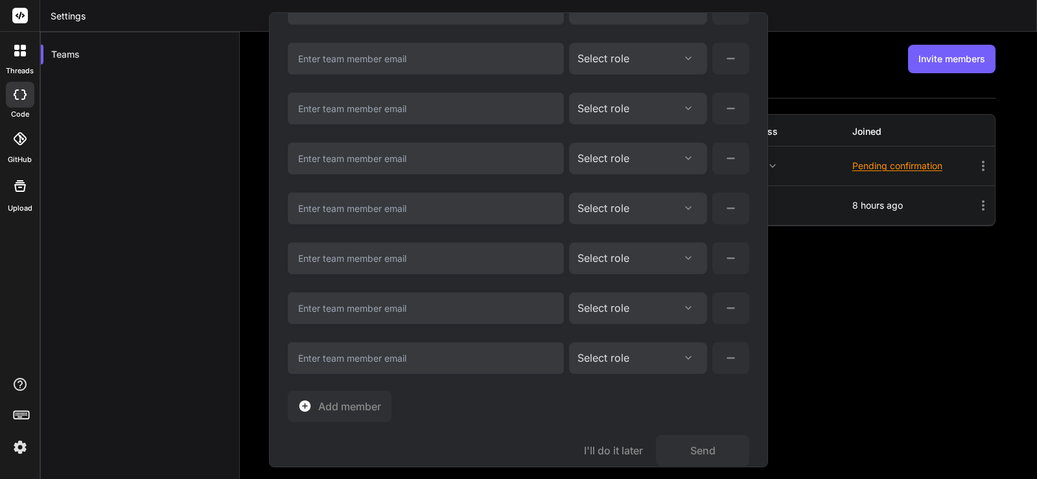
scroll to position [290, 0]
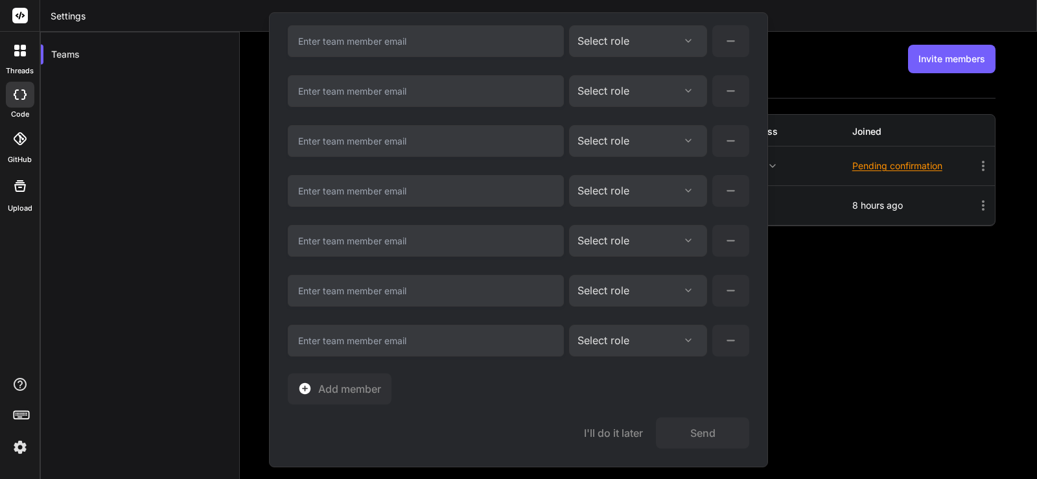
click at [394, 373] on div "Invite members to Enter email addresses to invite. We’ll send your colleagues a…" at bounding box center [518, 72] width 461 height 663
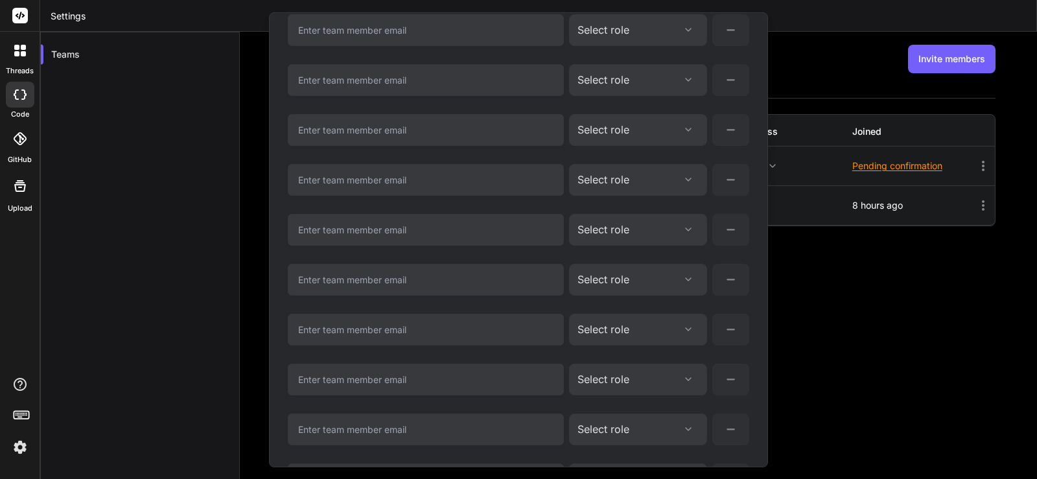
scroll to position [0, 0]
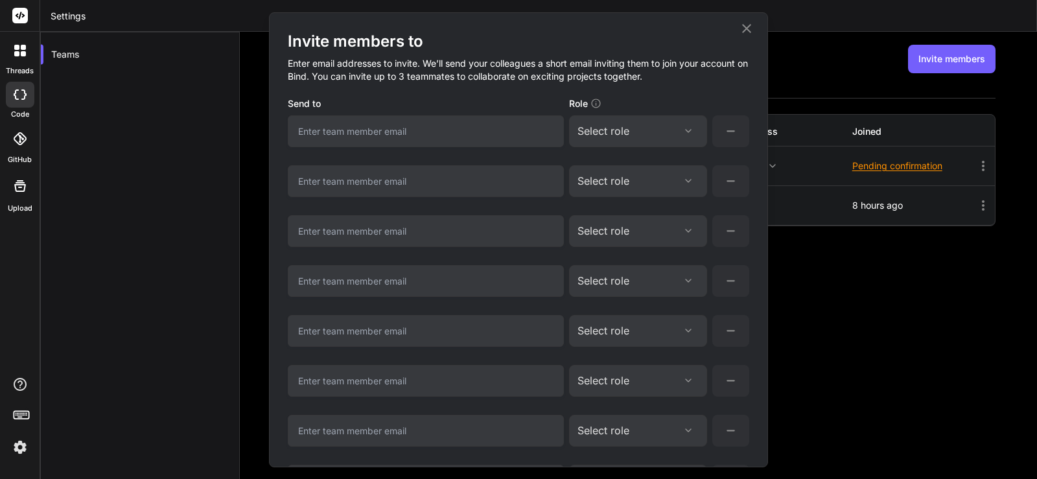
click at [745, 23] on icon at bounding box center [747, 29] width 16 height 16
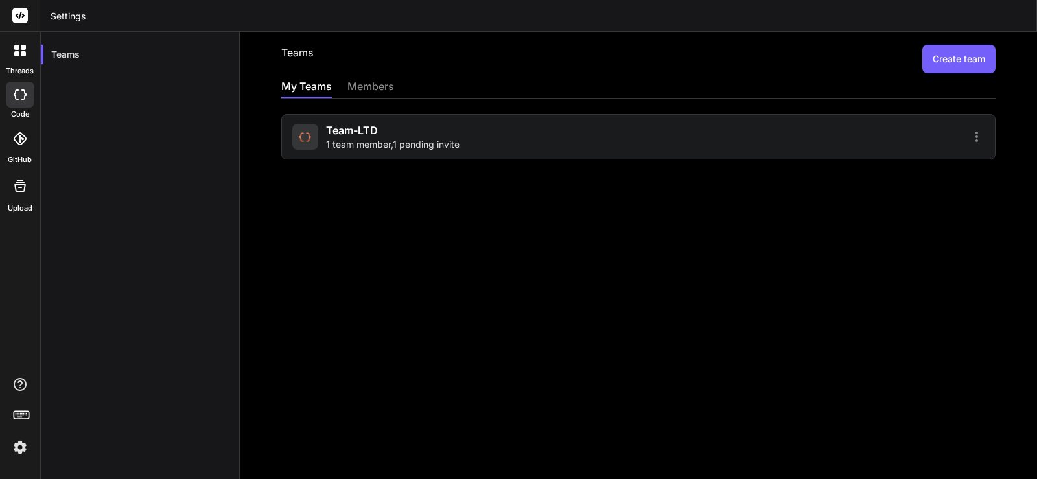
click at [370, 78] on div "Teams Create team My Teams members Team-LTD 1 team member , 1 pending invite" at bounding box center [638, 255] width 797 height 447
click at [369, 83] on div "members" at bounding box center [370, 87] width 47 height 18
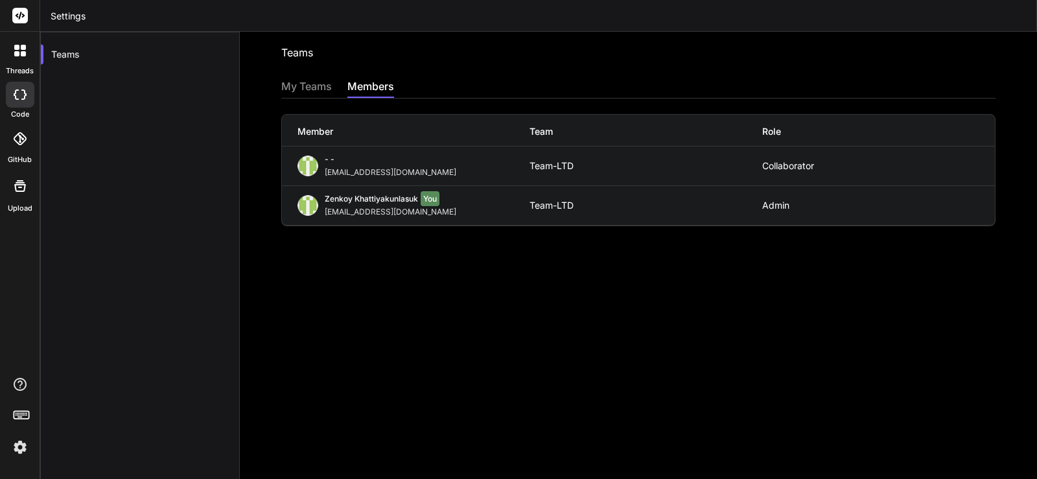
click at [21, 415] on rect at bounding box center [21, 415] width 1 height 1
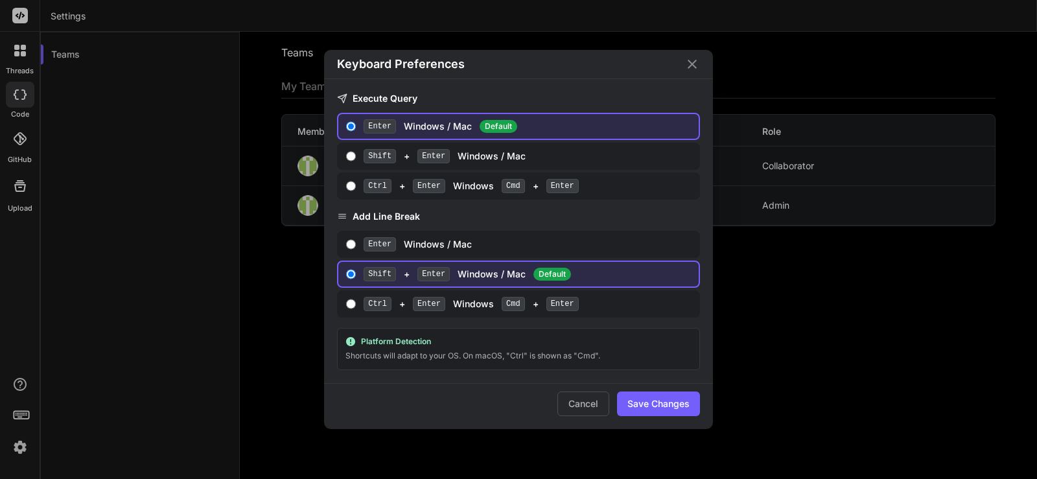
click at [21, 415] on div "Keyboard Preferences Execute Query Enter Windows / Mac Default Shift + Enter Wi…" at bounding box center [518, 239] width 1037 height 479
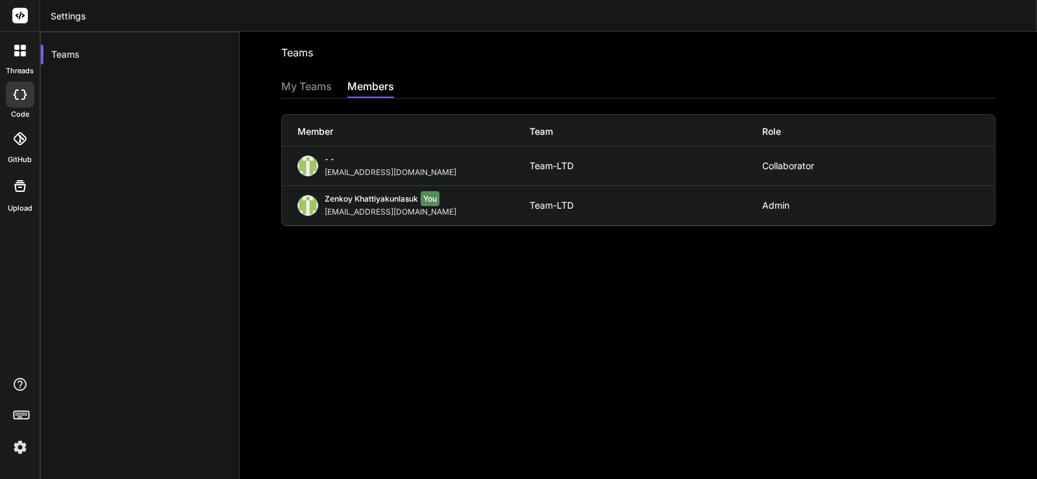
click at [22, 184] on icon at bounding box center [20, 186] width 12 height 12
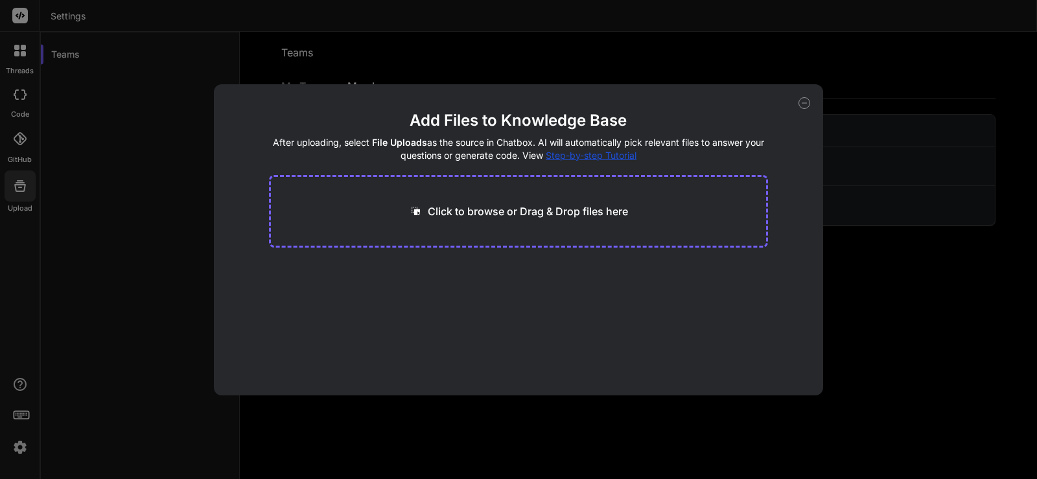
click at [22, 184] on div "Add Files to Knowledge Base After uploading, select File Uploads as the source …" at bounding box center [518, 239] width 1037 height 479
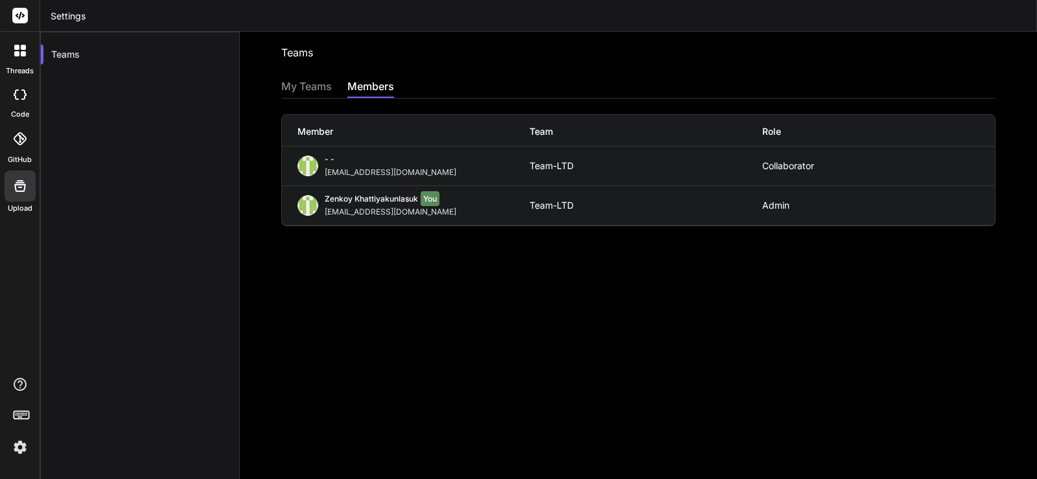
click at [21, 41] on div at bounding box center [19, 50] width 27 height 27
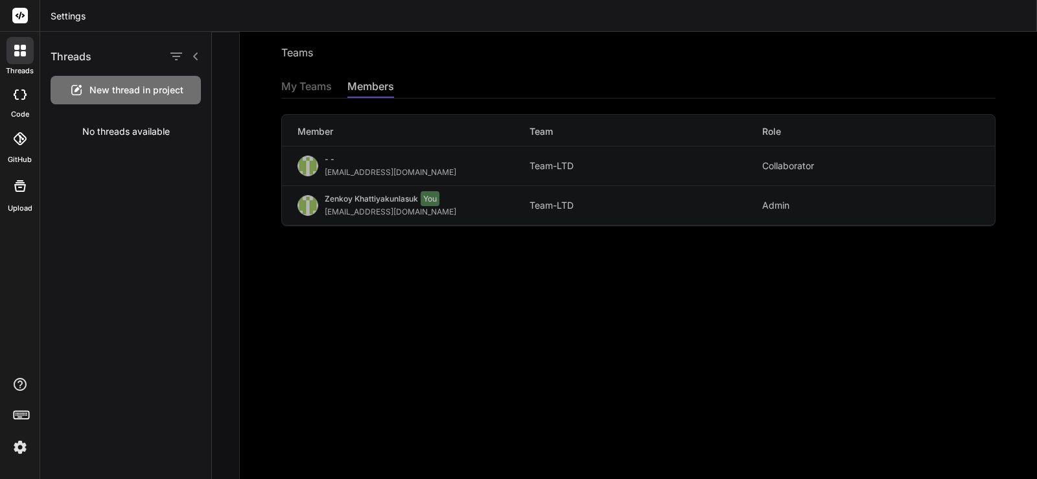
click at [21, 41] on div at bounding box center [19, 50] width 27 height 27
drag, startPoint x: 21, startPoint y: 41, endPoint x: 408, endPoint y: 384, distance: 516.3
drag, startPoint x: 408, startPoint y: 384, endPoint x: 338, endPoint y: 342, distance: 81.3
click at [338, 342] on div at bounding box center [624, 255] width 825 height 447
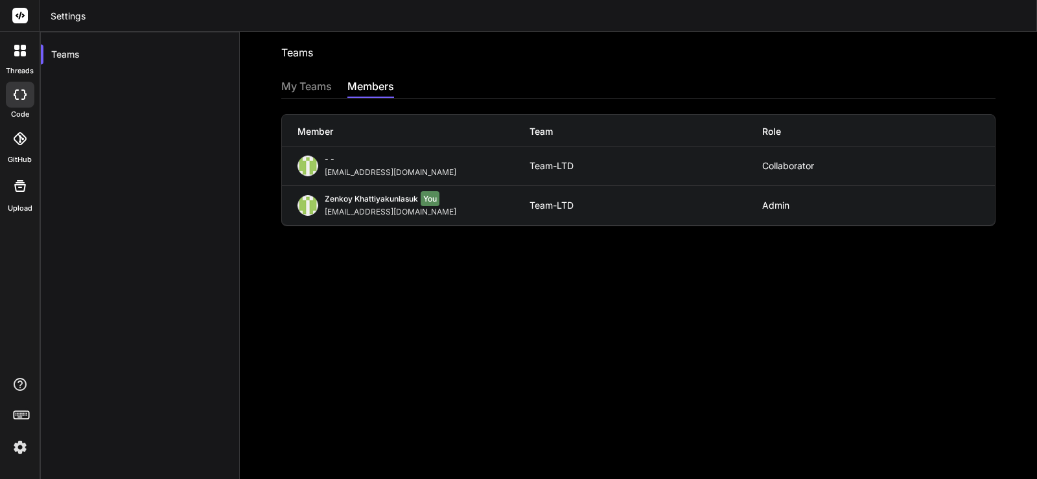
click at [372, 86] on div "members" at bounding box center [370, 87] width 47 height 18
click at [311, 85] on div "My Teams" at bounding box center [306, 87] width 51 height 18
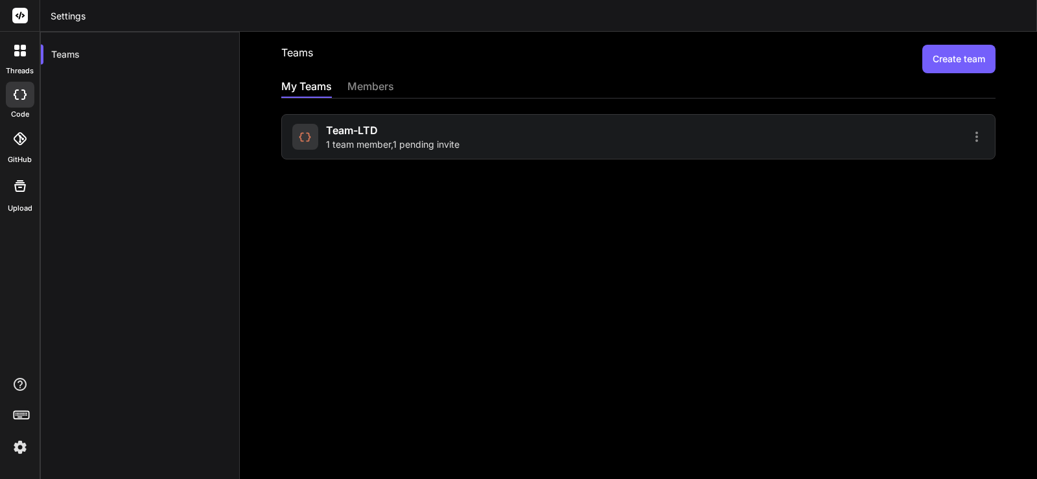
click at [444, 142] on span "1 team member , 1 pending invite" at bounding box center [392, 144] width 133 height 13
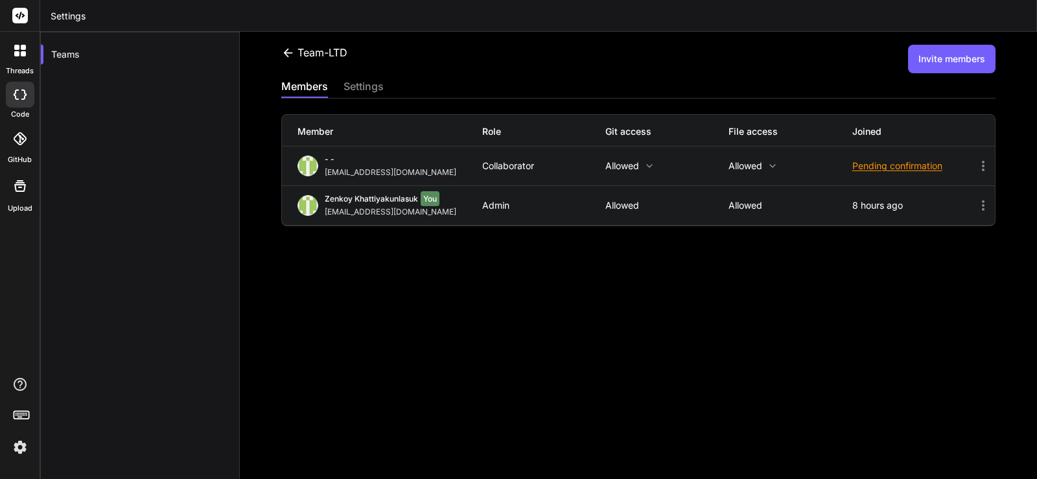
click at [937, 58] on button "Invite members" at bounding box center [951, 59] width 87 height 29
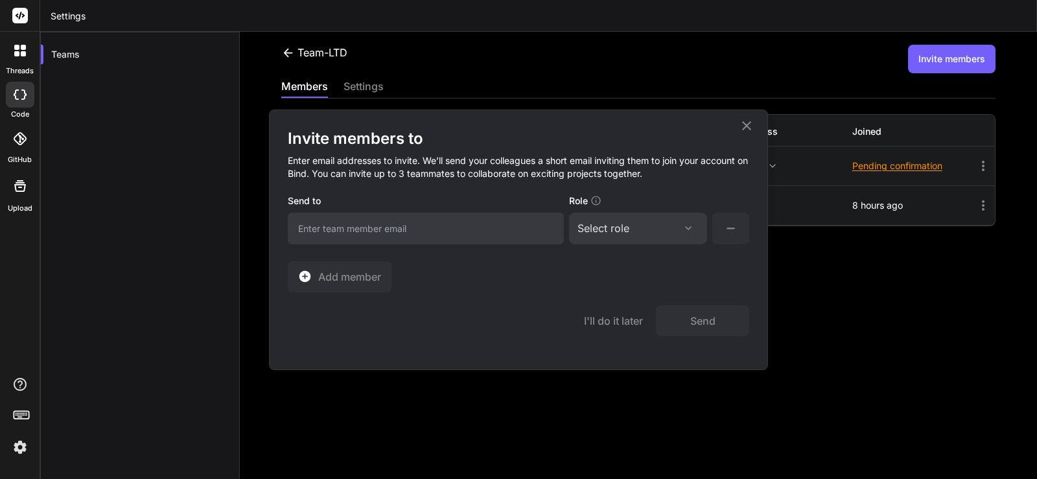
click at [322, 229] on input "email" at bounding box center [426, 229] width 276 height 32
paste input "fongnotcompany@gmail.com"
type input "fongnotcompany@gmail.com"
click at [624, 224] on div "Select role" at bounding box center [603, 228] width 52 height 16
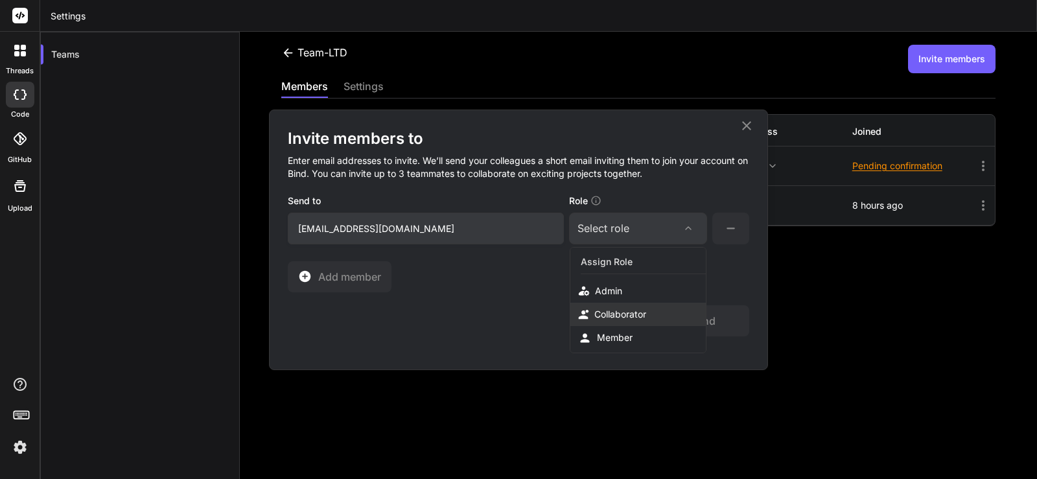
click at [633, 315] on div "Collaborator" at bounding box center [620, 314] width 52 height 13
click at [716, 316] on button "Send" at bounding box center [702, 320] width 93 height 31
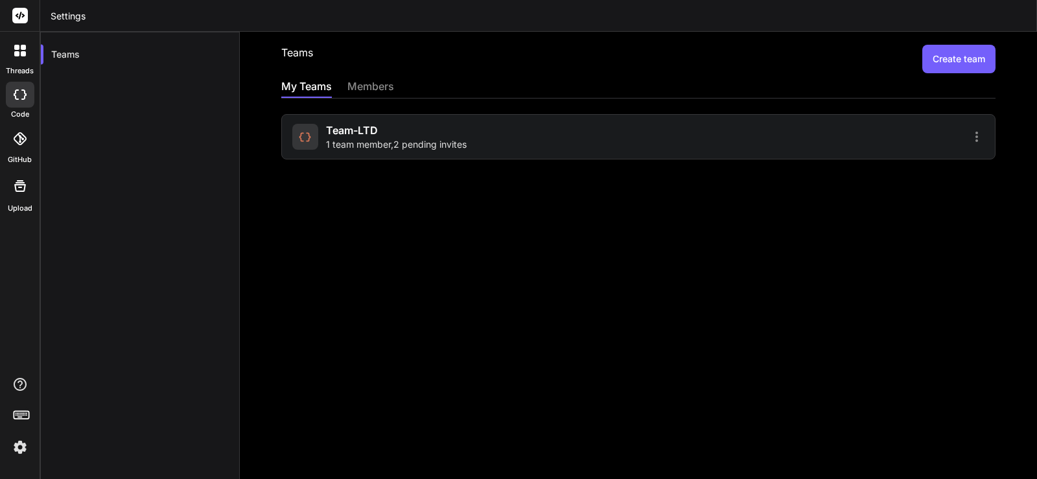
click at [18, 16] on rect at bounding box center [20, 16] width 16 height 16
click at [24, 58] on div at bounding box center [19, 50] width 27 height 27
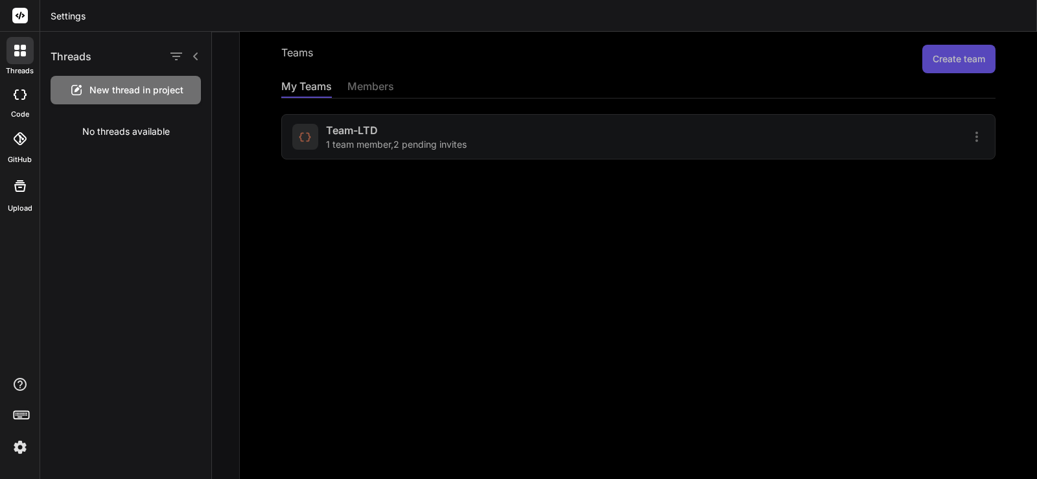
click at [66, 57] on h1 "Threads" at bounding box center [71, 57] width 41 height 16
click at [16, 11] on rect at bounding box center [20, 16] width 16 height 16
click at [14, 449] on img at bounding box center [20, 447] width 22 height 22
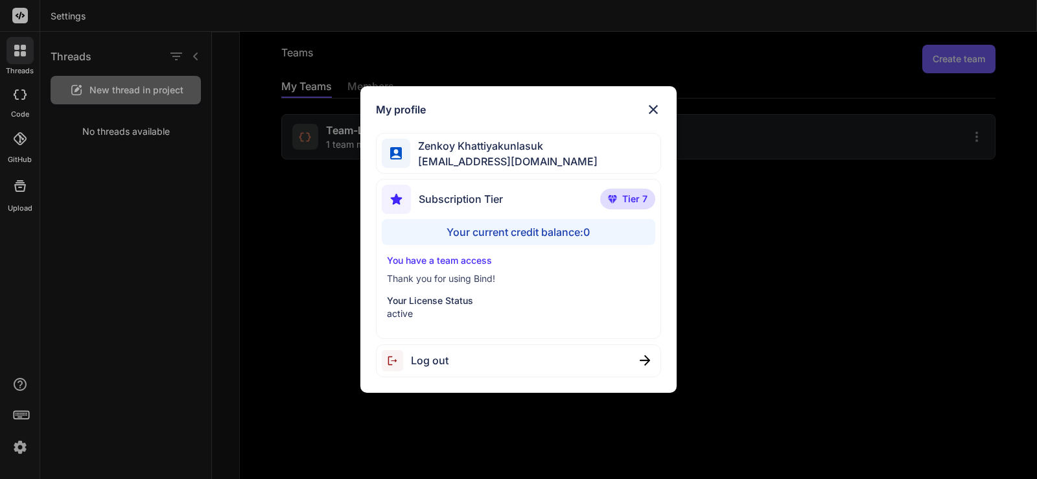
click at [634, 199] on span "Tier 7" at bounding box center [634, 198] width 25 height 13
click at [409, 106] on h1 "My profile" at bounding box center [401, 110] width 50 height 16
click at [454, 156] on span "[EMAIL_ADDRESS][DOMAIN_NAME]" at bounding box center [503, 162] width 187 height 16
click at [421, 198] on span "Subscription Tier" at bounding box center [461, 199] width 84 height 16
click at [459, 302] on p "Your License Status" at bounding box center [519, 300] width 264 height 13
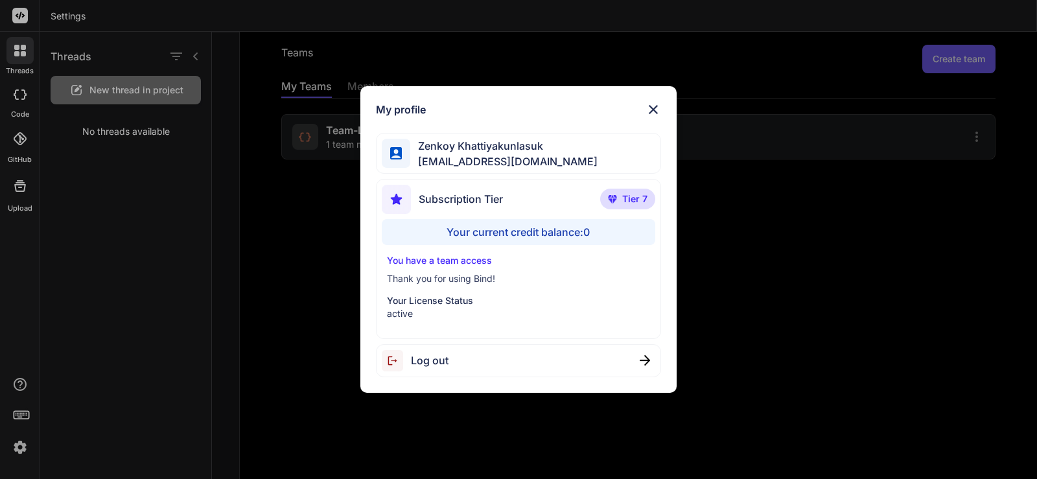
click at [651, 108] on img at bounding box center [653, 110] width 16 height 16
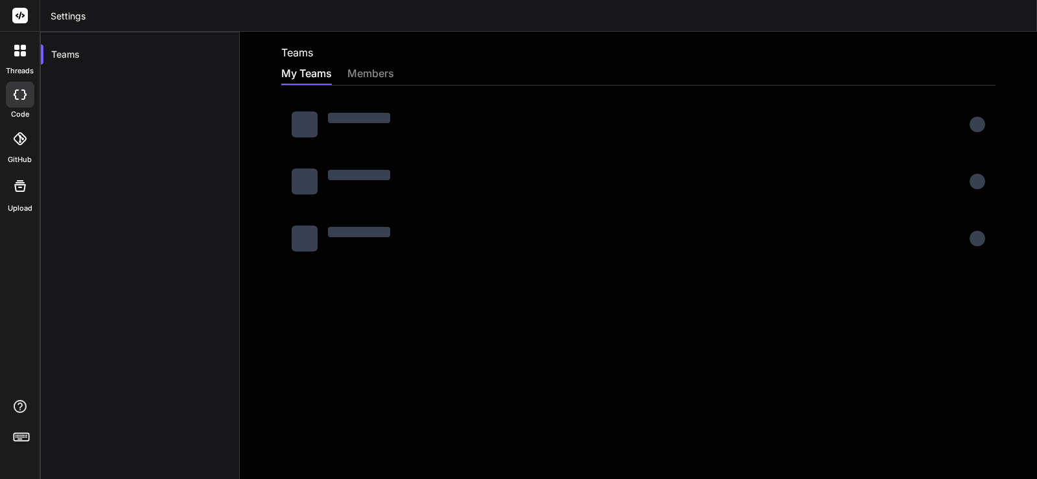
click at [57, 16] on header "Settings" at bounding box center [538, 16] width 996 height 32
click at [16, 17] on rect at bounding box center [20, 16] width 16 height 16
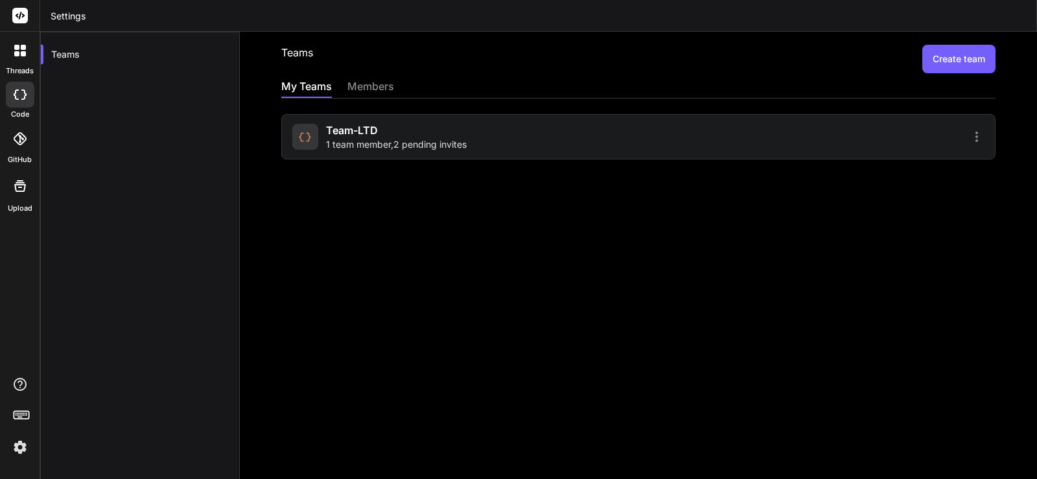
click at [23, 102] on div at bounding box center [20, 95] width 29 height 26
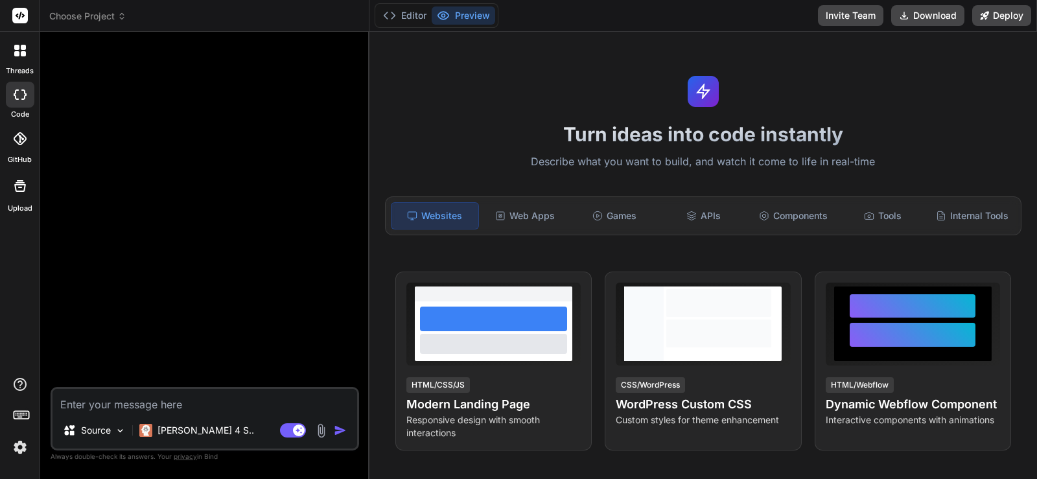
click at [22, 140] on icon at bounding box center [19, 138] width 13 height 13
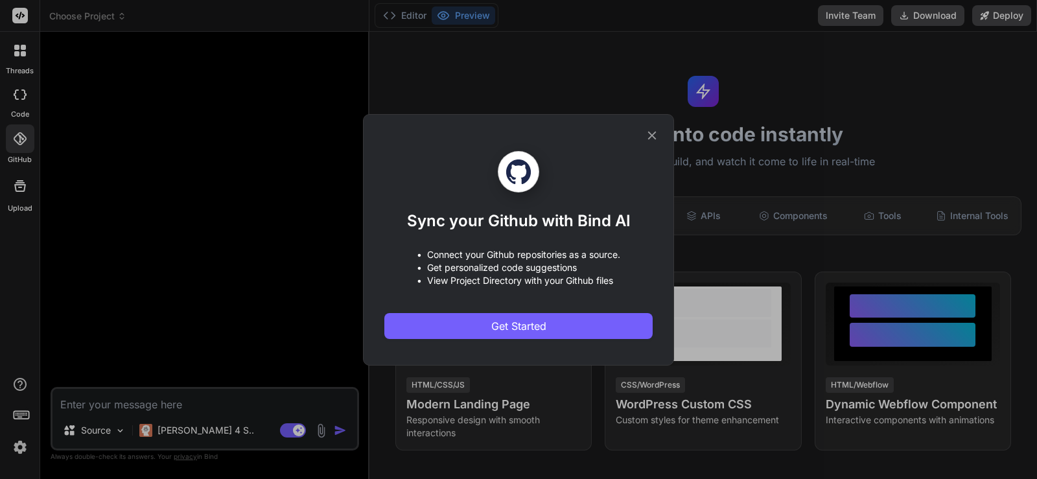
click at [647, 136] on icon at bounding box center [652, 135] width 14 height 14
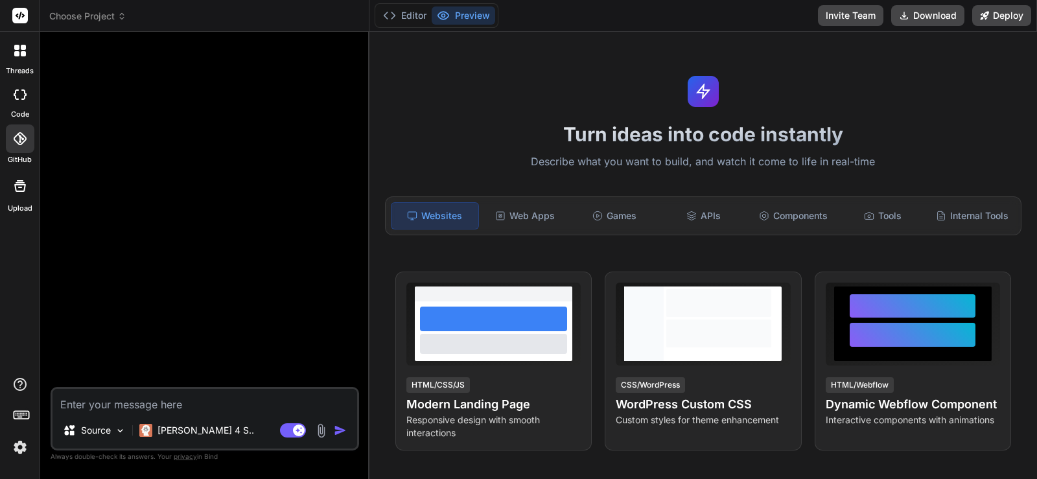
click at [21, 65] on div "threads" at bounding box center [20, 54] width 40 height 45
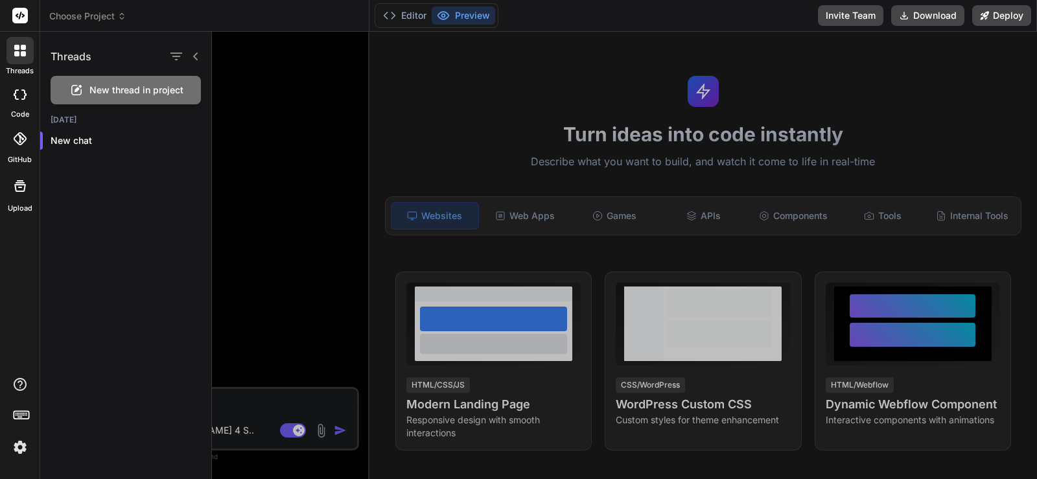
click at [130, 93] on span "New thread in project" at bounding box center [136, 90] width 94 height 13
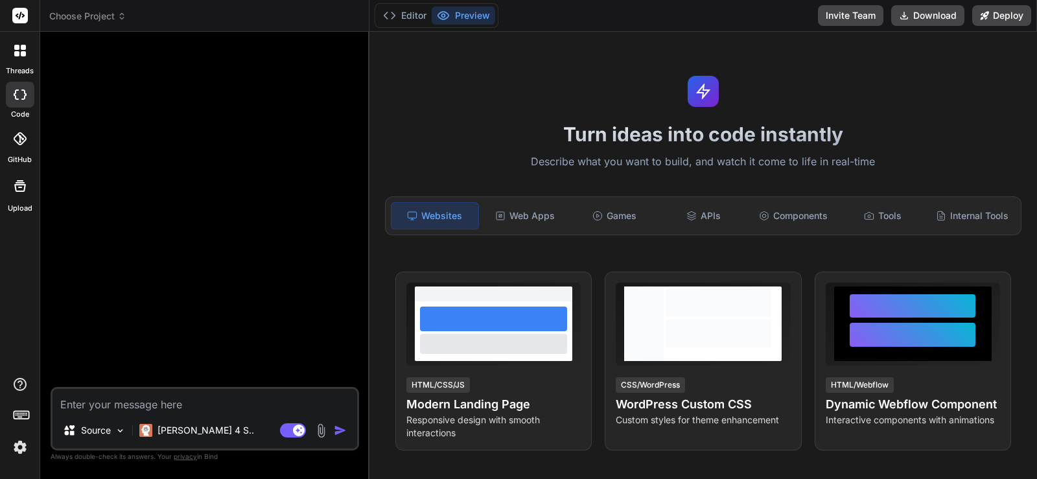
click at [27, 62] on div at bounding box center [19, 50] width 27 height 27
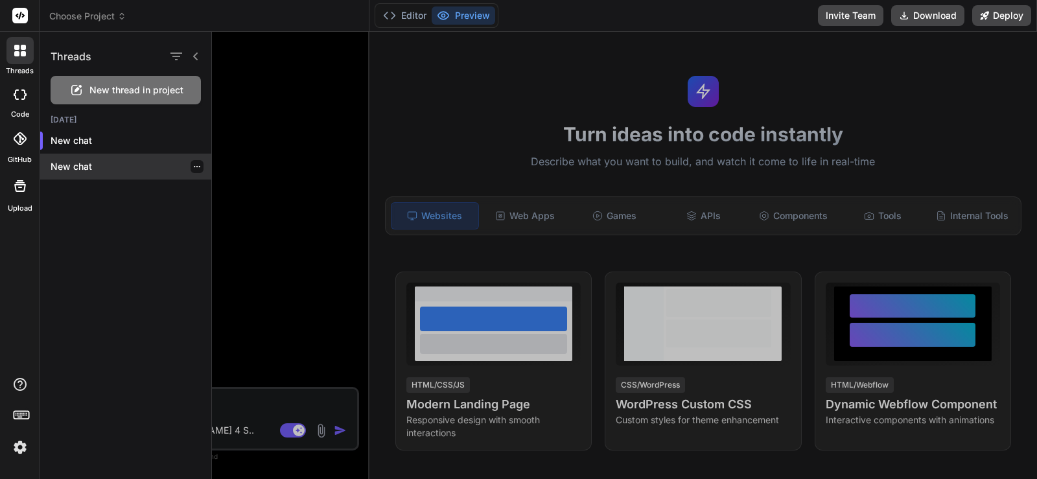
click at [193, 168] on icon "button" at bounding box center [197, 167] width 8 height 8
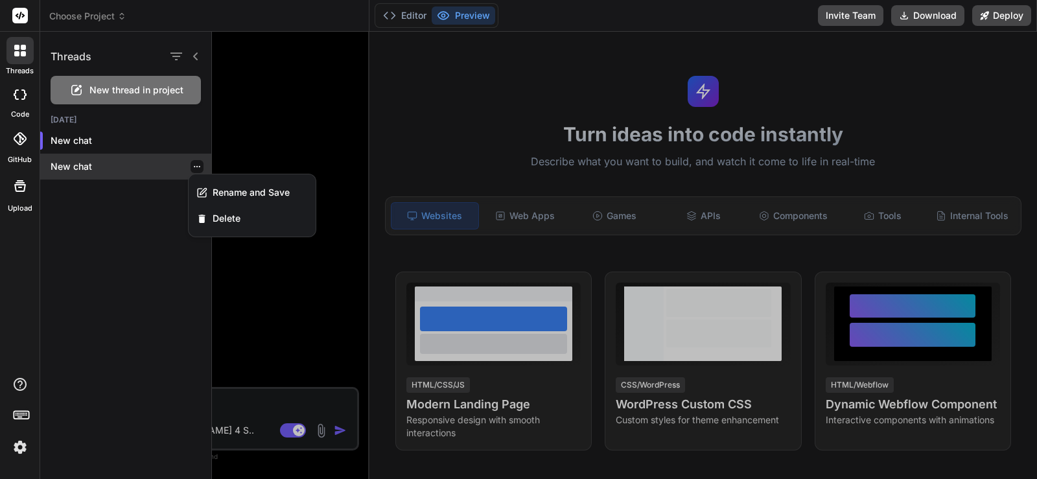
click at [196, 156] on div "New chat" at bounding box center [125, 167] width 171 height 26
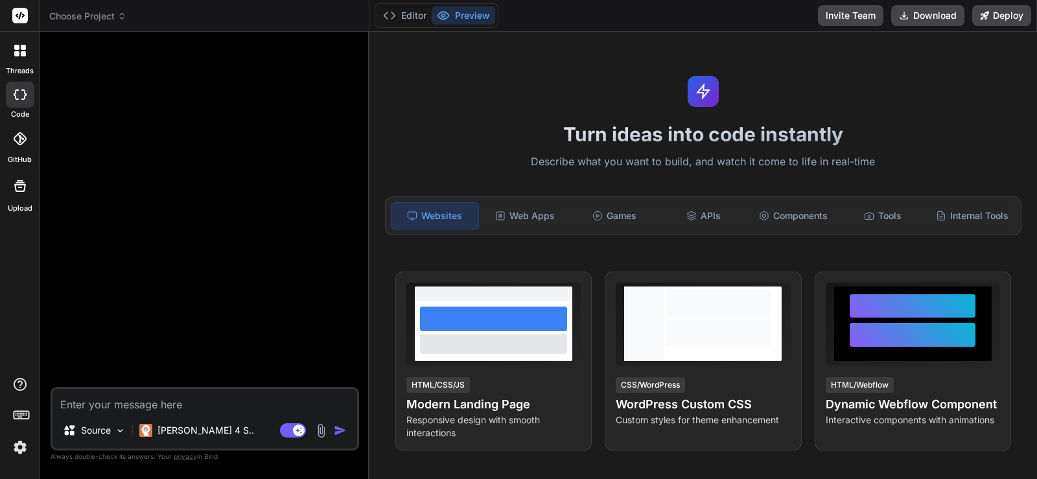
click at [26, 49] on div at bounding box center [19, 50] width 27 height 27
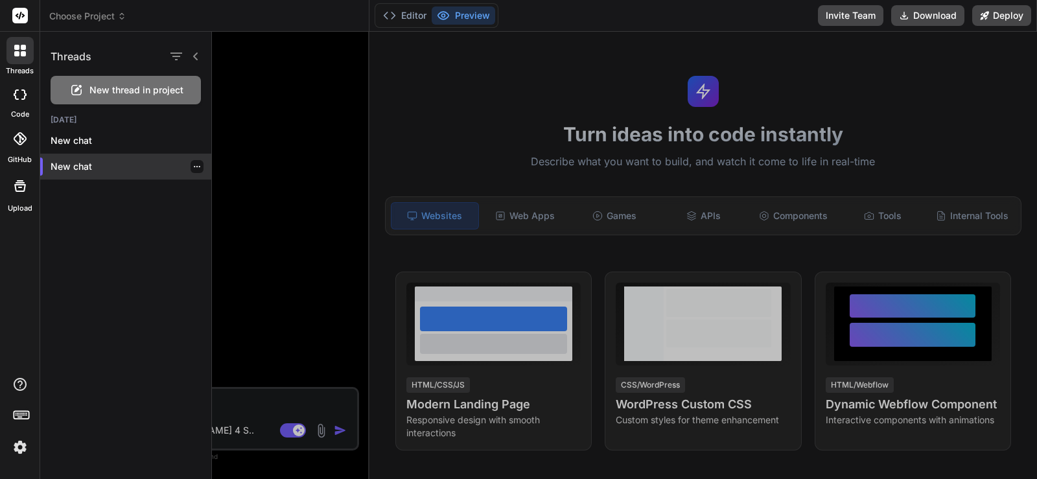
click at [193, 168] on icon "button" at bounding box center [197, 167] width 8 height 8
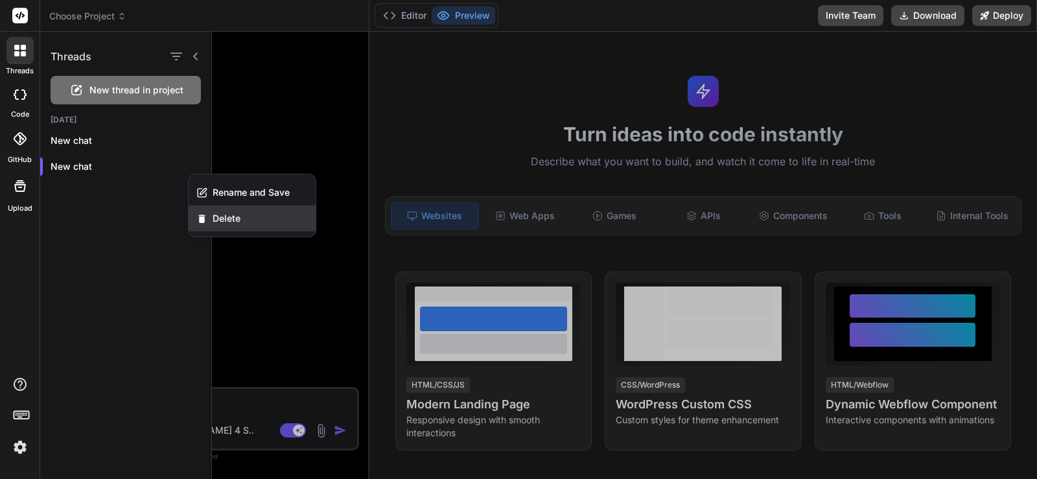
click at [224, 219] on span "Delete" at bounding box center [227, 218] width 28 height 13
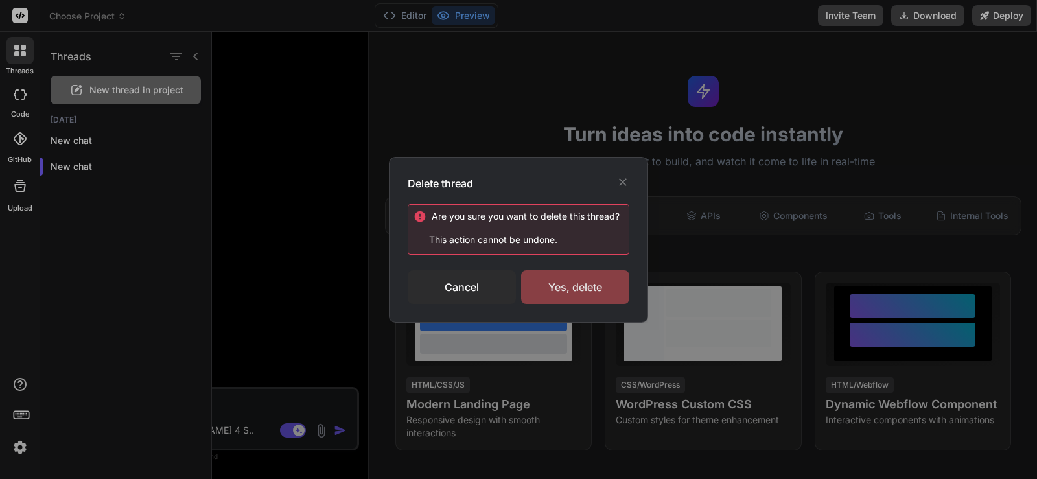
click at [568, 275] on div "Yes, delete" at bounding box center [575, 287] width 108 height 34
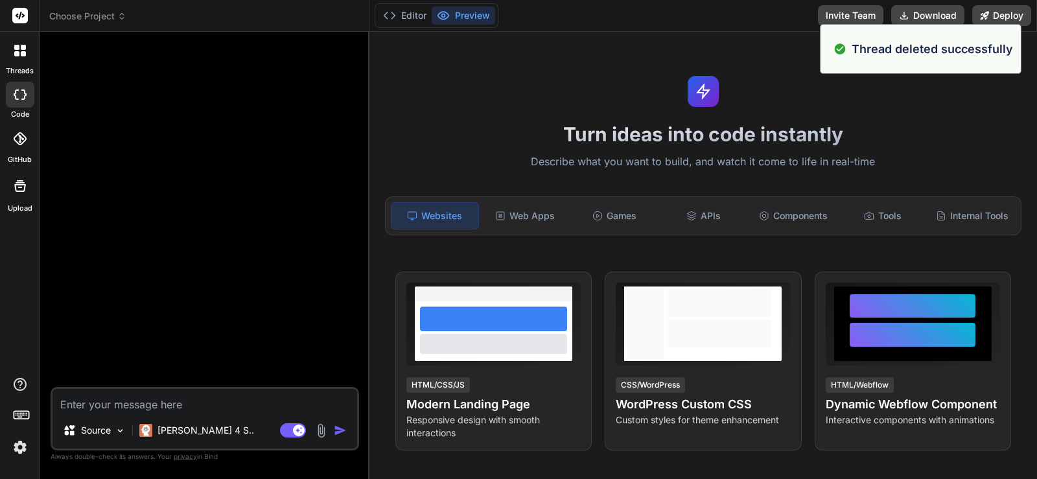
click at [25, 54] on icon at bounding box center [23, 53] width 5 height 5
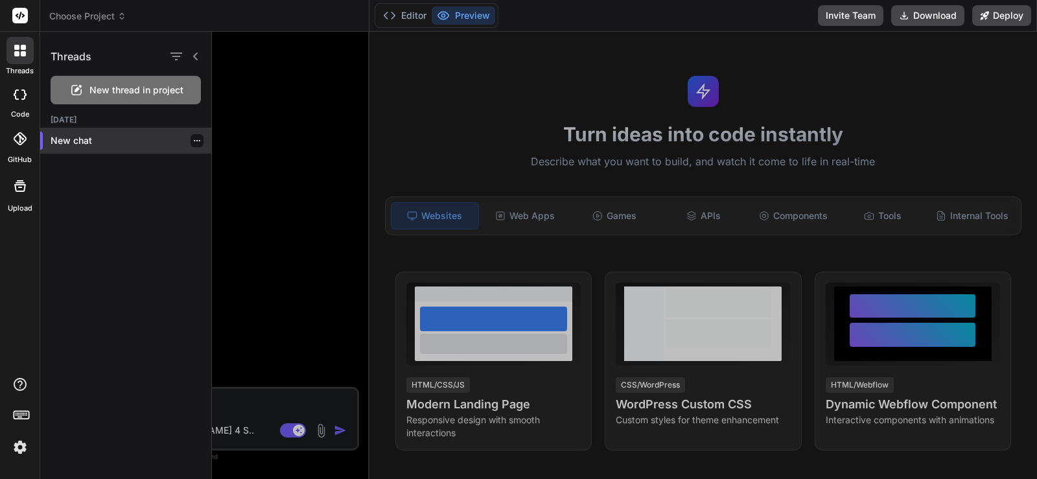
click at [83, 135] on p "New chat" at bounding box center [131, 140] width 161 height 13
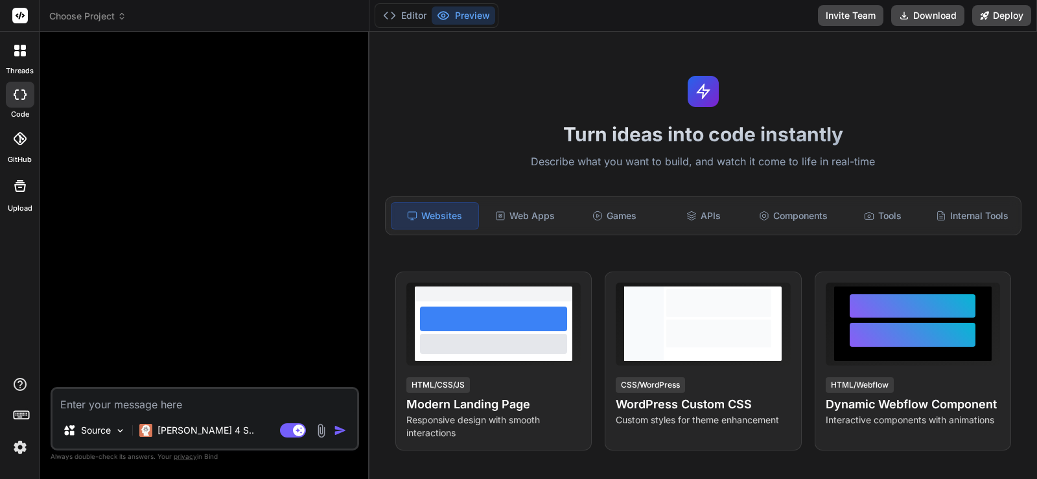
click at [155, 409] on textarea at bounding box center [204, 400] width 305 height 23
click at [92, 406] on textarea at bounding box center [204, 400] width 305 height 23
click at [92, 430] on p "Source" at bounding box center [96, 430] width 30 height 13
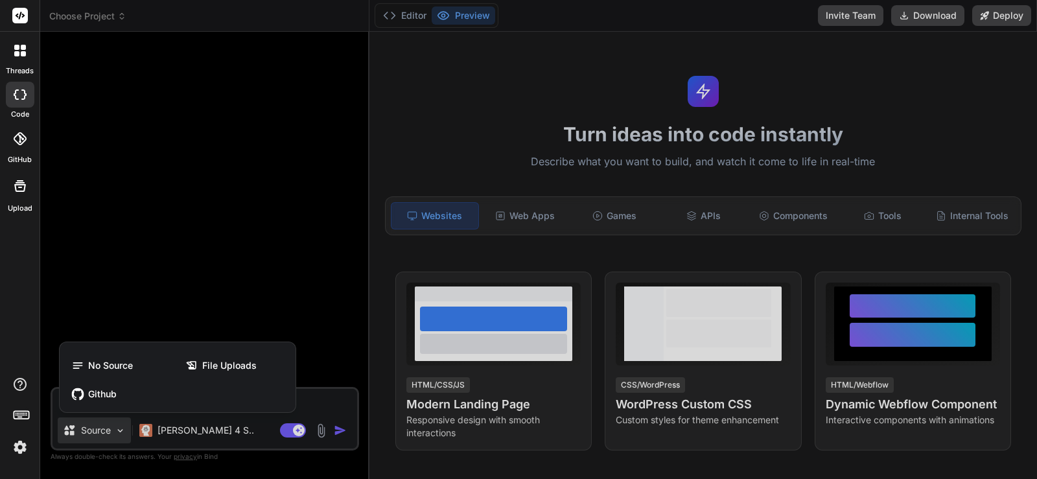
click at [92, 430] on div at bounding box center [518, 239] width 1037 height 479
type textarea "x"
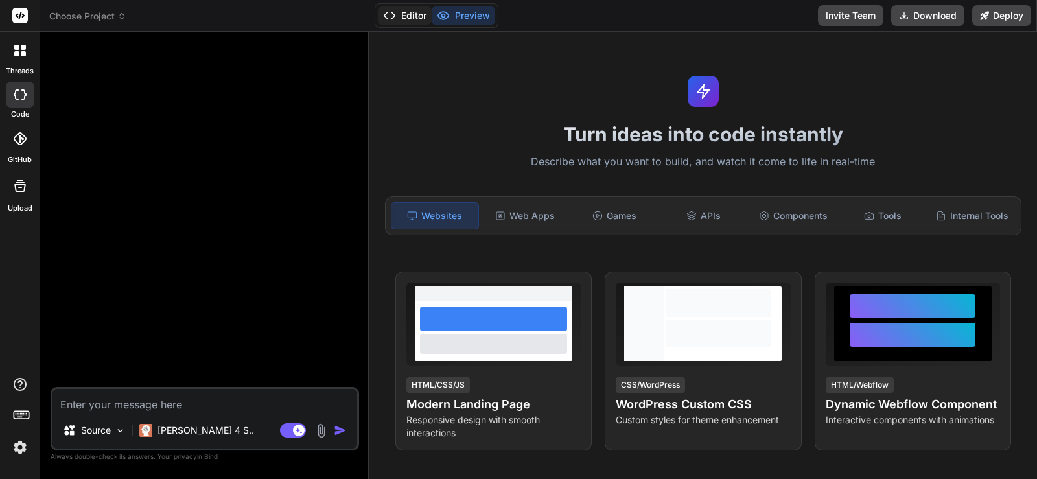
click at [404, 14] on button "Editor" at bounding box center [405, 15] width 54 height 18
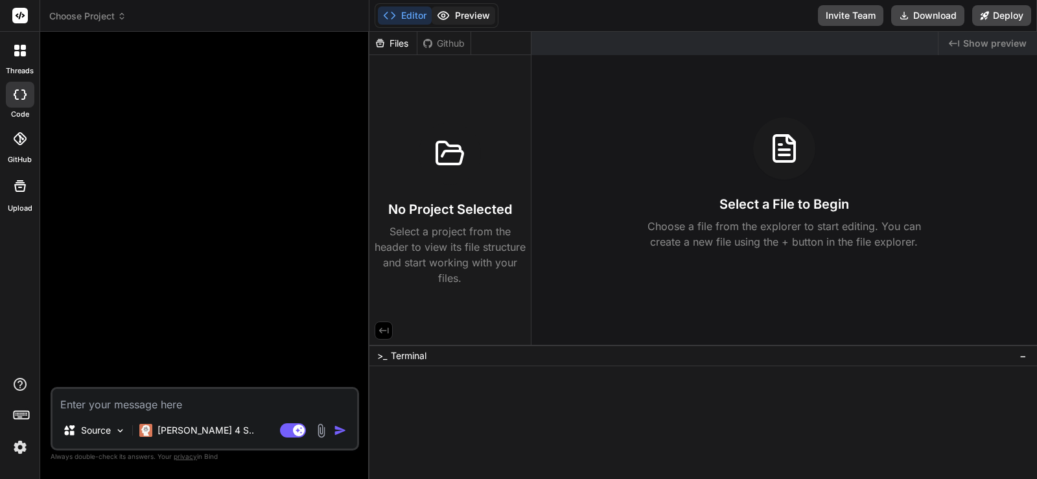
click at [445, 10] on icon at bounding box center [443, 15] width 13 height 13
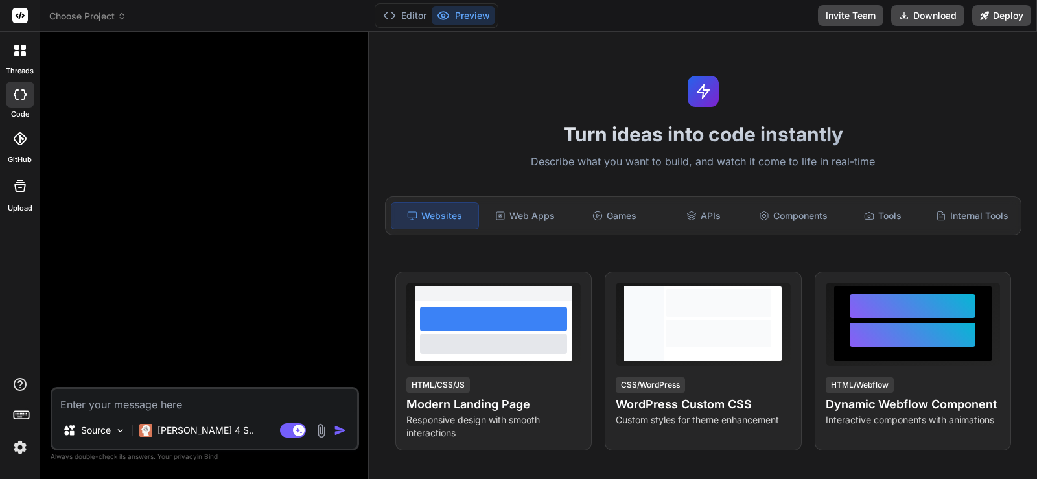
click at [19, 51] on icon at bounding box center [20, 51] width 12 height 12
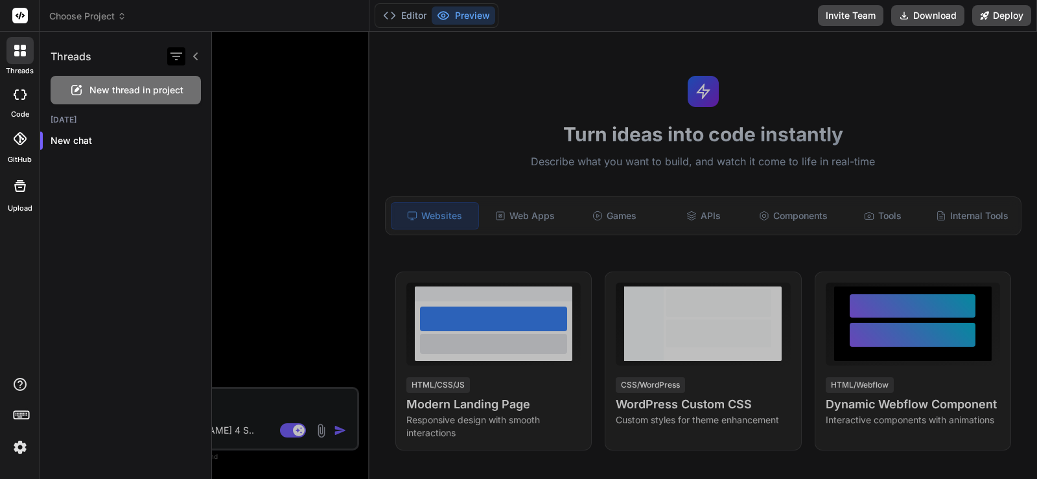
click at [182, 52] on icon "button" at bounding box center [176, 56] width 12 height 8
click at [207, 52] on div "Threads" at bounding box center [125, 54] width 171 height 44
drag, startPoint x: 208, startPoint y: 49, endPoint x: 165, endPoint y: 225, distance: 180.7
click at [165, 225] on div "Threads New thread in project [DATE] New chat" at bounding box center [126, 255] width 172 height 447
click at [277, 205] on div at bounding box center [624, 255] width 825 height 447
